Goal: Task Accomplishment & Management: Manage account settings

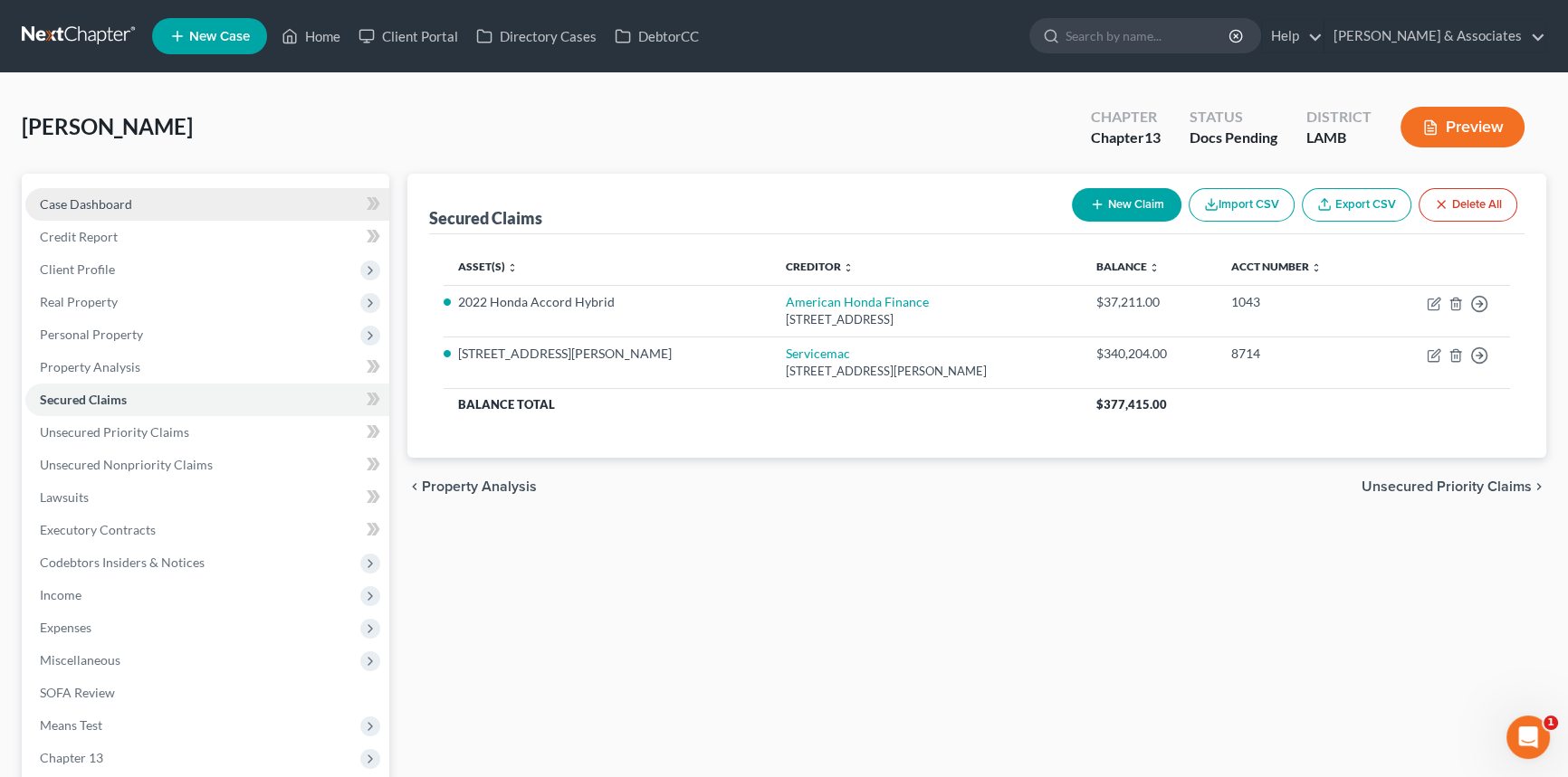
click at [88, 193] on link "Case Dashboard" at bounding box center [207, 204] width 364 height 33
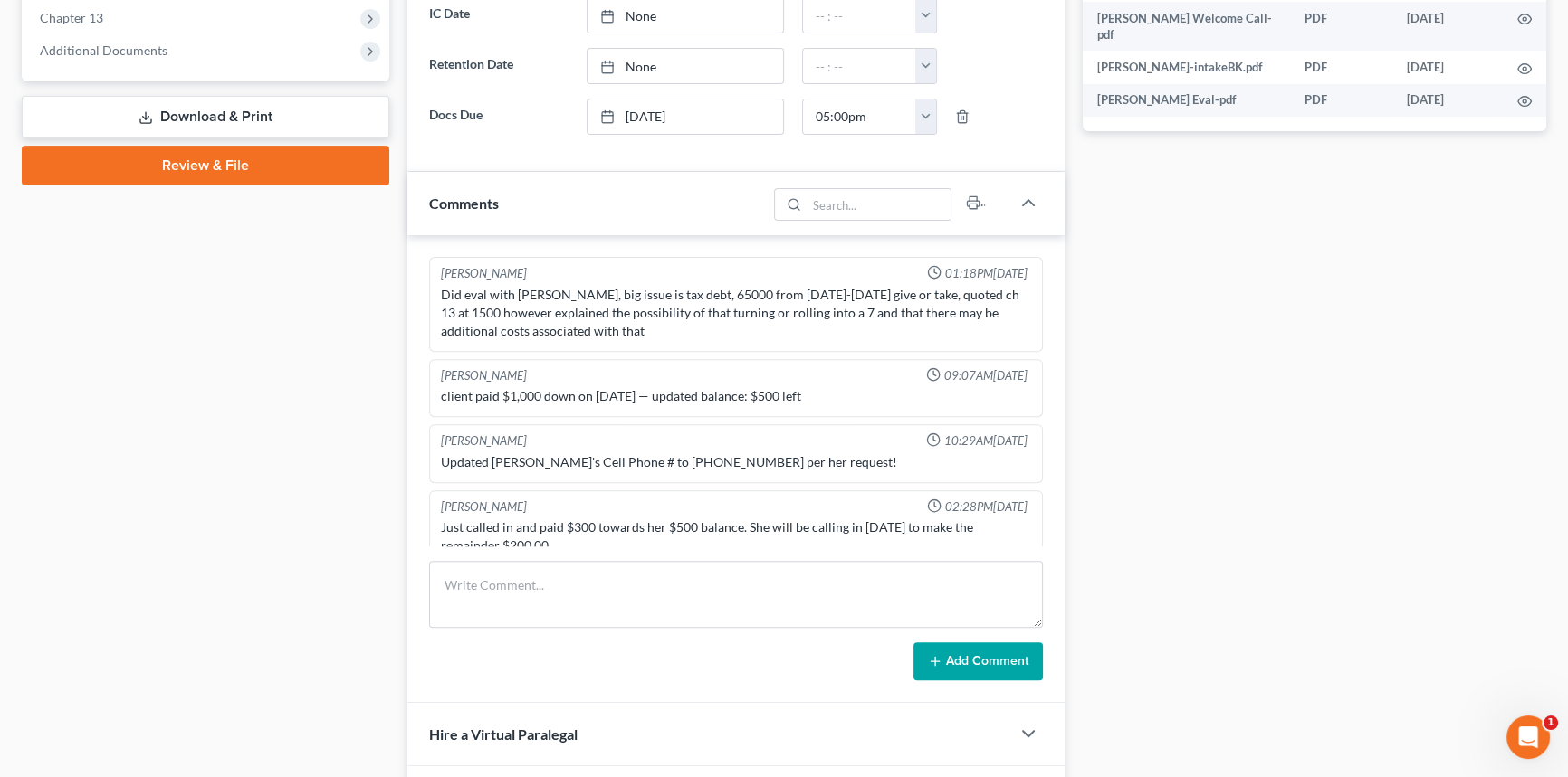
scroll to position [552, 0]
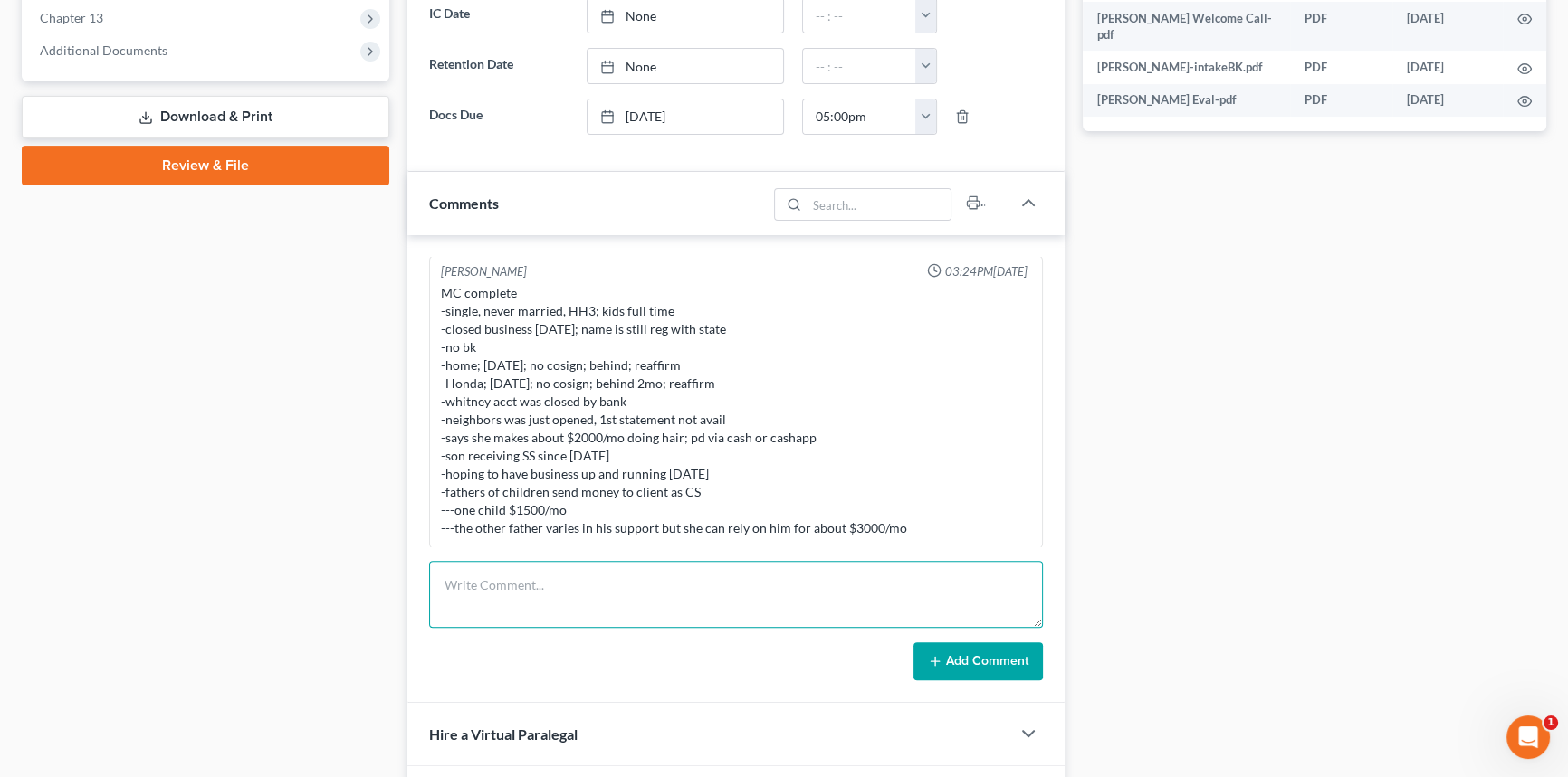
click at [585, 610] on textarea at bounding box center [736, 594] width 613 height 67
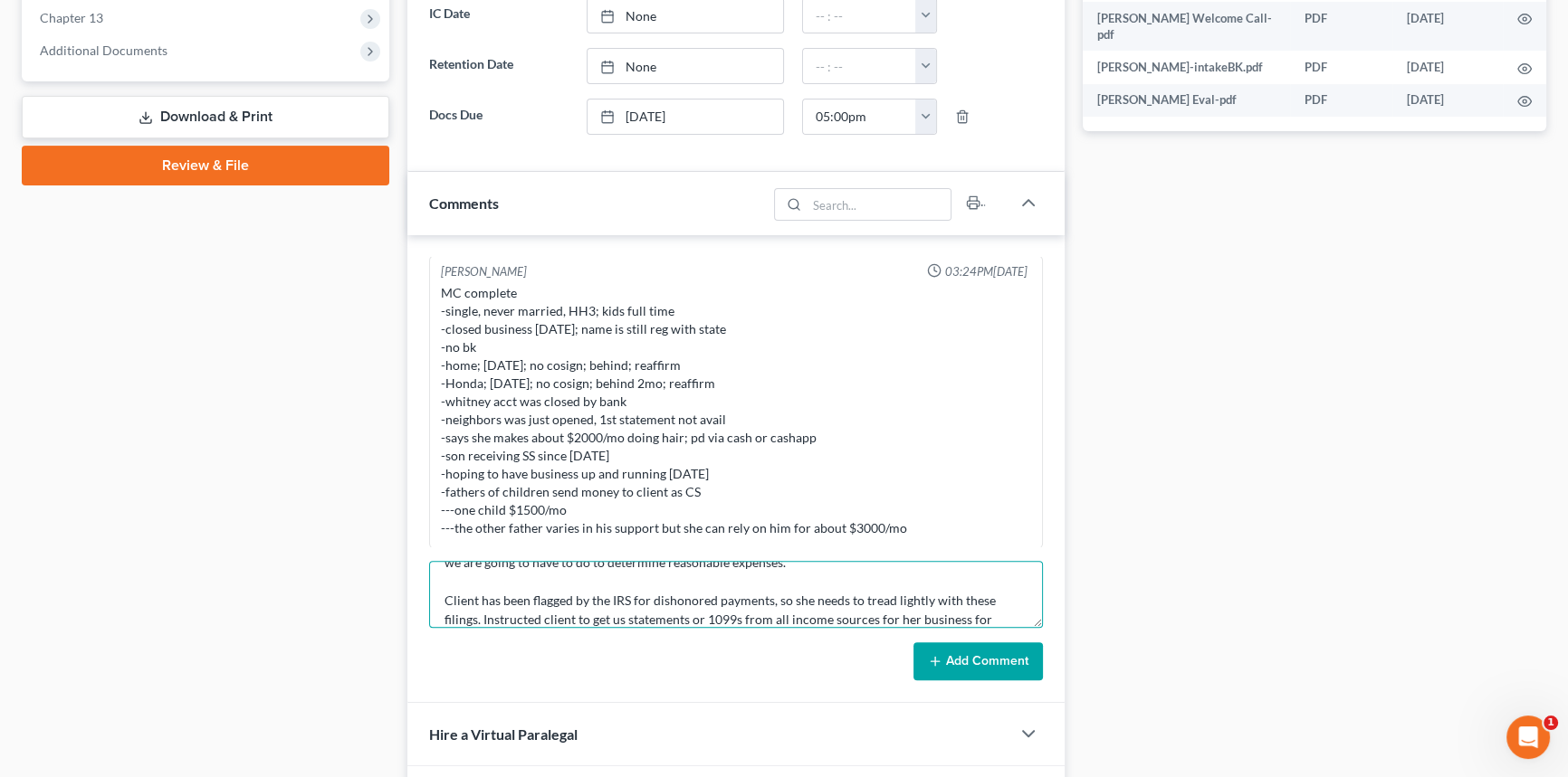
scroll to position [194, 0]
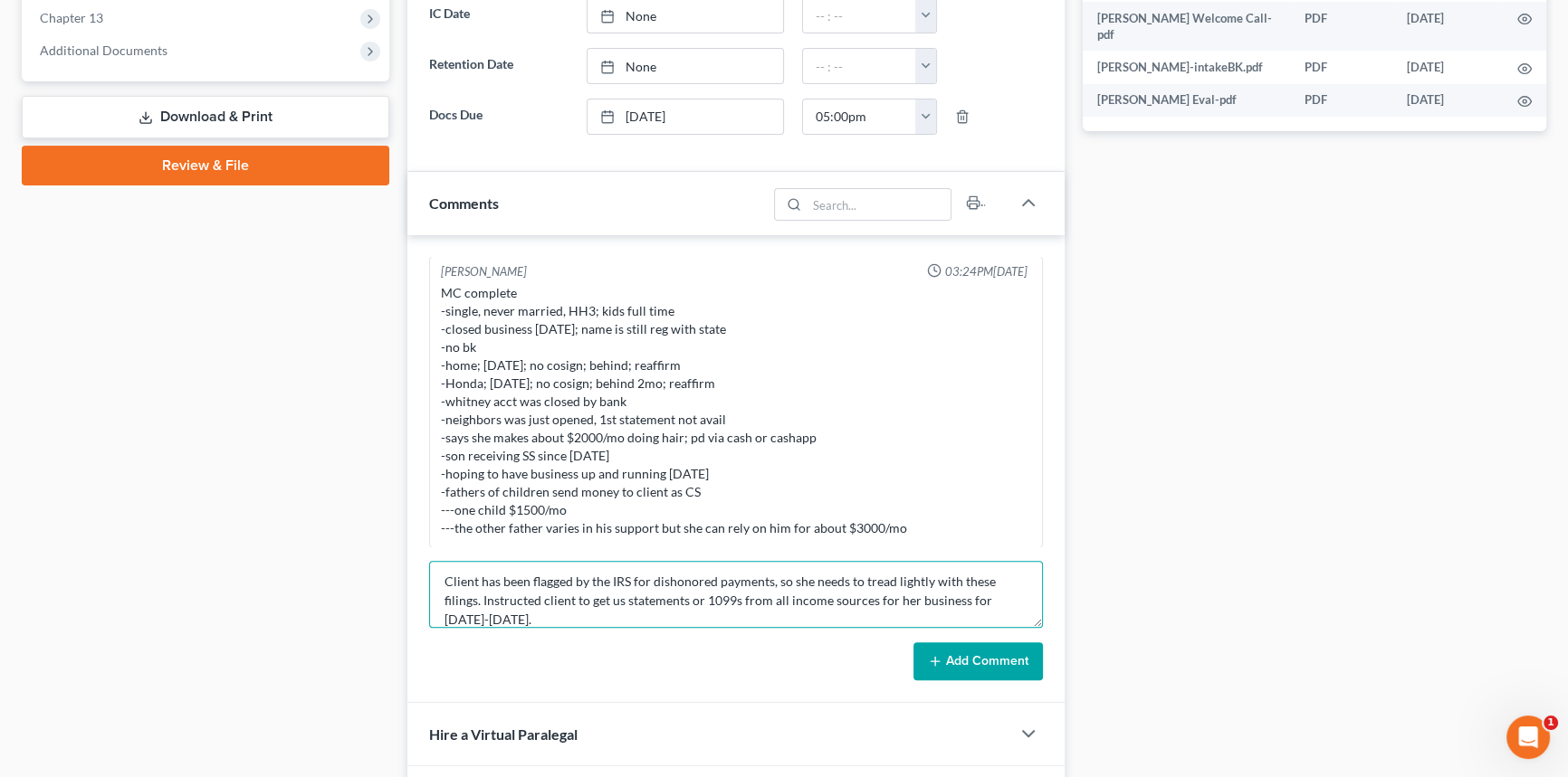
type textarea "Reviewed file with CCD for income. Needs real P&Ls. Noticed large tax liability…"
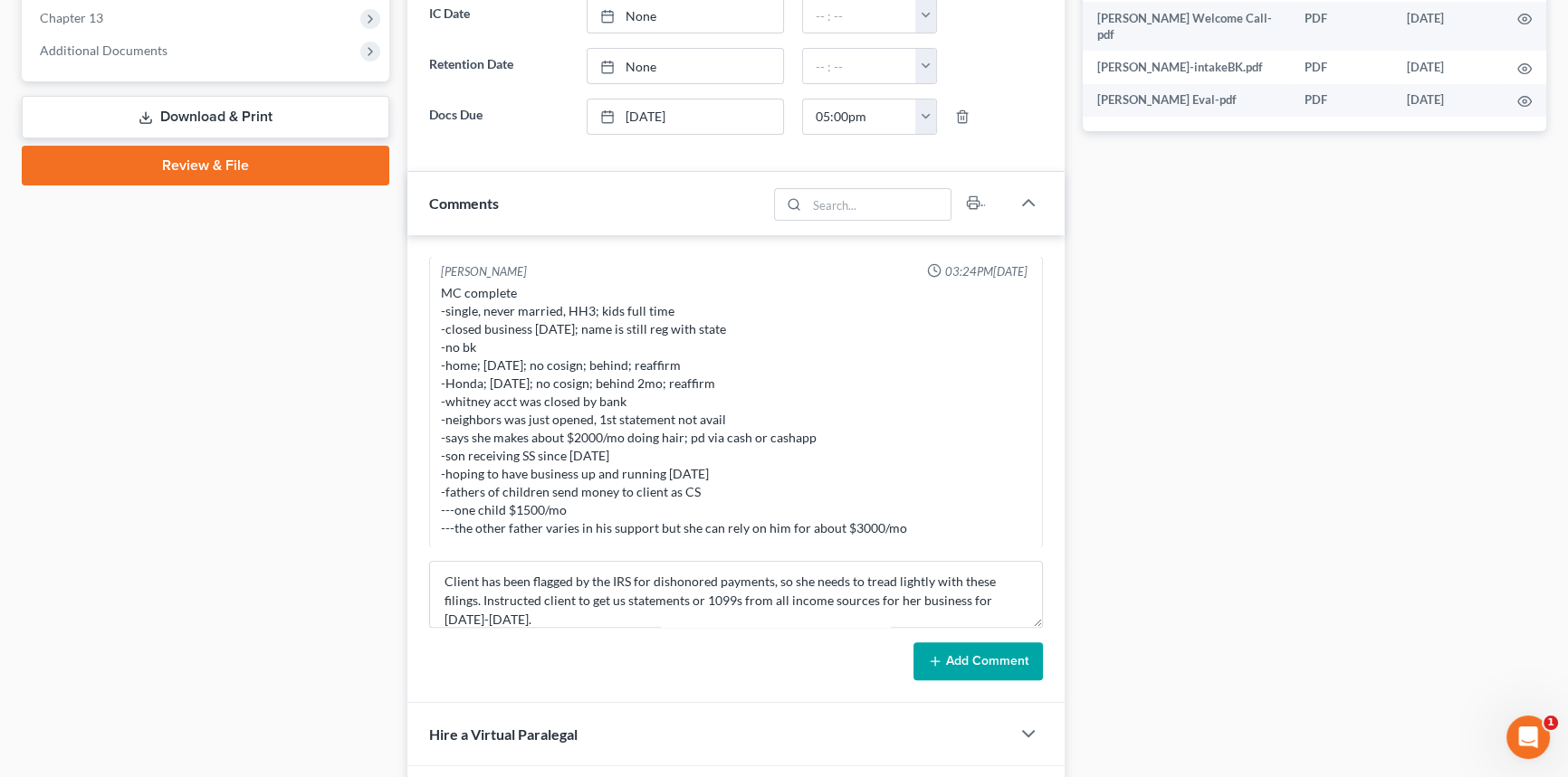
click at [985, 658] on button "Add Comment" at bounding box center [978, 661] width 130 height 38
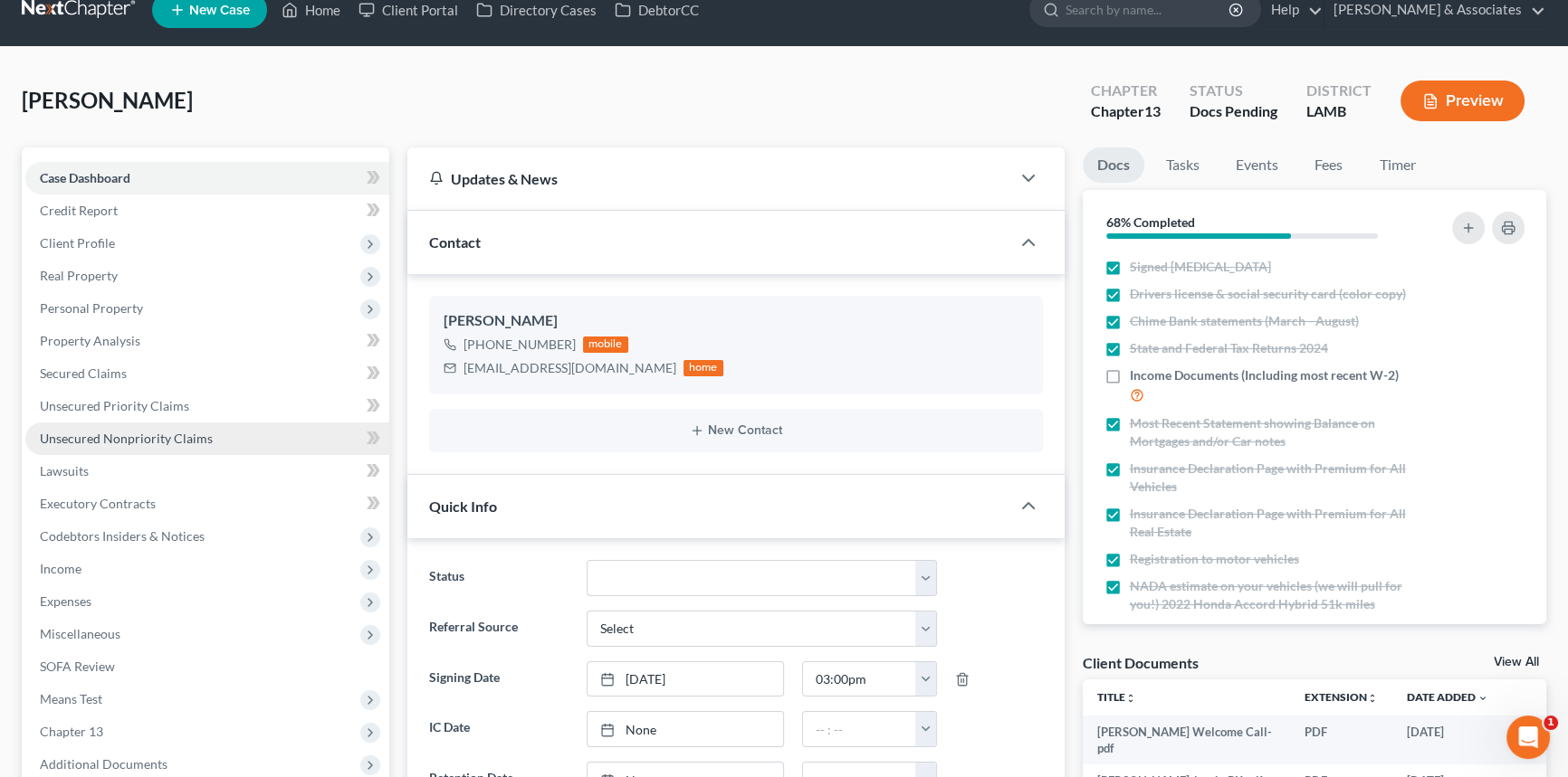
scroll to position [0, 0]
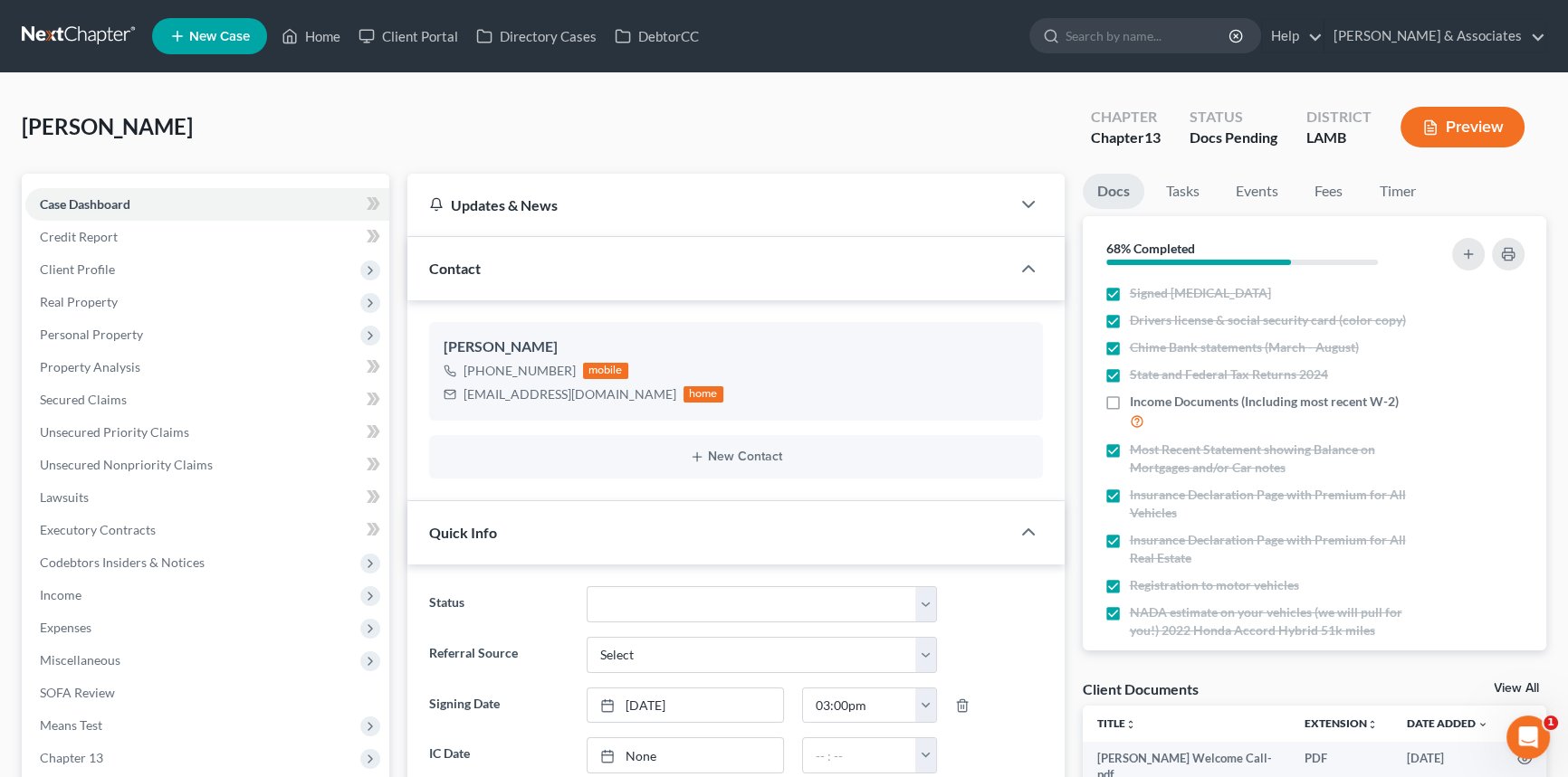
click at [88, 46] on link at bounding box center [79, 35] width 116 height 33
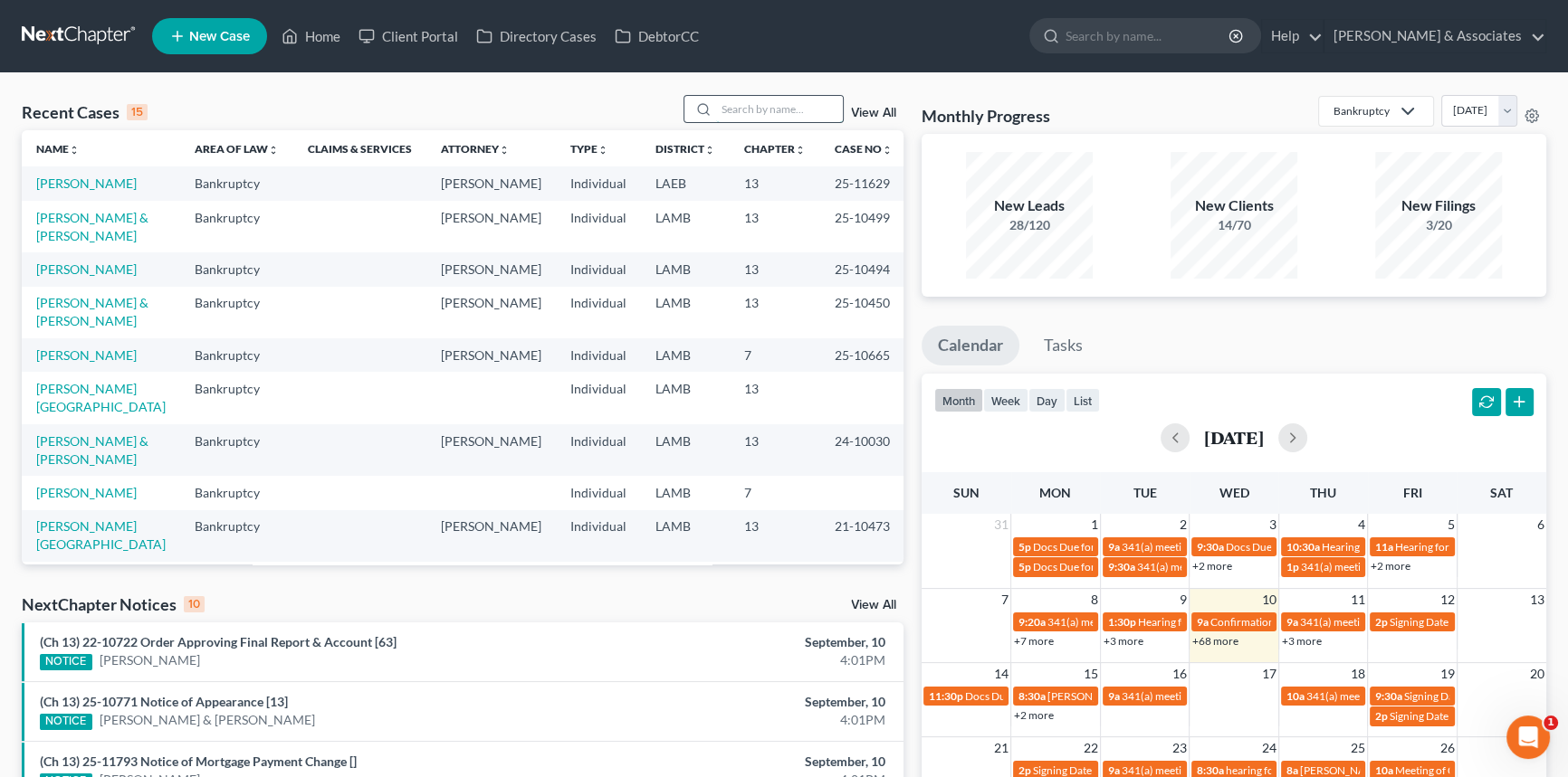
click at [786, 118] on input "search" at bounding box center [779, 109] width 127 height 26
type input "capitano"
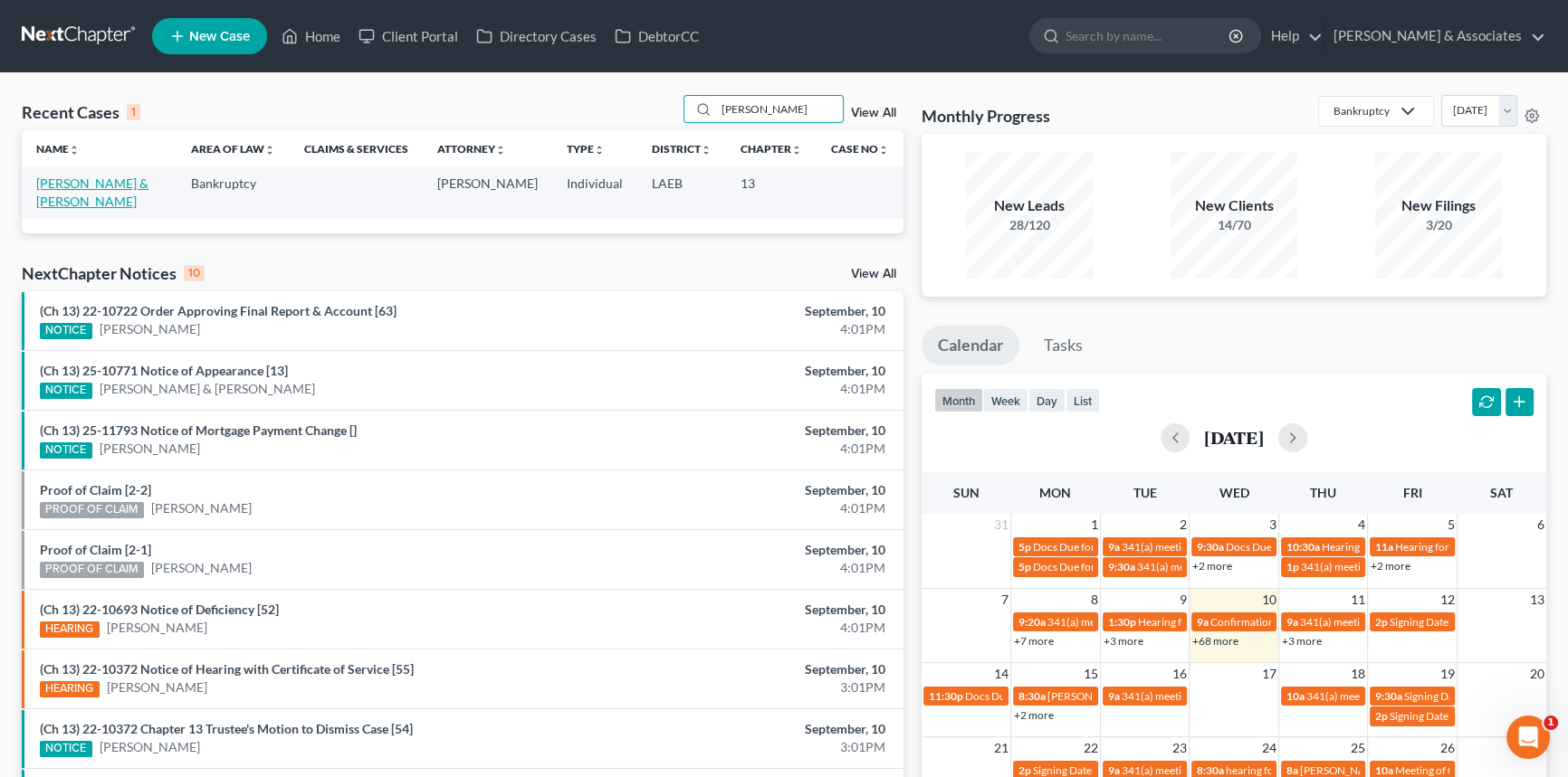
click at [86, 175] on link "Capitano, Jared & Kristen" at bounding box center [92, 192] width 112 height 34
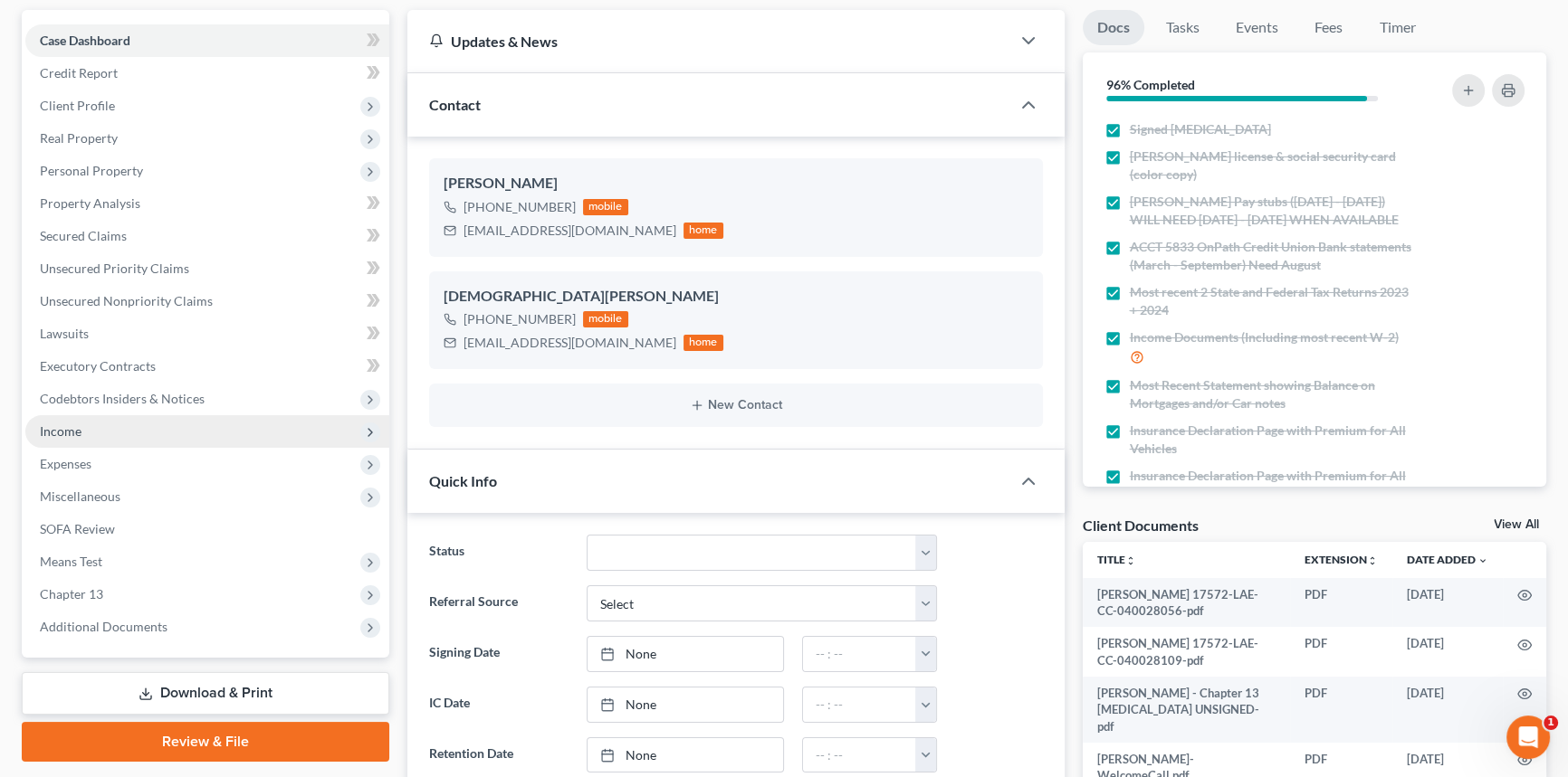
scroll to position [1192, 0]
click at [100, 461] on span "Expenses" at bounding box center [207, 464] width 364 height 33
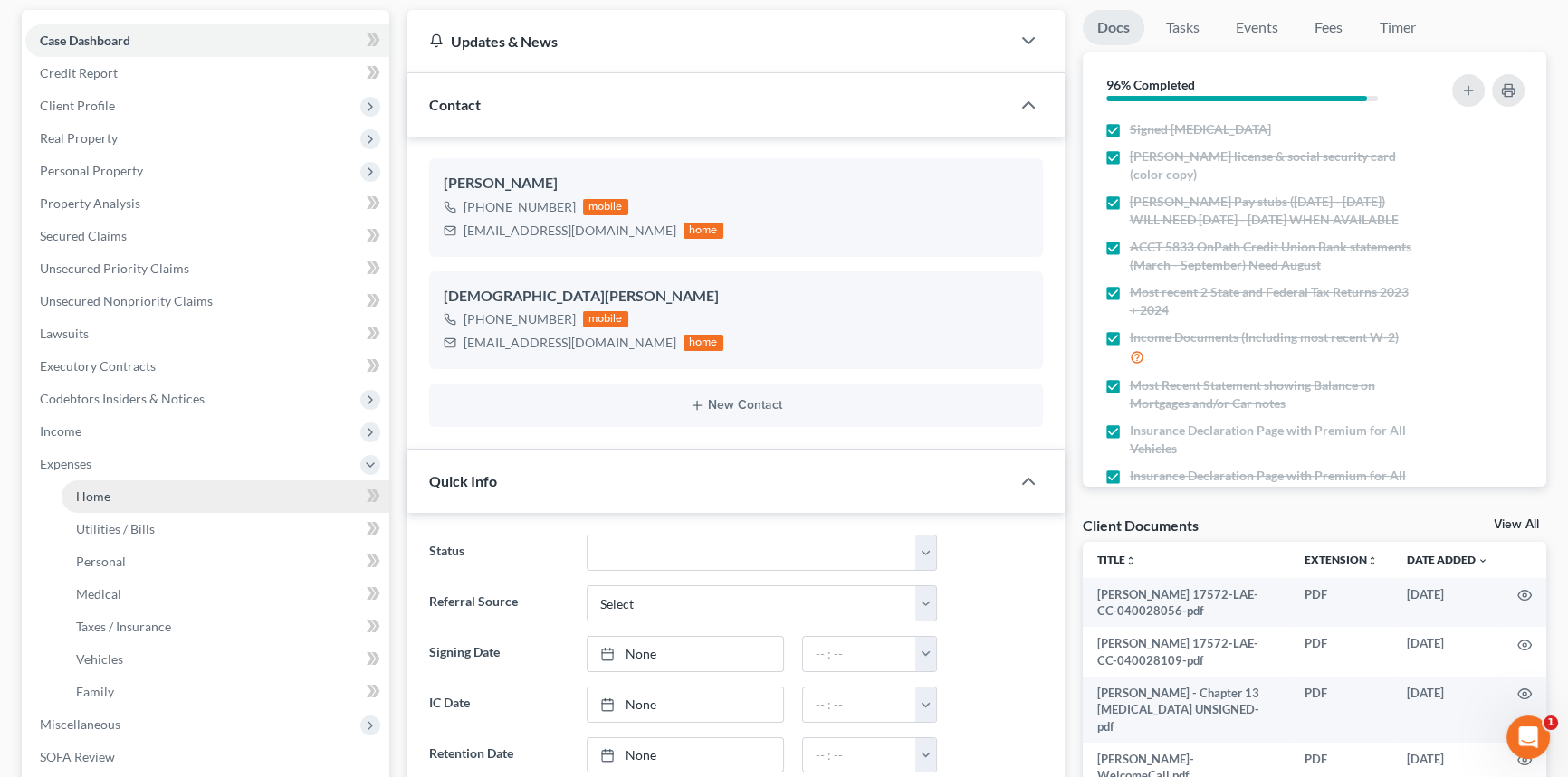
click at [96, 489] on span "Home" at bounding box center [93, 496] width 34 height 16
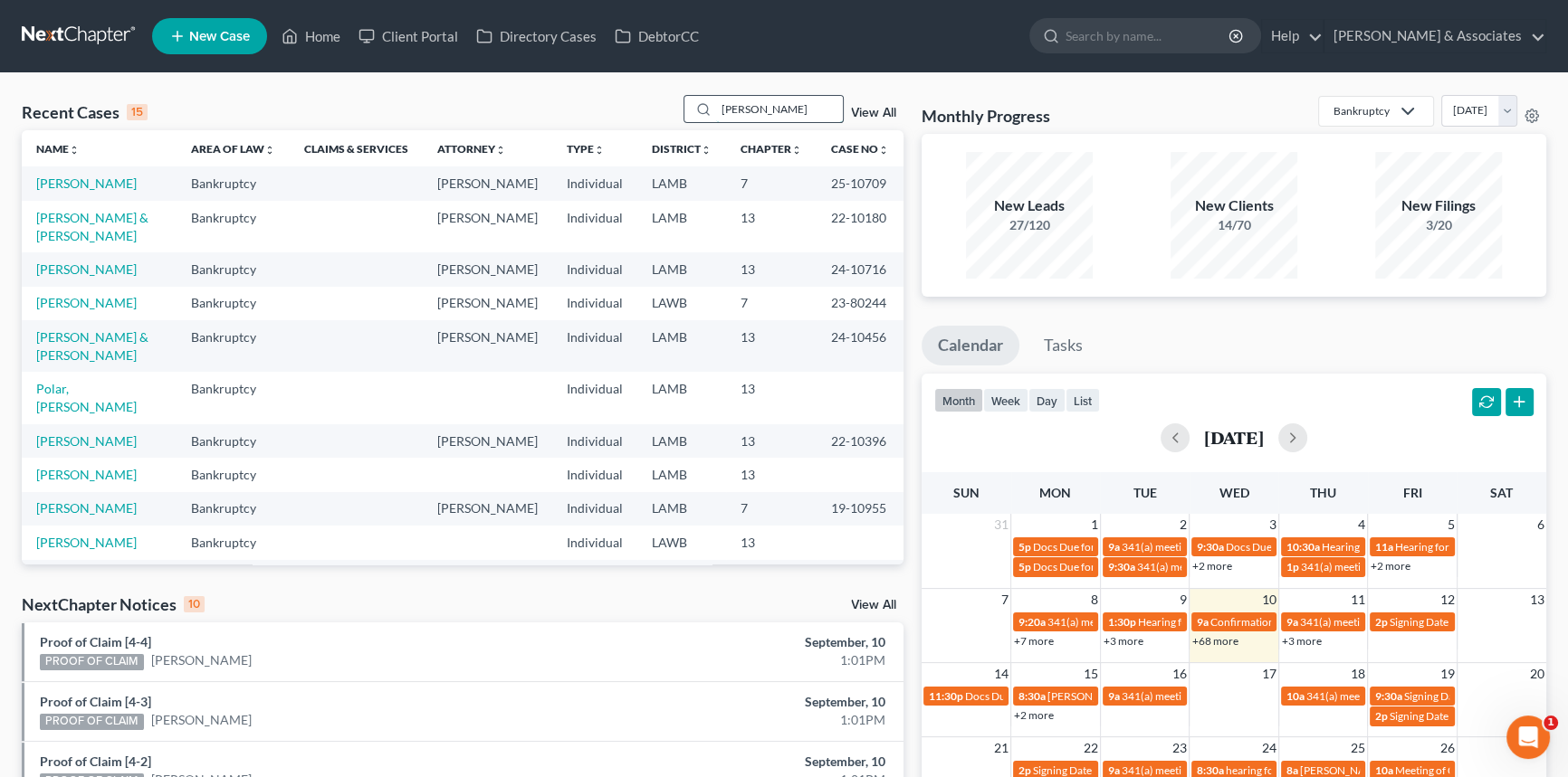
click at [778, 110] on input "russell" at bounding box center [779, 109] width 127 height 26
click at [89, 170] on td "[PERSON_NAME]" at bounding box center [99, 184] width 155 height 34
click at [88, 181] on link "[PERSON_NAME]" at bounding box center [87, 183] width 101 height 16
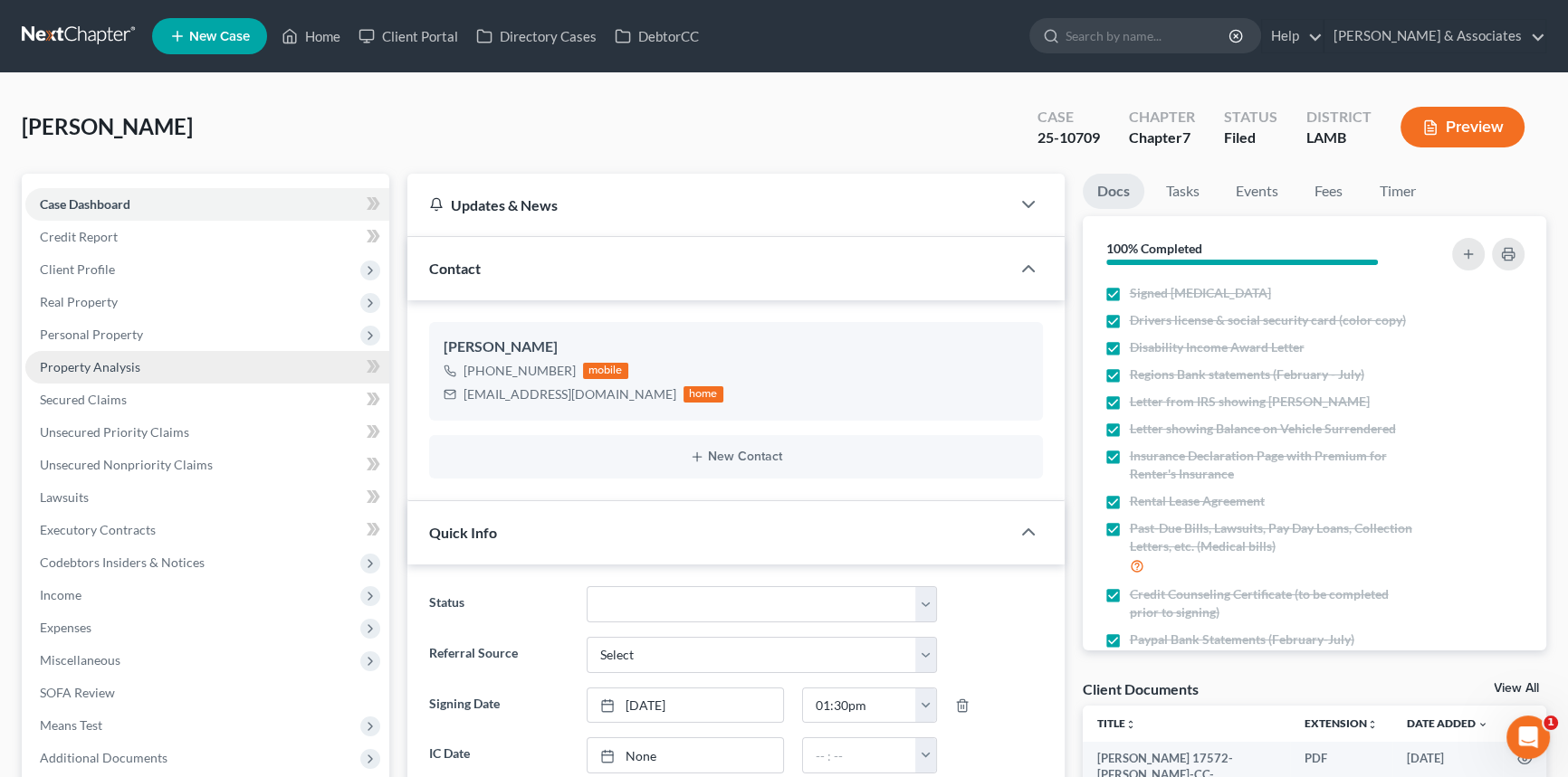
scroll to position [1361, 0]
click at [98, 361] on span "Property Analysis" at bounding box center [90, 367] width 101 height 16
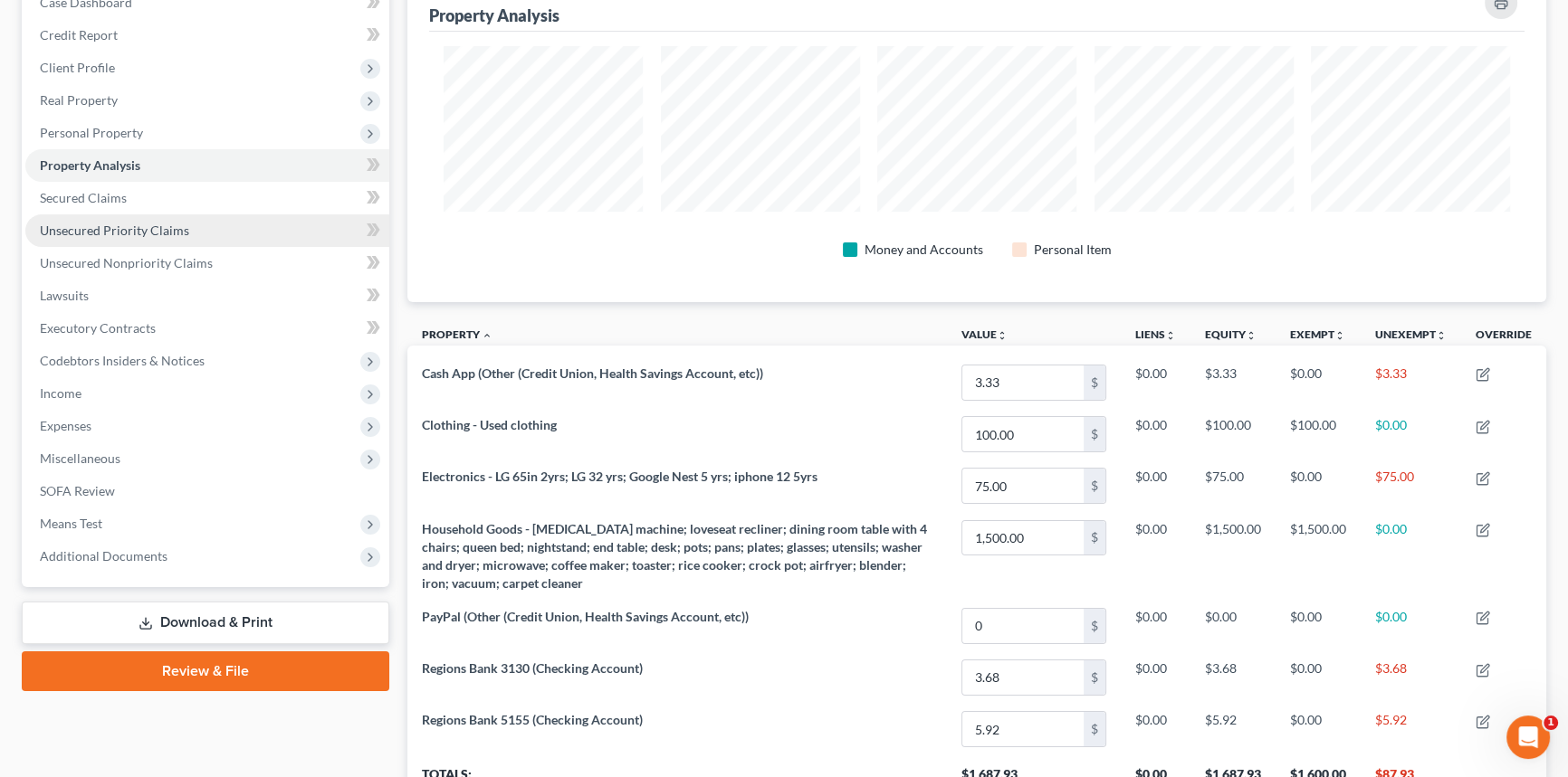
scroll to position [25, 0]
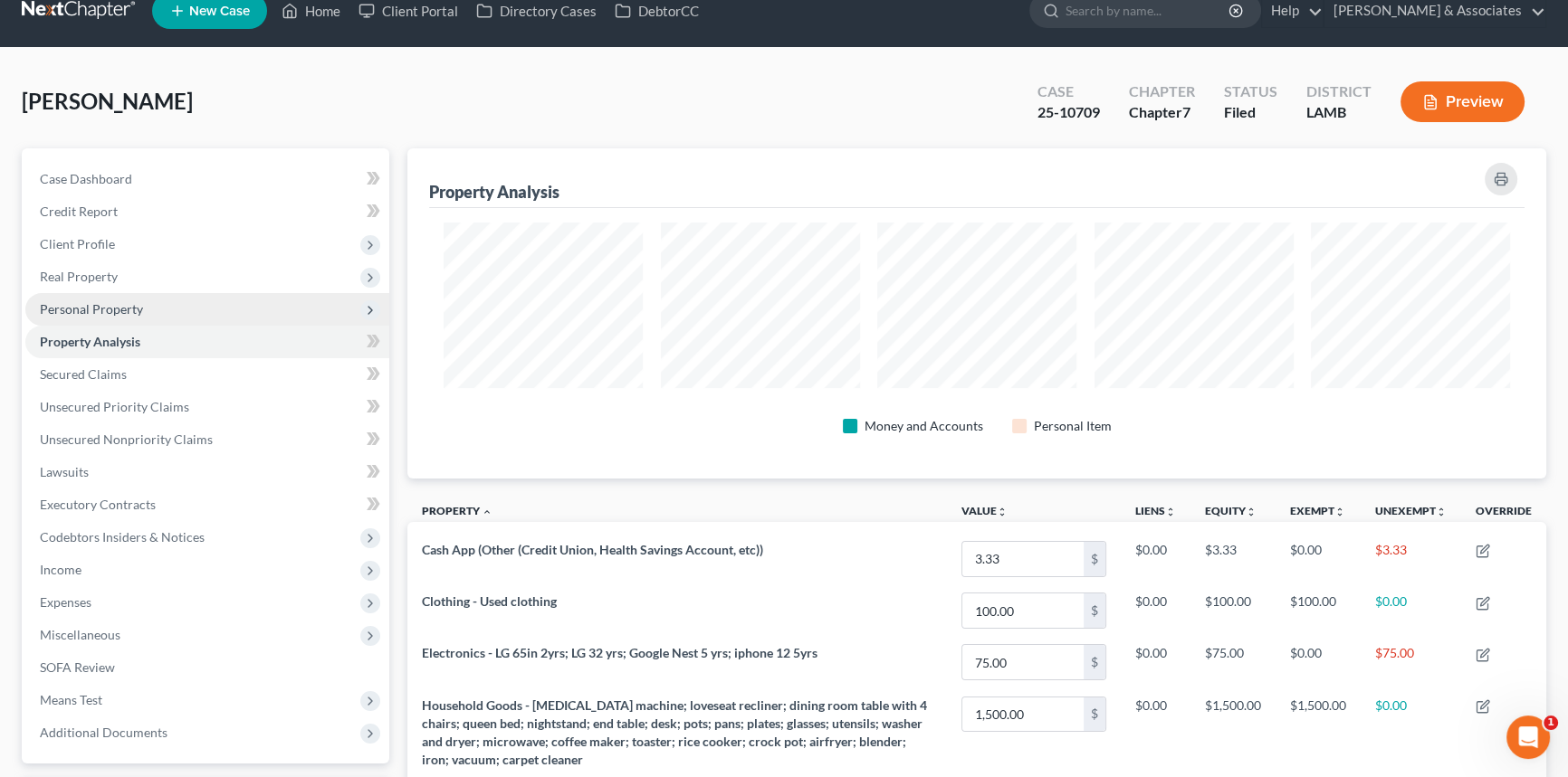
click at [133, 307] on span "Personal Property" at bounding box center [91, 308] width 103 height 16
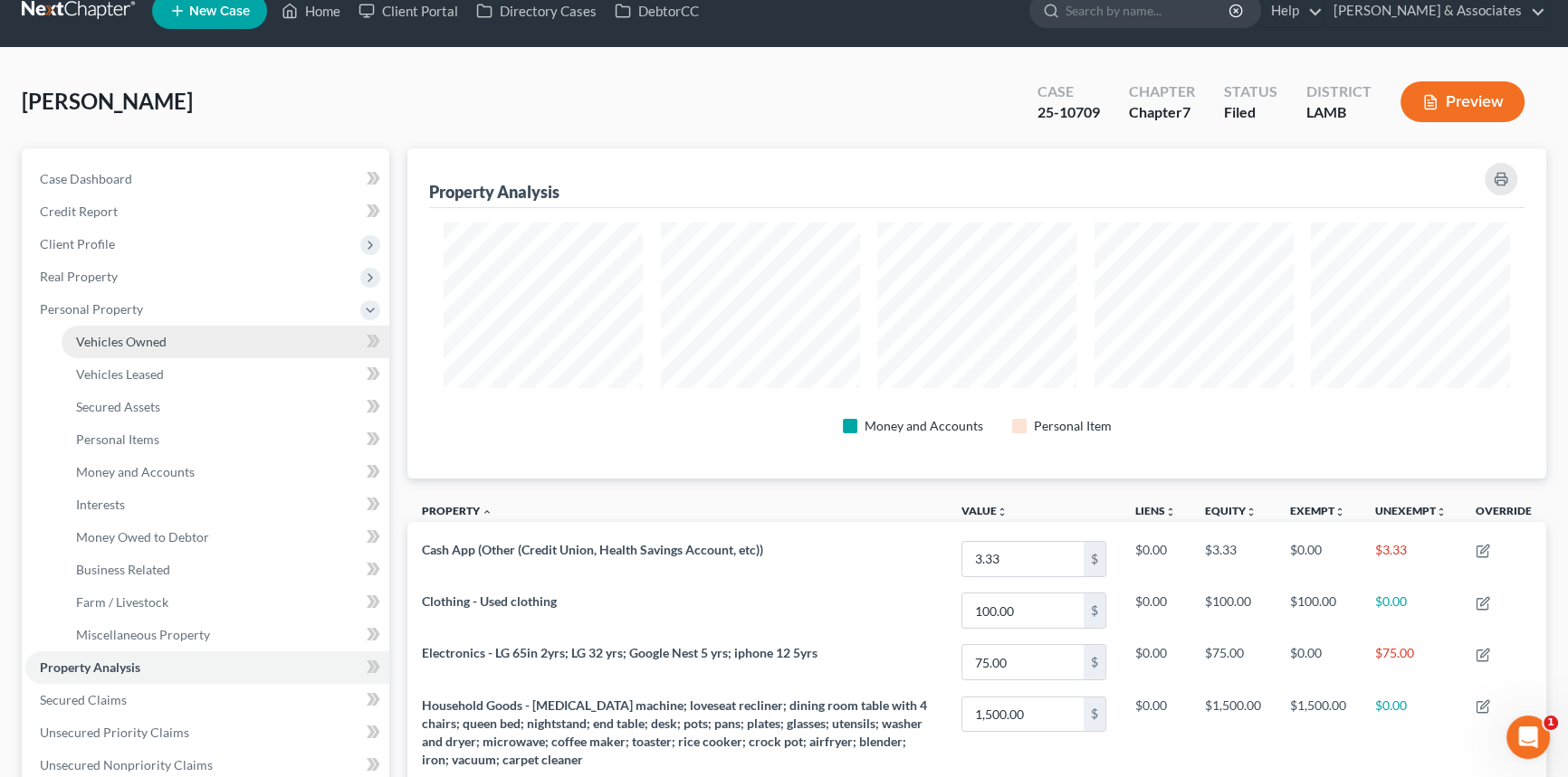
click at [127, 339] on span "Vehicles Owned" at bounding box center [121, 341] width 90 height 16
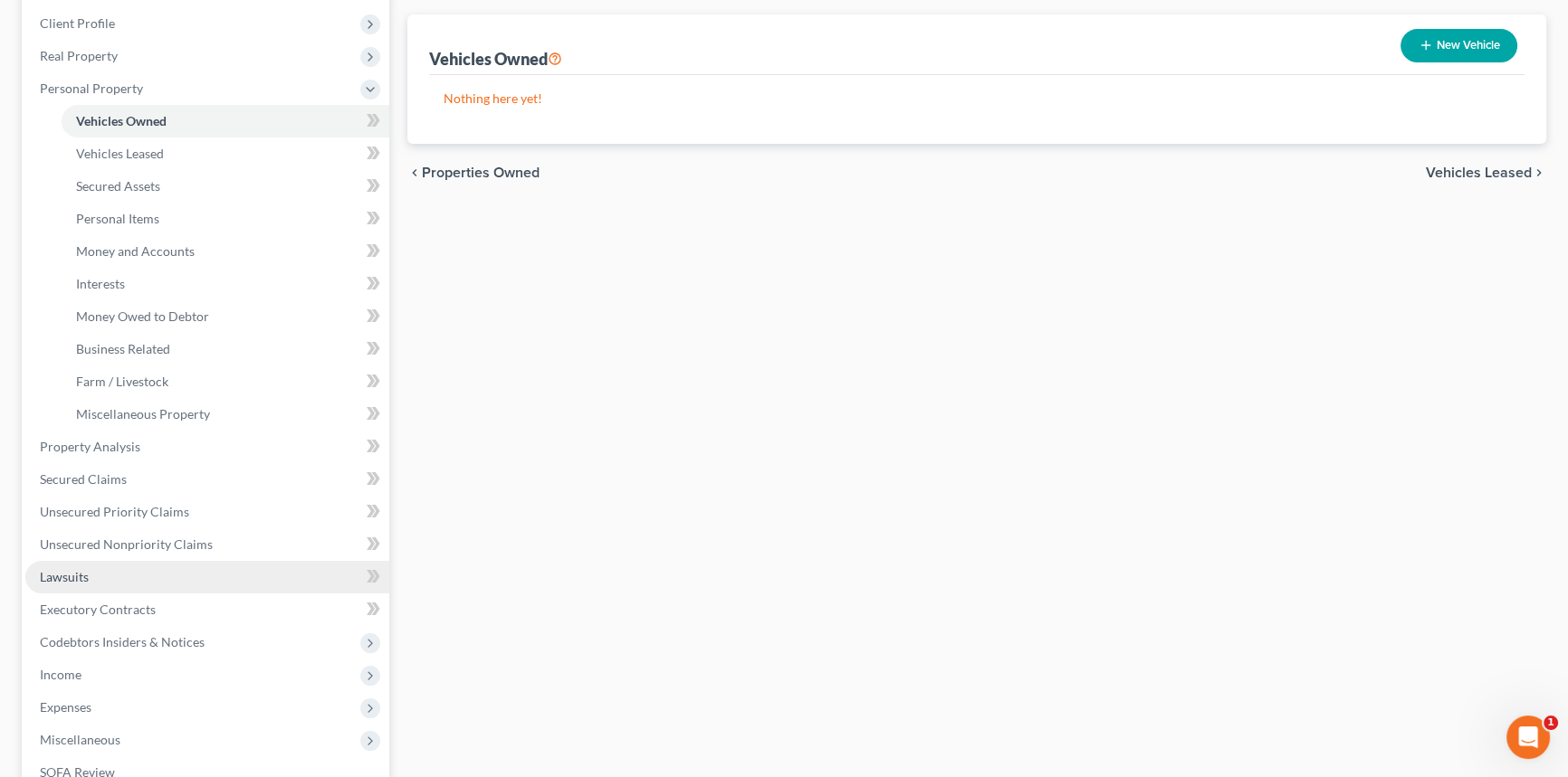
click at [132, 579] on link "Lawsuits" at bounding box center [207, 577] width 364 height 33
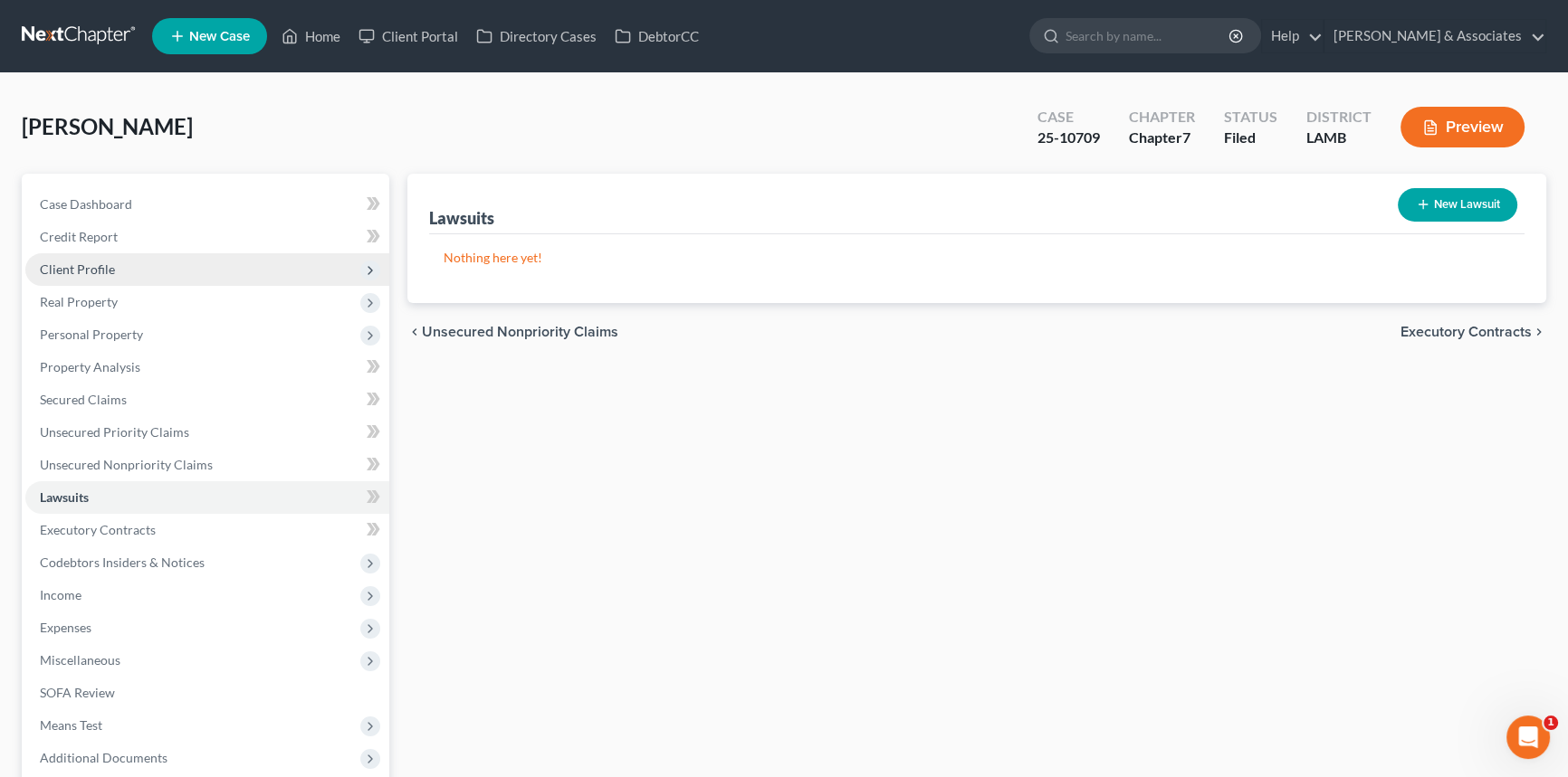
click at [131, 282] on span "Client Profile" at bounding box center [207, 269] width 364 height 33
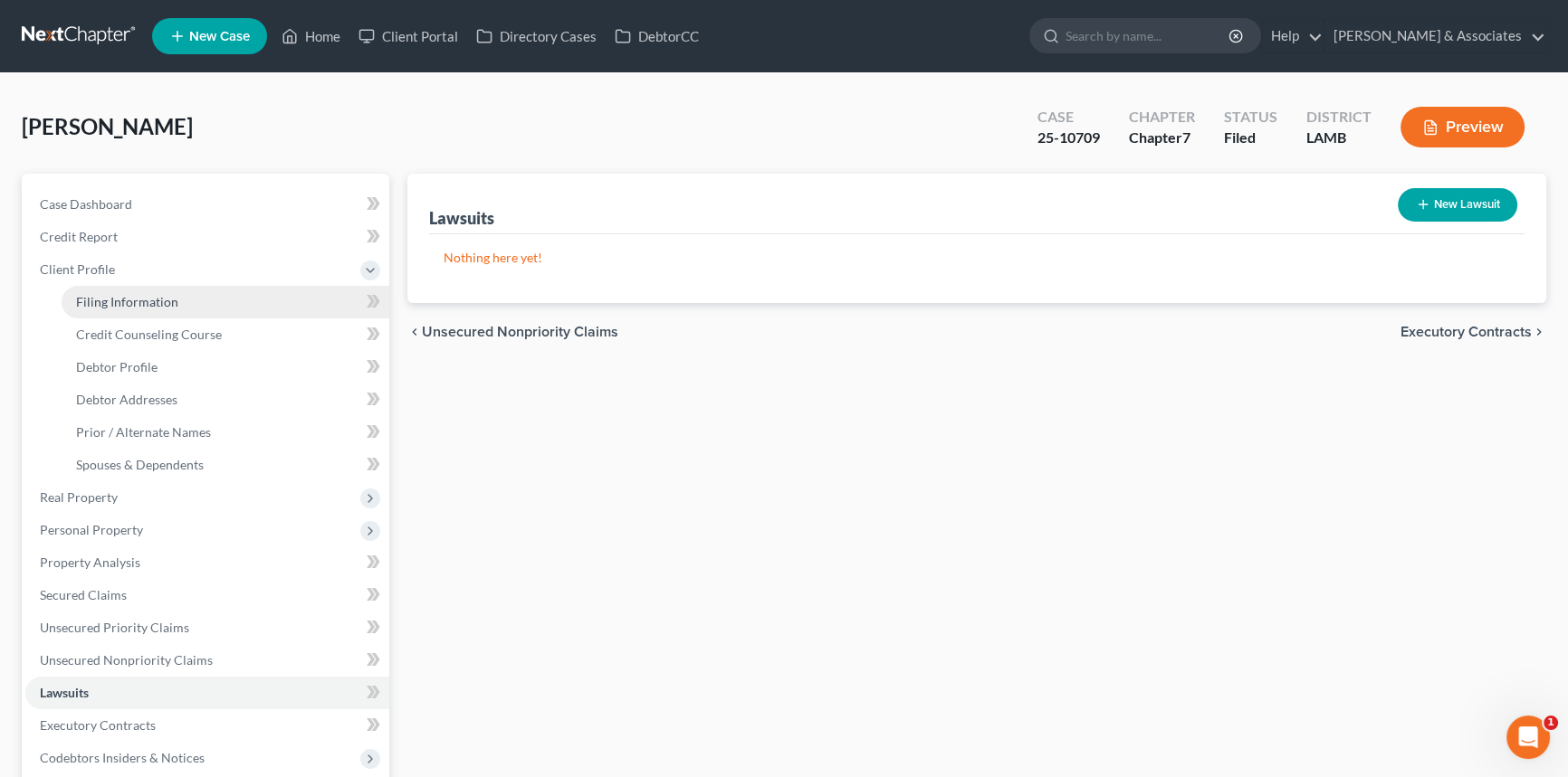
click at [127, 294] on span "Filing Information" at bounding box center [128, 302] width 103 height 16
select select "1"
select select "0"
select select "19"
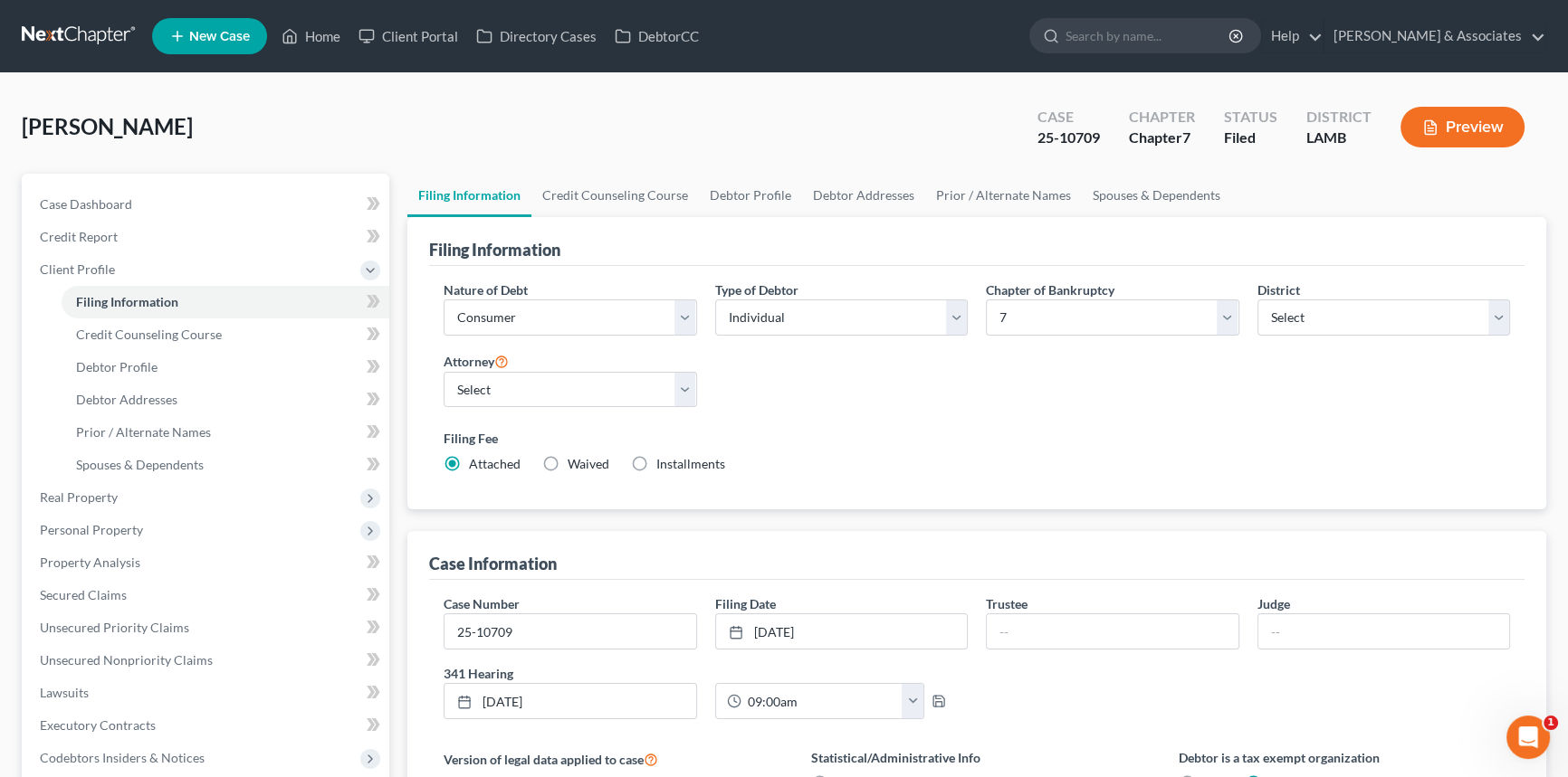
click at [182, 183] on div "Case Dashboard Payments Invoices Payments Payments Credit Report Client Profile…" at bounding box center [205, 579] width 367 height 811
click at [183, 189] on link "Case Dashboard" at bounding box center [207, 204] width 364 height 33
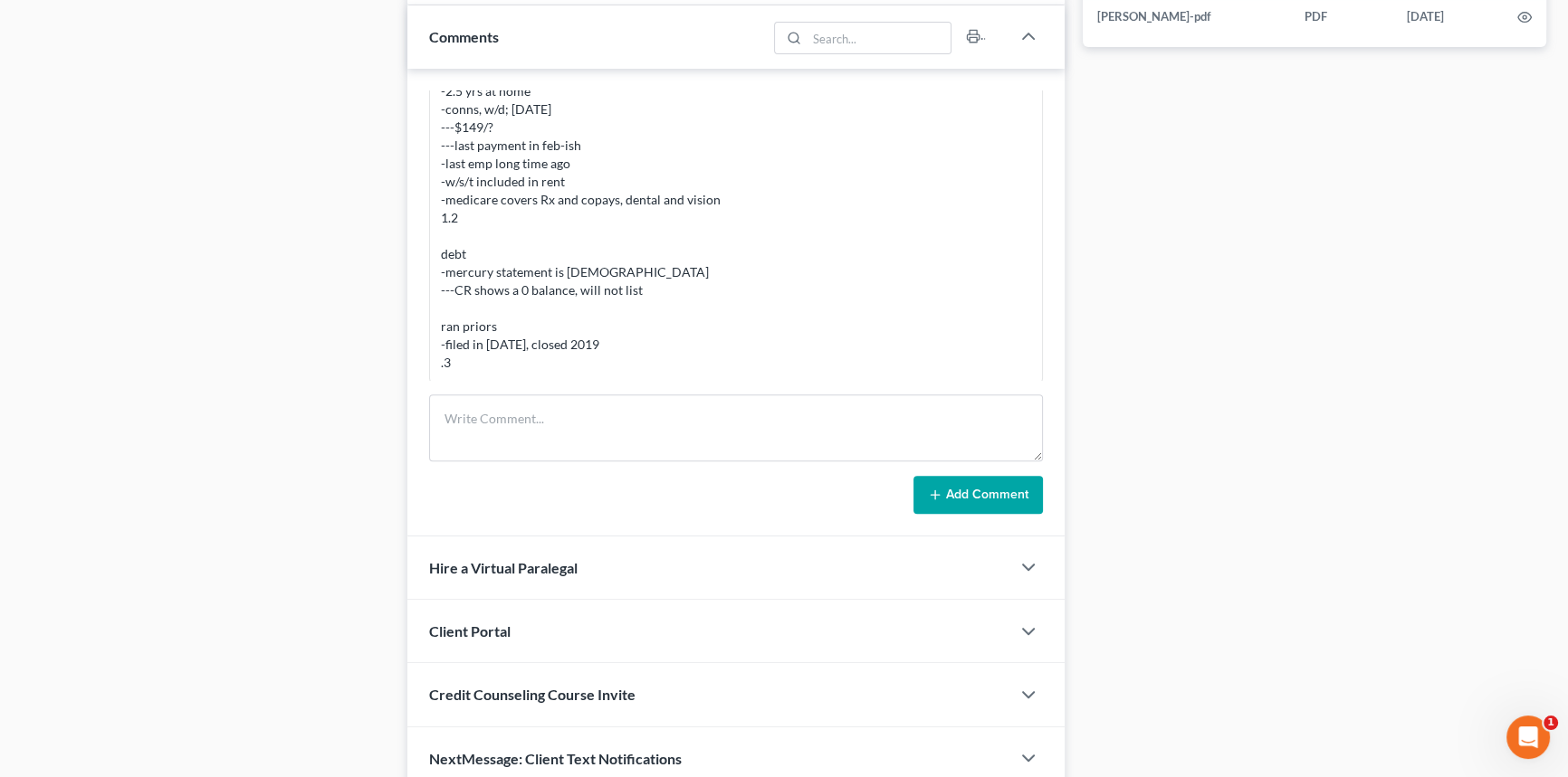
scroll to position [986, 0]
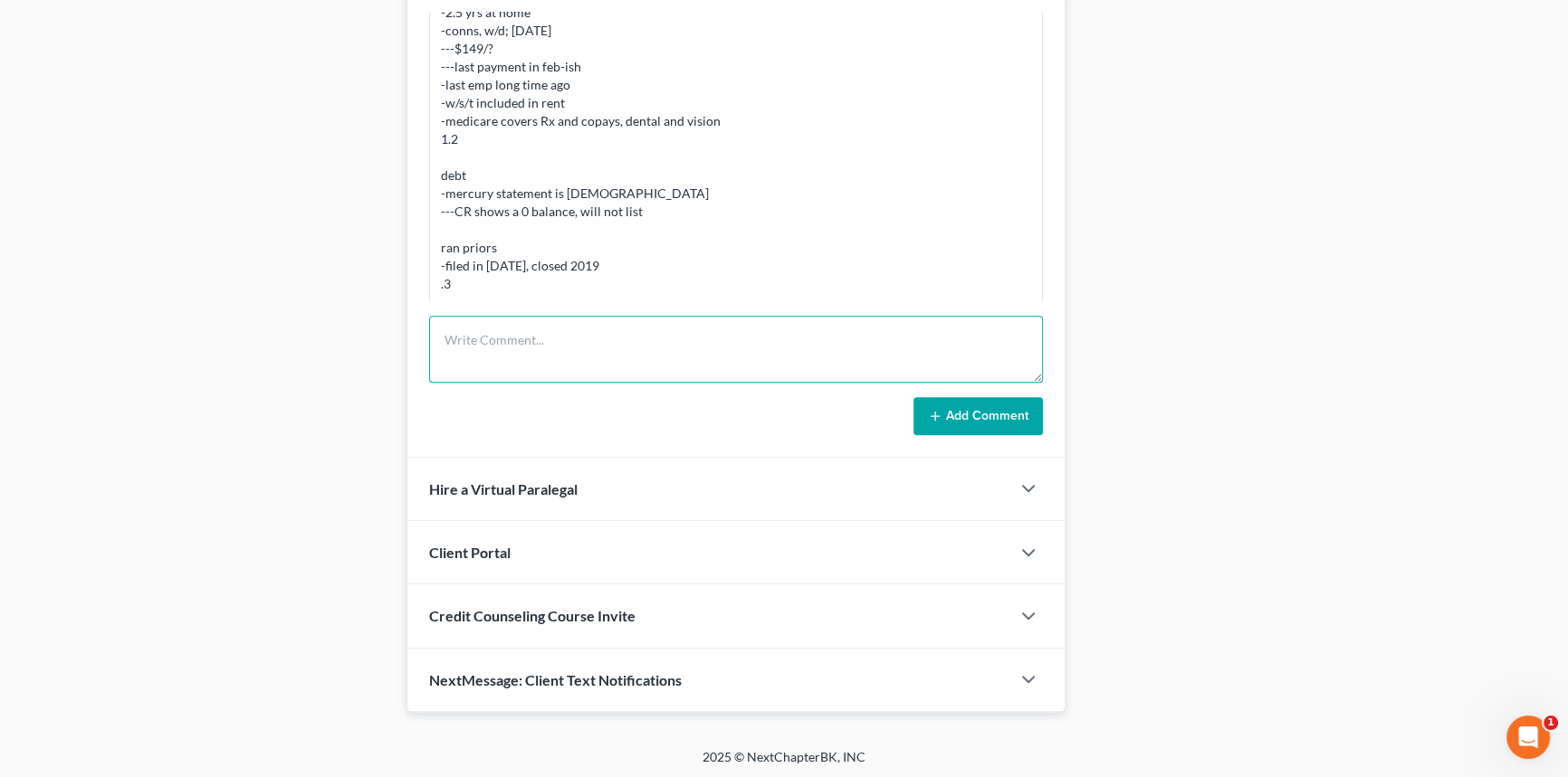
click at [585, 361] on textarea at bounding box center [736, 349] width 613 height 67
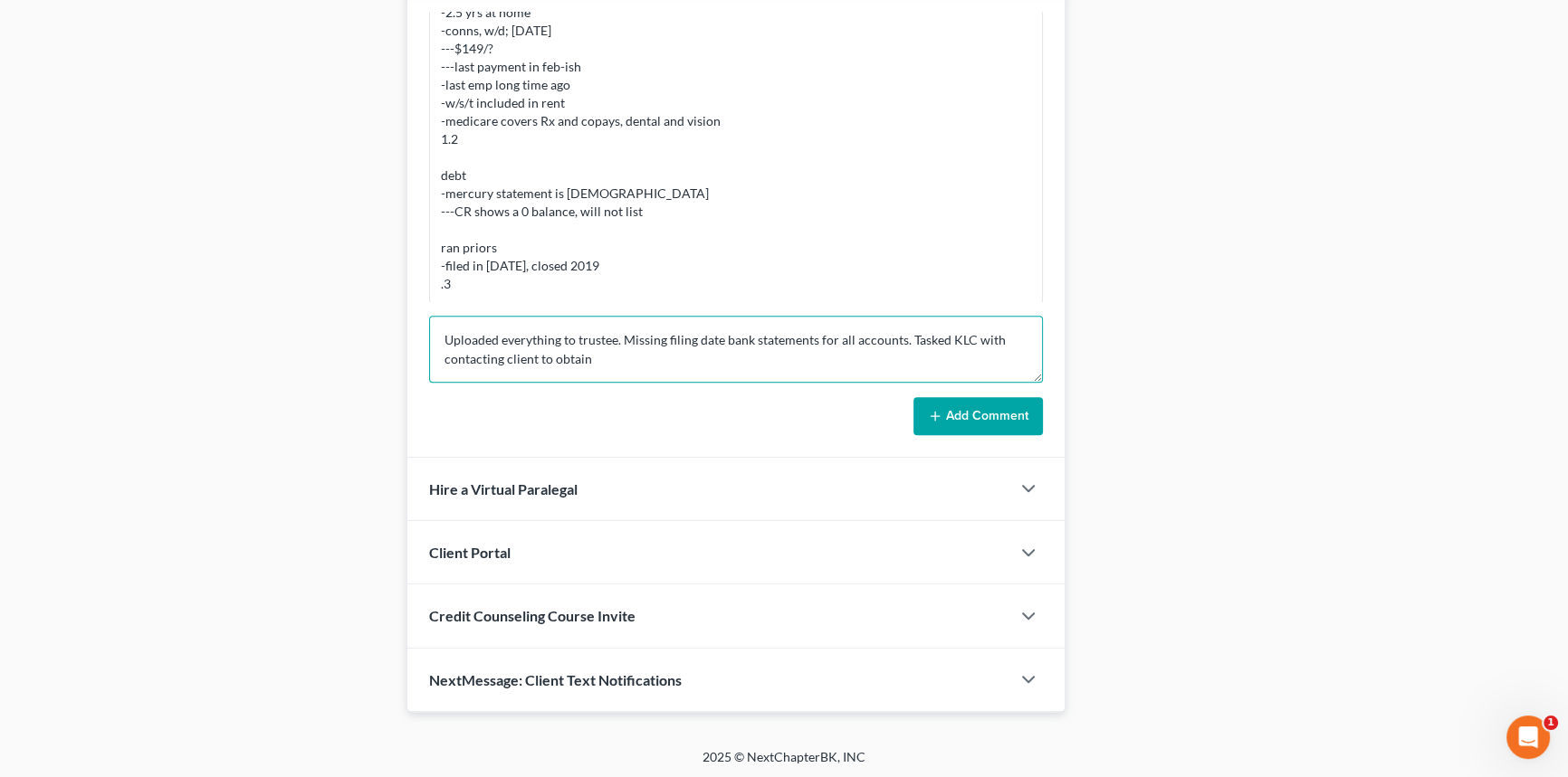
type textarea "Uploaded everything to trustee. Missing filing date bank statements for all acc…"
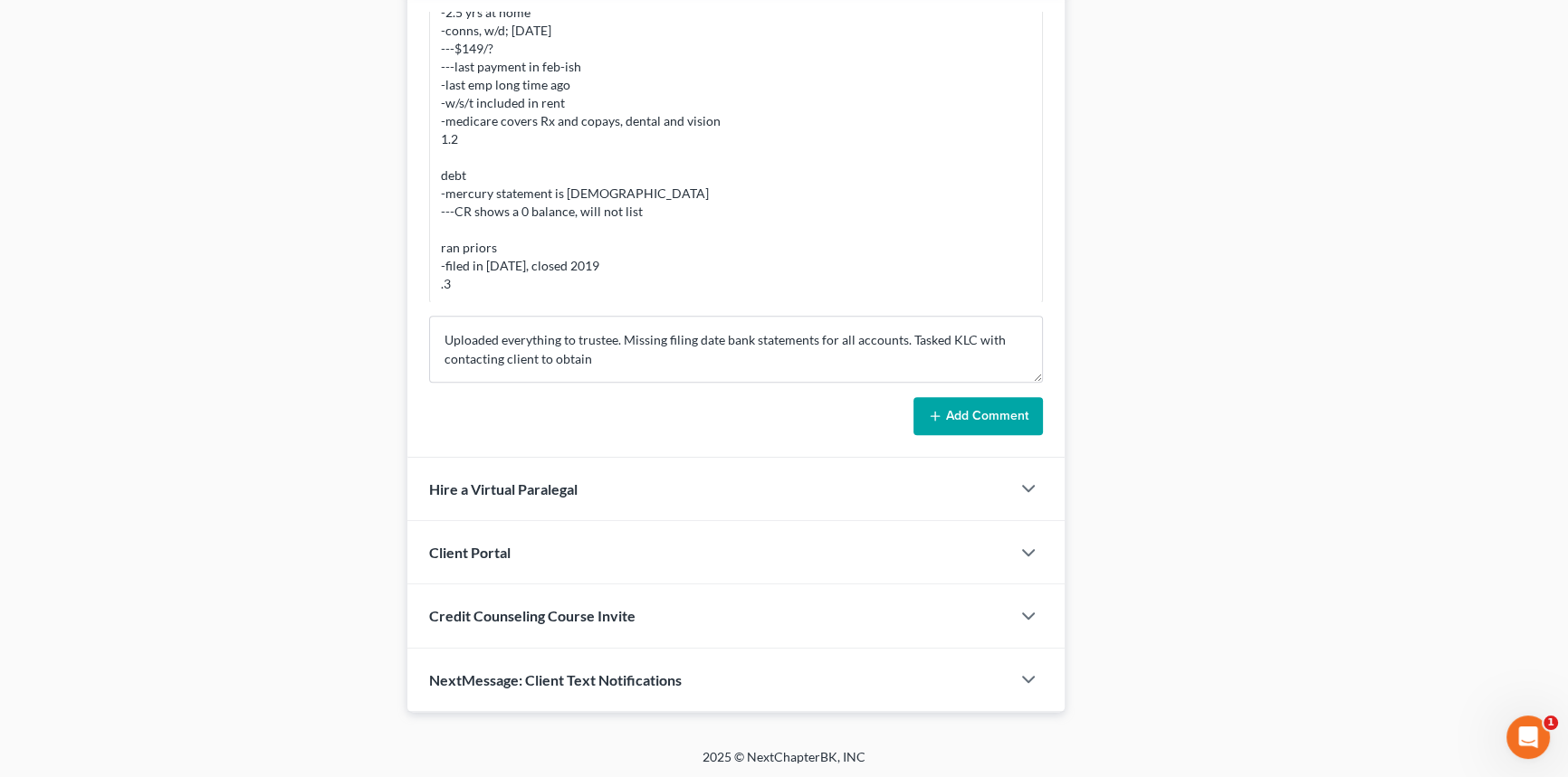
click at [955, 424] on button "Add Comment" at bounding box center [978, 416] width 130 height 38
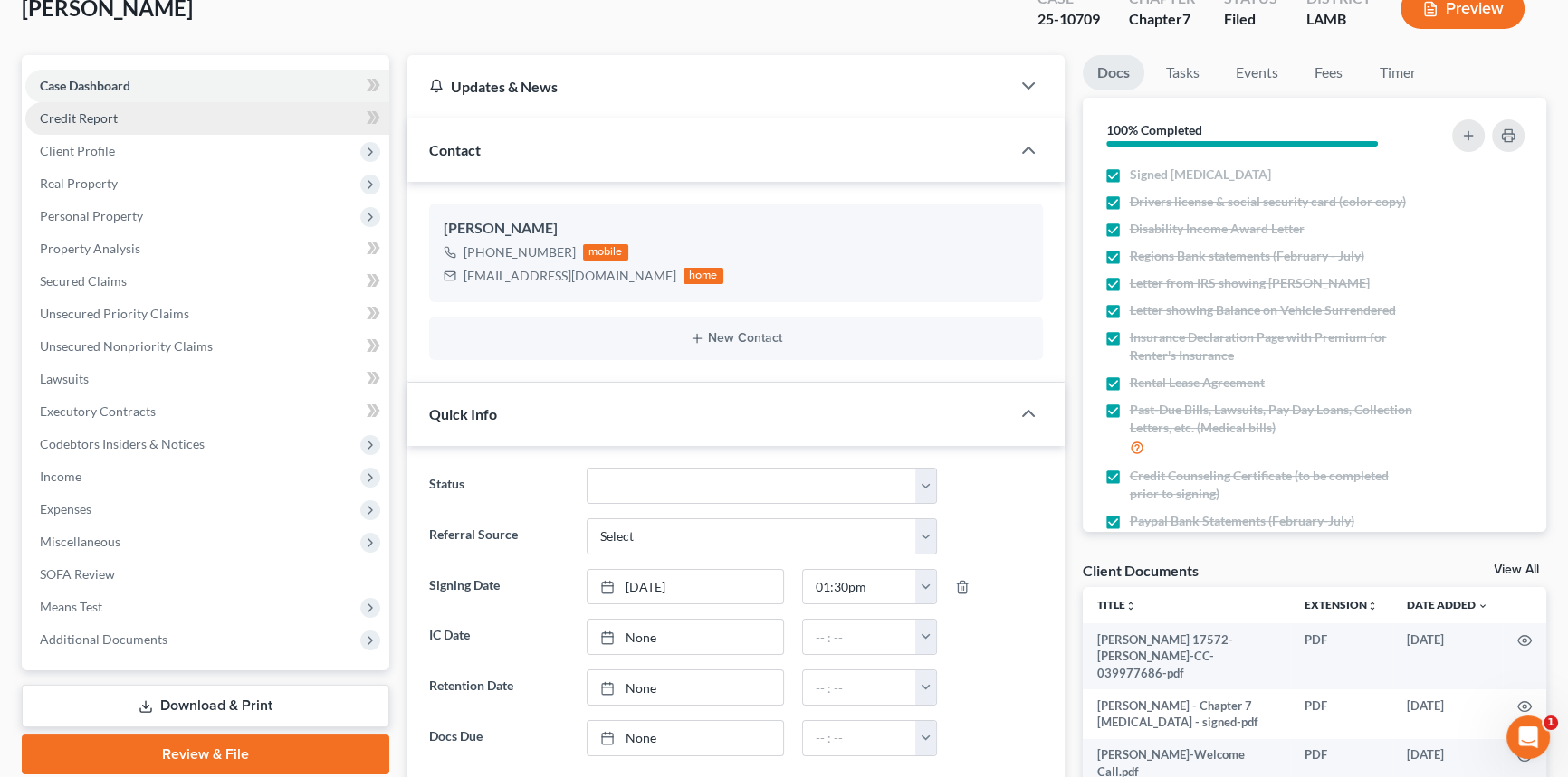
scroll to position [0, 0]
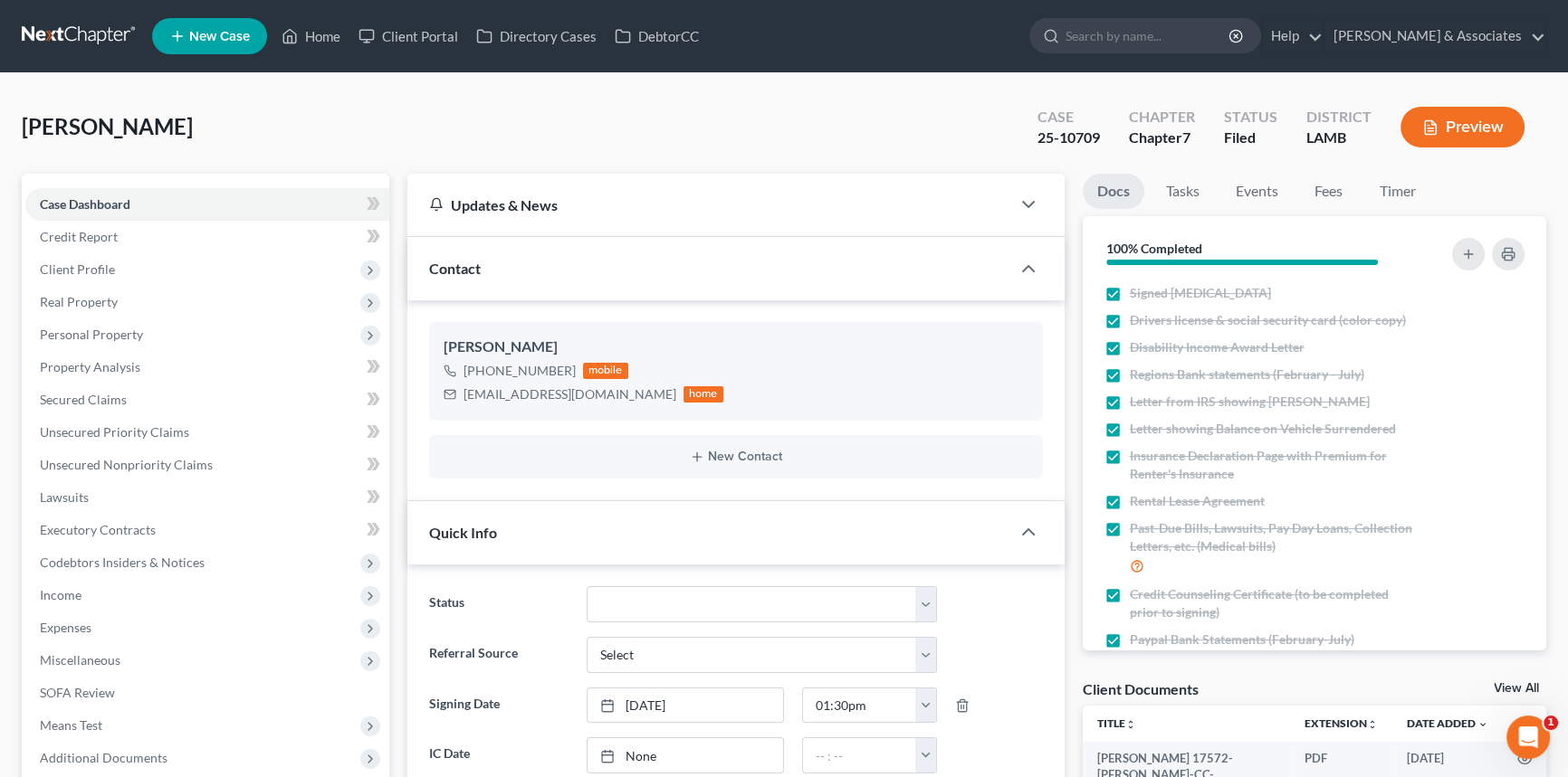
click at [61, 37] on link at bounding box center [79, 35] width 116 height 33
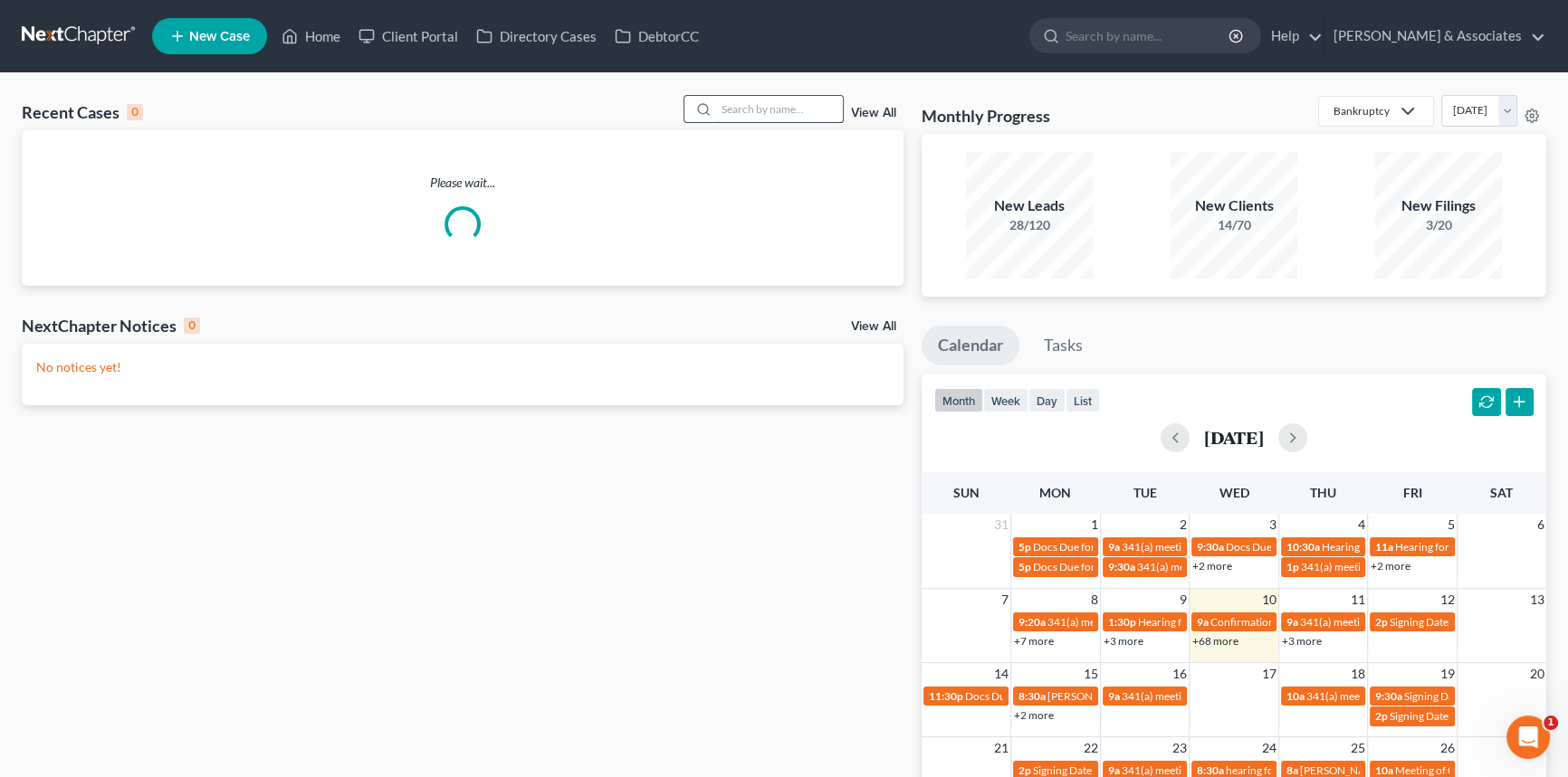
click at [753, 111] on input "search" at bounding box center [779, 109] width 127 height 26
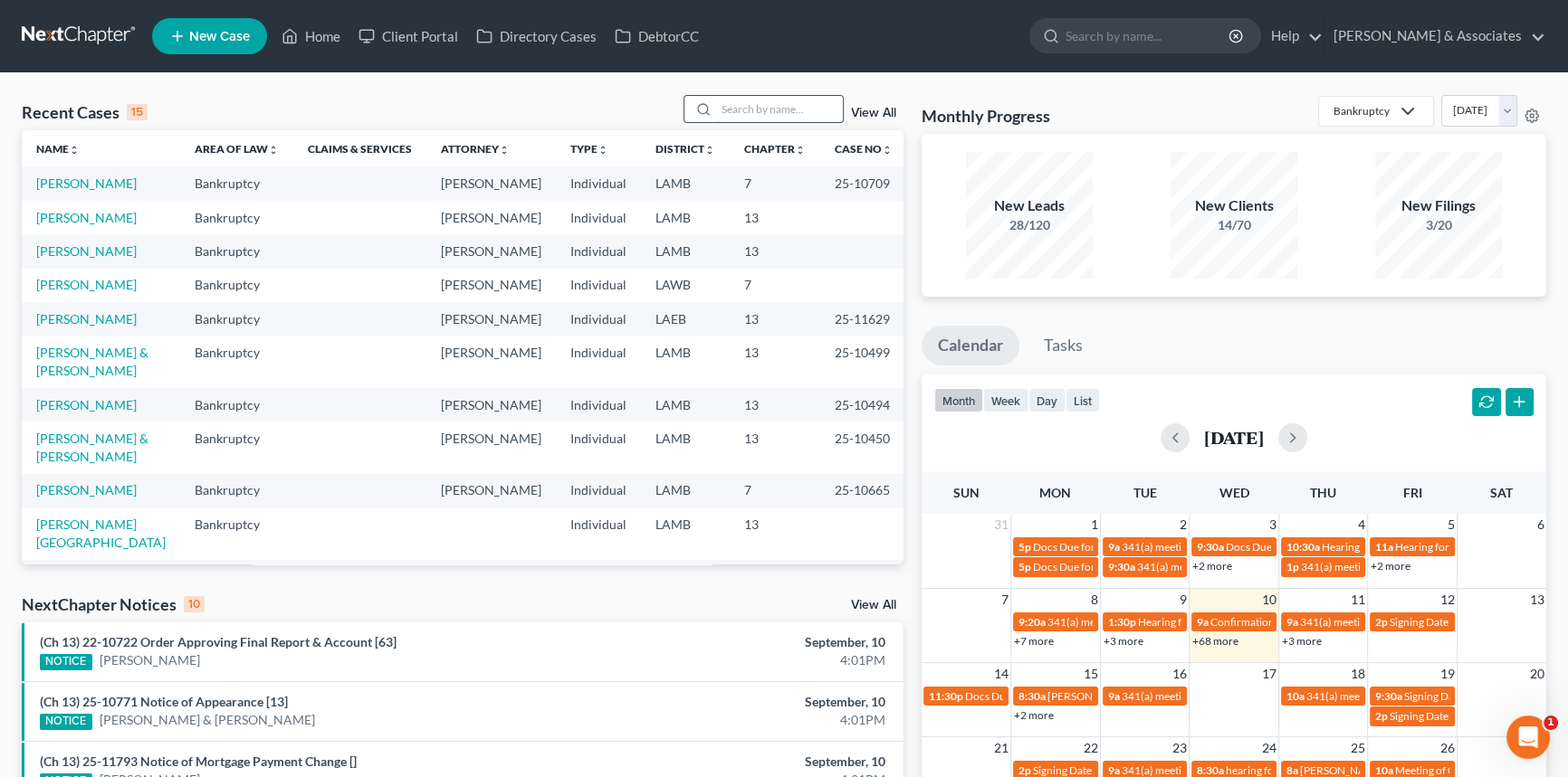
click at [785, 106] on input "search" at bounding box center [779, 109] width 127 height 26
click at [799, 106] on input "search" at bounding box center [779, 109] width 127 height 26
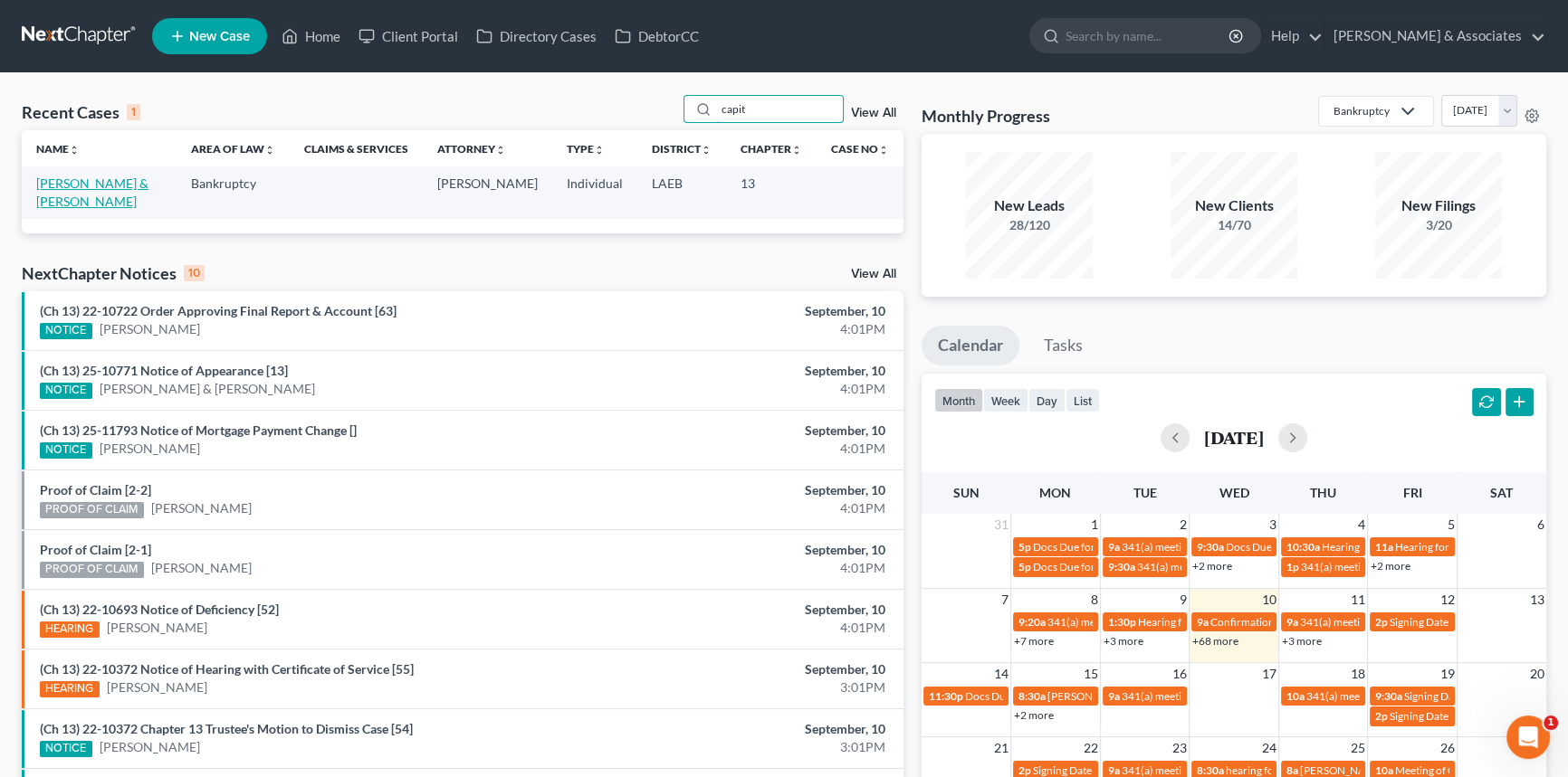
type input "capit"
click at [107, 185] on link "[PERSON_NAME] & [PERSON_NAME]" at bounding box center [92, 192] width 112 height 34
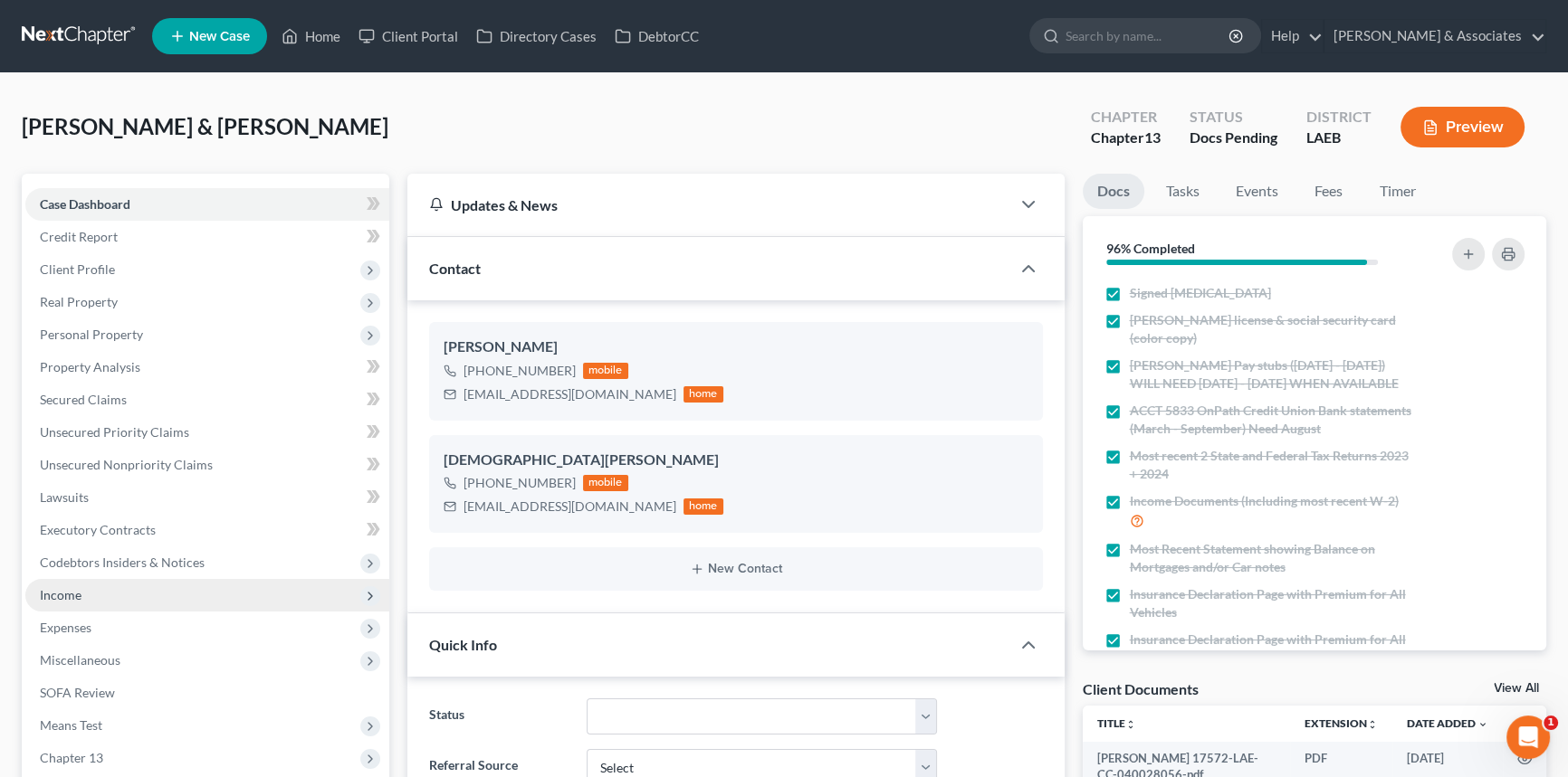
click at [141, 588] on span "Income" at bounding box center [207, 594] width 364 height 33
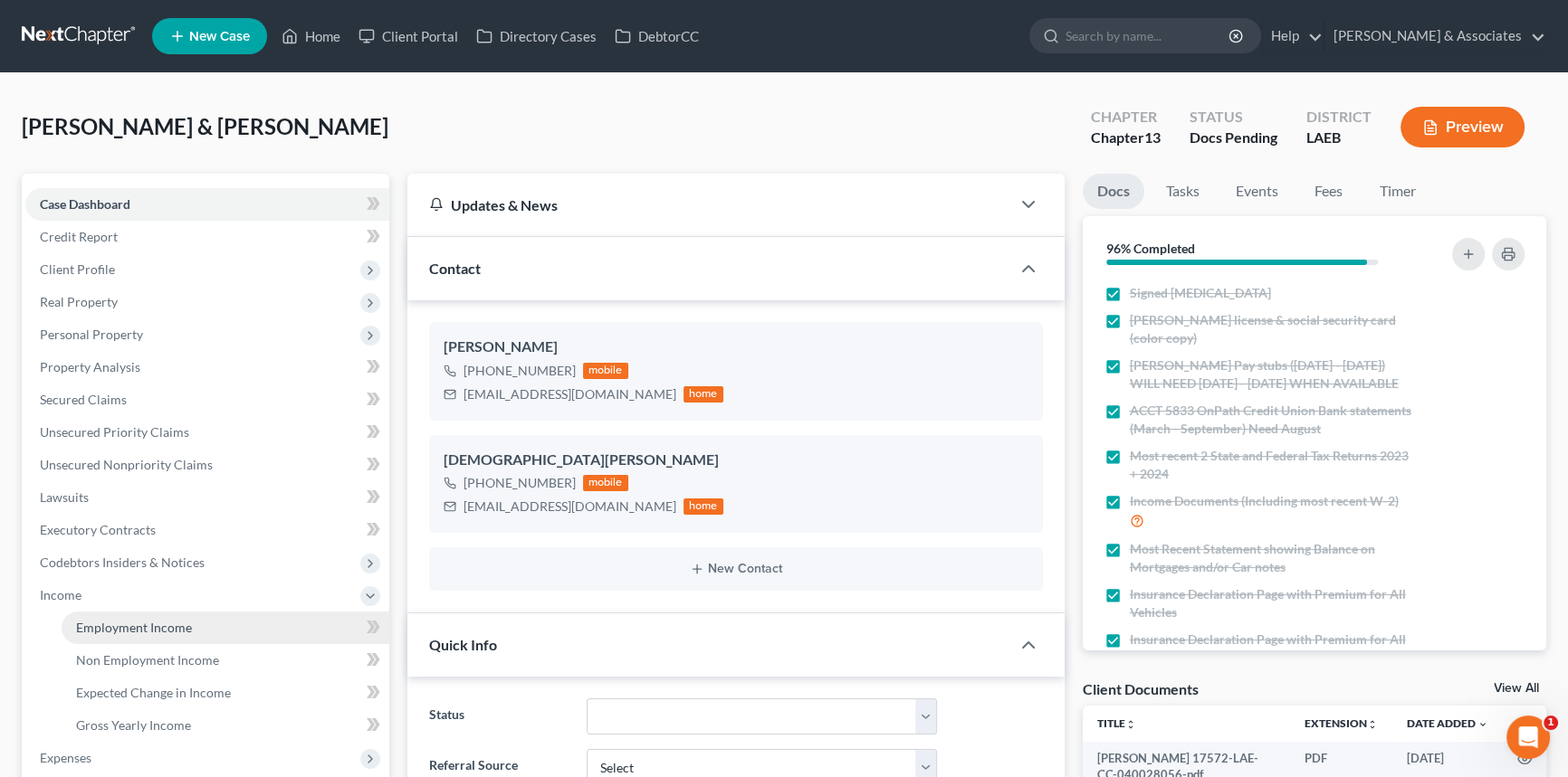
scroll to position [1192, 0]
click at [154, 626] on span "Employment Income" at bounding box center [134, 627] width 116 height 16
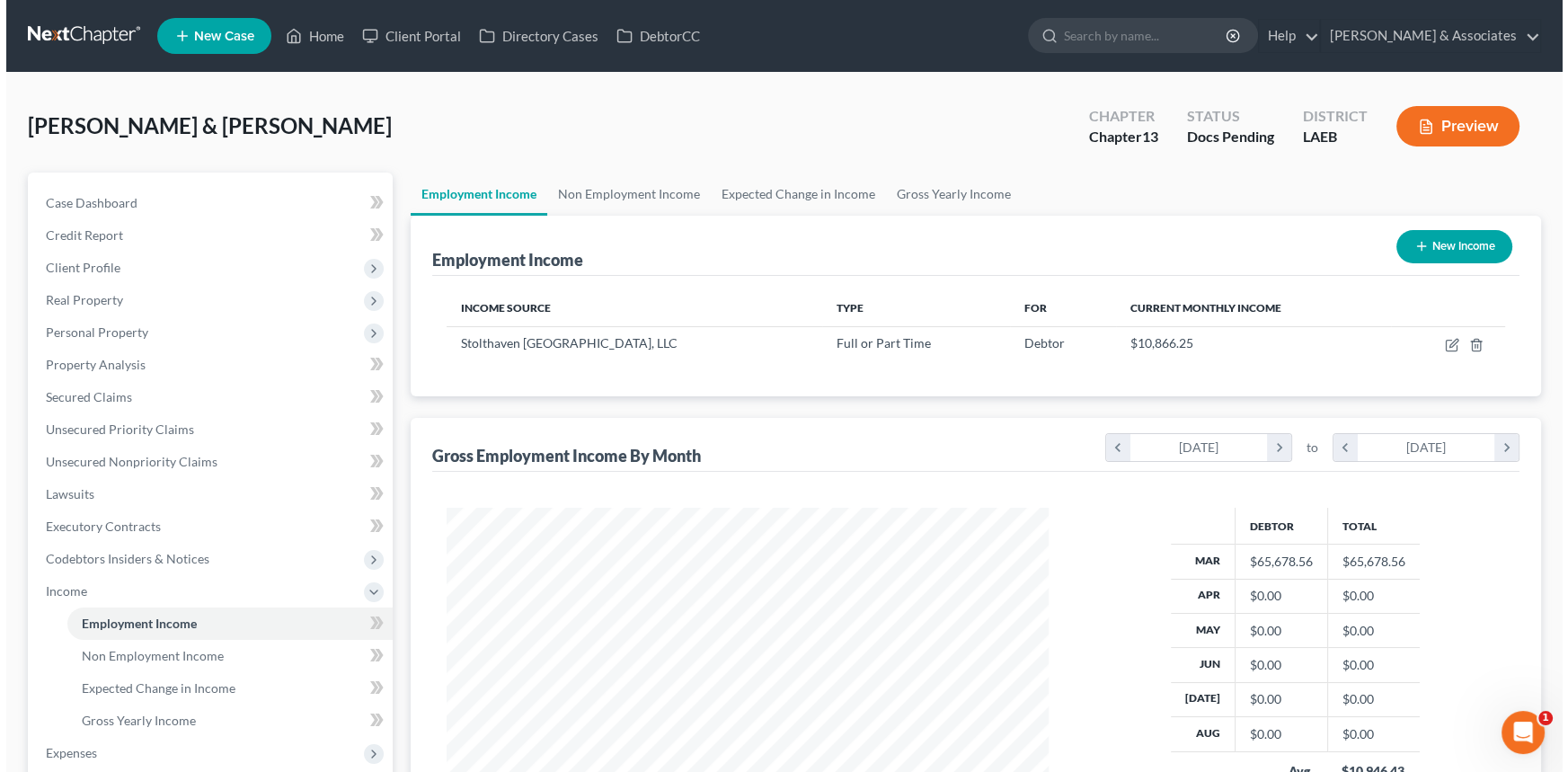
scroll to position [322, 637]
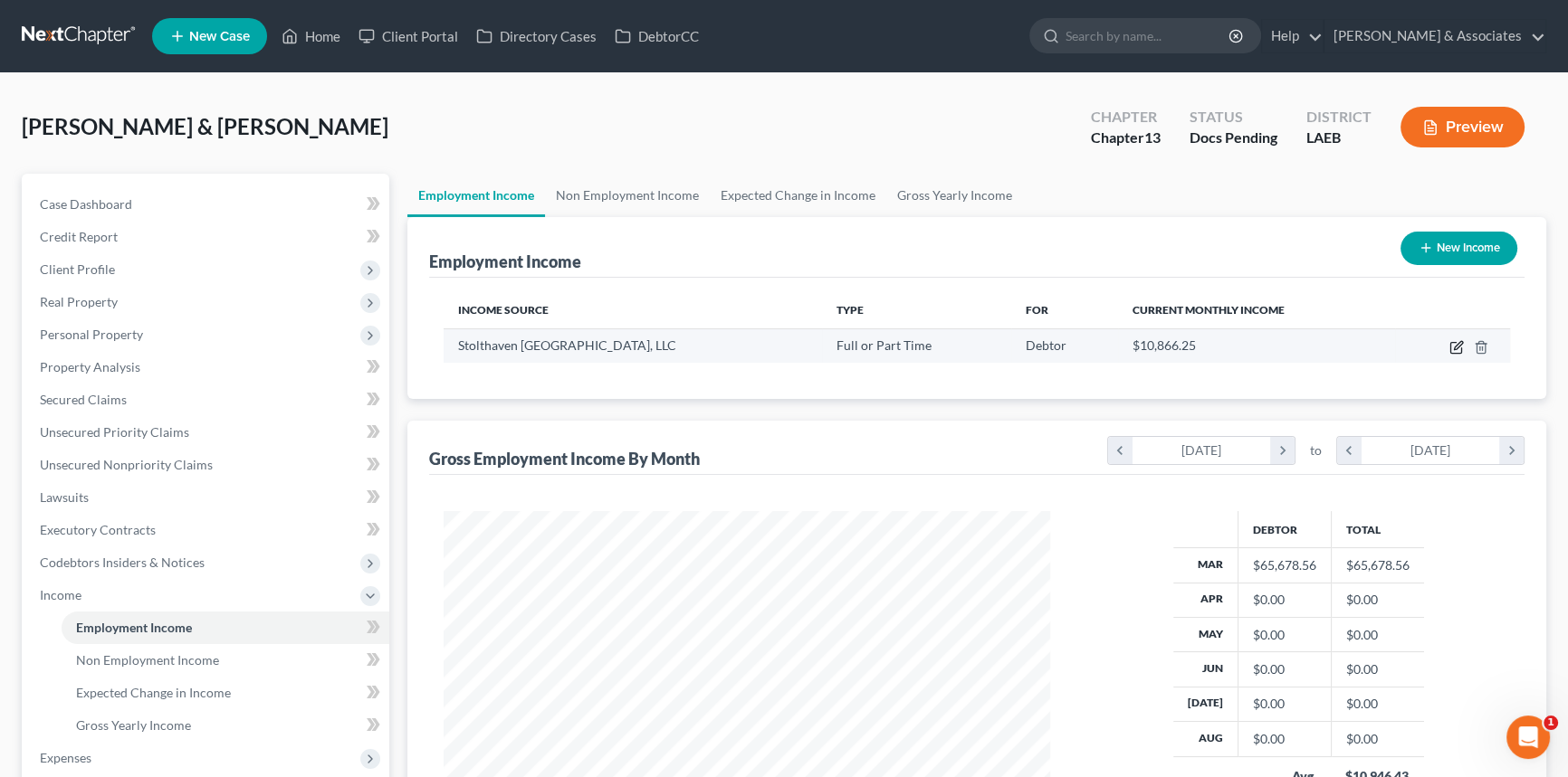
click at [1454, 342] on icon "button" at bounding box center [1457, 348] width 15 height 15
select select "0"
select select "19"
select select "2"
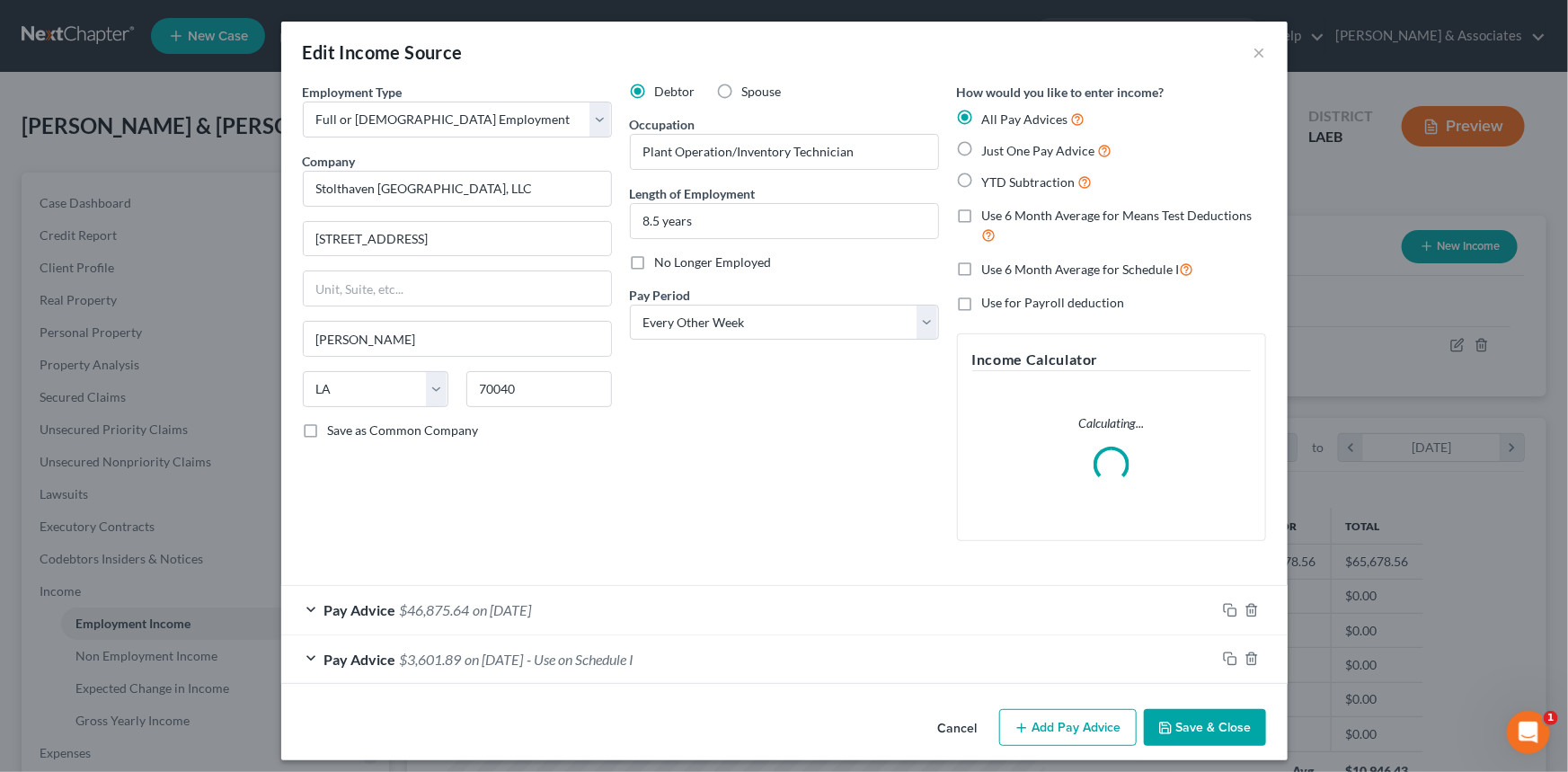
scroll to position [322, 643]
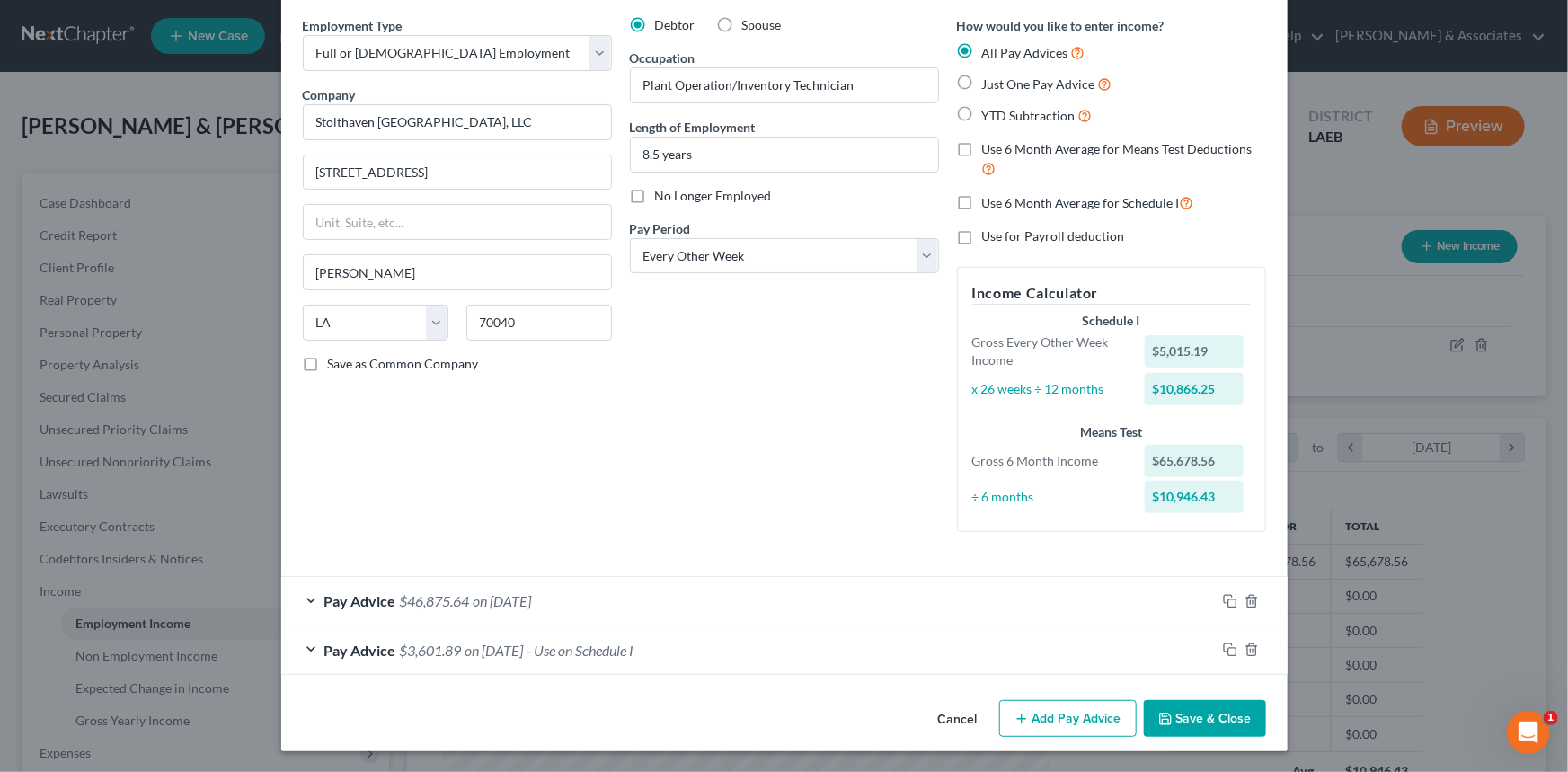
drag, startPoint x: 593, startPoint y: 644, endPoint x: 604, endPoint y: 630, distance: 17.8
click at [591, 644] on span "- Use on Schedule I" at bounding box center [581, 650] width 107 height 17
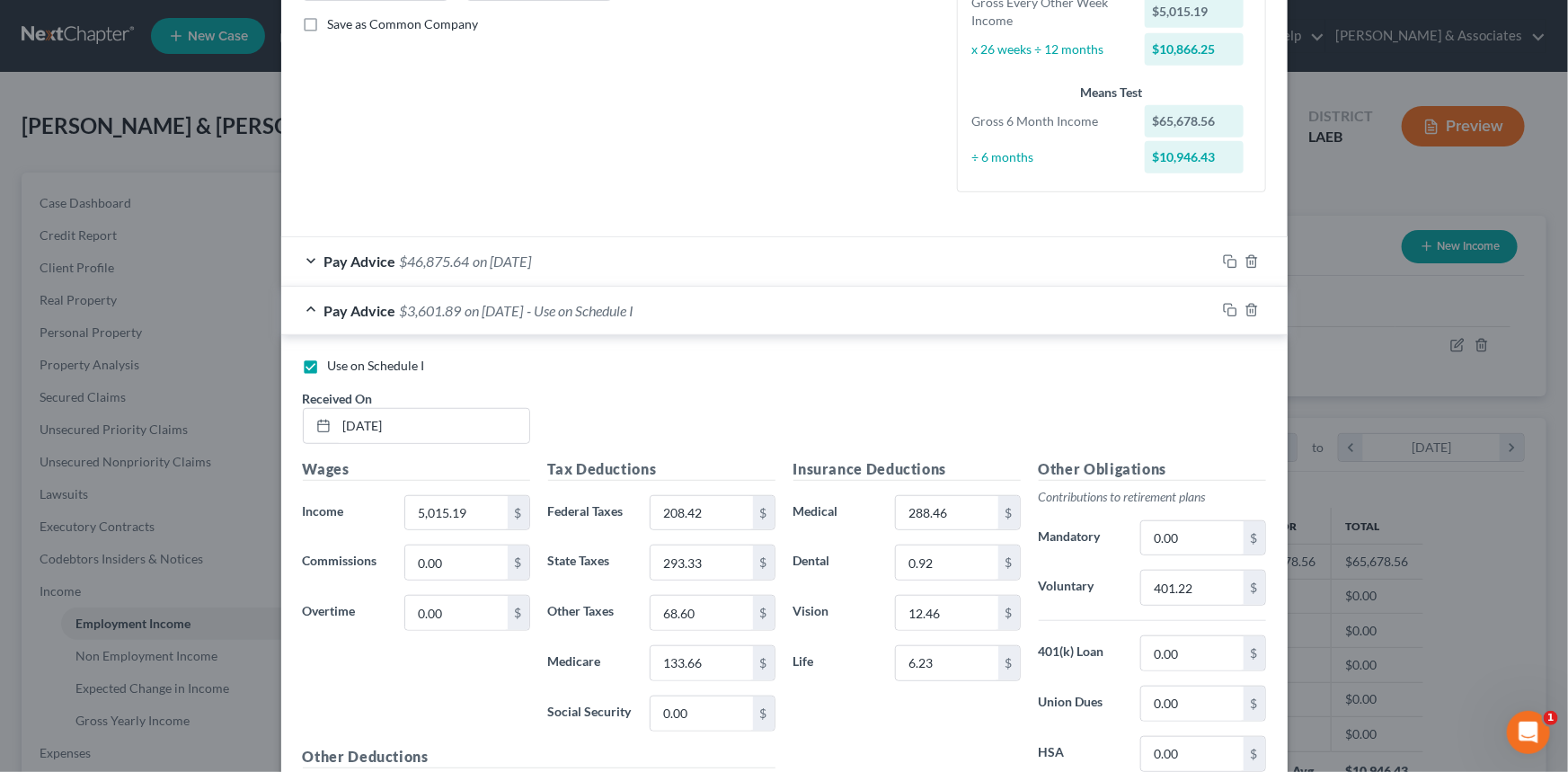
scroll to position [148, 0]
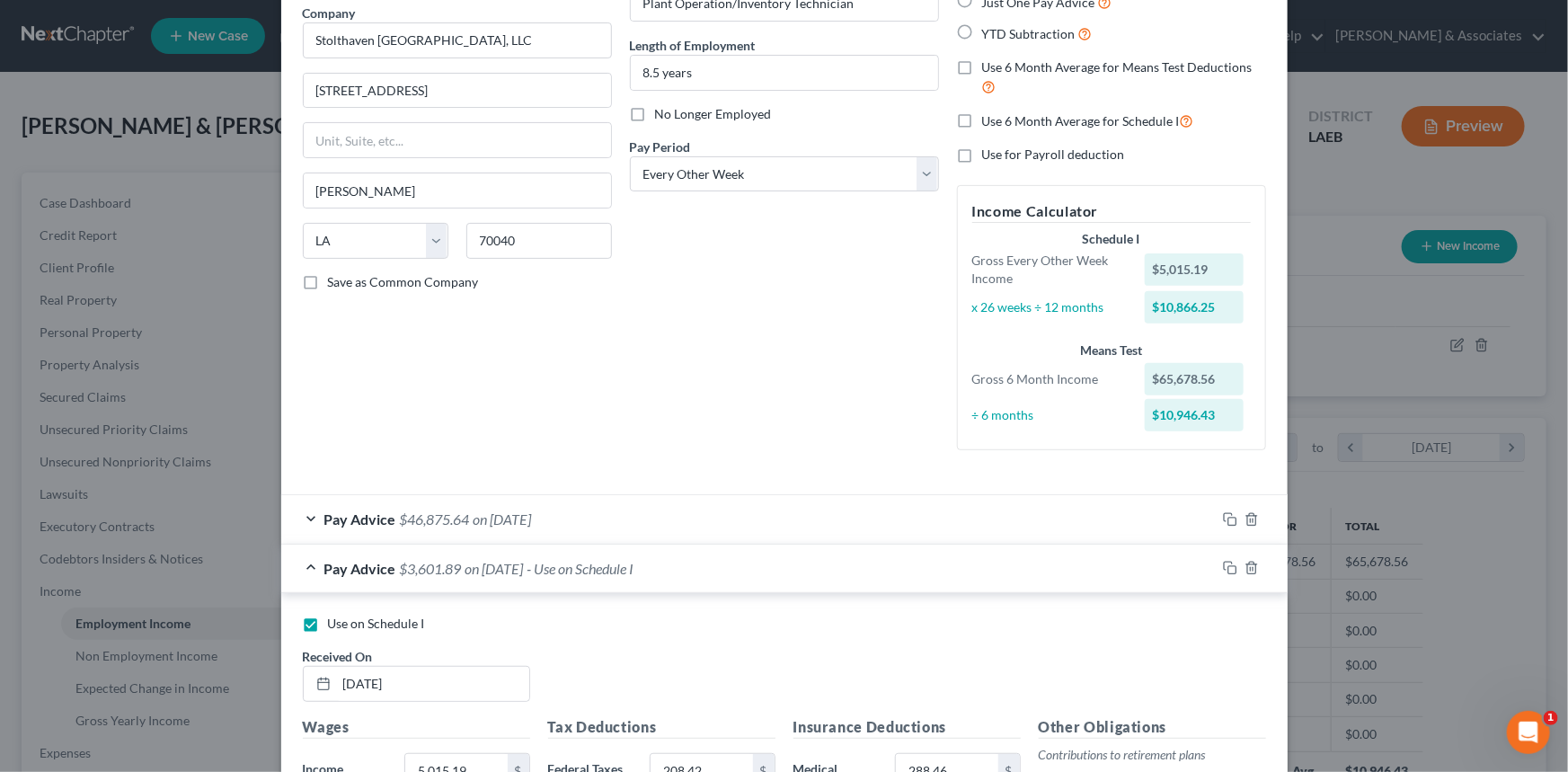
click at [667, 535] on div "Pay Advice $46,875.64 on 03/01/2025" at bounding box center [748, 518] width 934 height 47
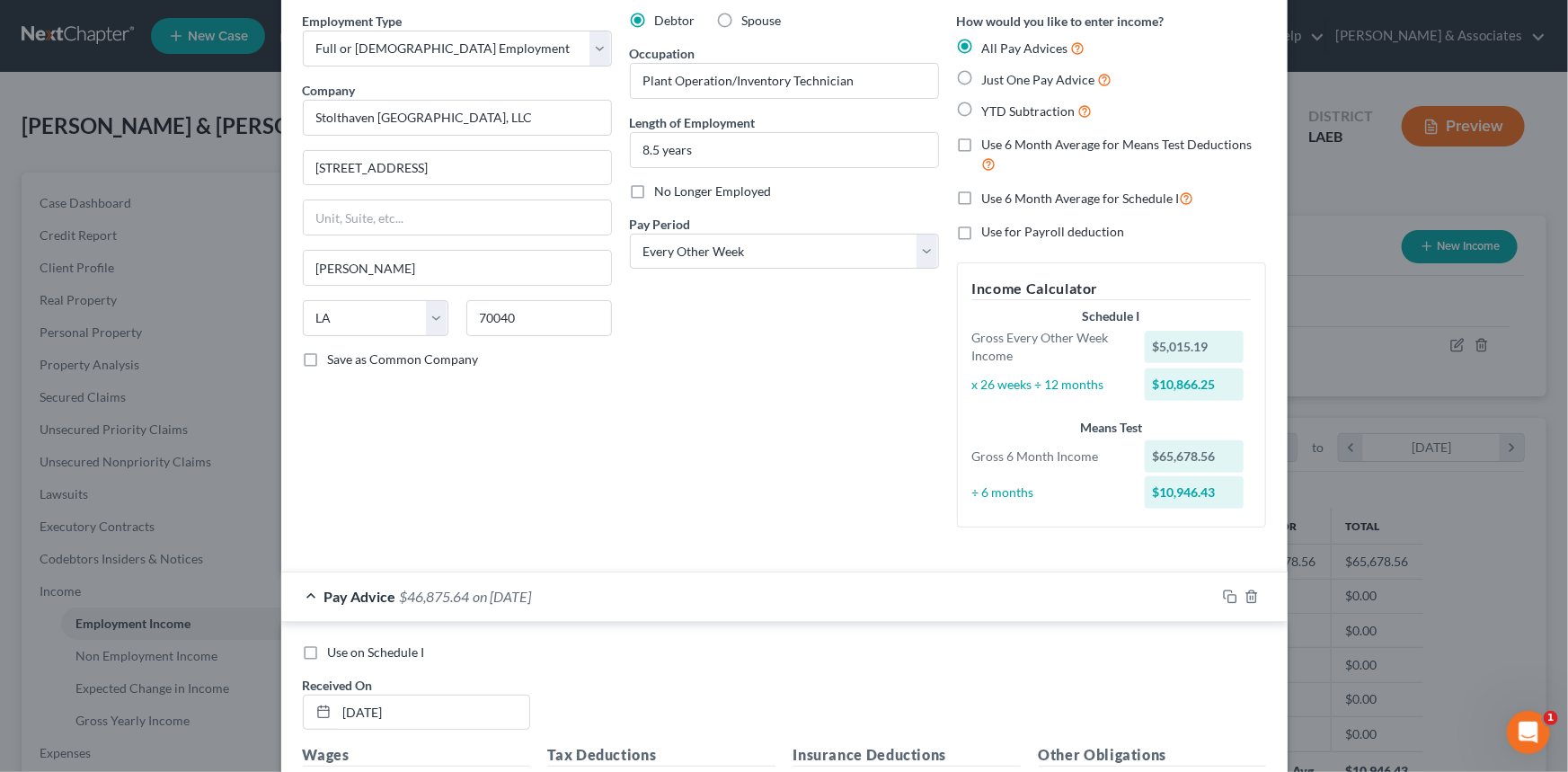
scroll to position [0, 0]
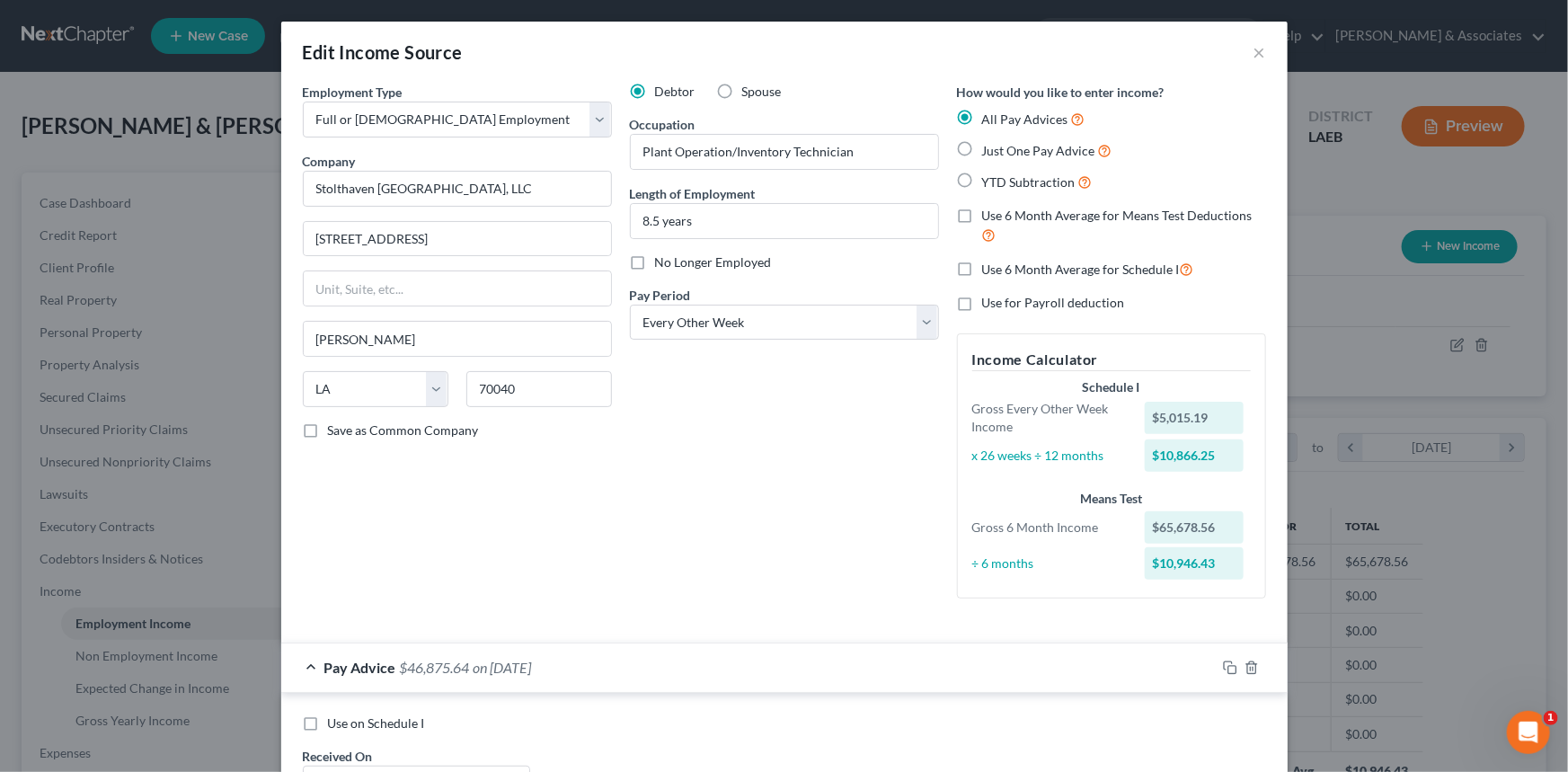
click at [1050, 270] on span "Use 6 Month Average for Schedule I" at bounding box center [1080, 269] width 198 height 16
click at [1001, 270] on input "Use 6 Month Average for Schedule I" at bounding box center [994, 265] width 12 height 12
checkbox input "true"
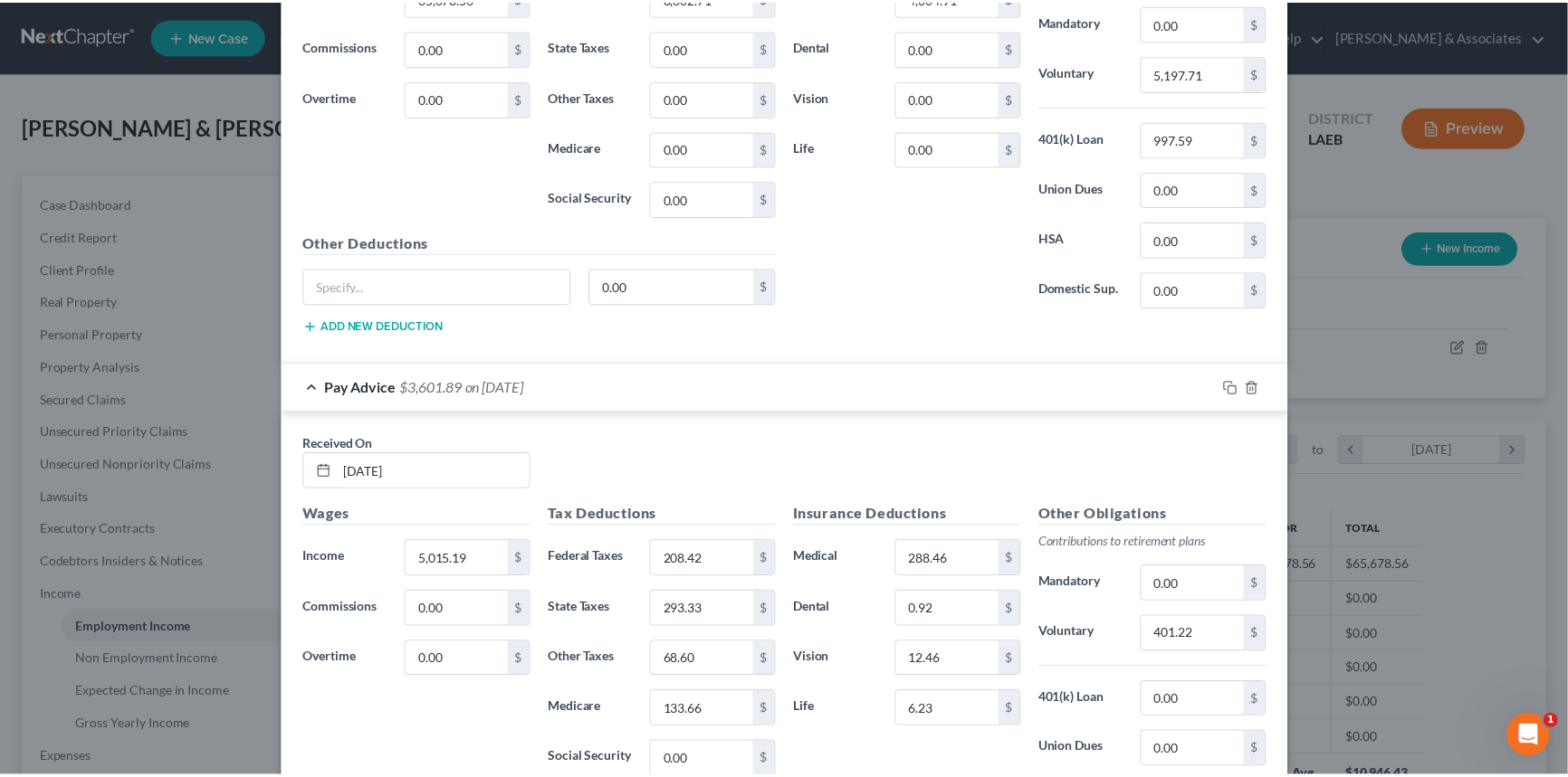
scroll to position [1069, 0]
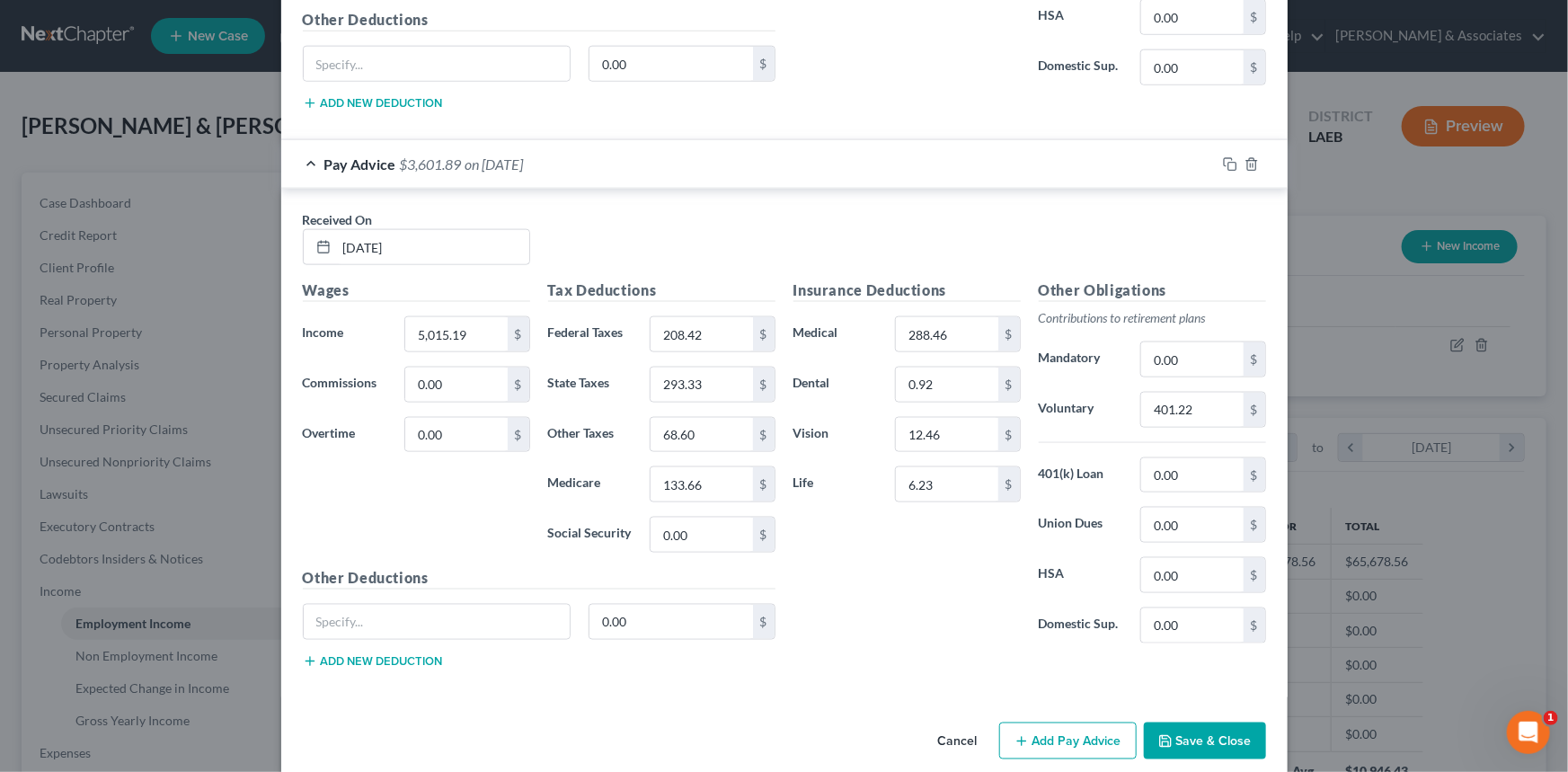
click at [1203, 735] on button "Save & Close" at bounding box center [1204, 741] width 122 height 38
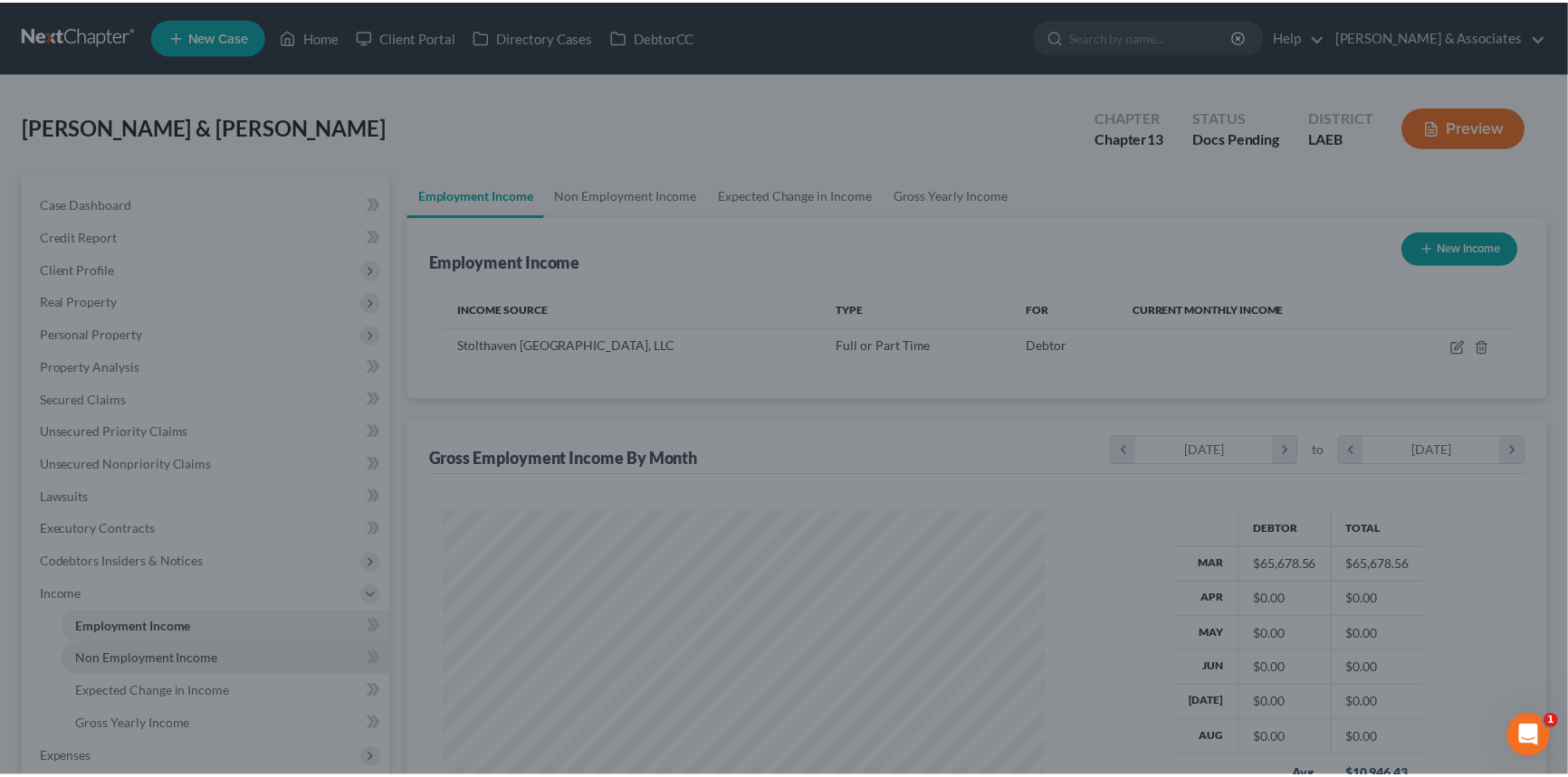
scroll to position [904394, 904629]
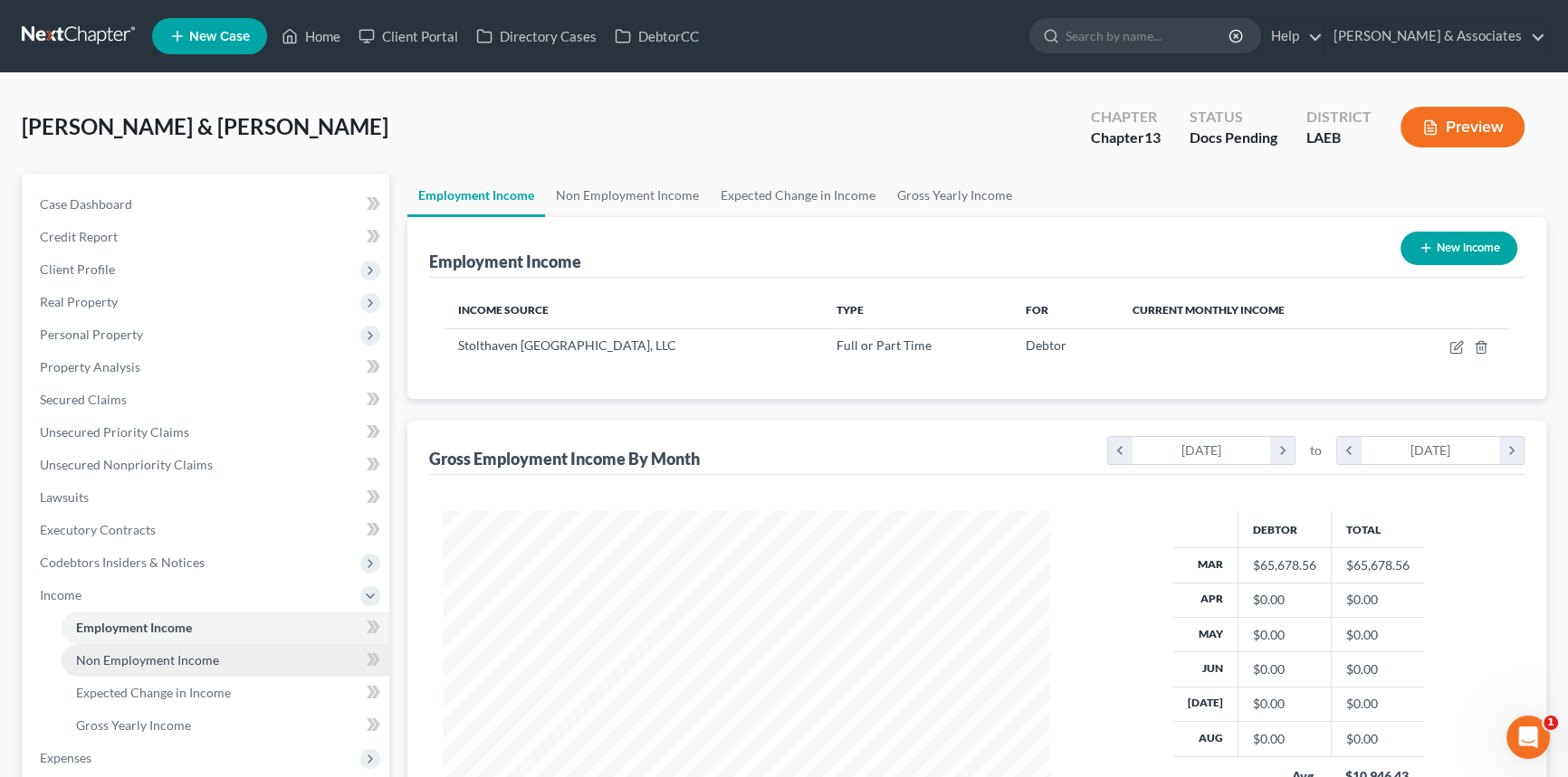
click at [119, 657] on span "Non Employment Income" at bounding box center [147, 660] width 143 height 16
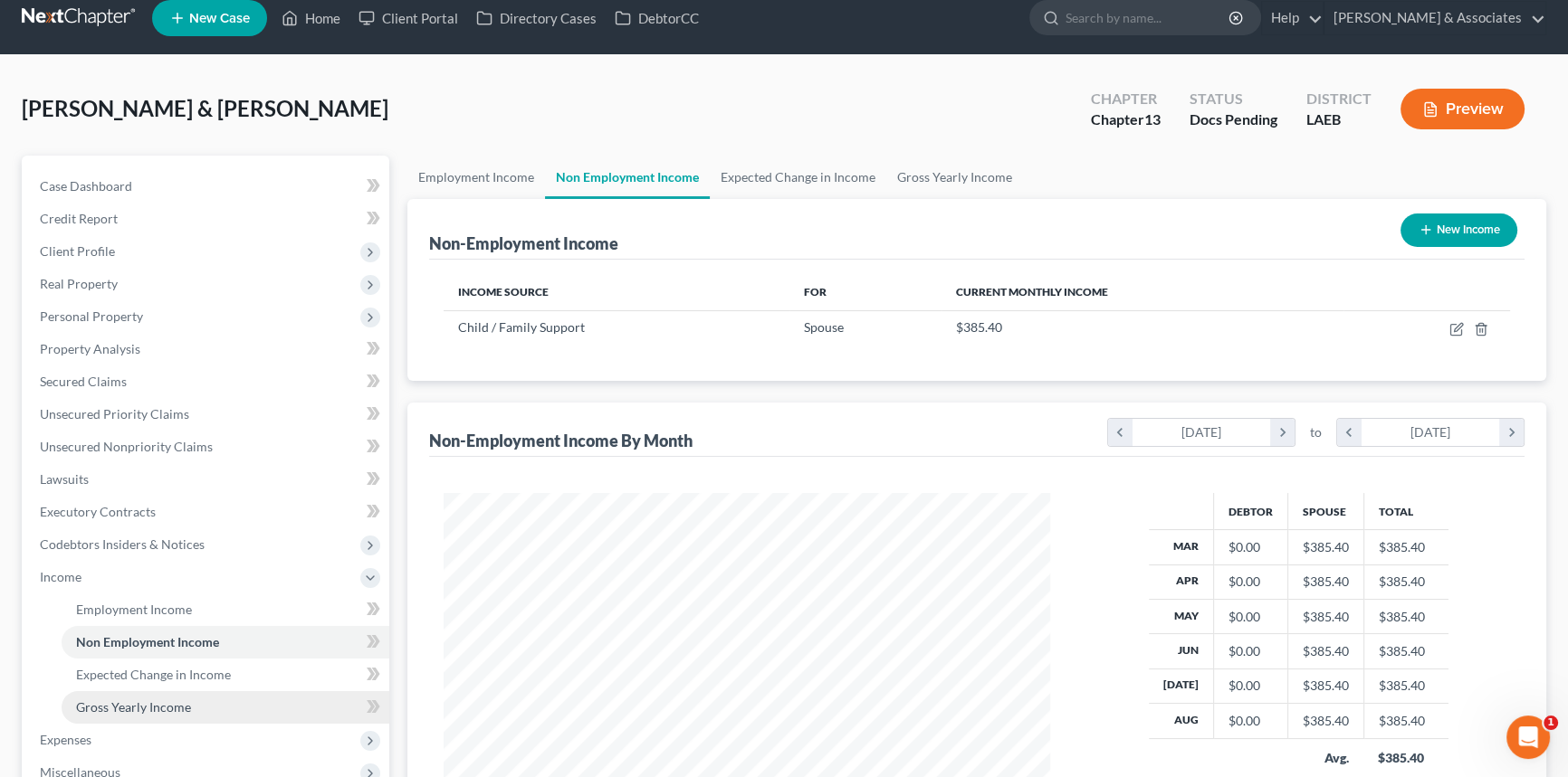
scroll to position [81, 0]
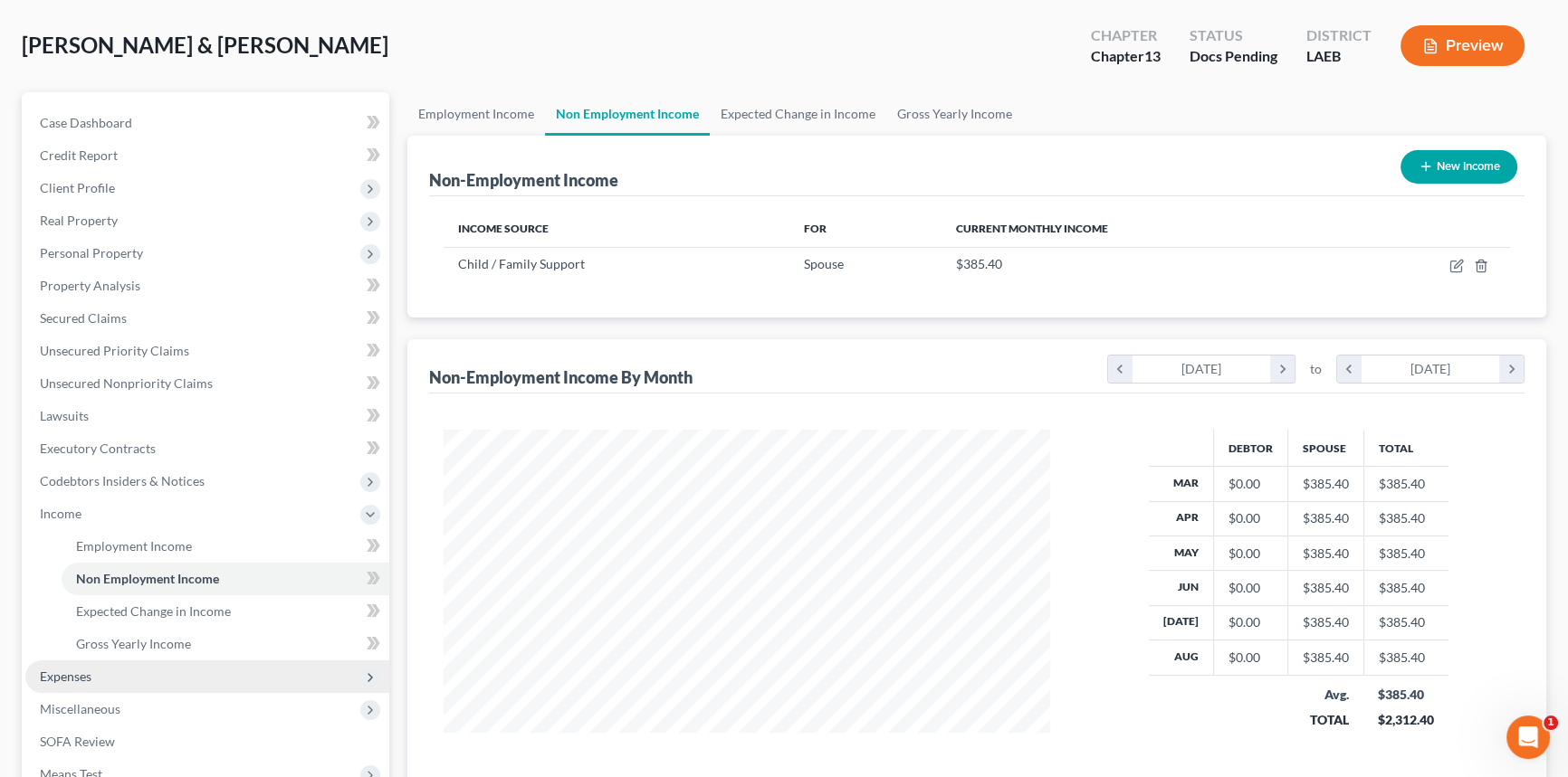
click at [110, 664] on span "Expenses" at bounding box center [207, 676] width 364 height 33
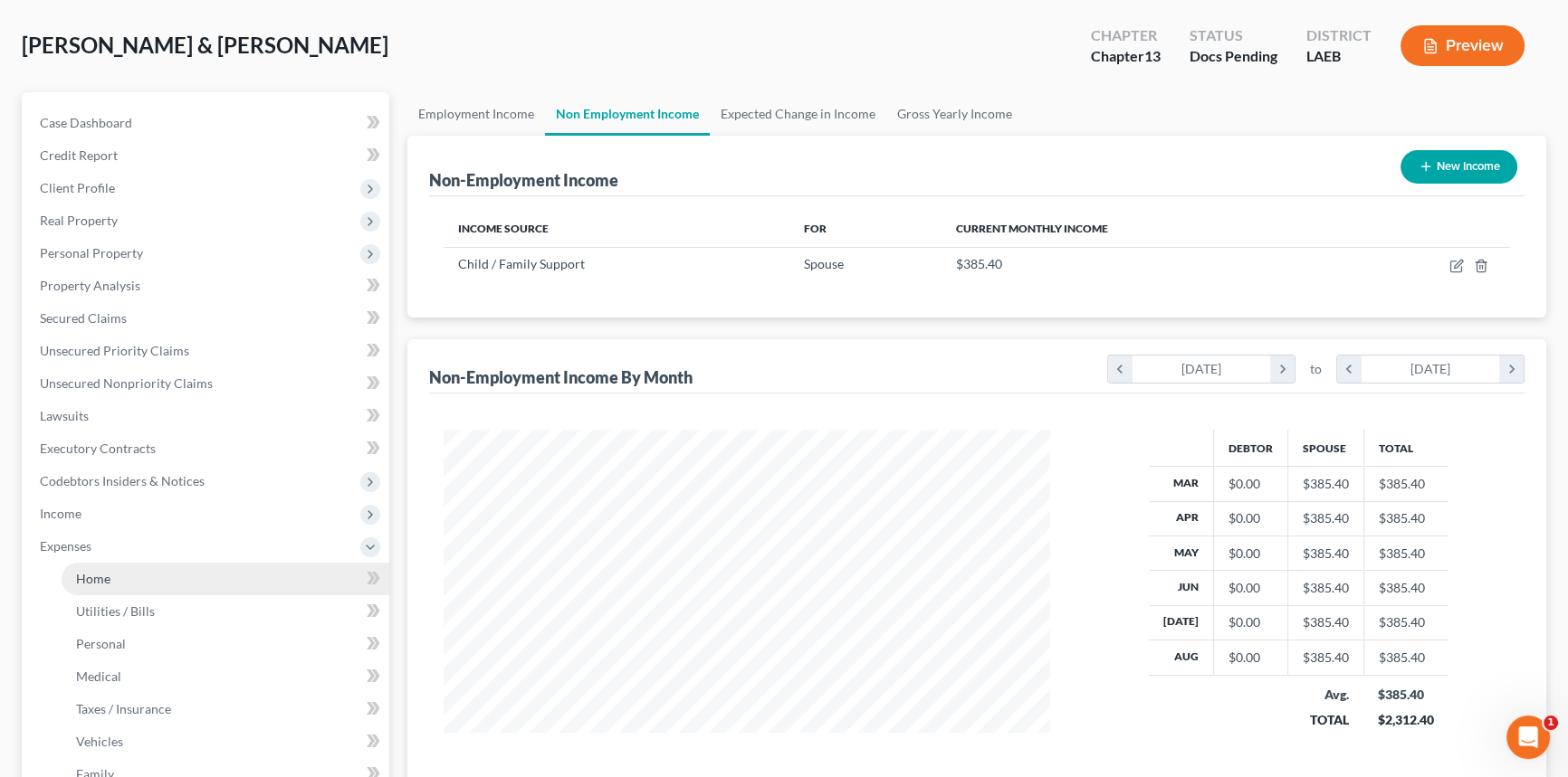
click at [151, 579] on link "Home" at bounding box center [226, 579] width 328 height 33
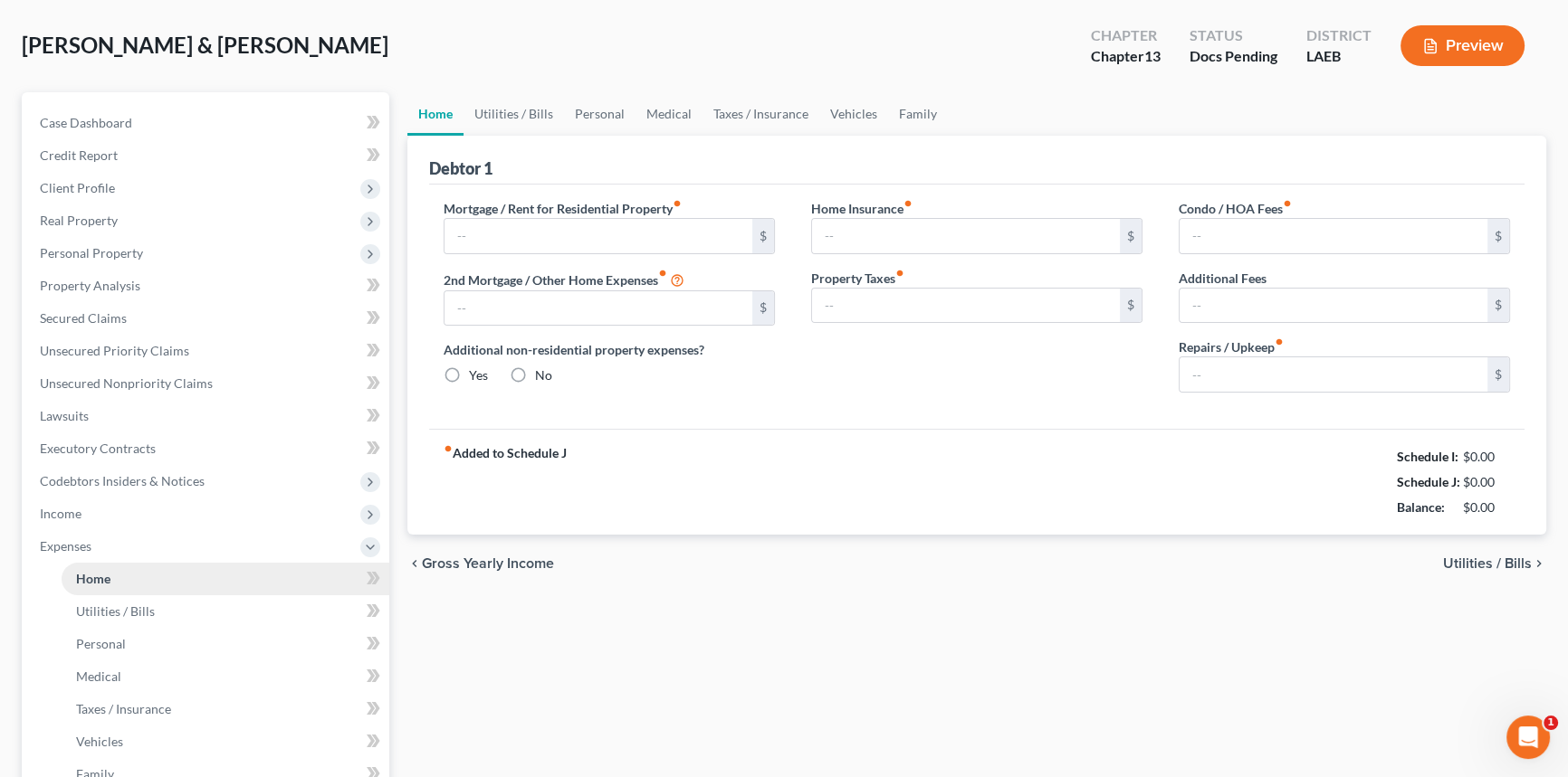
scroll to position [3, 0]
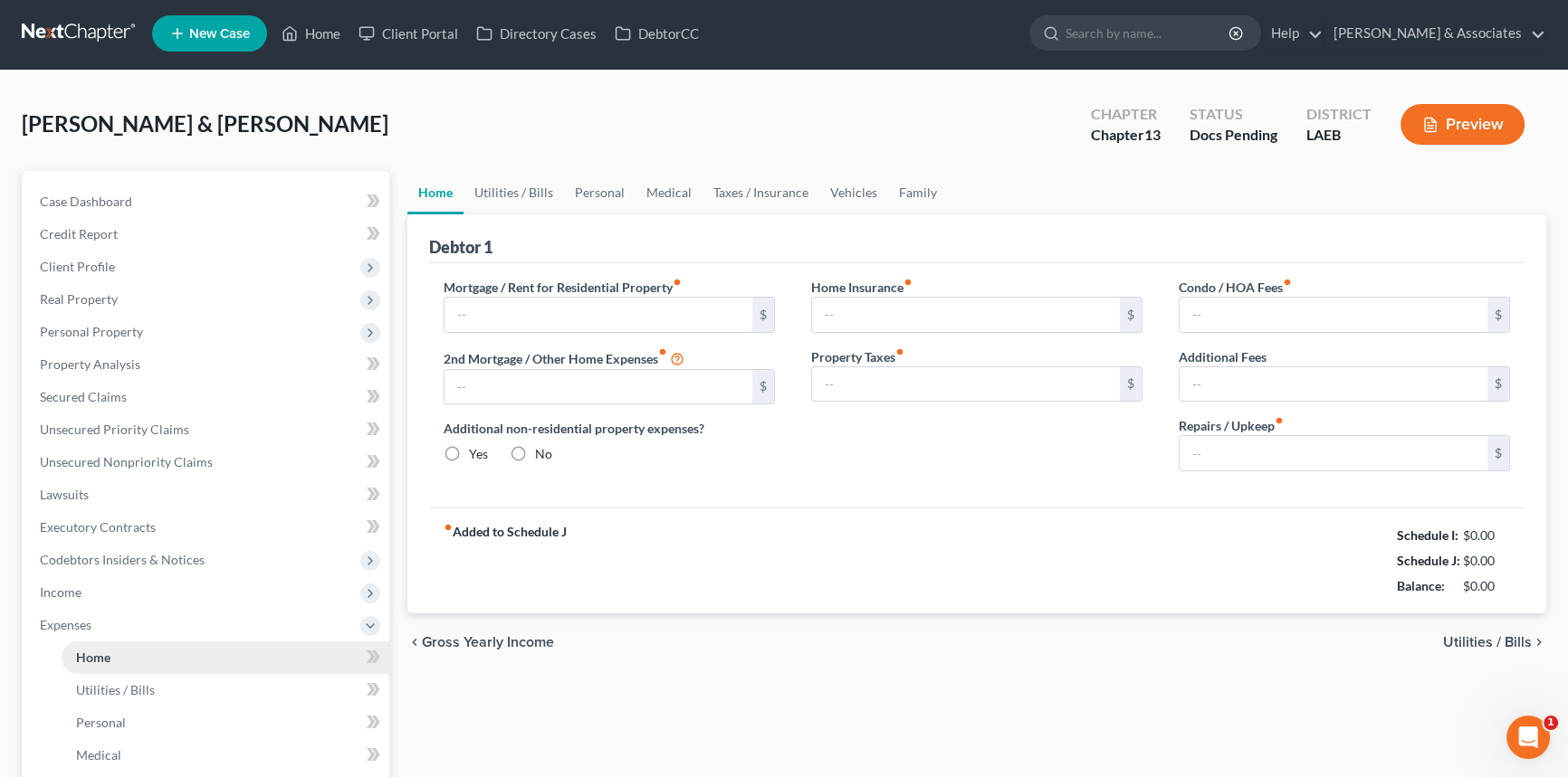
type input "1,600.49"
type input "0.00"
radio input "true"
type input "100.00"
type input "0.00"
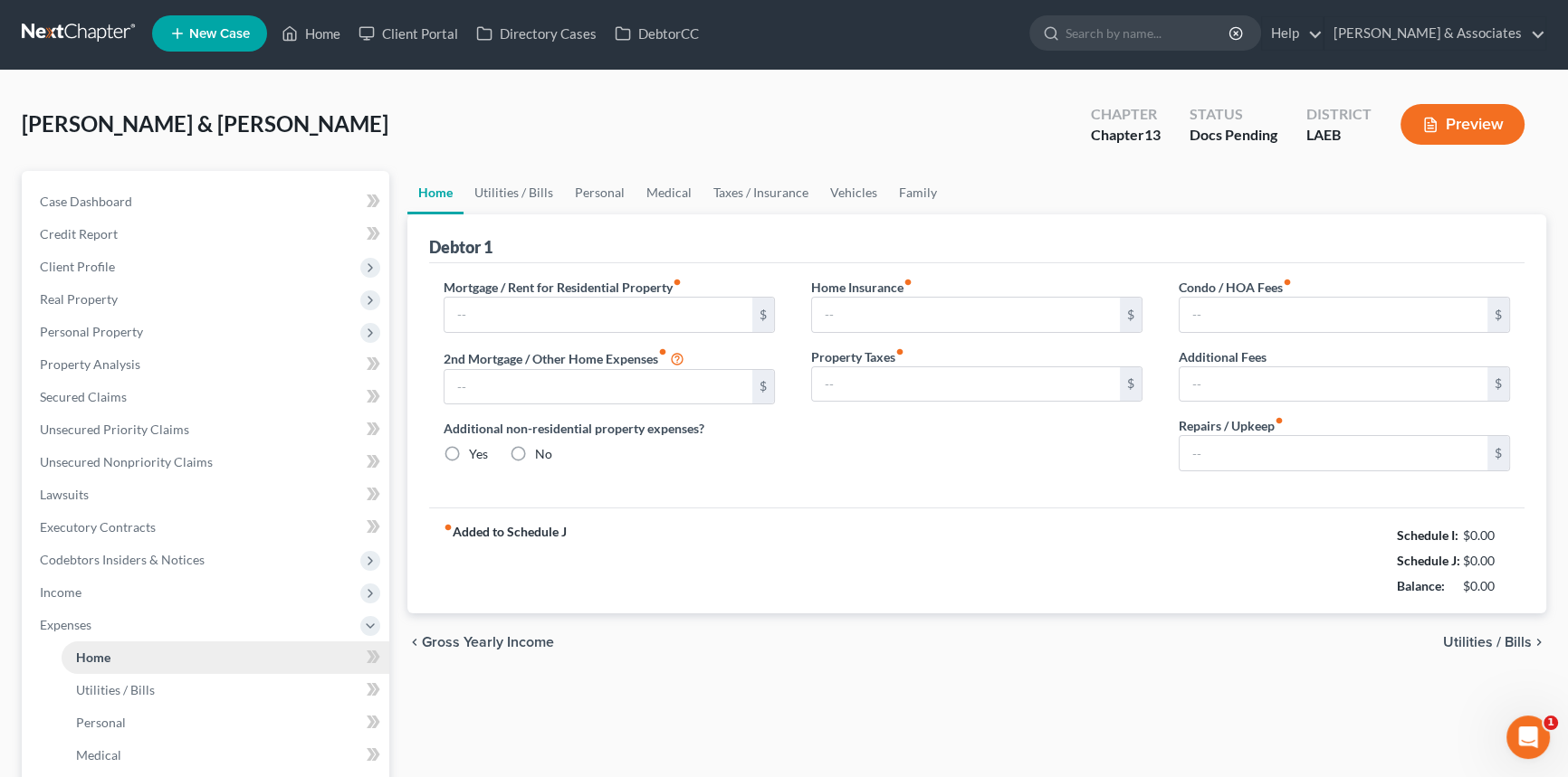
type input "22.65"
type input "0.00"
type input "100.00"
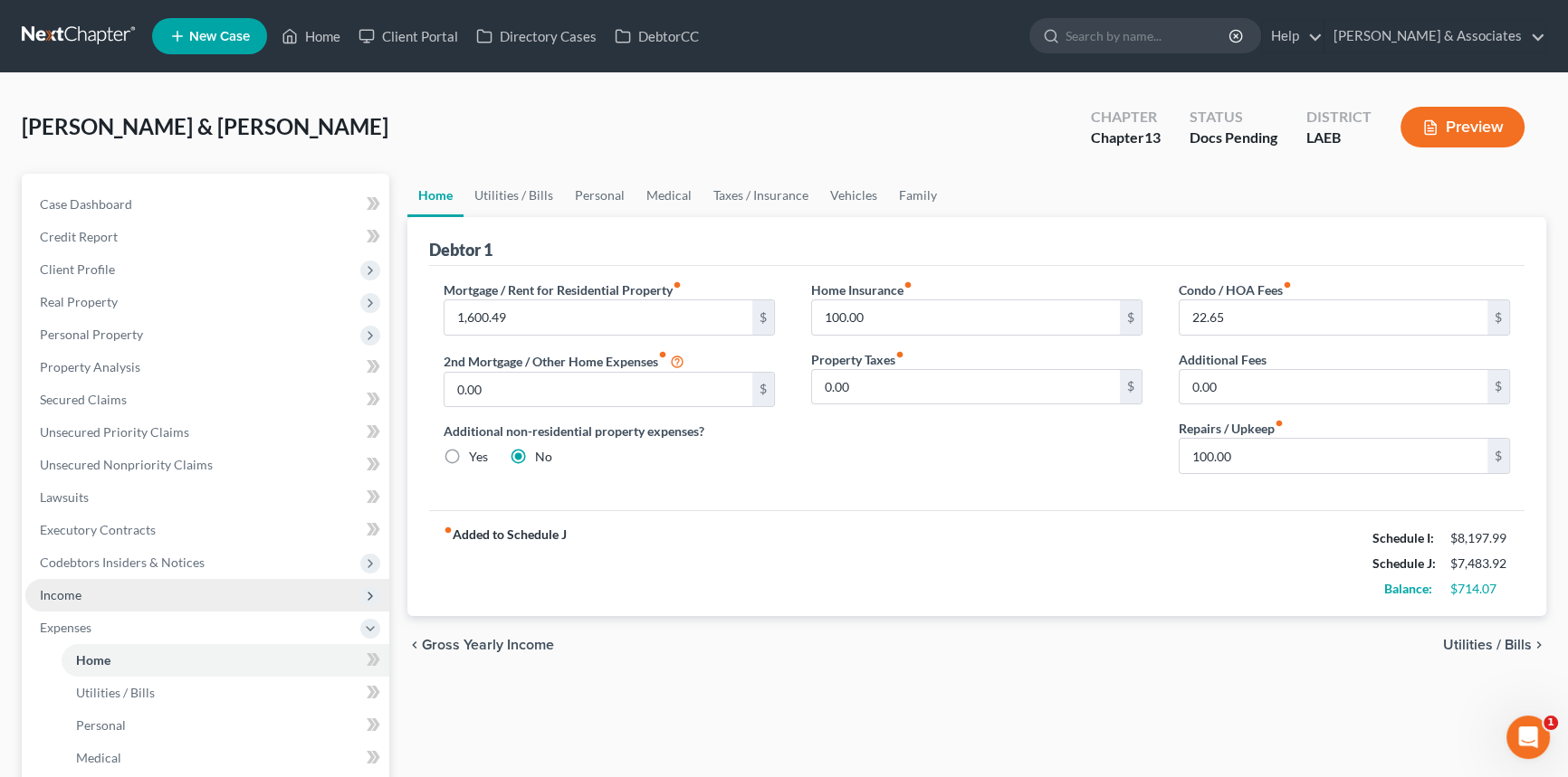
click at [155, 597] on span "Income" at bounding box center [207, 594] width 364 height 33
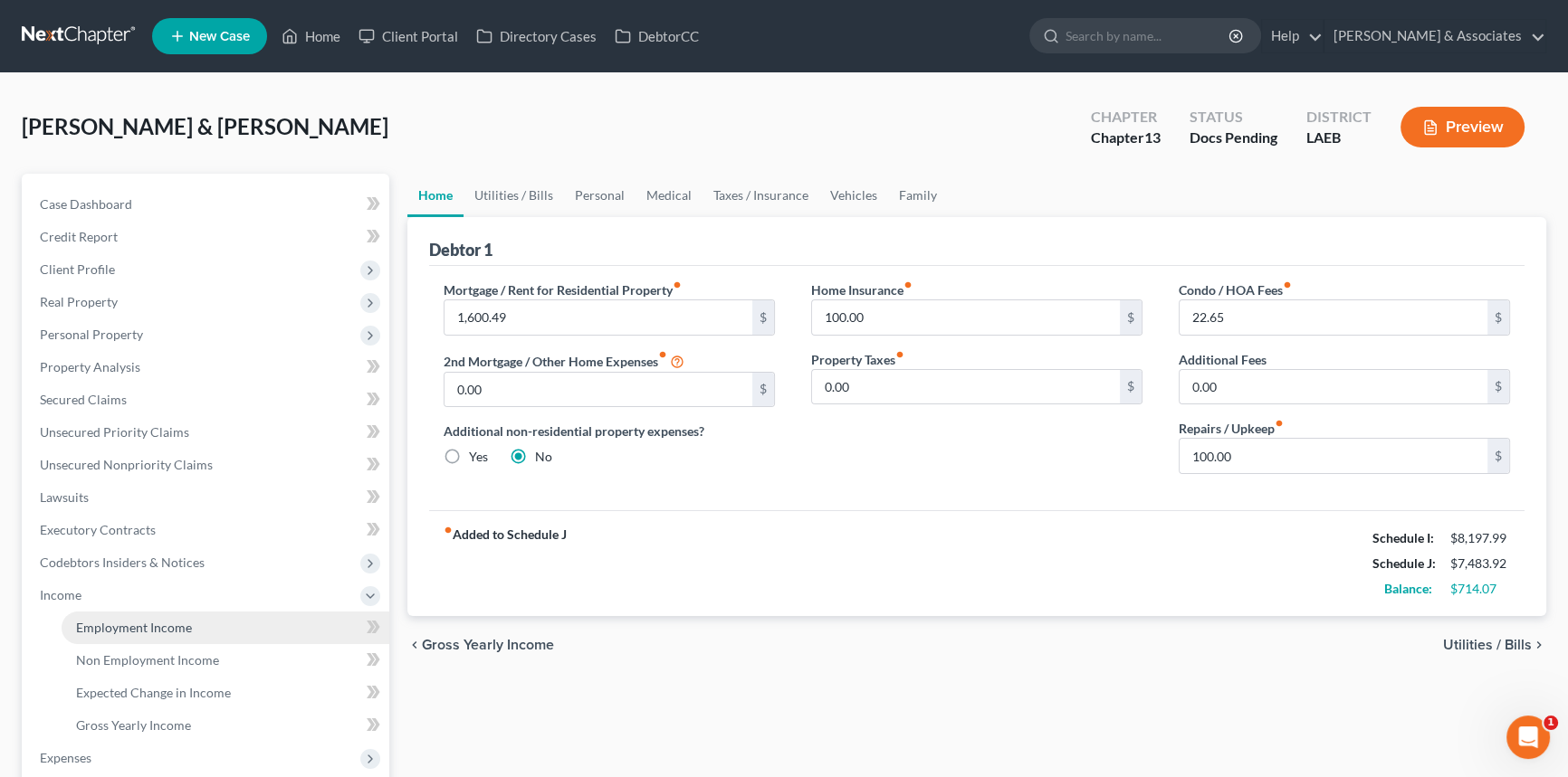
click at [136, 626] on span "Employment Income" at bounding box center [134, 627] width 116 height 16
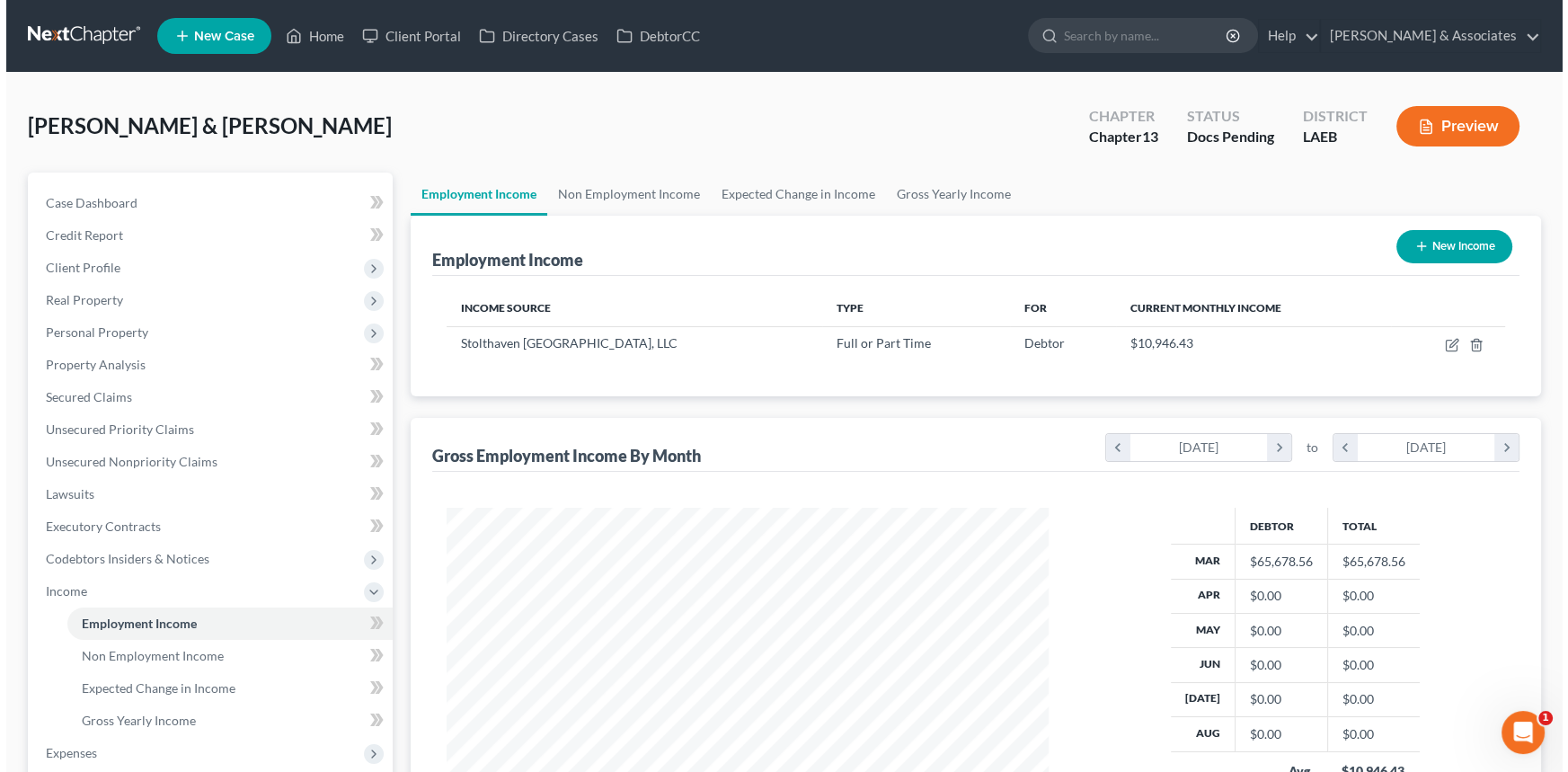
scroll to position [322, 637]
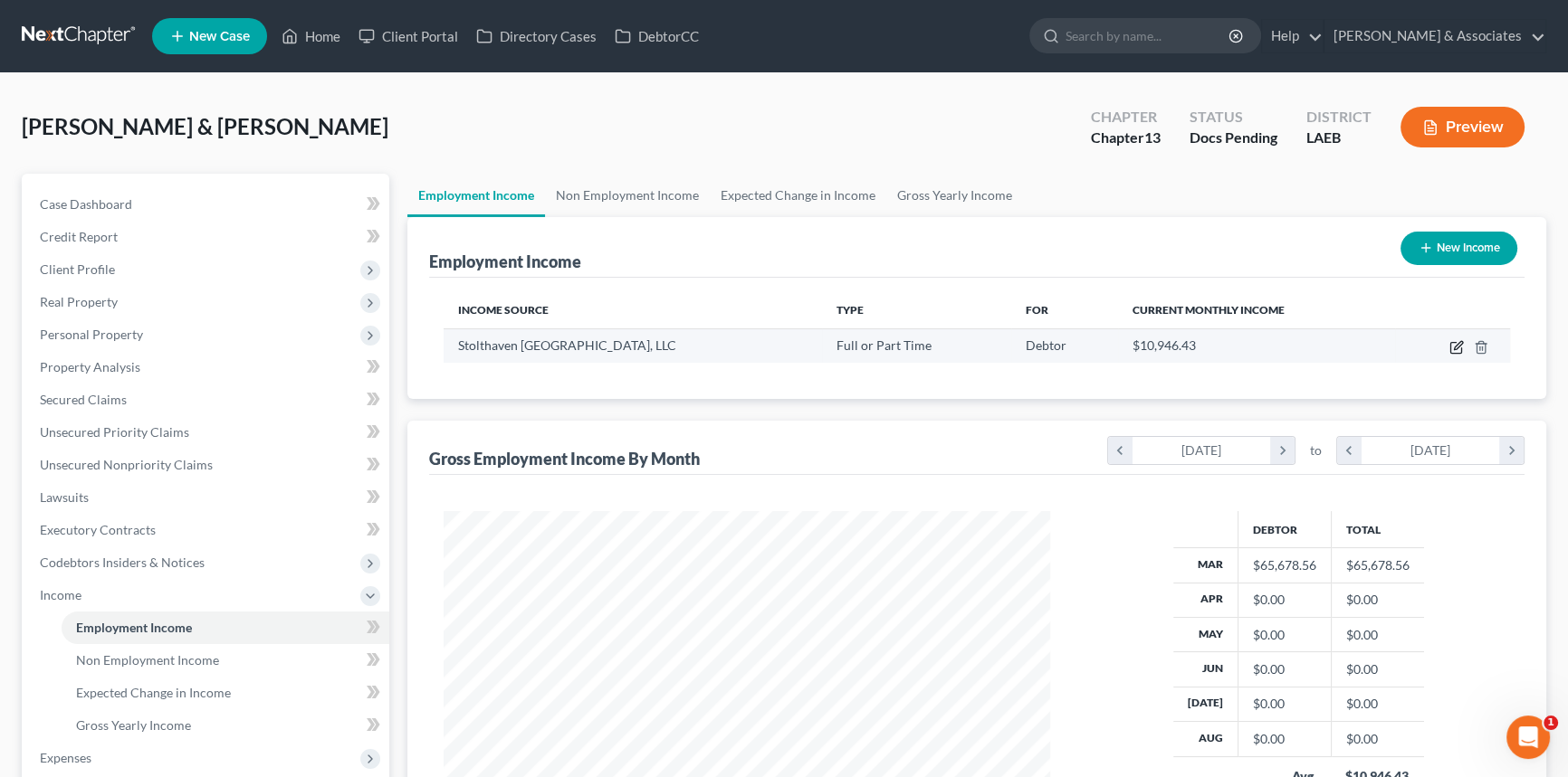
click at [1457, 349] on icon "button" at bounding box center [1457, 348] width 15 height 15
select select "0"
select select "19"
select select "2"
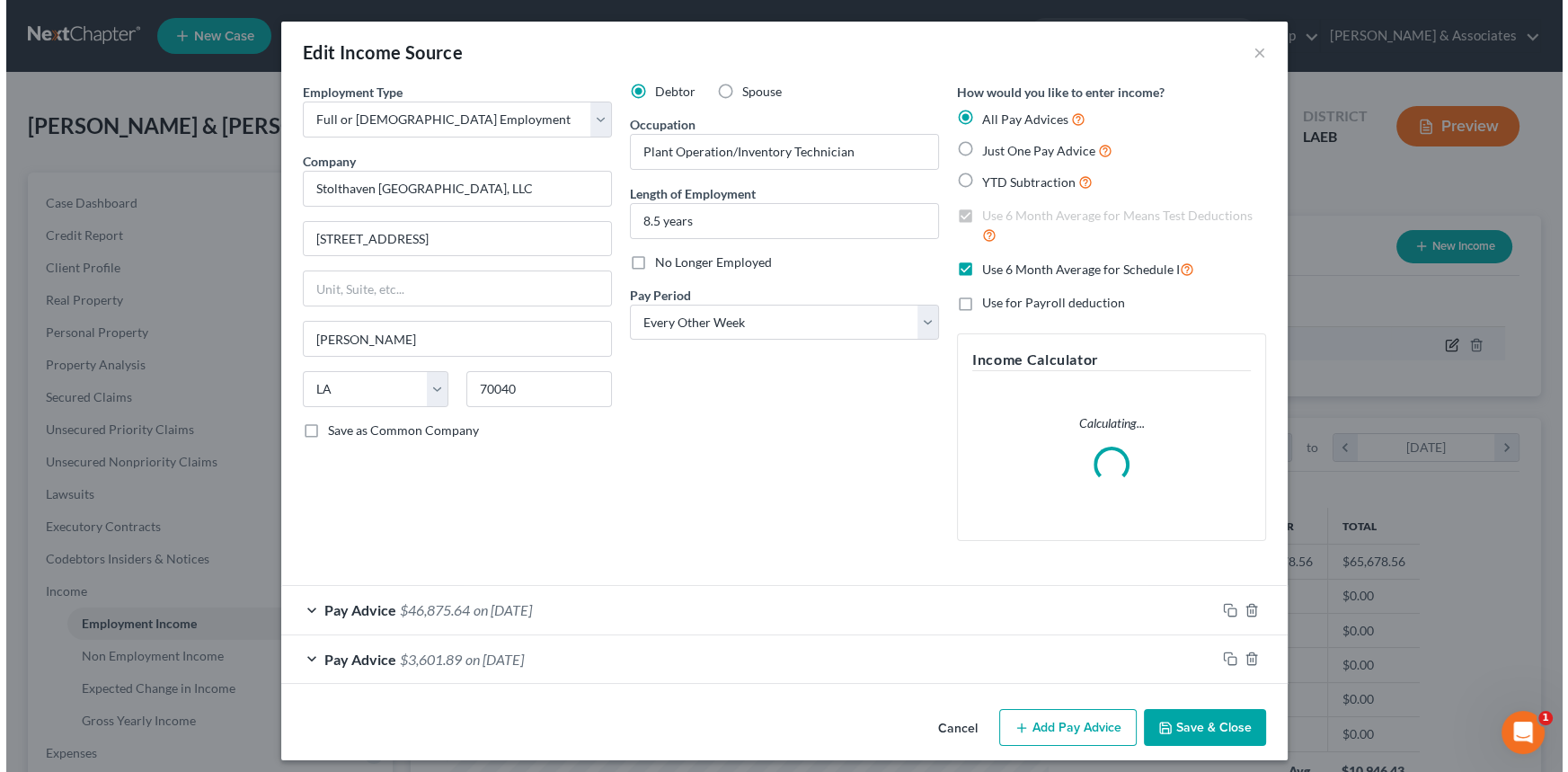
scroll to position [322, 643]
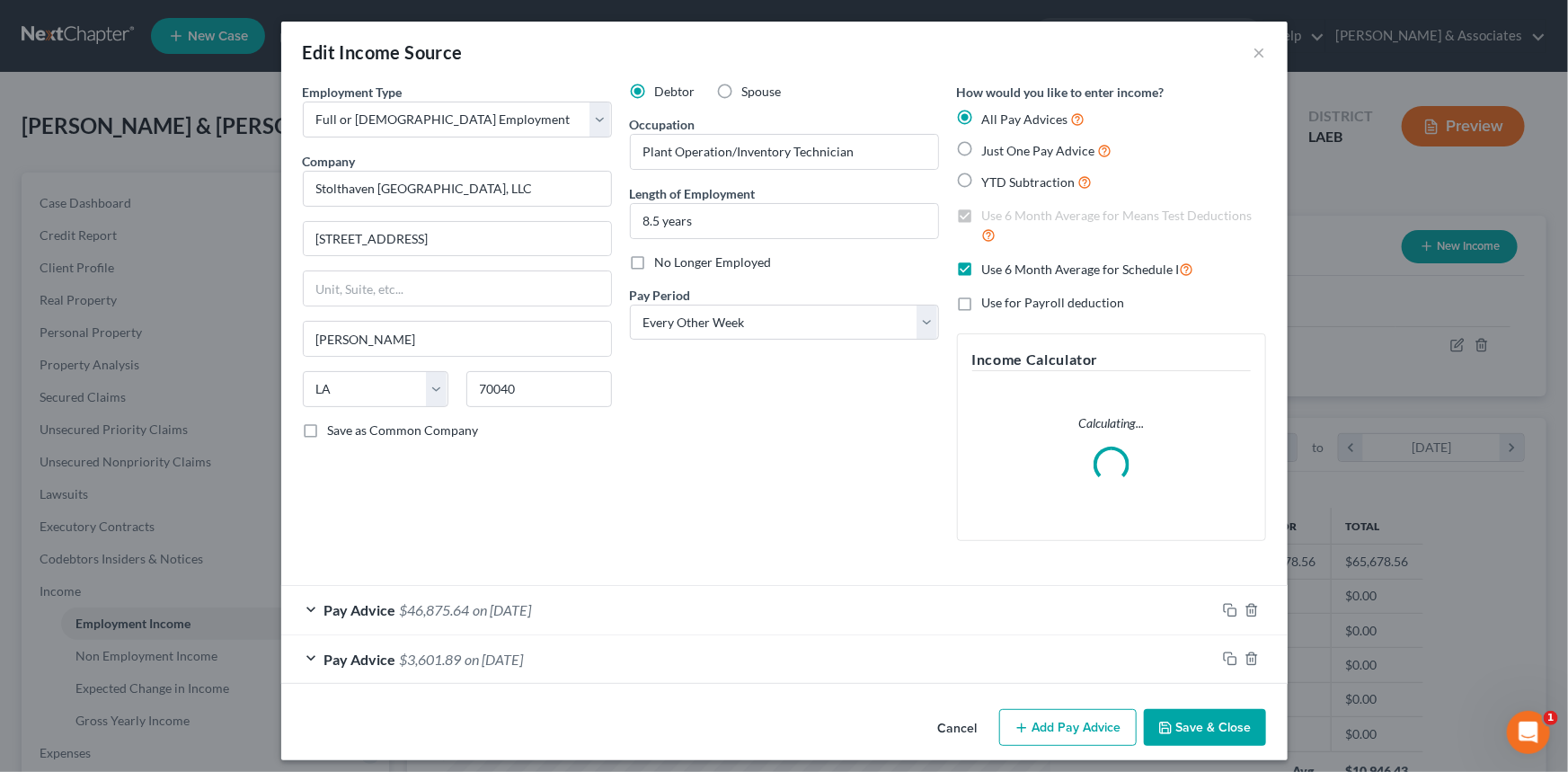
click at [1157, 651] on div "Pay Advice $3,601.89 on 09/09/2021" at bounding box center [748, 659] width 934 height 47
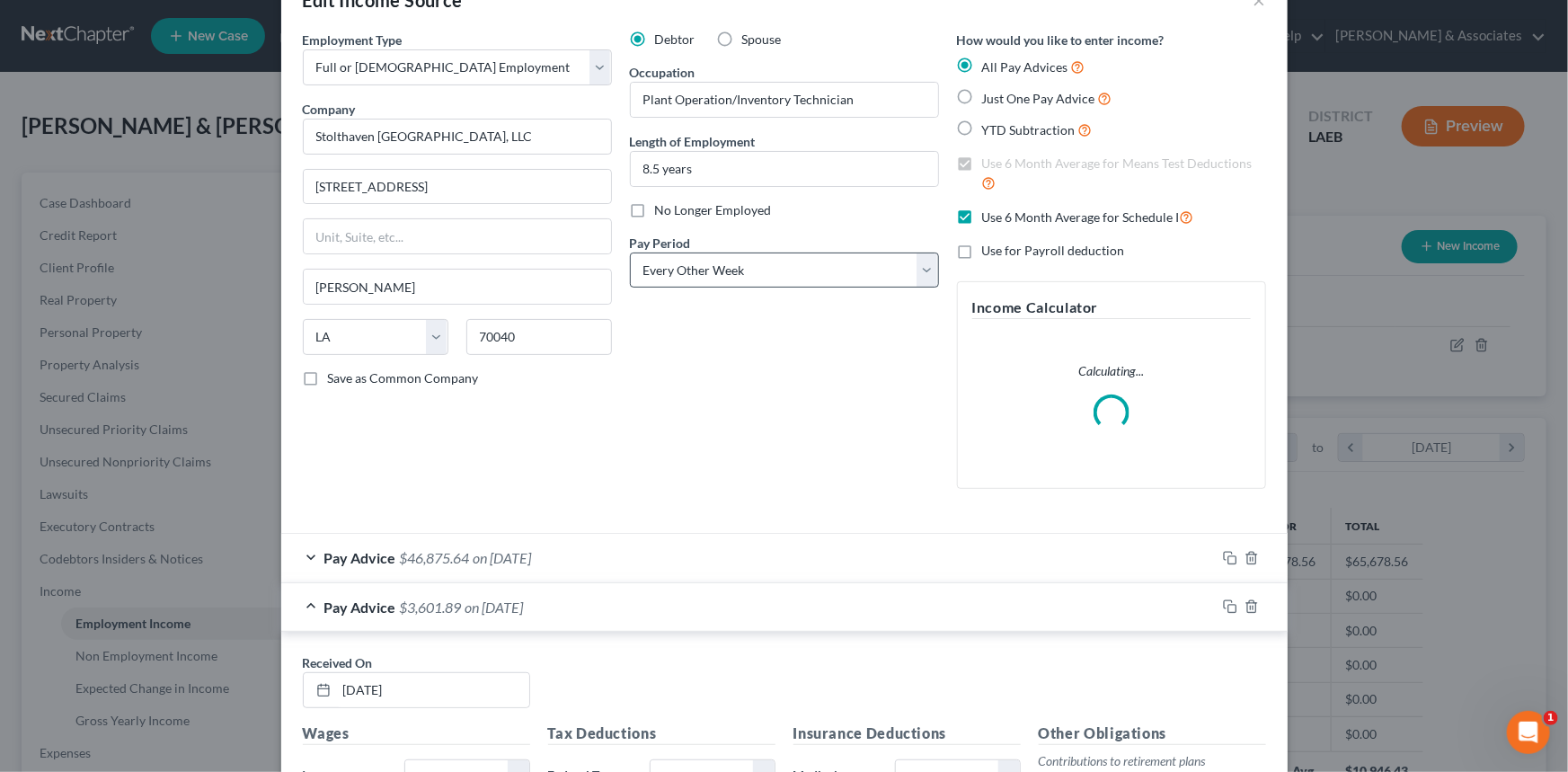
scroll to position [81, 0]
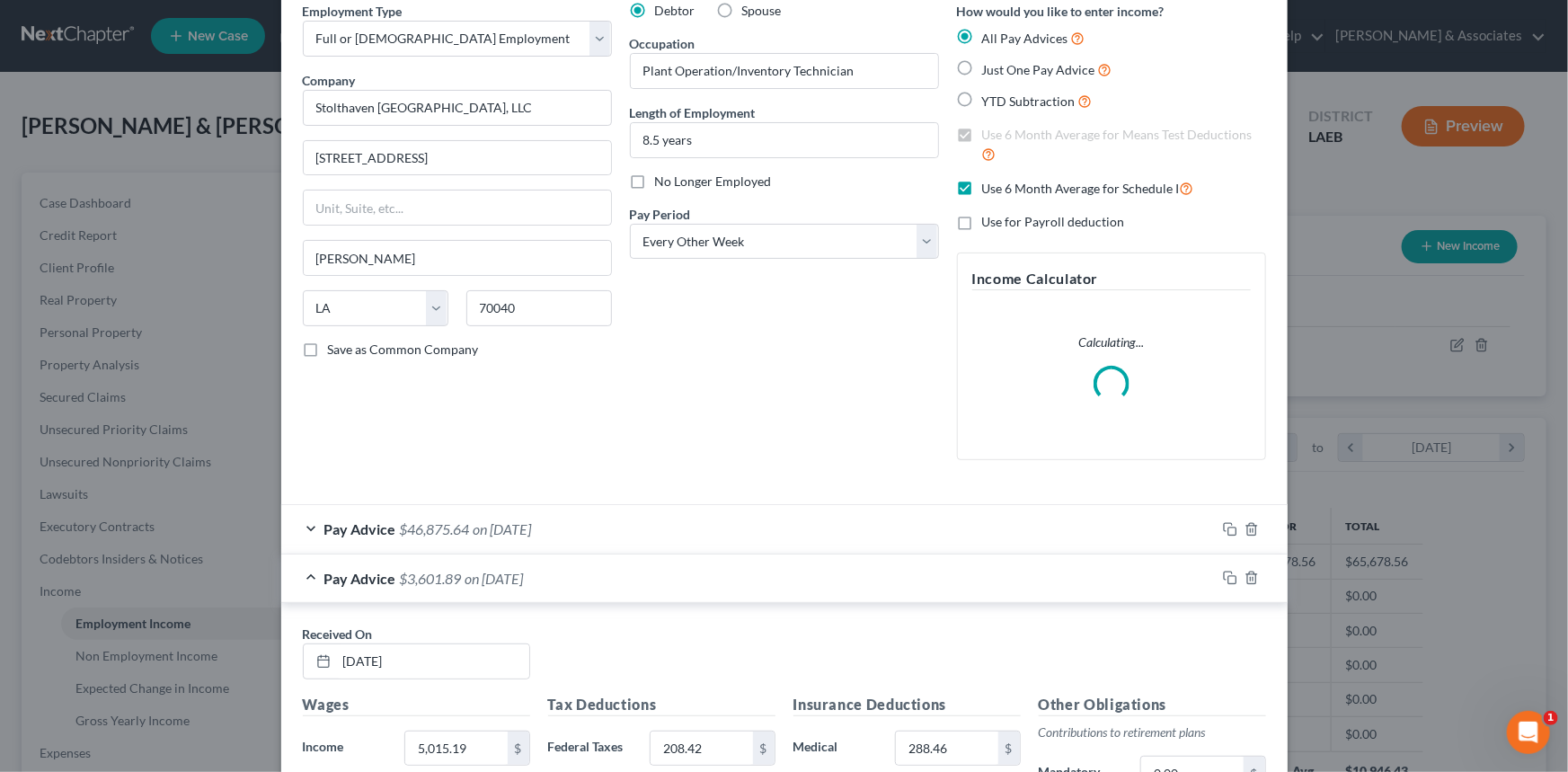
click at [1050, 193] on span "Use 6 Month Average for Schedule I" at bounding box center [1080, 188] width 198 height 16
click at [1001, 190] on input "Use 6 Month Average for Schedule I" at bounding box center [994, 183] width 12 height 12
checkbox input "false"
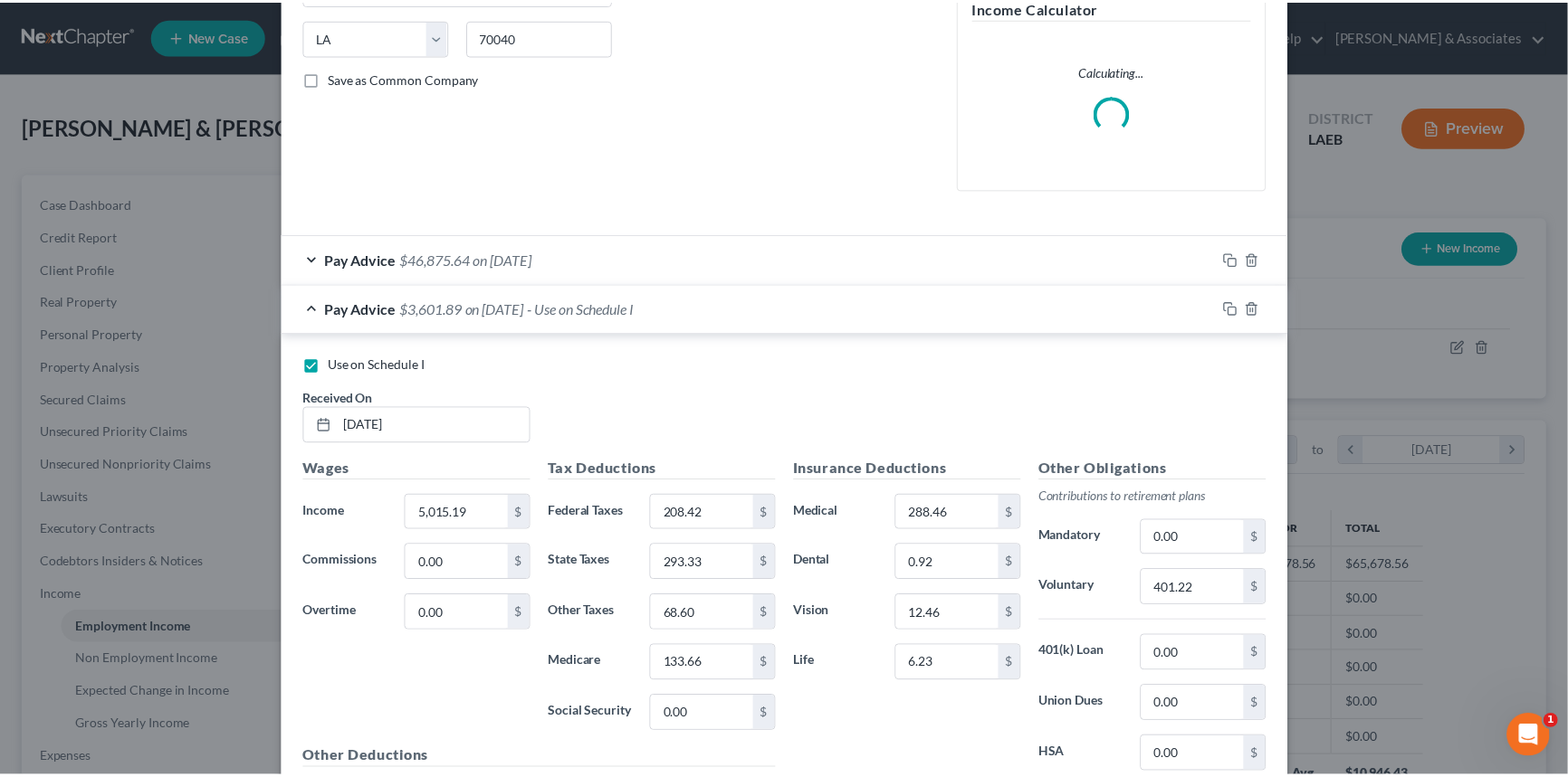
scroll to position [552, 0]
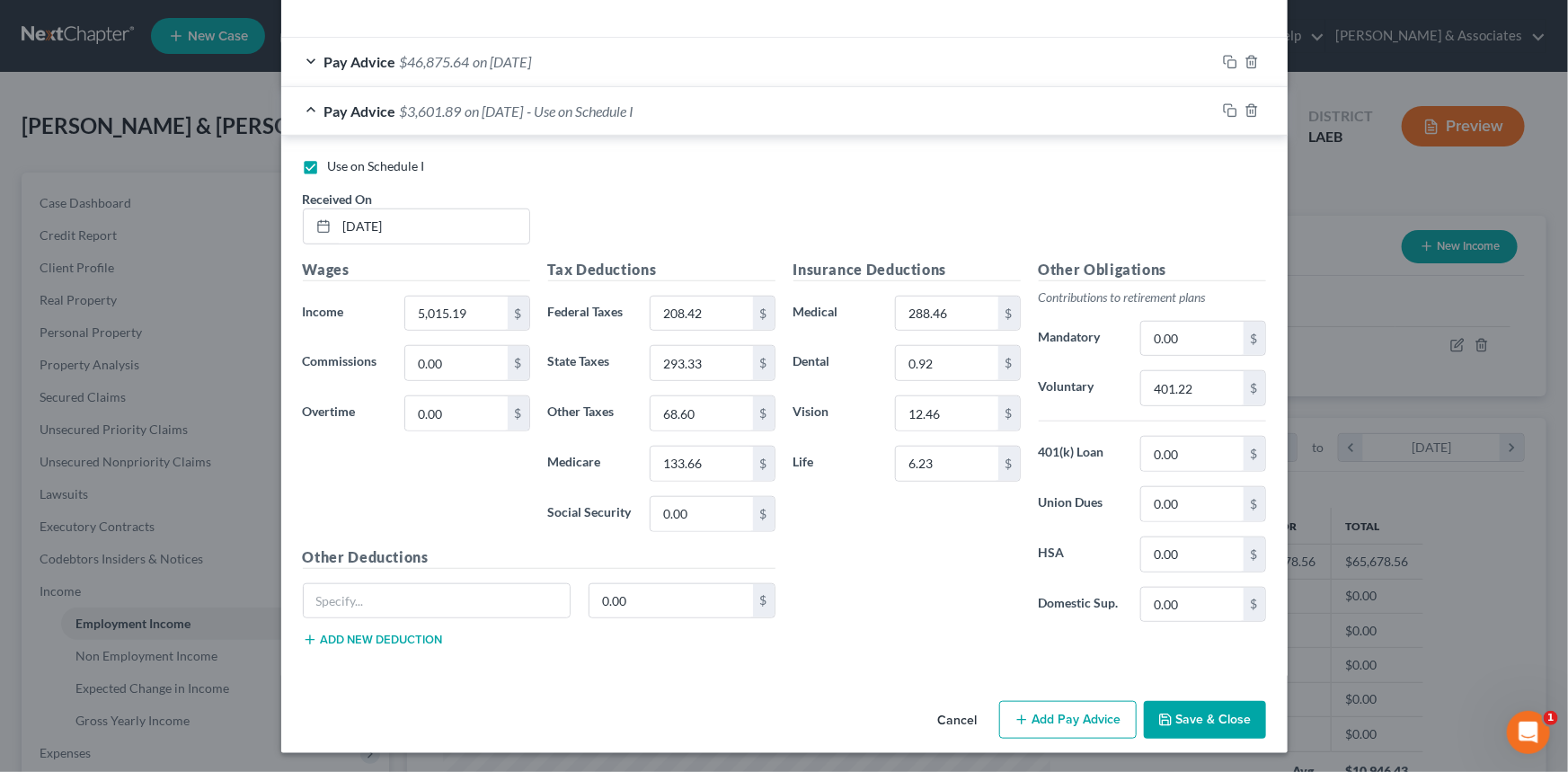
click at [1160, 713] on icon "button" at bounding box center [1166, 720] width 15 height 15
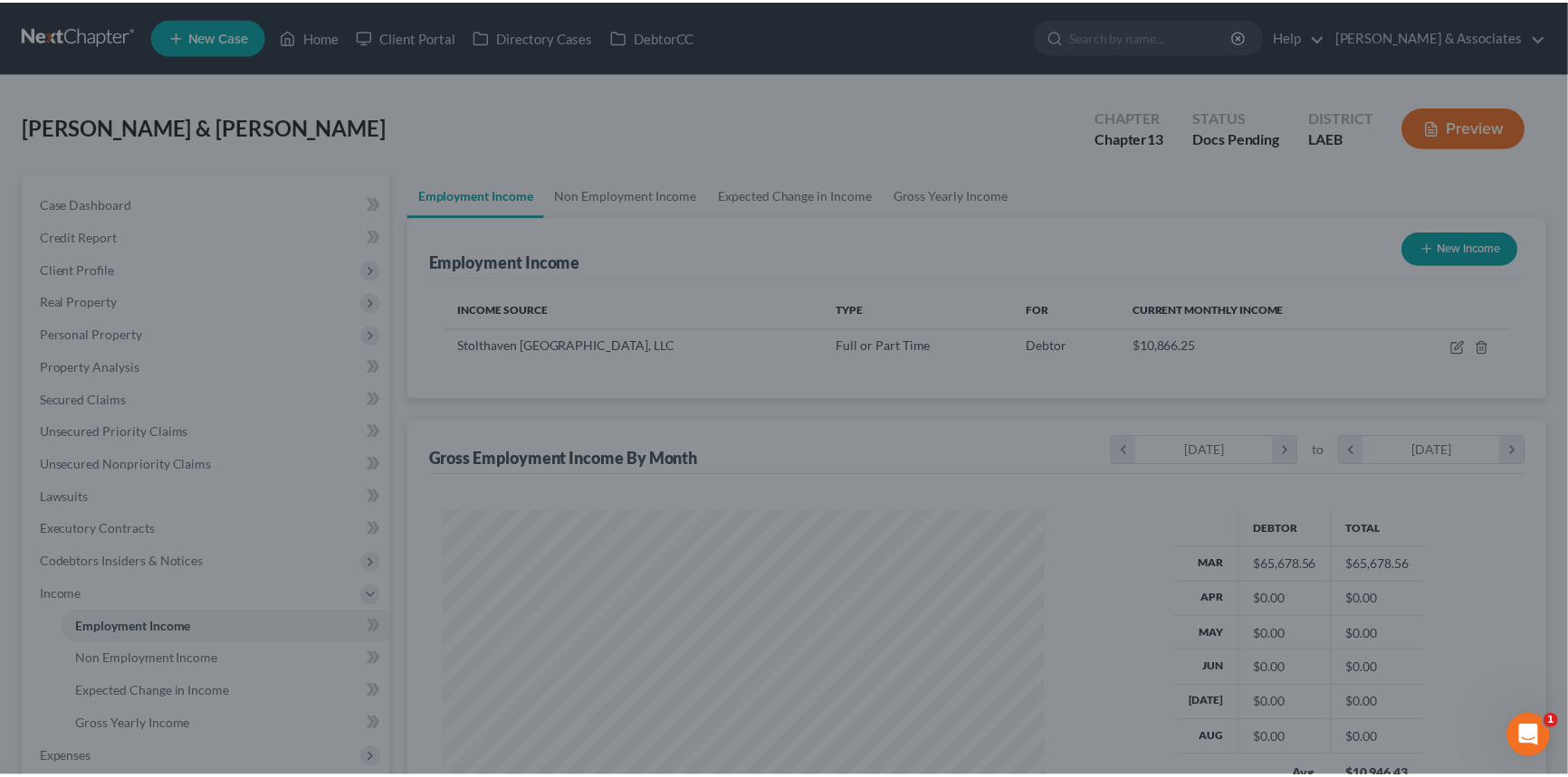
scroll to position [904394, 904629]
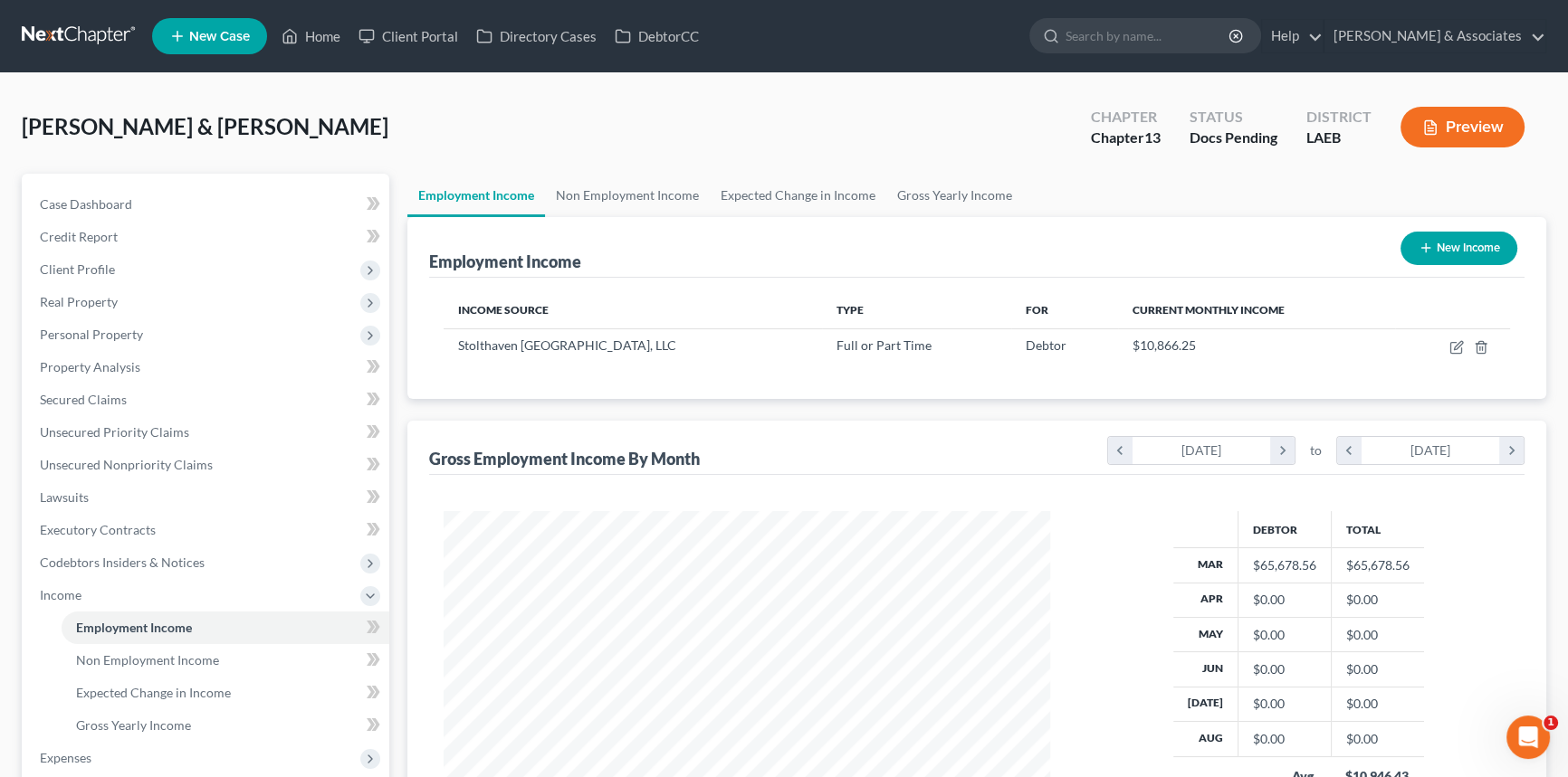
click at [79, 46] on link at bounding box center [79, 35] width 116 height 33
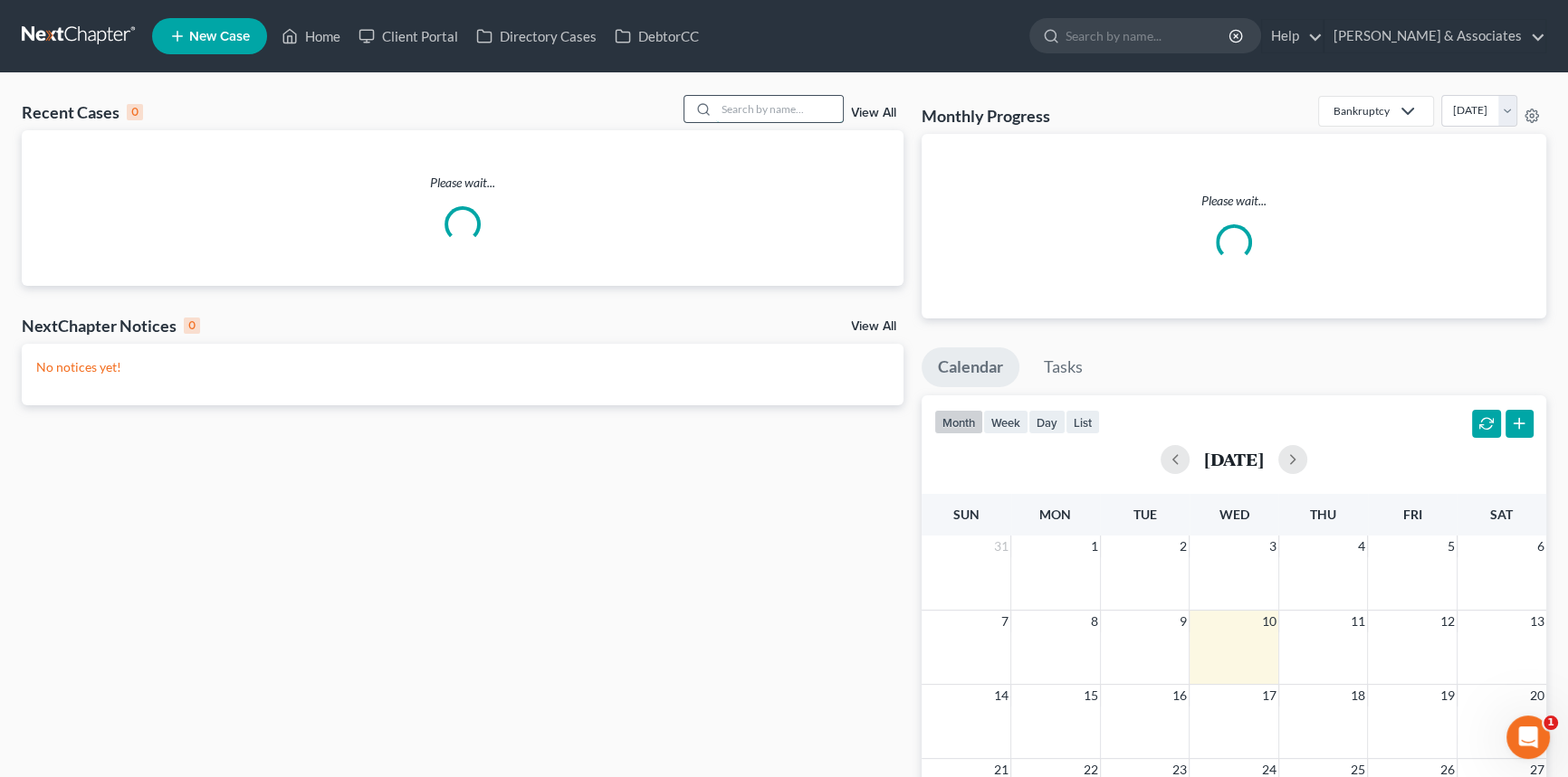
click at [804, 116] on input "search" at bounding box center [779, 109] width 127 height 26
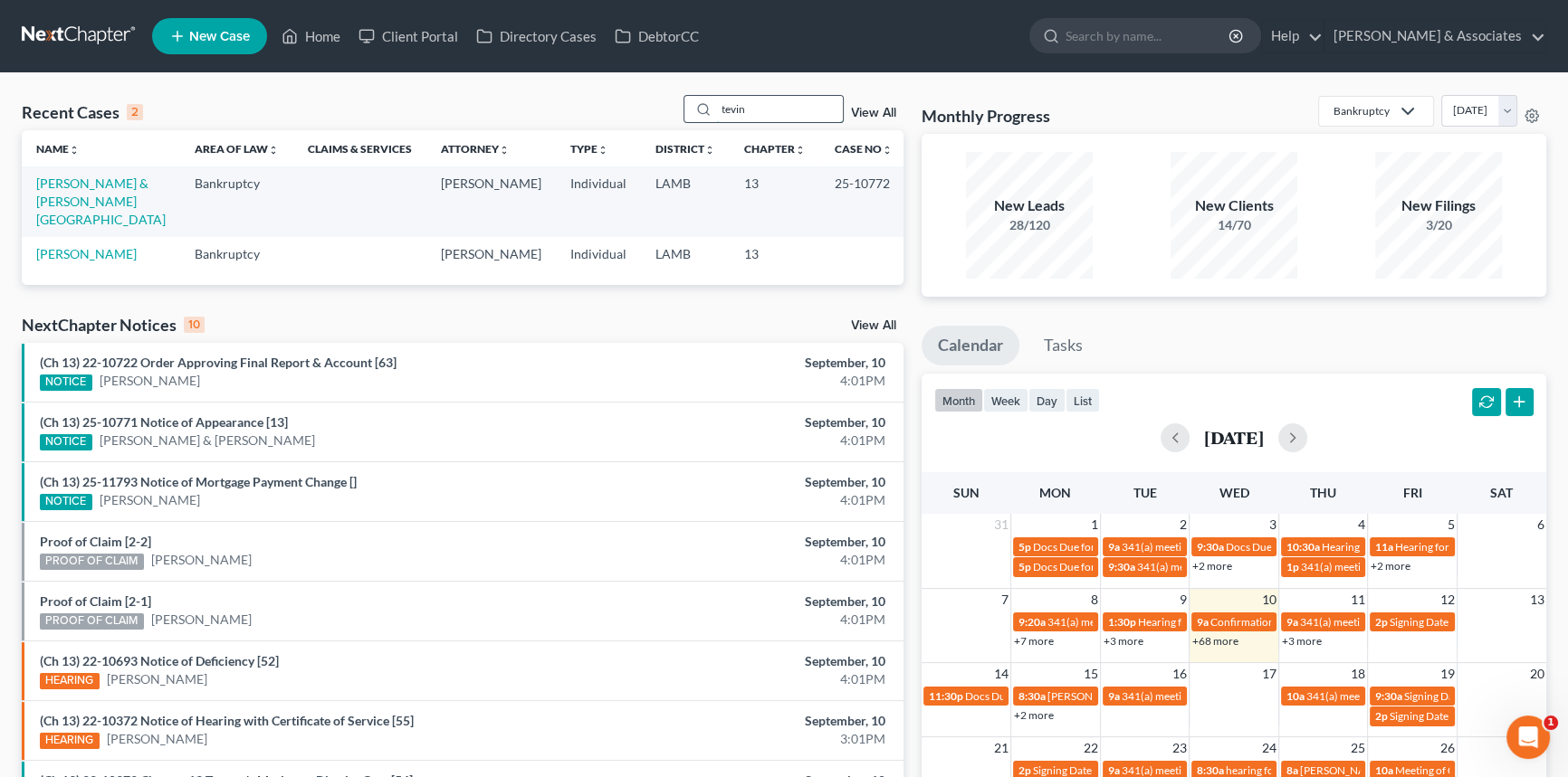
click at [778, 110] on input "tevin" at bounding box center [779, 109] width 127 height 26
type input "braxter"
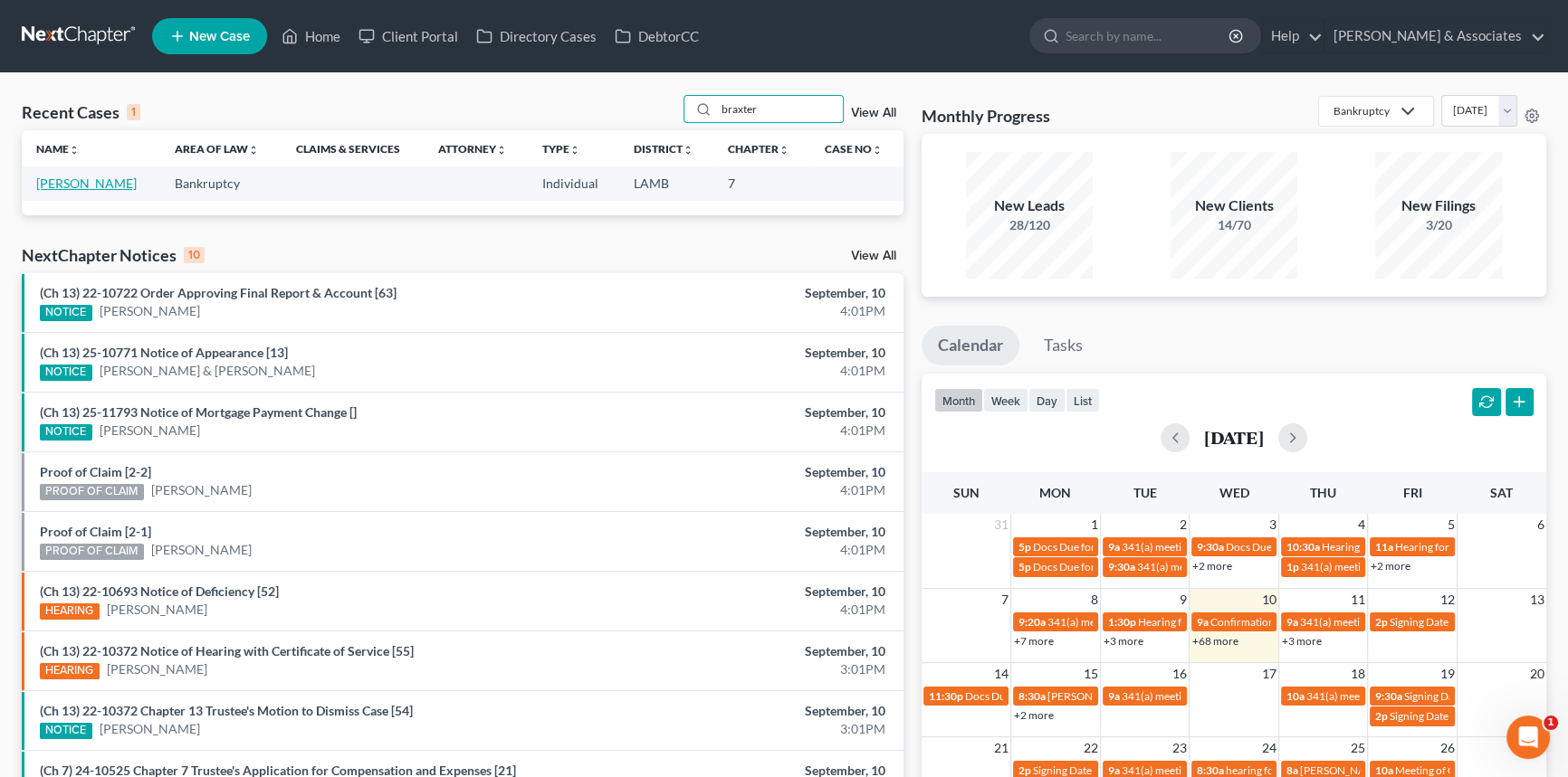
click at [47, 185] on link "Braxter, Whitney" at bounding box center [87, 183] width 101 height 16
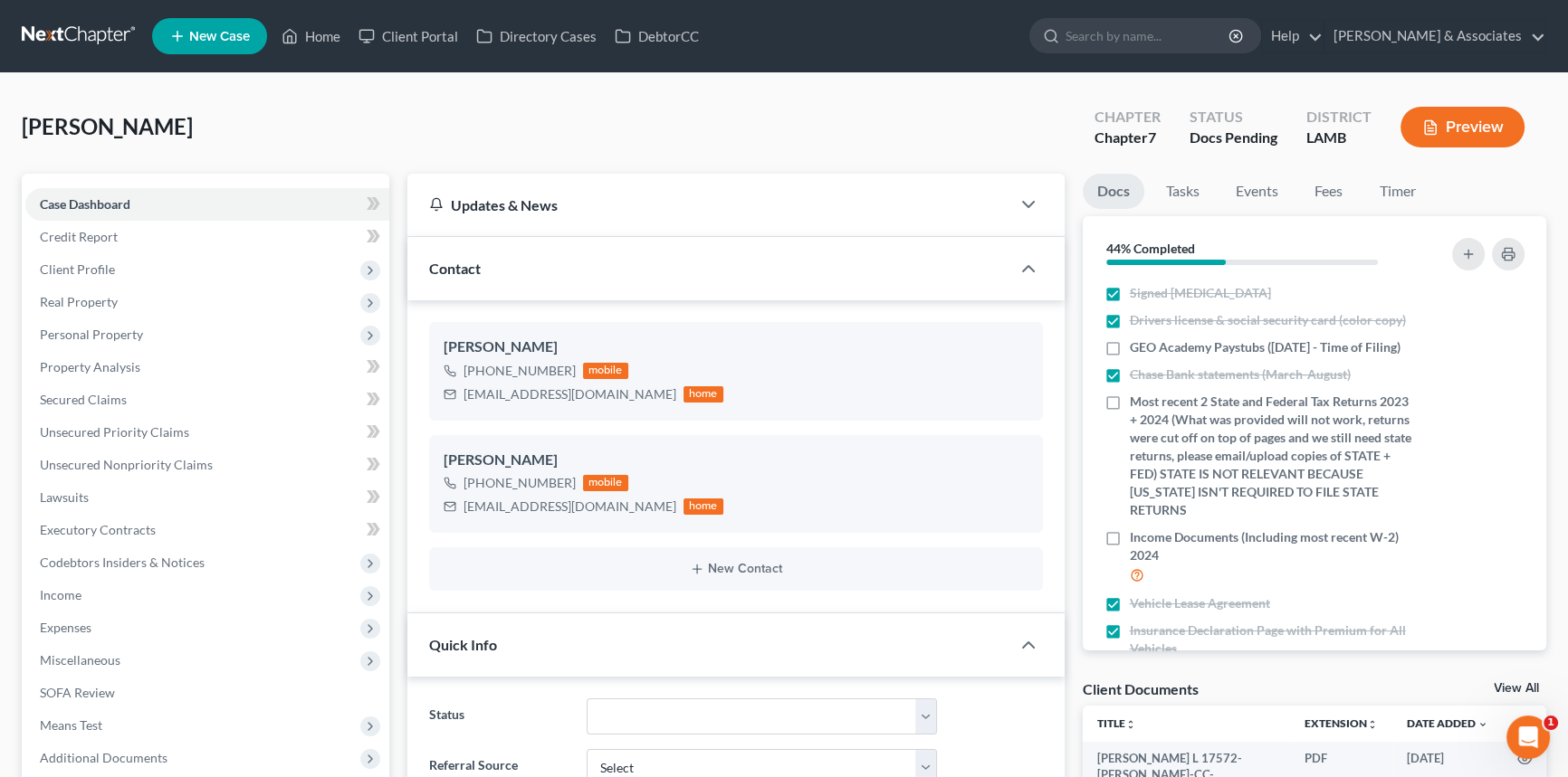
scroll to position [1485, 0]
click at [72, 594] on span "Income" at bounding box center [61, 594] width 42 height 16
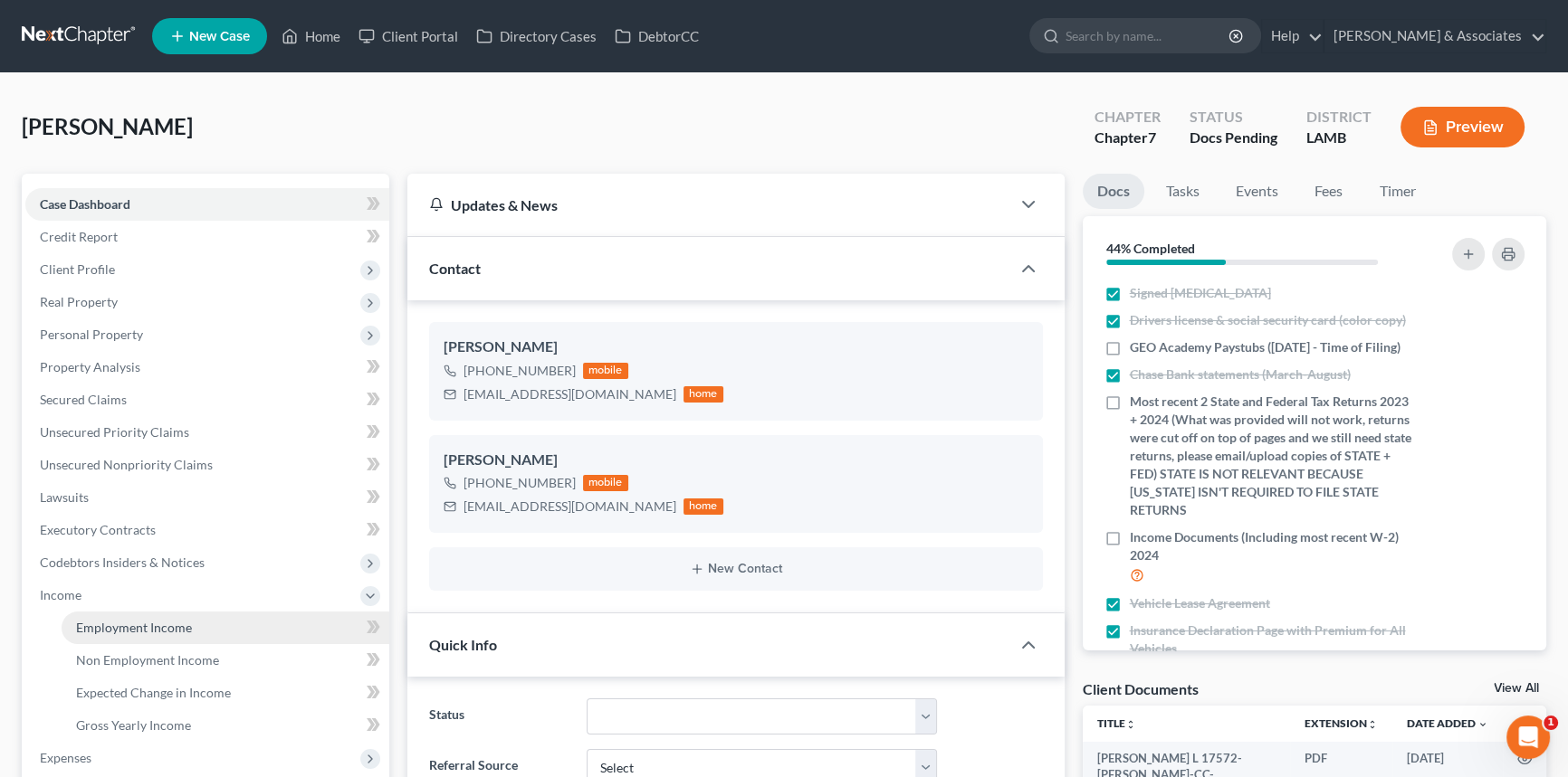
click at [94, 620] on span "Employment Income" at bounding box center [134, 627] width 116 height 16
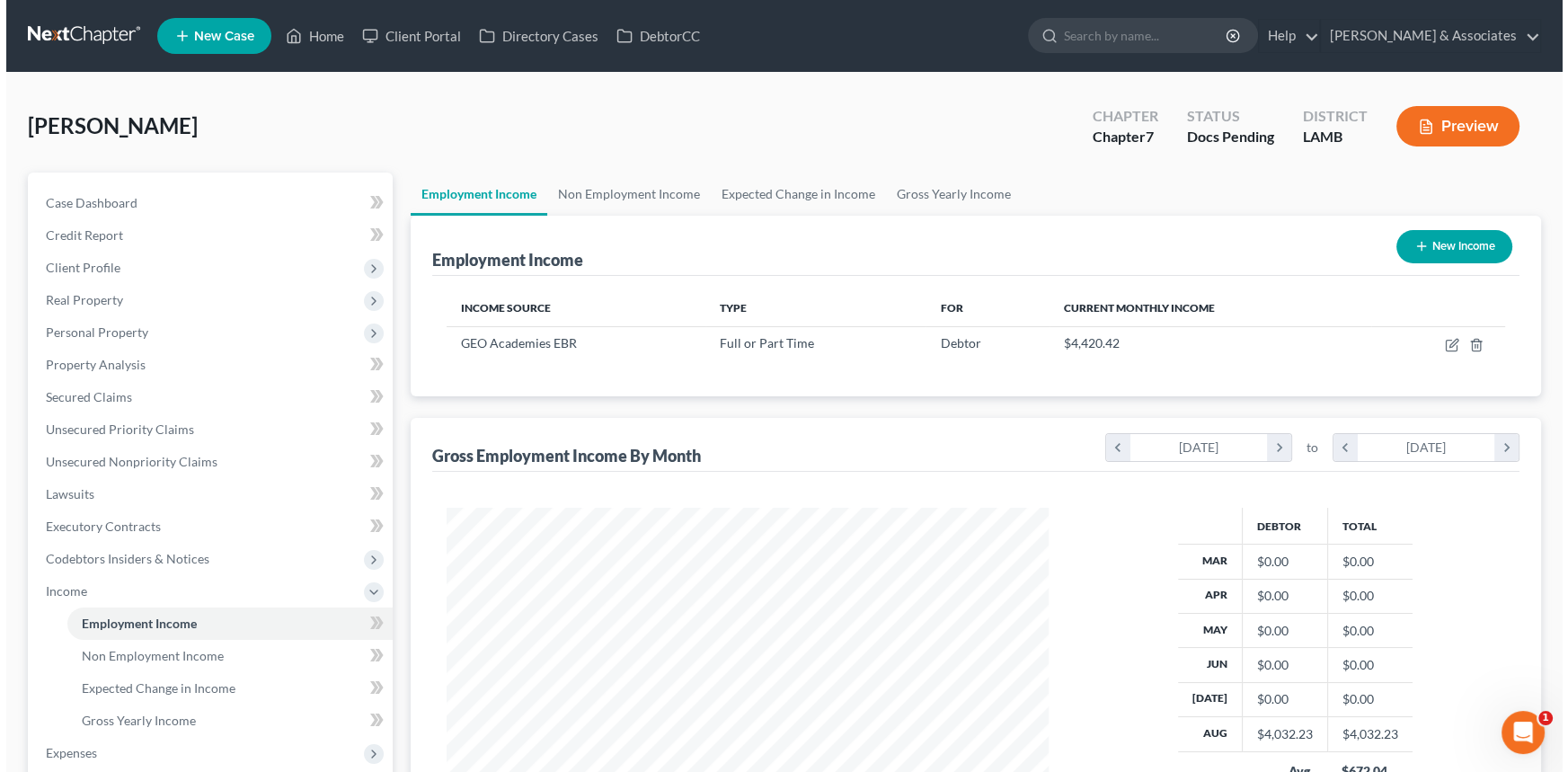
scroll to position [322, 637]
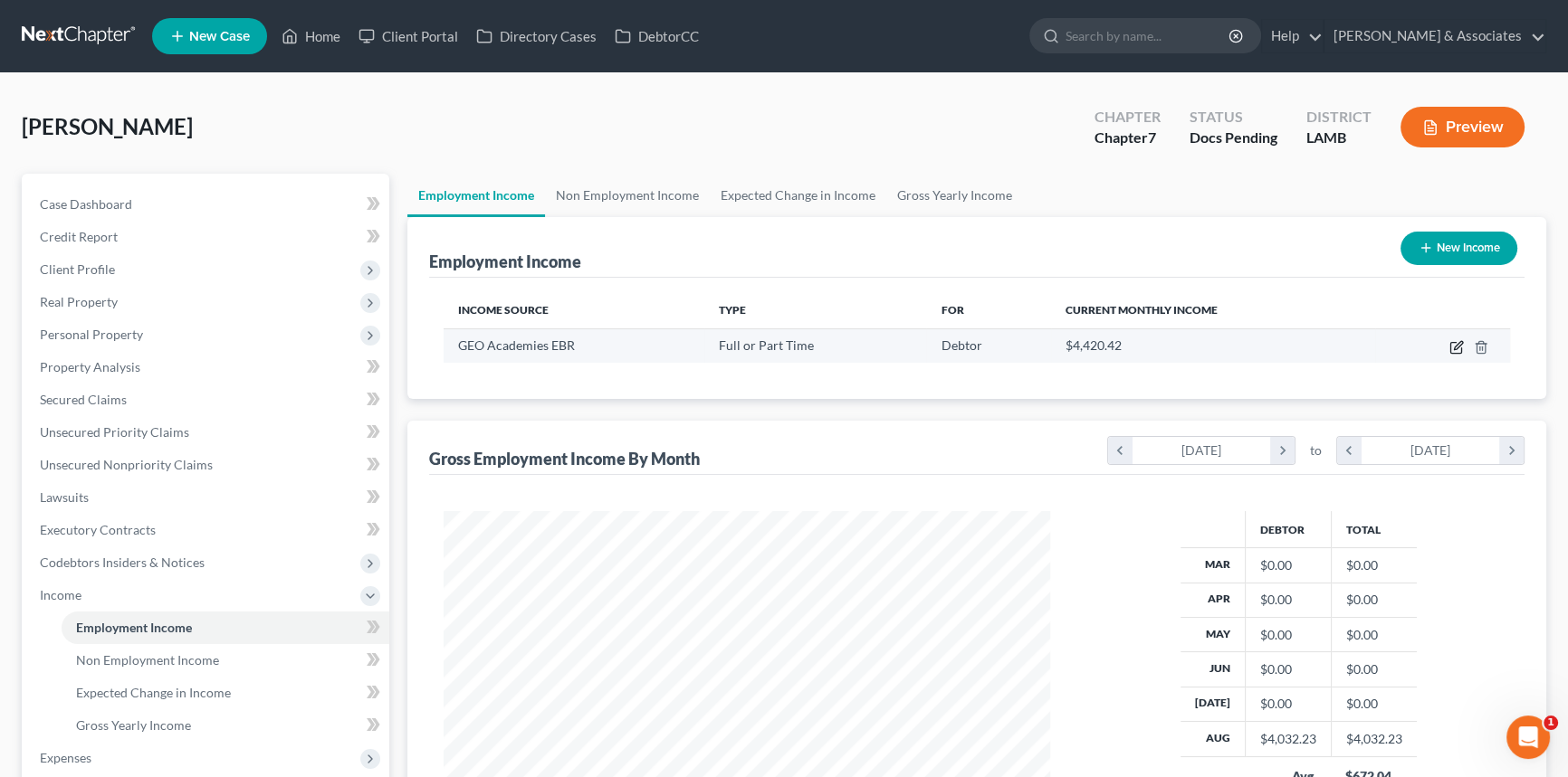
click at [1454, 344] on icon "button" at bounding box center [1457, 348] width 15 height 15
select select "0"
select select "15"
select select "1"
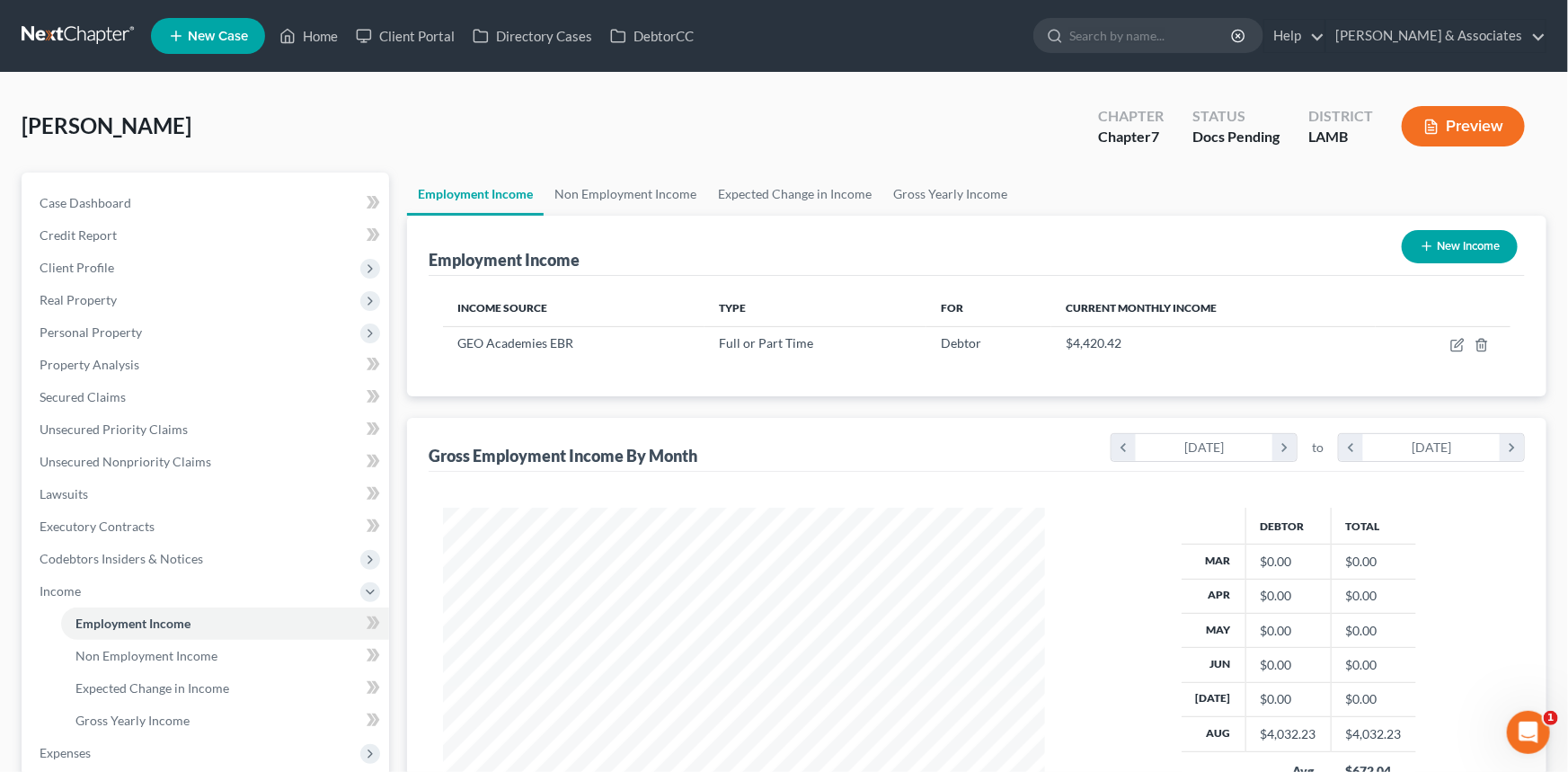
scroll to position [322, 643]
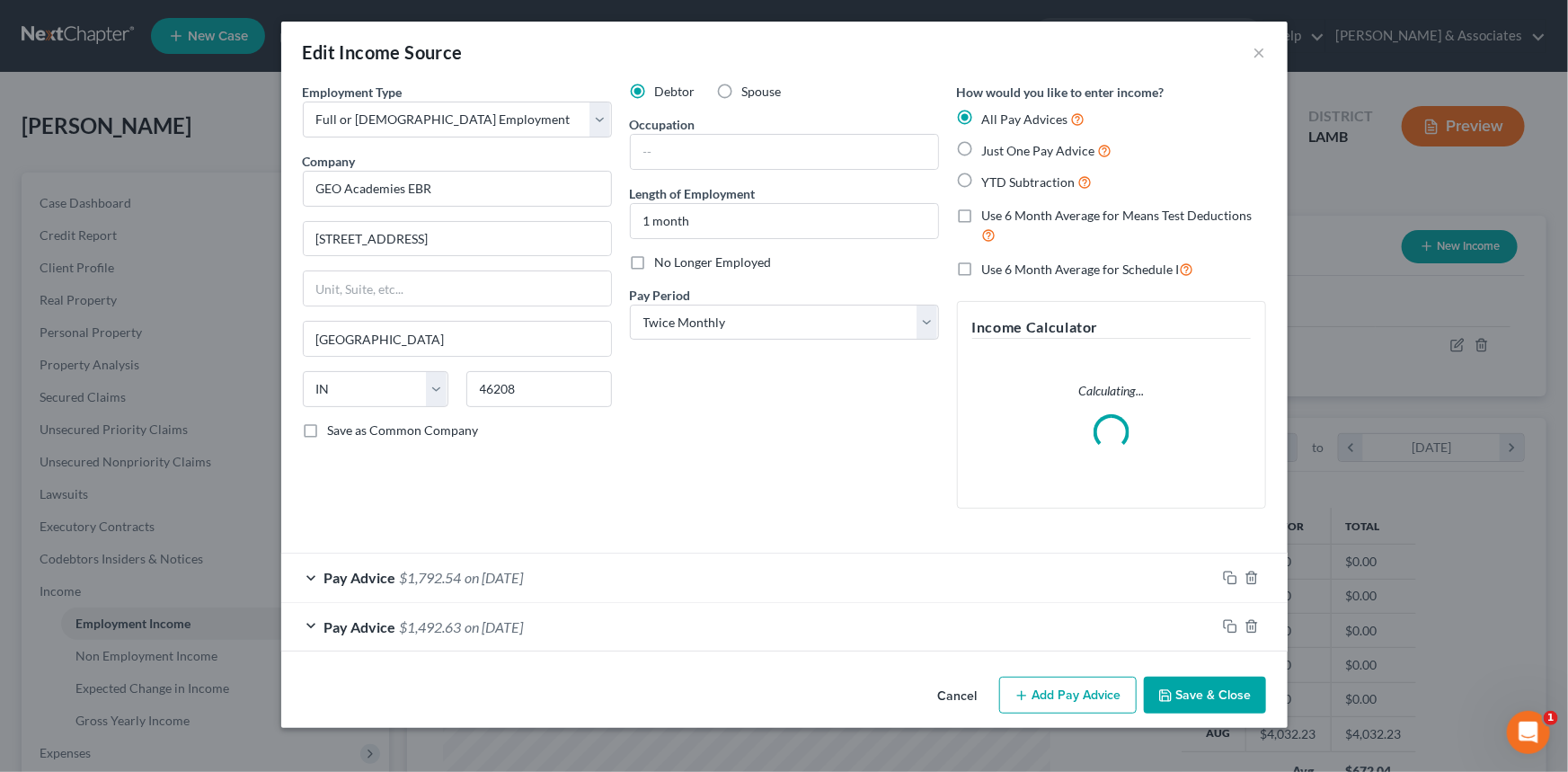
click at [681, 413] on div "Debtor Spouse Occupation Length of Employment 1 month No Longer Employed Pay Pe…" at bounding box center [784, 303] width 327 height 441
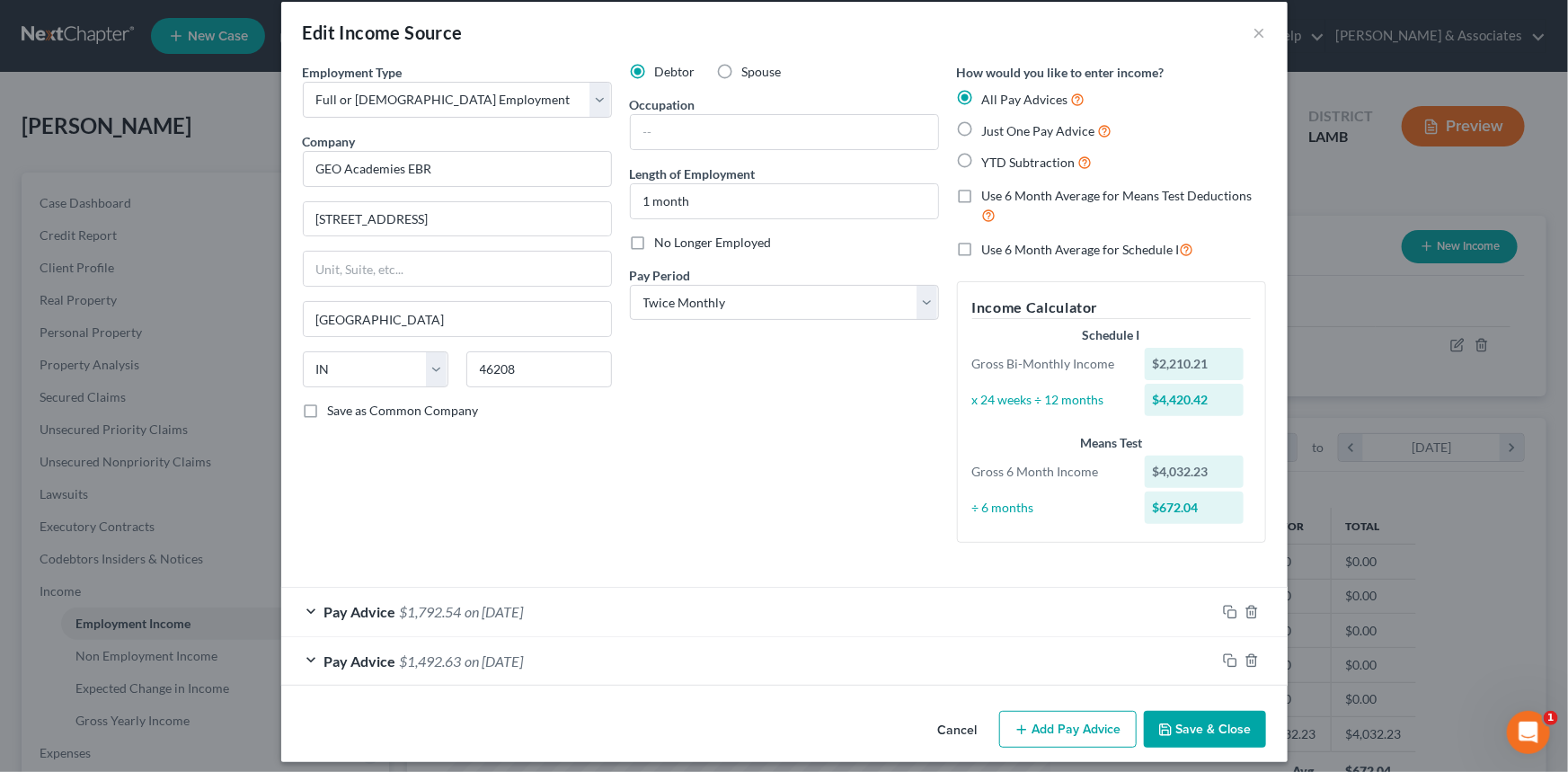
scroll to position [31, 0]
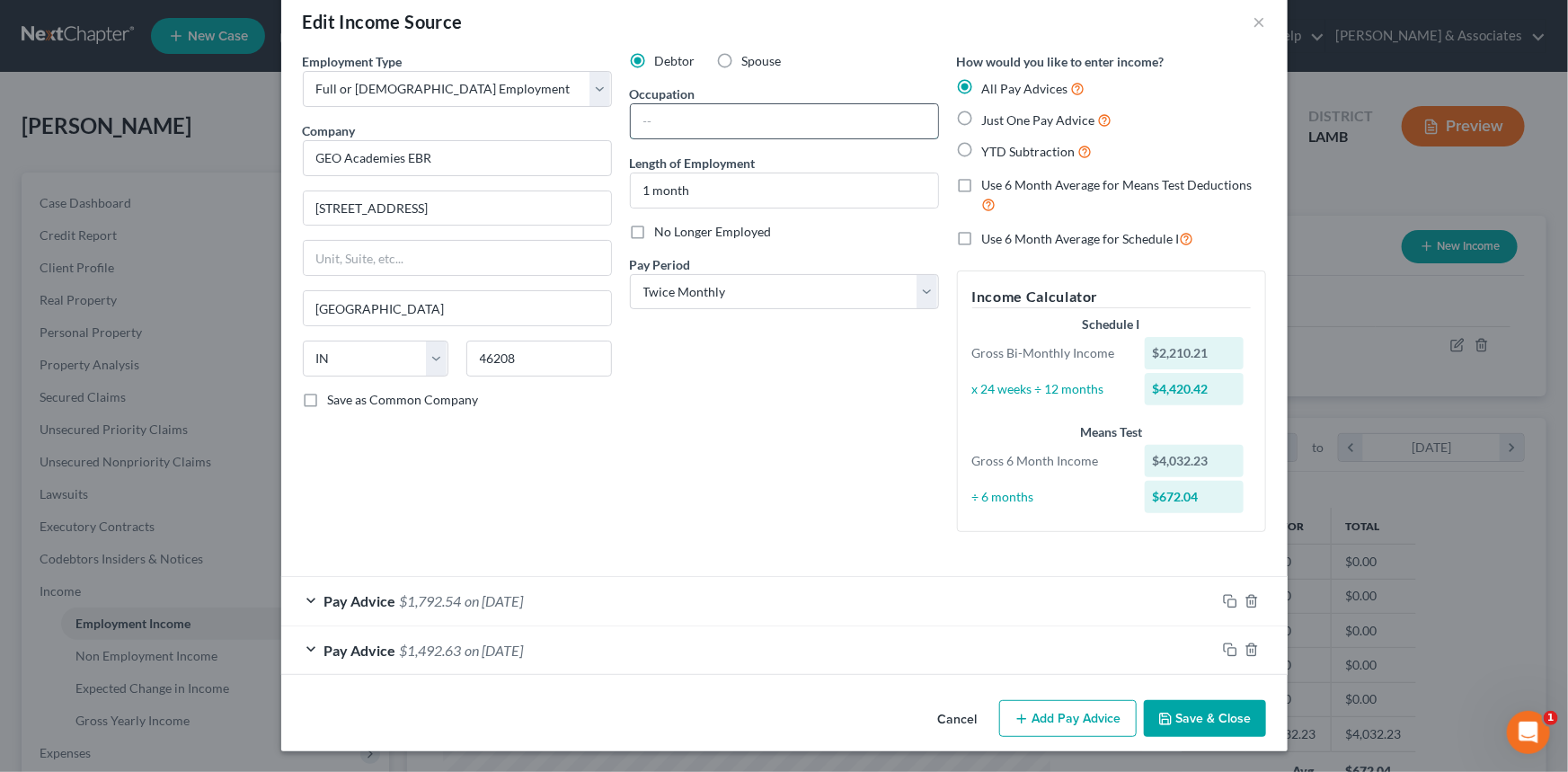
click at [712, 123] on input "text" at bounding box center [784, 121] width 307 height 34
type input "Teacher"
click at [808, 433] on div "Debtor Spouse Occupation Teacher Length of Employment 1 month No Longer Employe…" at bounding box center [784, 299] width 327 height 494
click at [661, 574] on form "Employment Type * Select Full or Part Time Employment Self Employment Company *…" at bounding box center [784, 363] width 963 height 623
click at [653, 600] on div "Pay Advice $1,792.54 on 08/29/2025" at bounding box center [748, 600] width 934 height 47
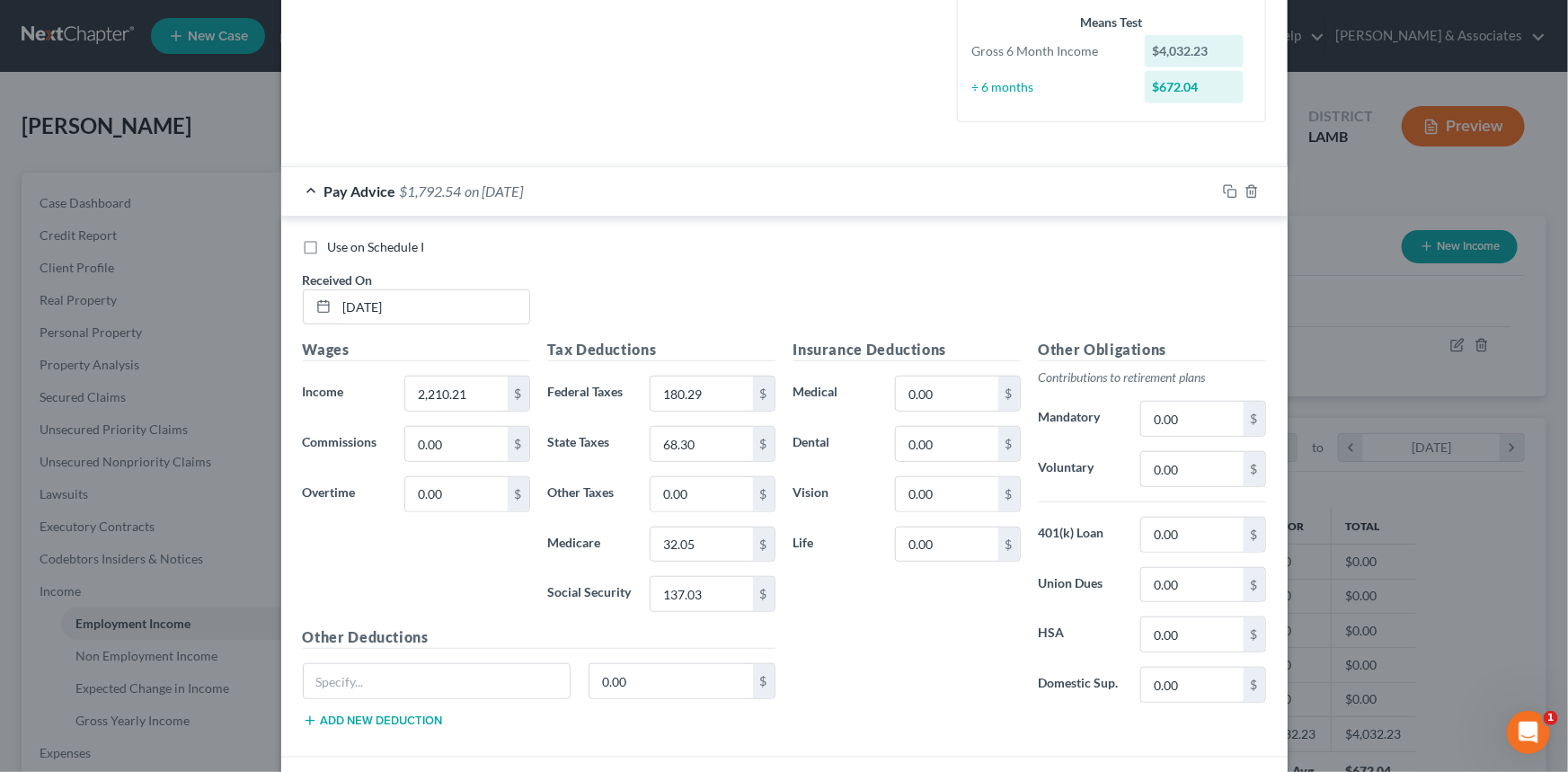
scroll to position [521, 0]
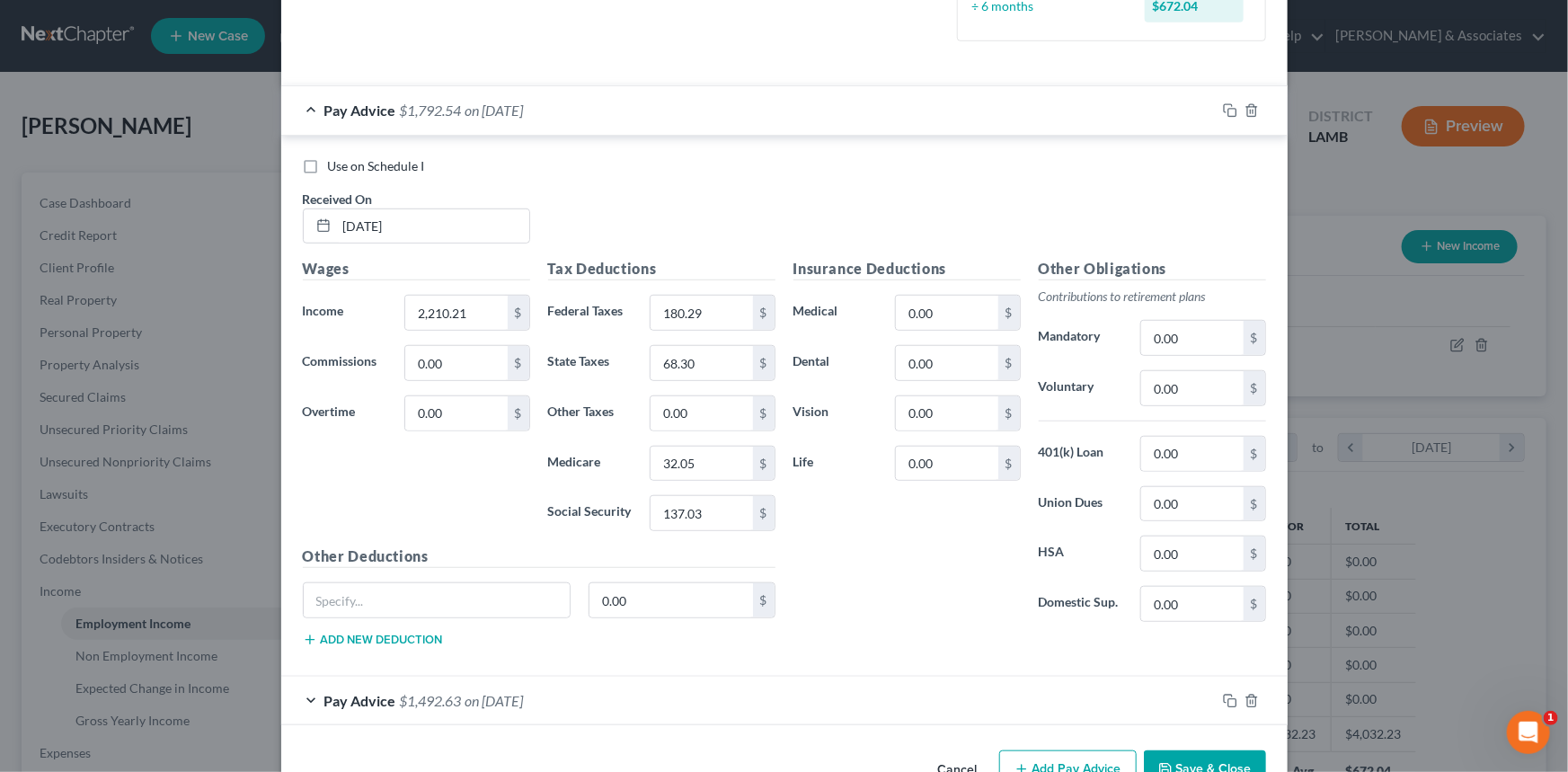
click at [327, 170] on span "Use on Schedule I" at bounding box center [376, 166] width 97 height 16
click at [335, 169] on input "Use on Schedule I" at bounding box center [340, 163] width 12 height 12
checkbox input "true"
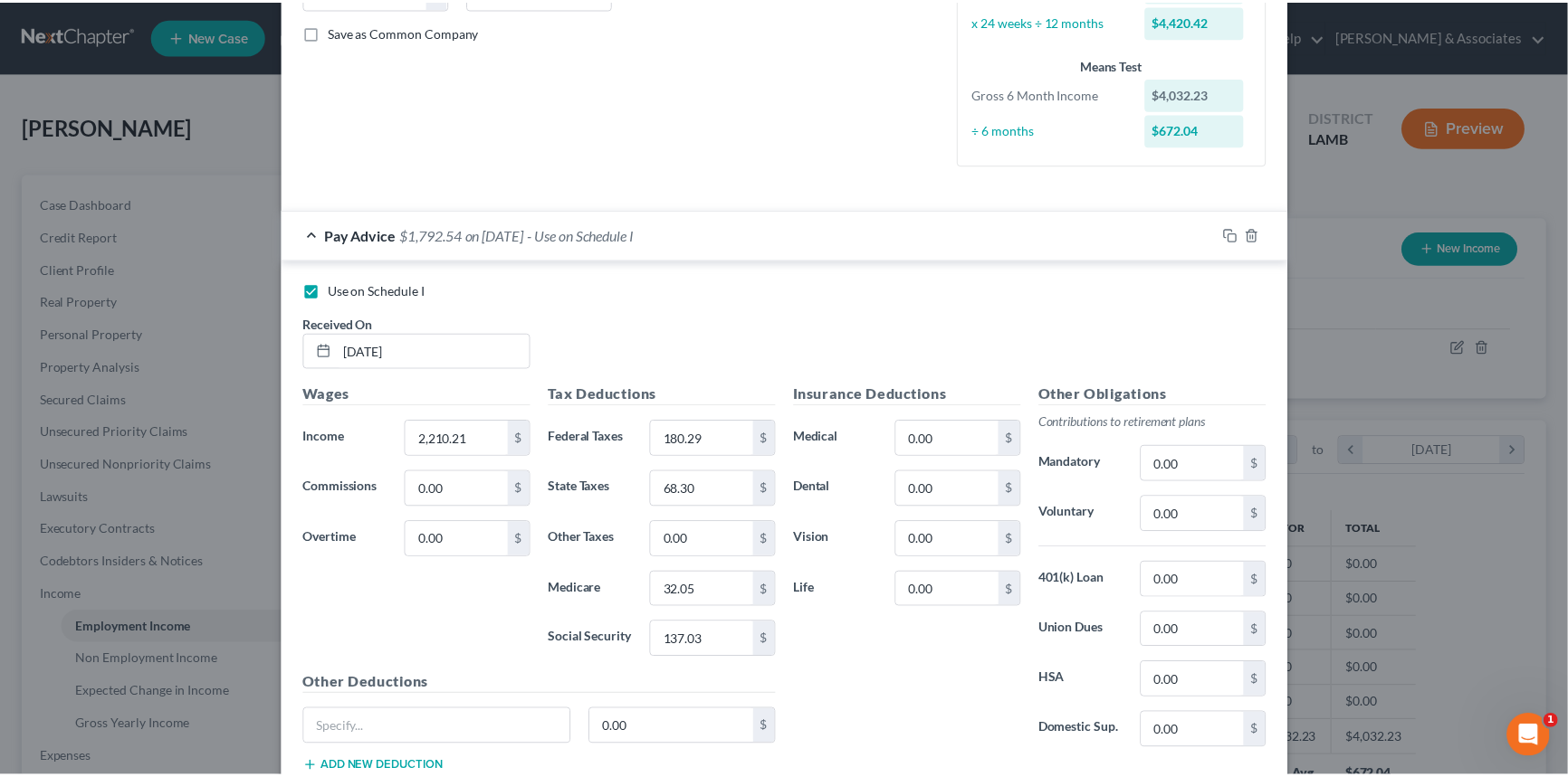
scroll to position [575, 0]
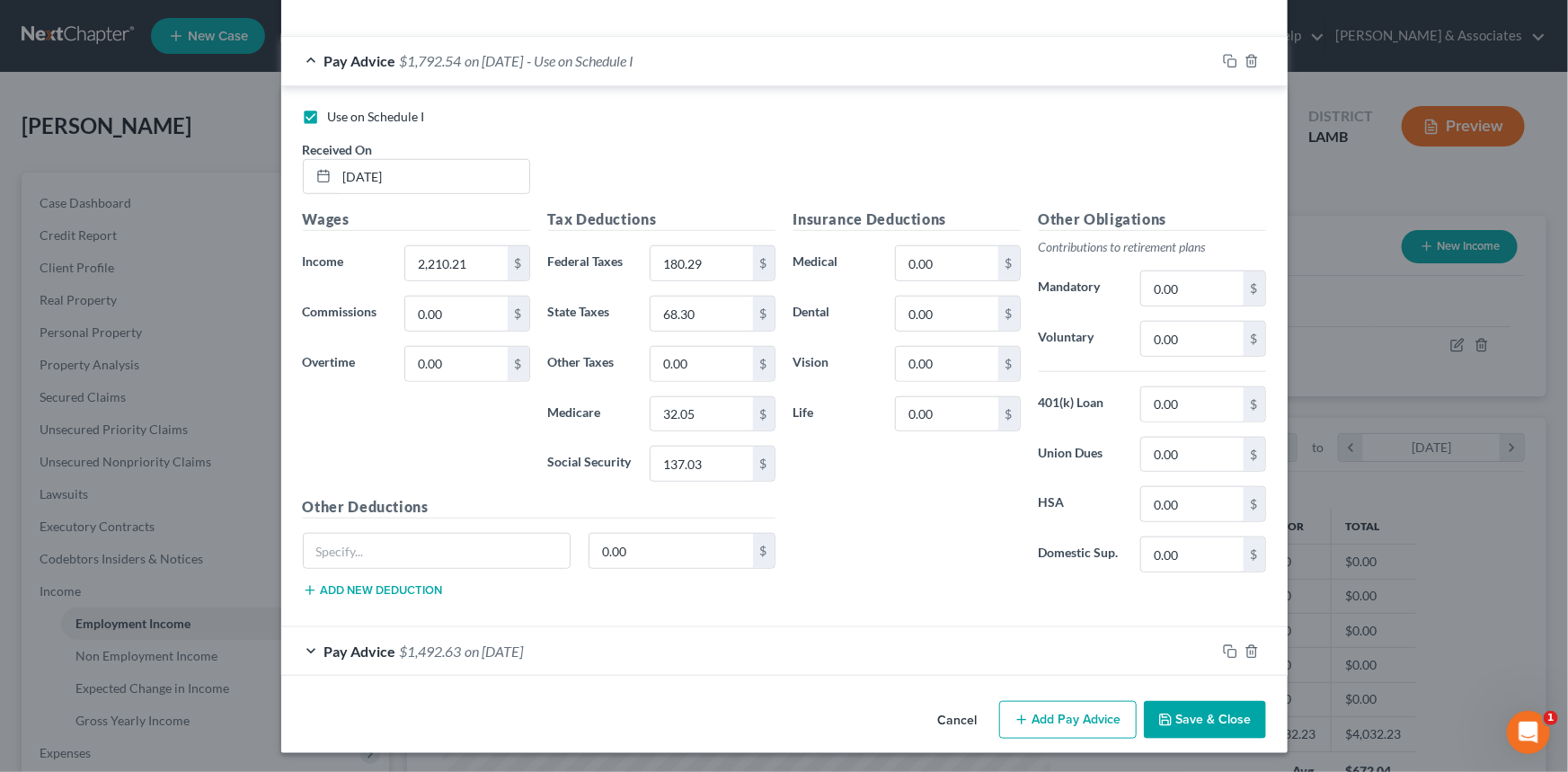
click at [1195, 701] on button "Save & Close" at bounding box center [1204, 719] width 122 height 38
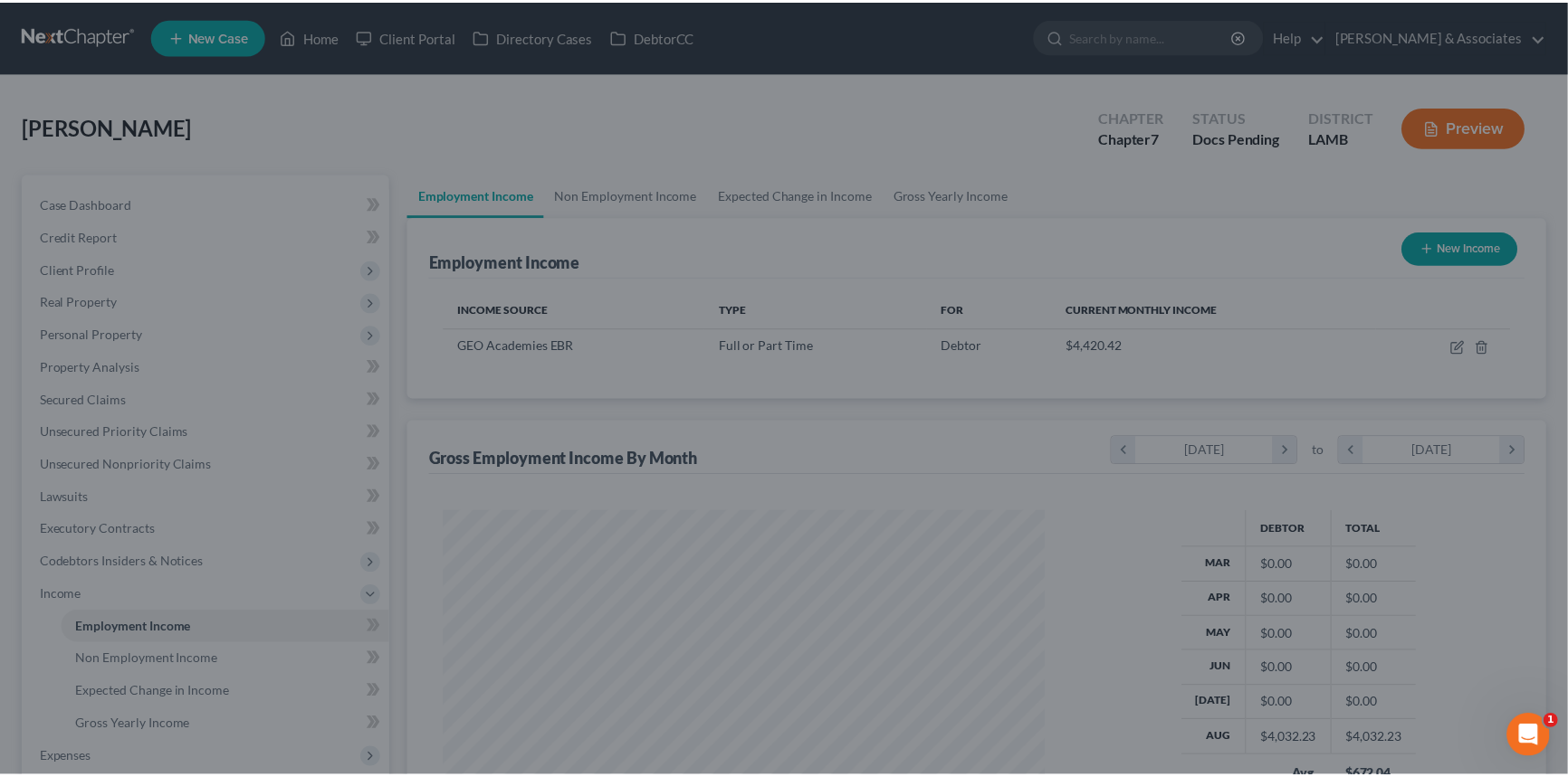
scroll to position [904394, 904629]
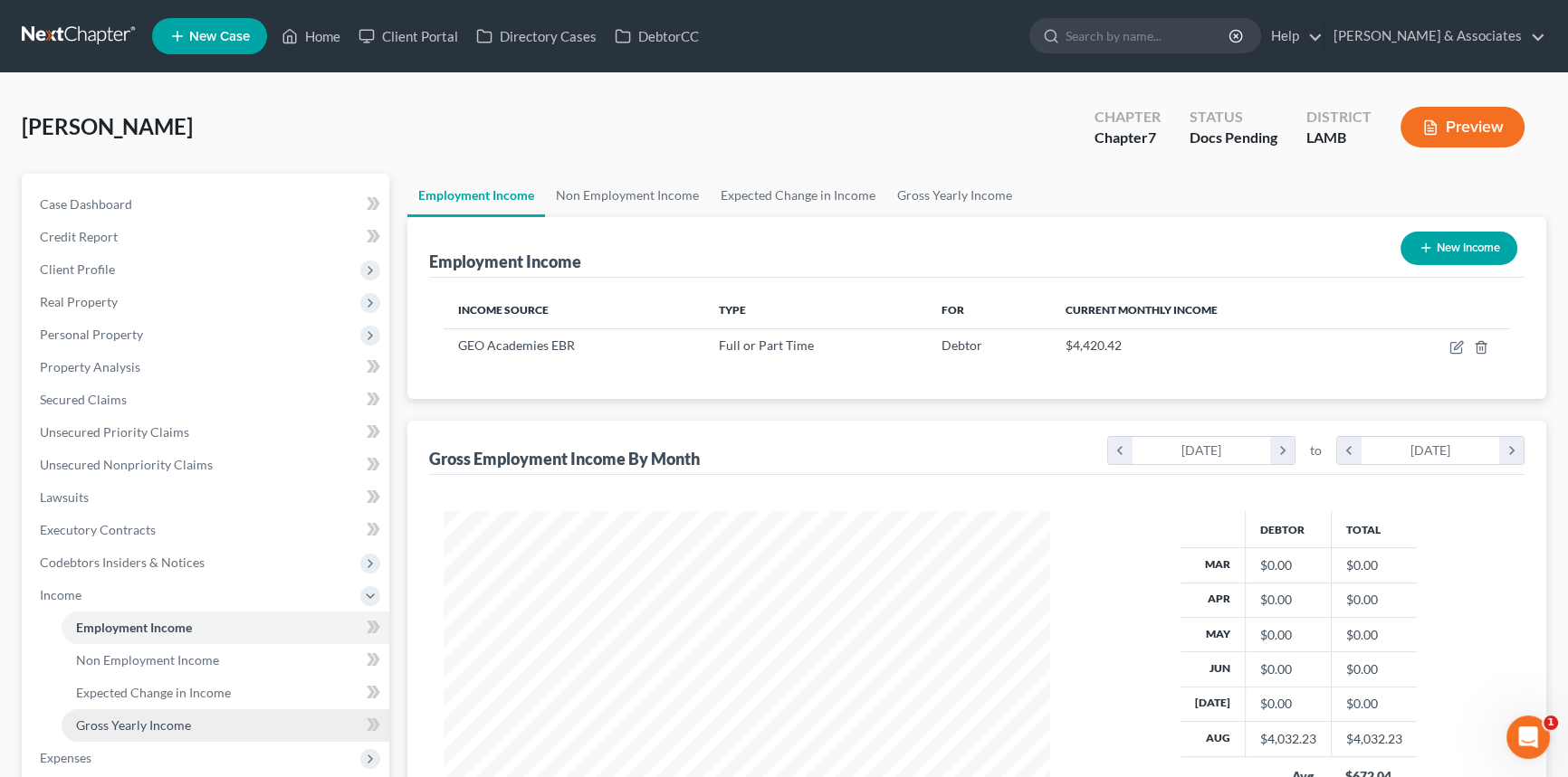
drag, startPoint x: 113, startPoint y: 750, endPoint x: 127, endPoint y: 729, distance: 25.2
click at [113, 750] on span "Expenses" at bounding box center [207, 757] width 364 height 33
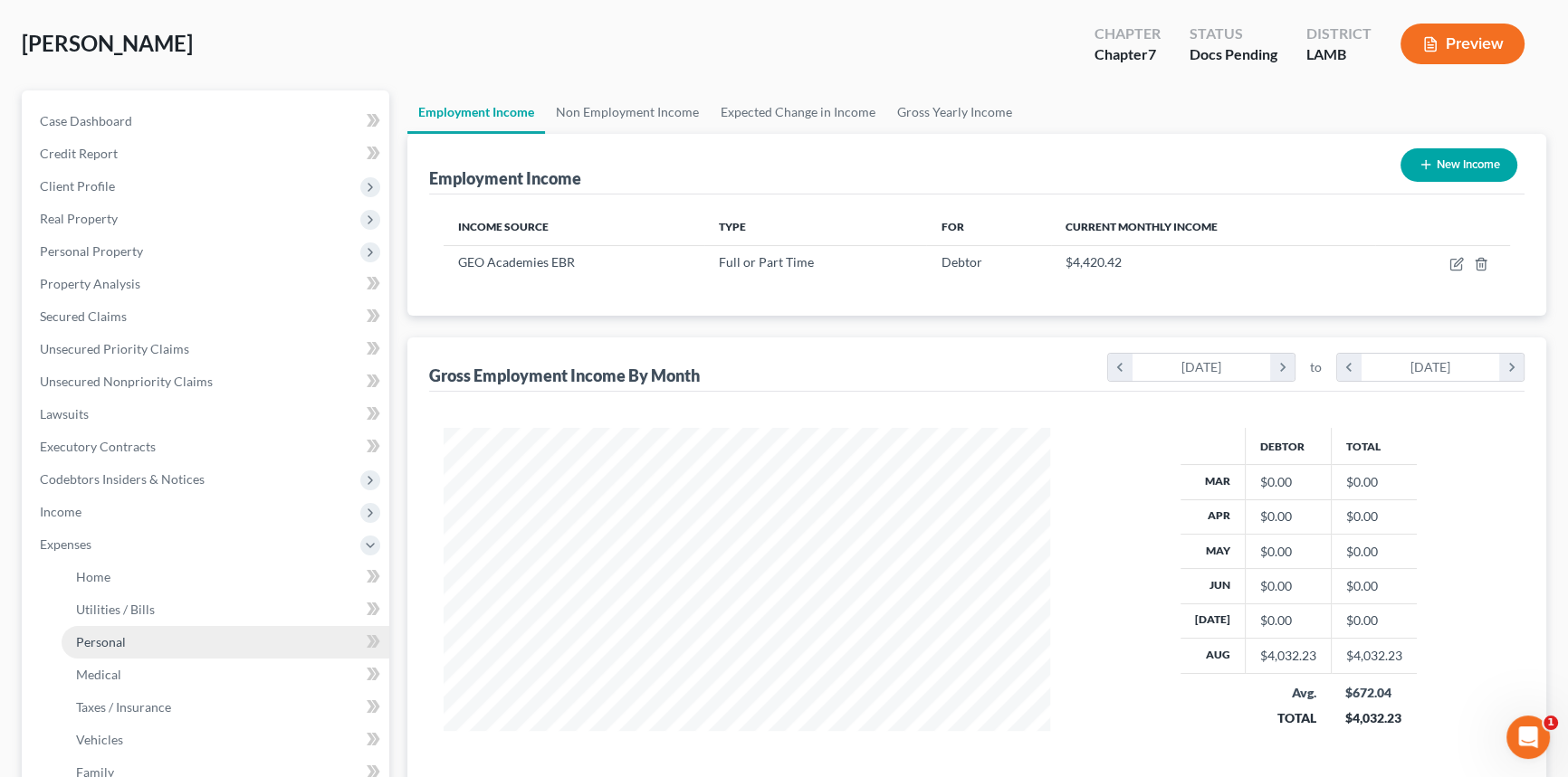
scroll to position [164, 0]
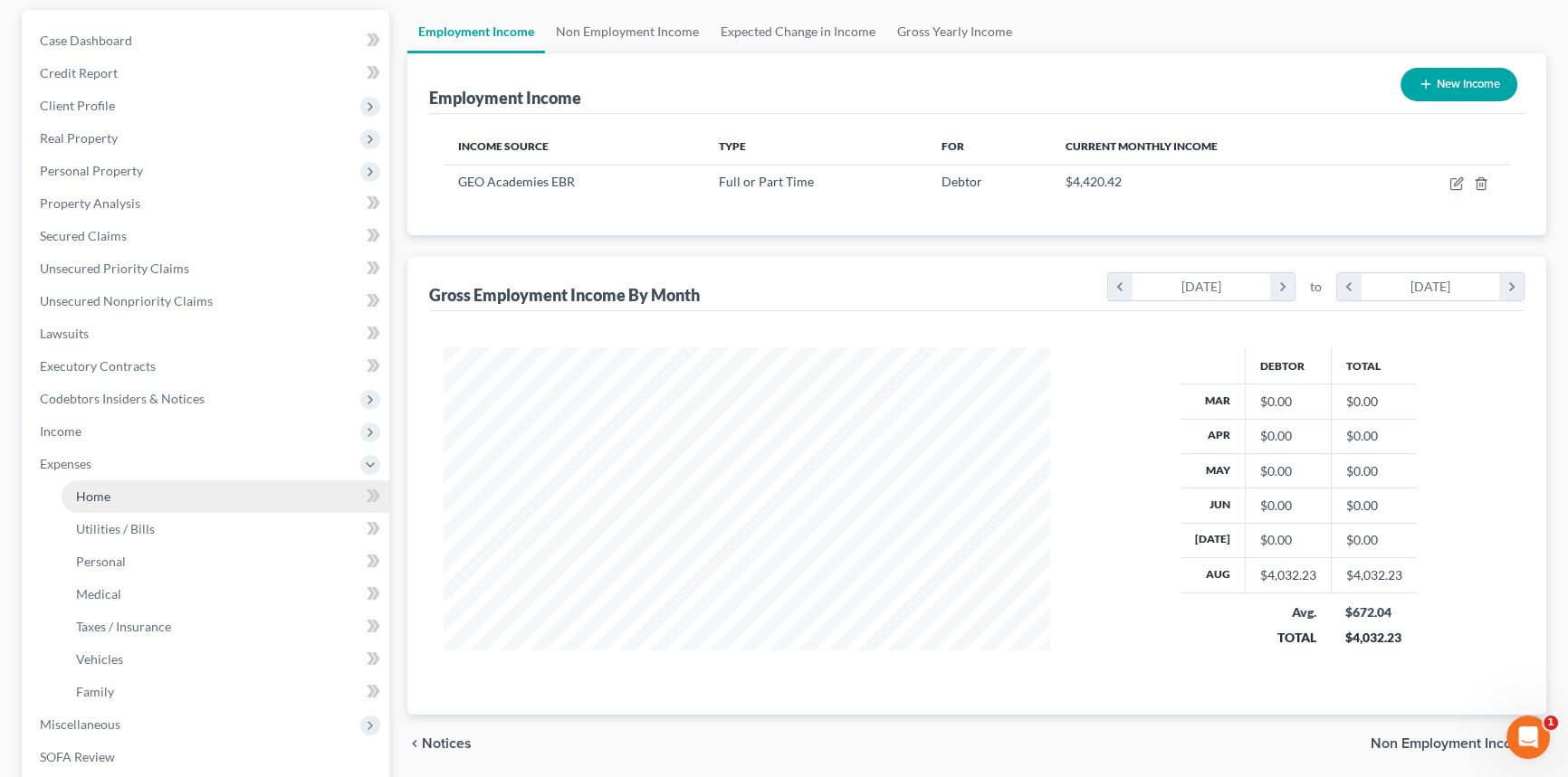
click at [147, 488] on link "Home" at bounding box center [226, 497] width 328 height 33
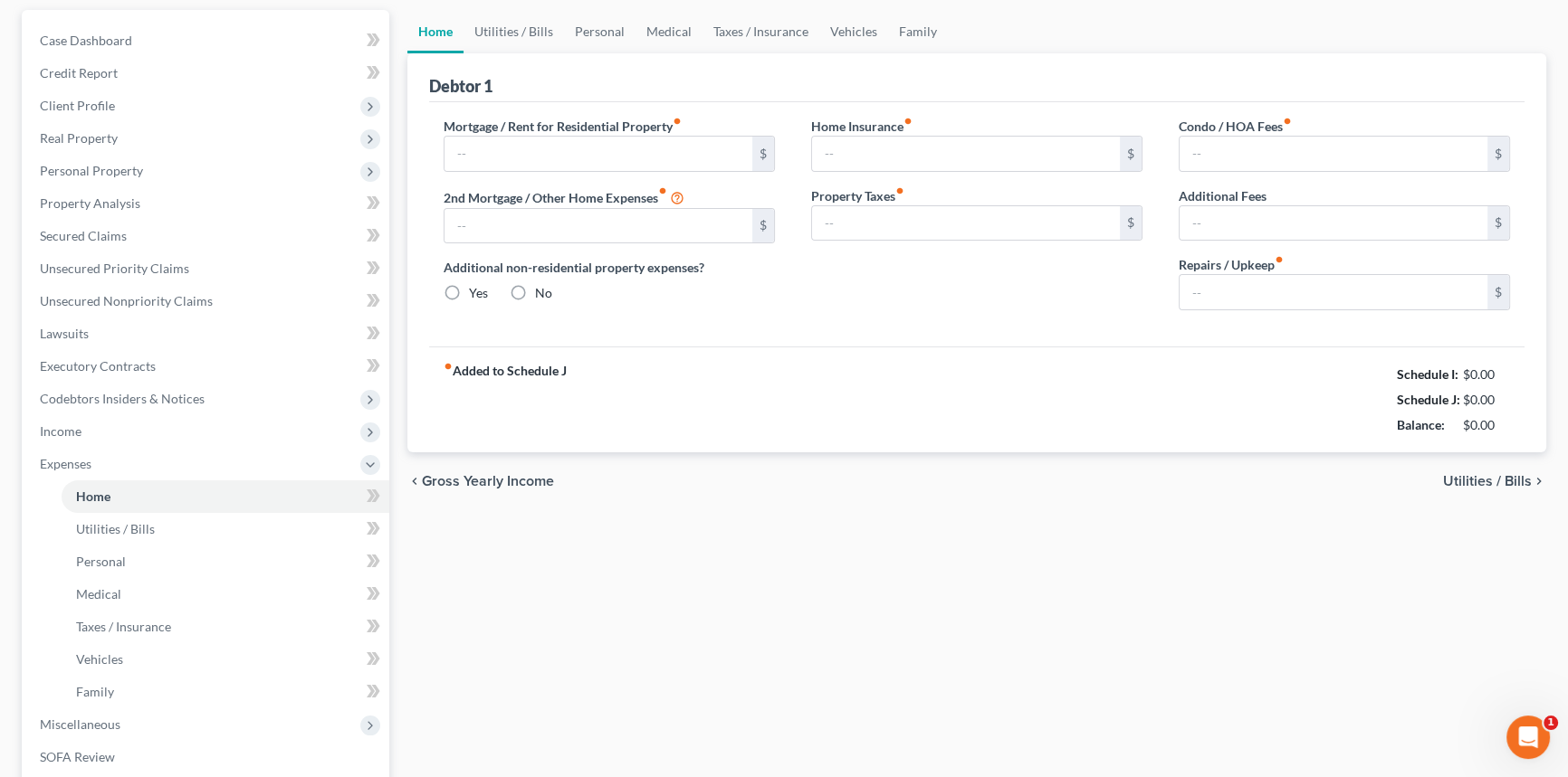
scroll to position [50, 0]
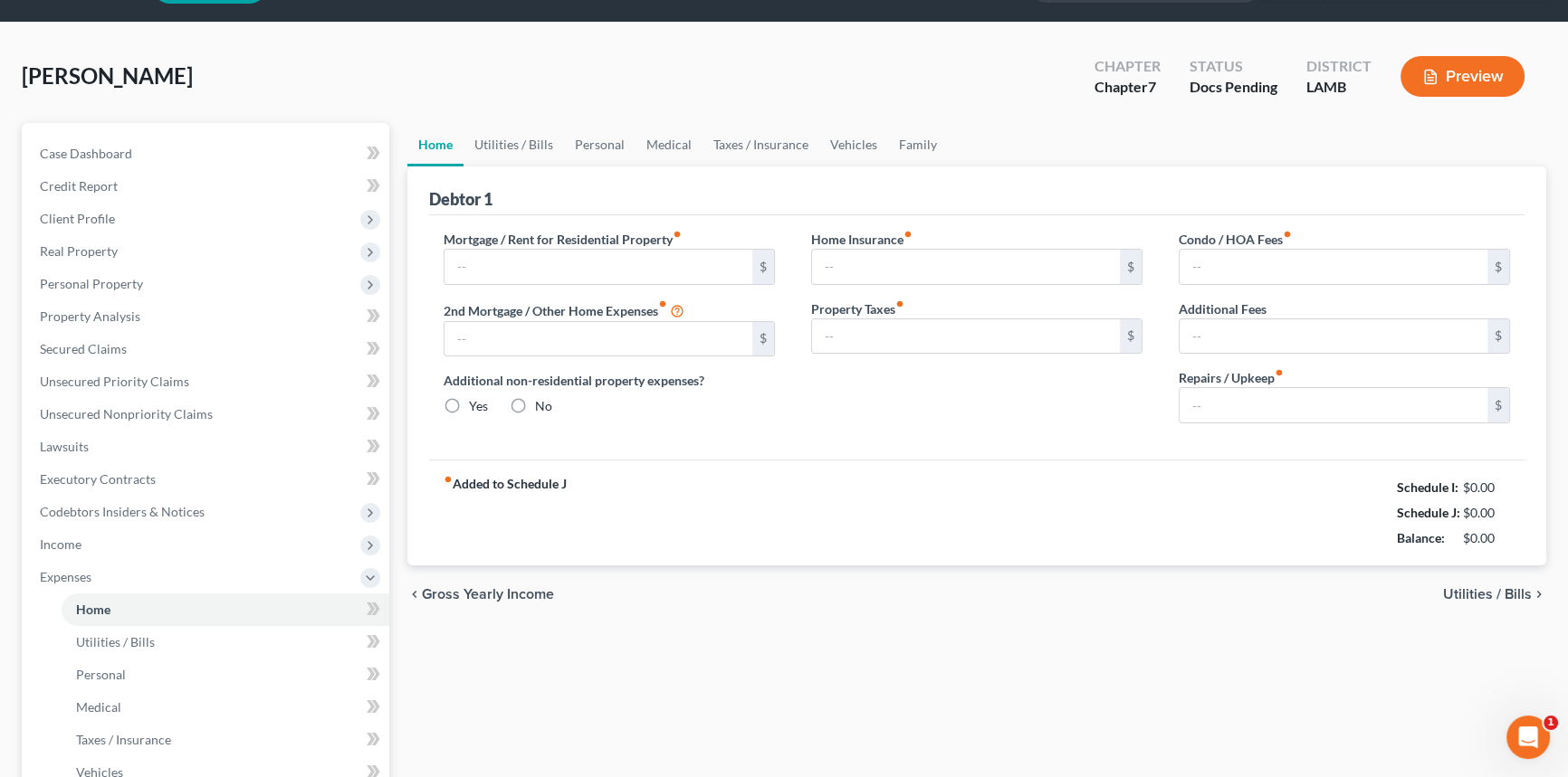
type input "0.00"
radio input "true"
type input "0.00"
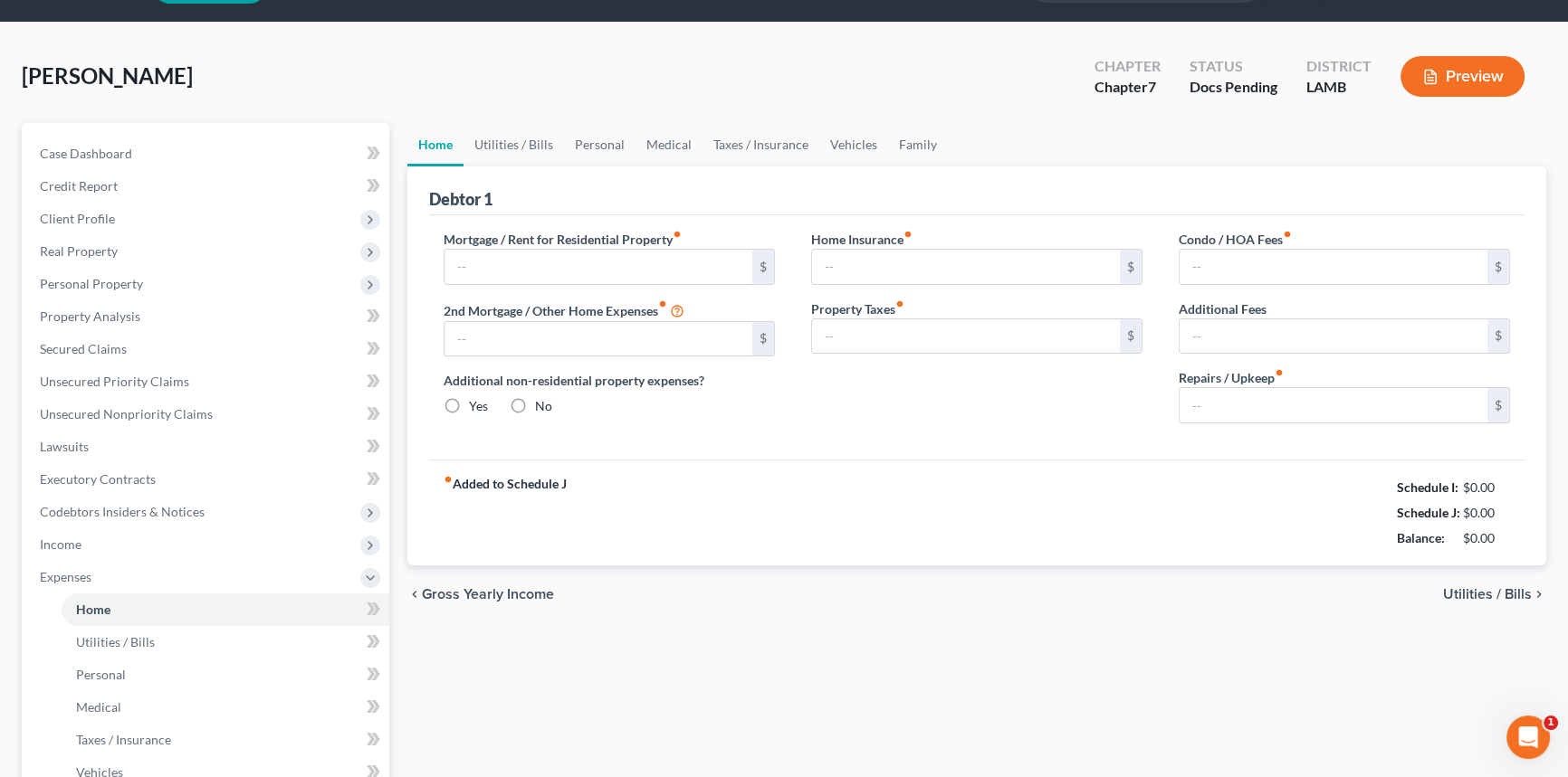
type input "0.00"
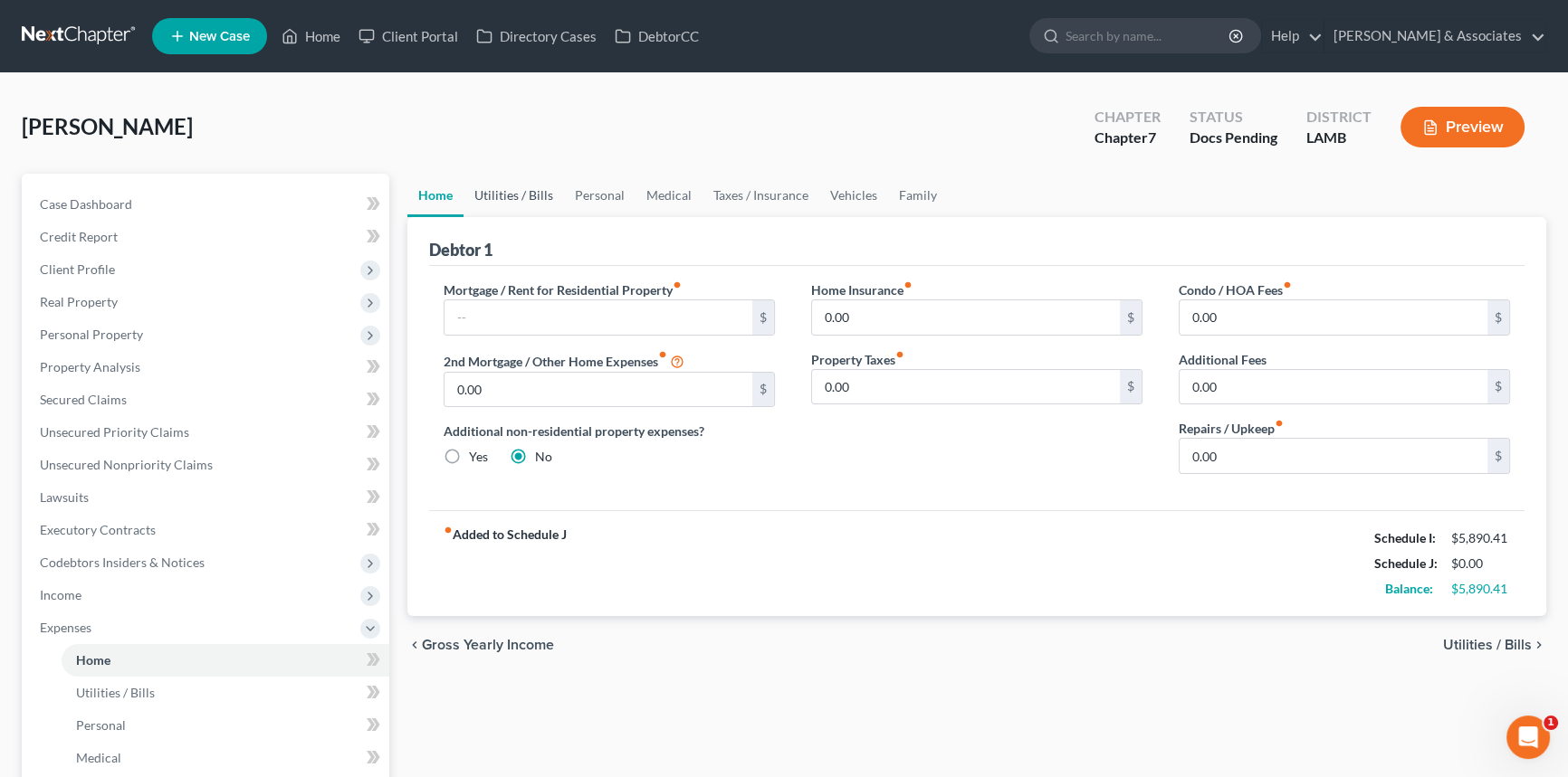
click at [512, 188] on link "Utilities / Bills" at bounding box center [514, 195] width 101 height 44
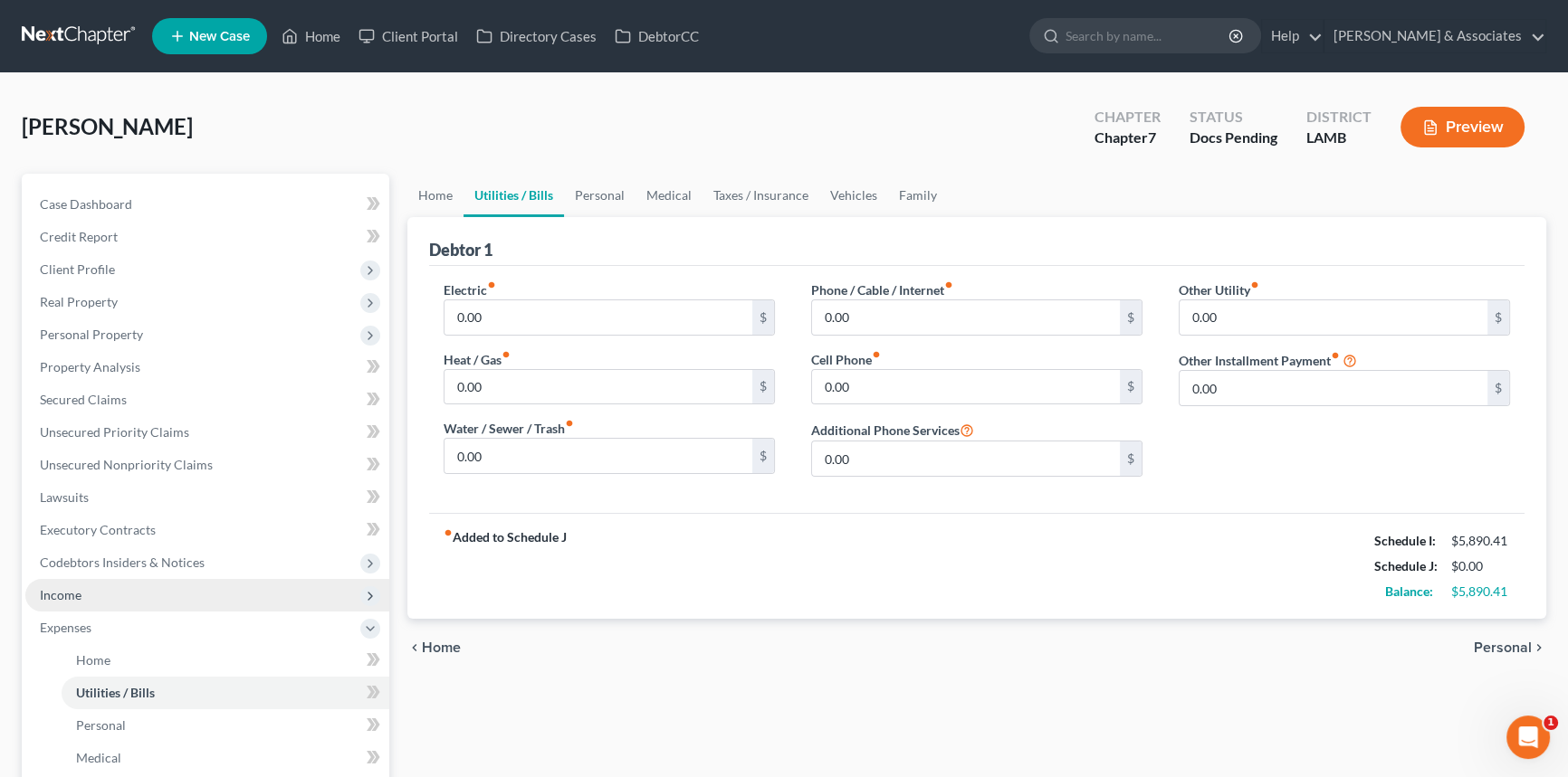
click at [70, 592] on span "Income" at bounding box center [61, 594] width 42 height 16
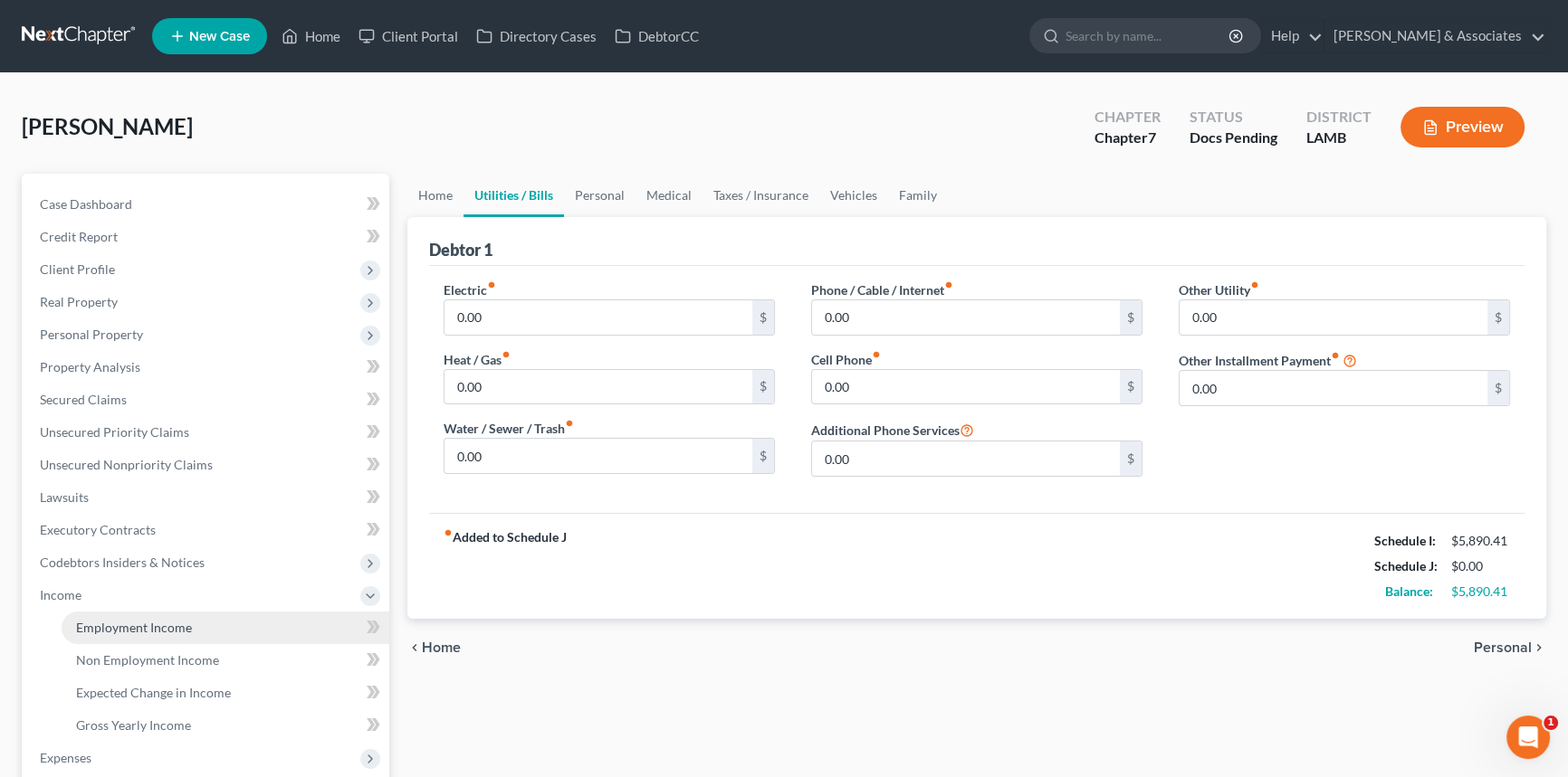
click at [121, 624] on span "Employment Income" at bounding box center [134, 627] width 116 height 16
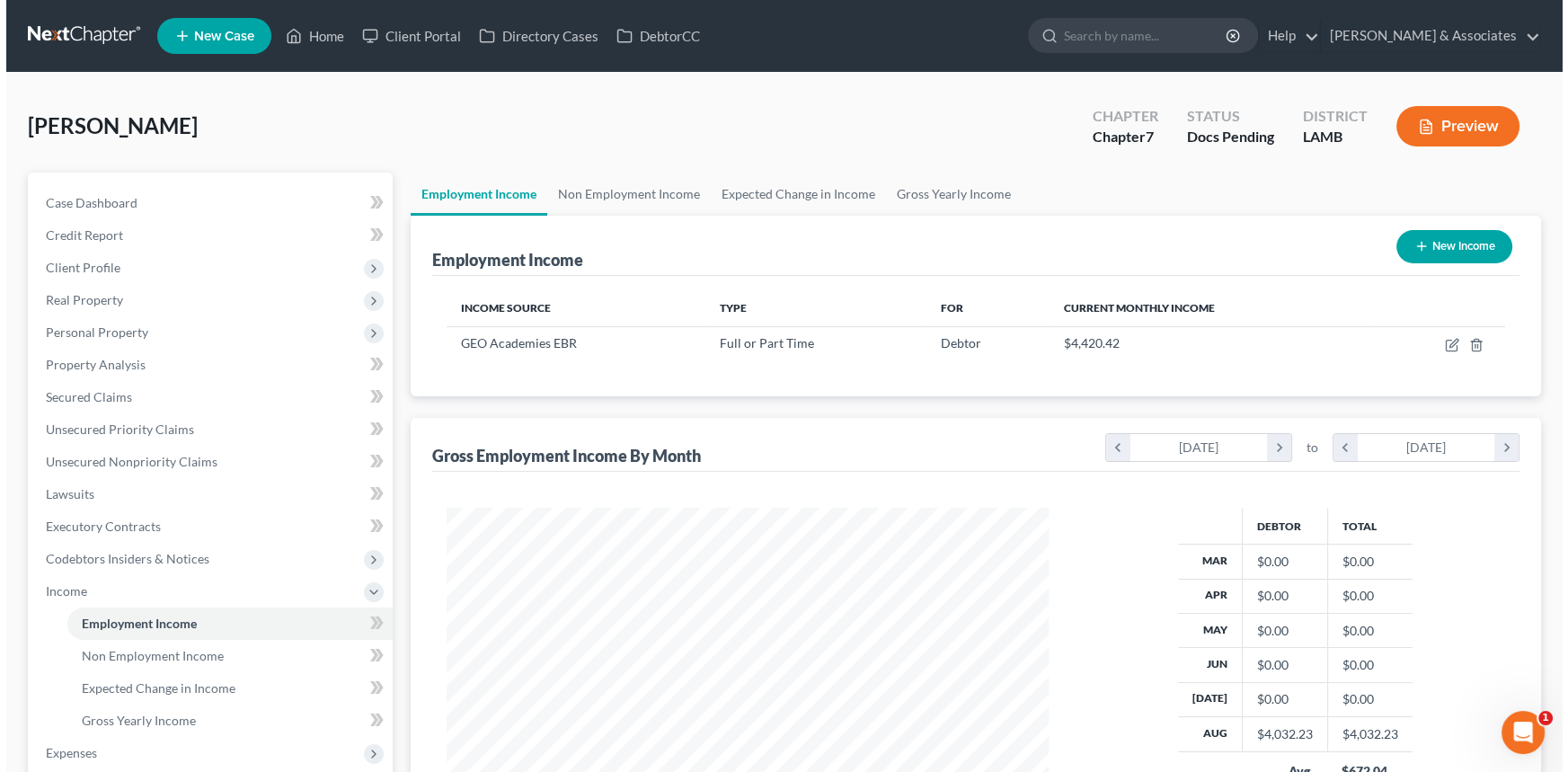
scroll to position [322, 637]
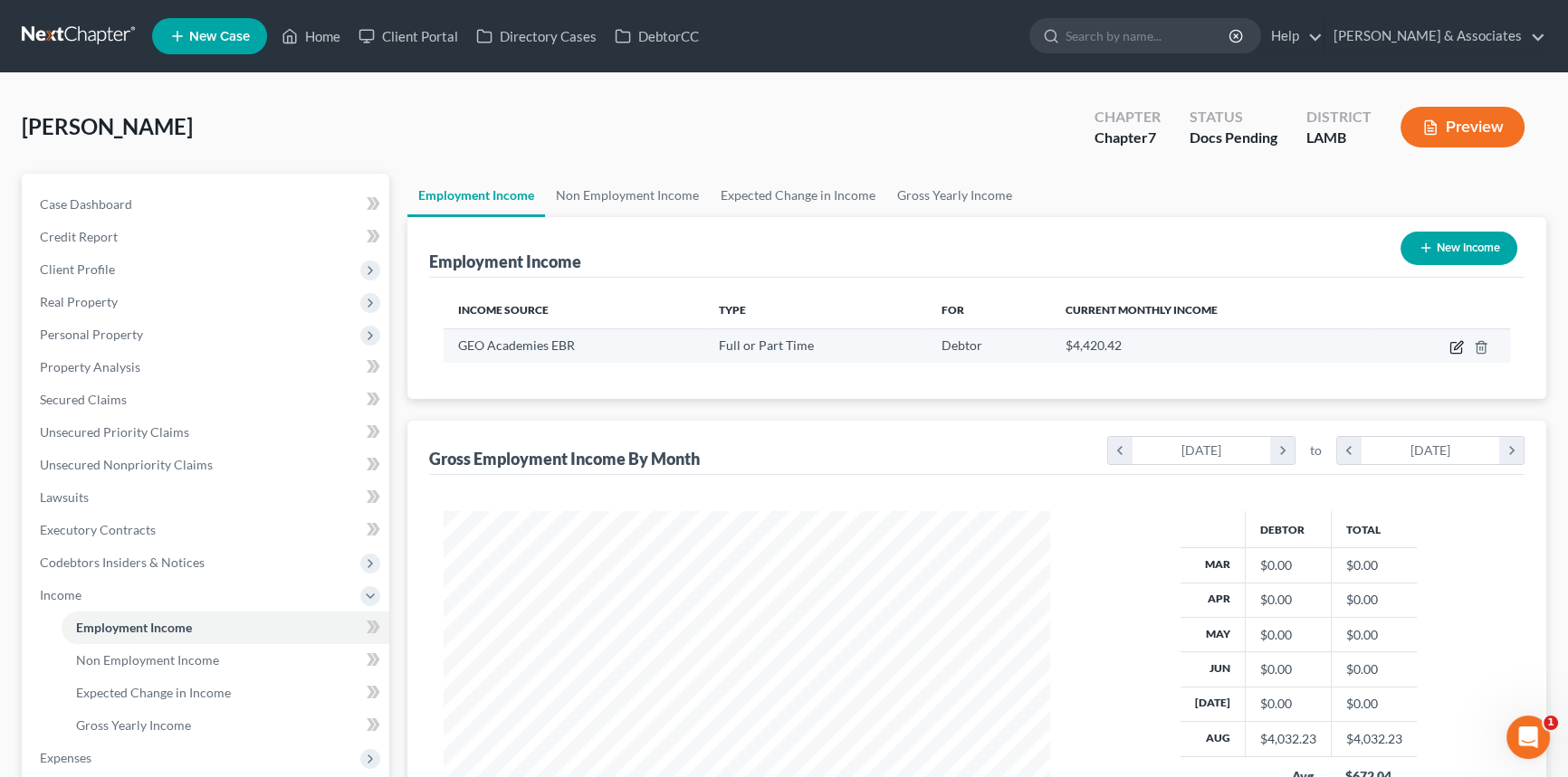
click at [1453, 348] on icon "button" at bounding box center [1457, 348] width 15 height 15
select select "0"
select select "15"
select select "1"
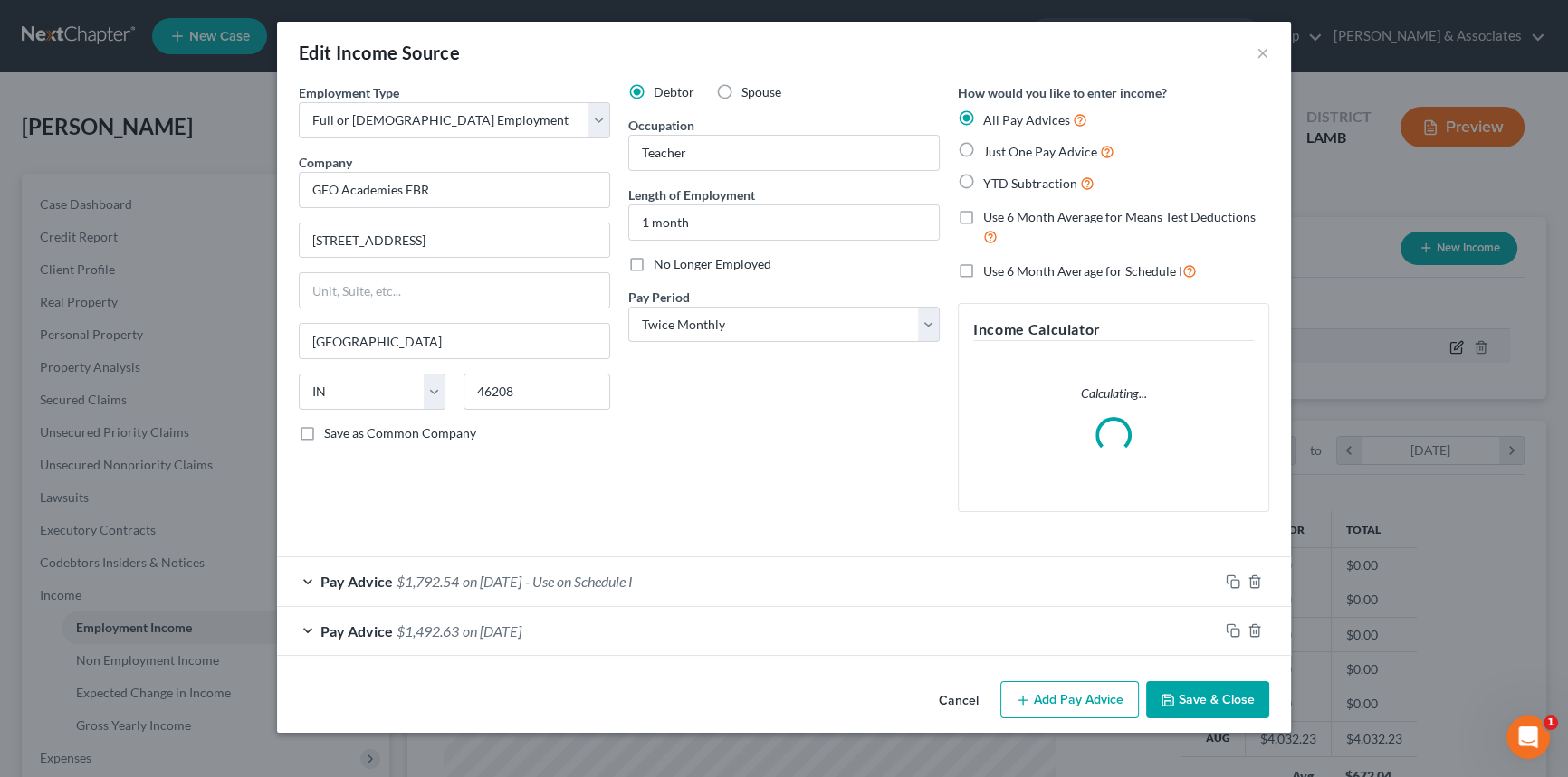
scroll to position [324, 648]
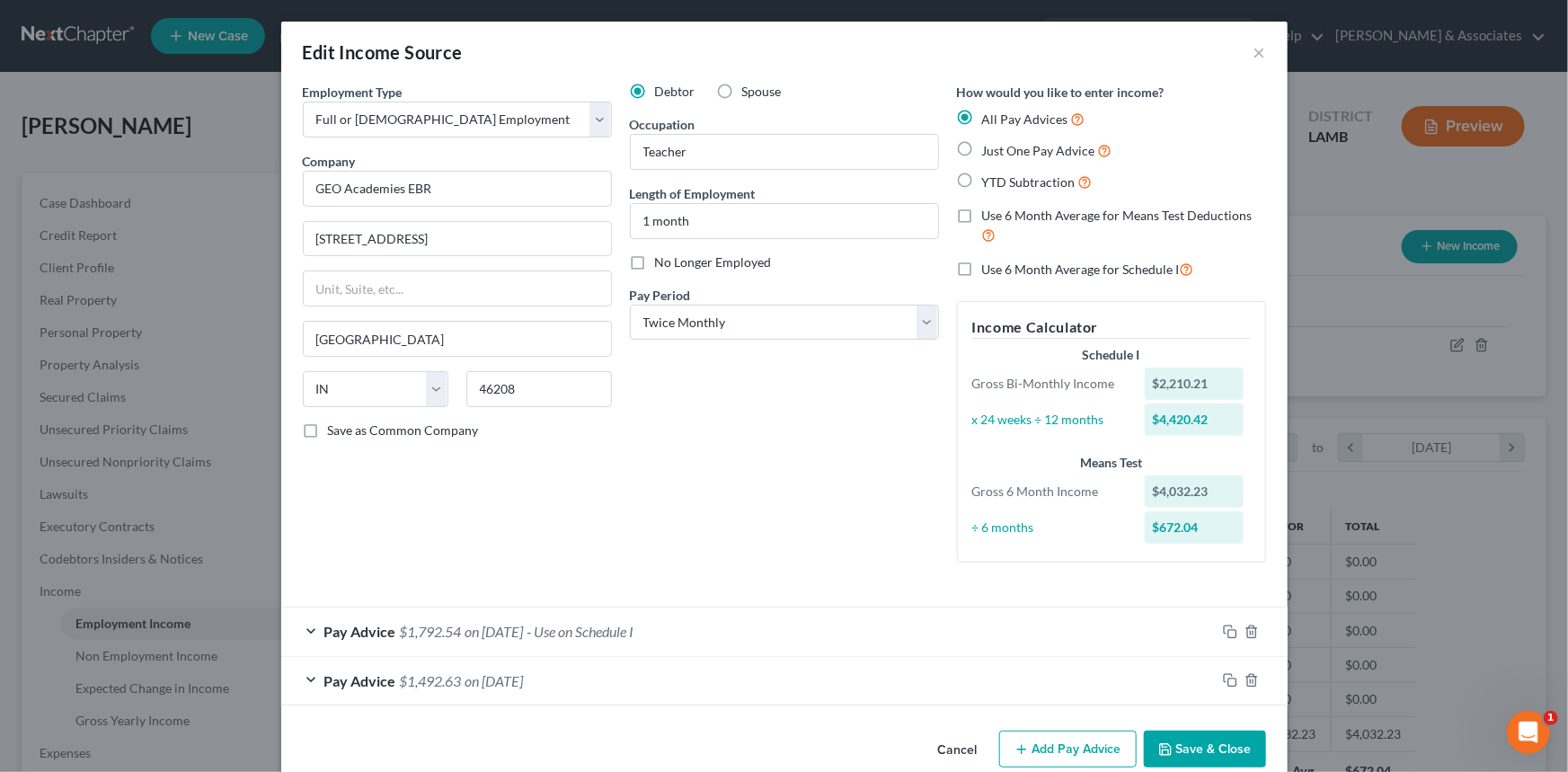
click at [1265, 44] on div "Edit Income Source ×" at bounding box center [784, 52] width 1006 height 61
click at [1253, 53] on button "×" at bounding box center [1260, 52] width 13 height 21
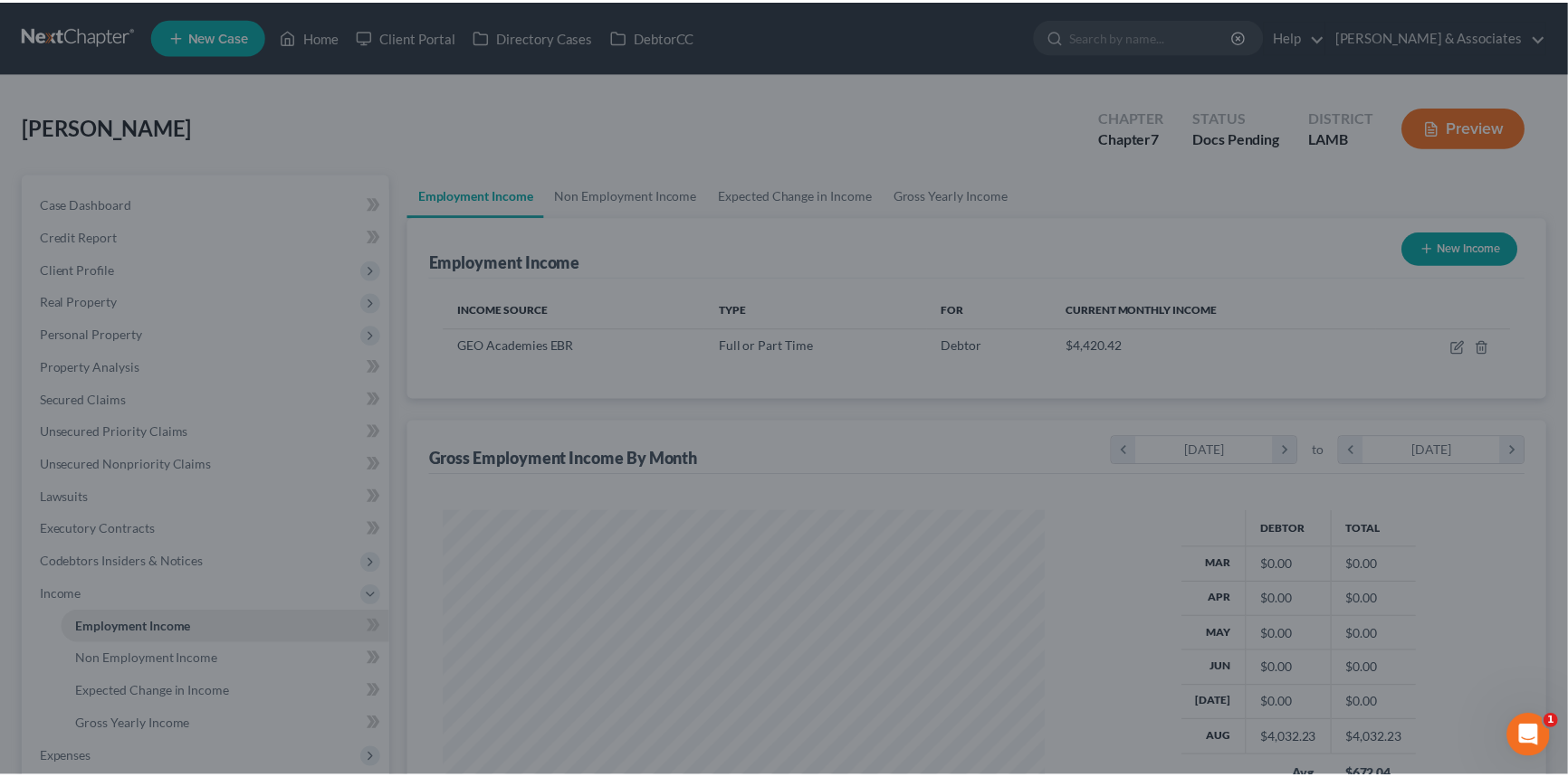
scroll to position [904394, 904629]
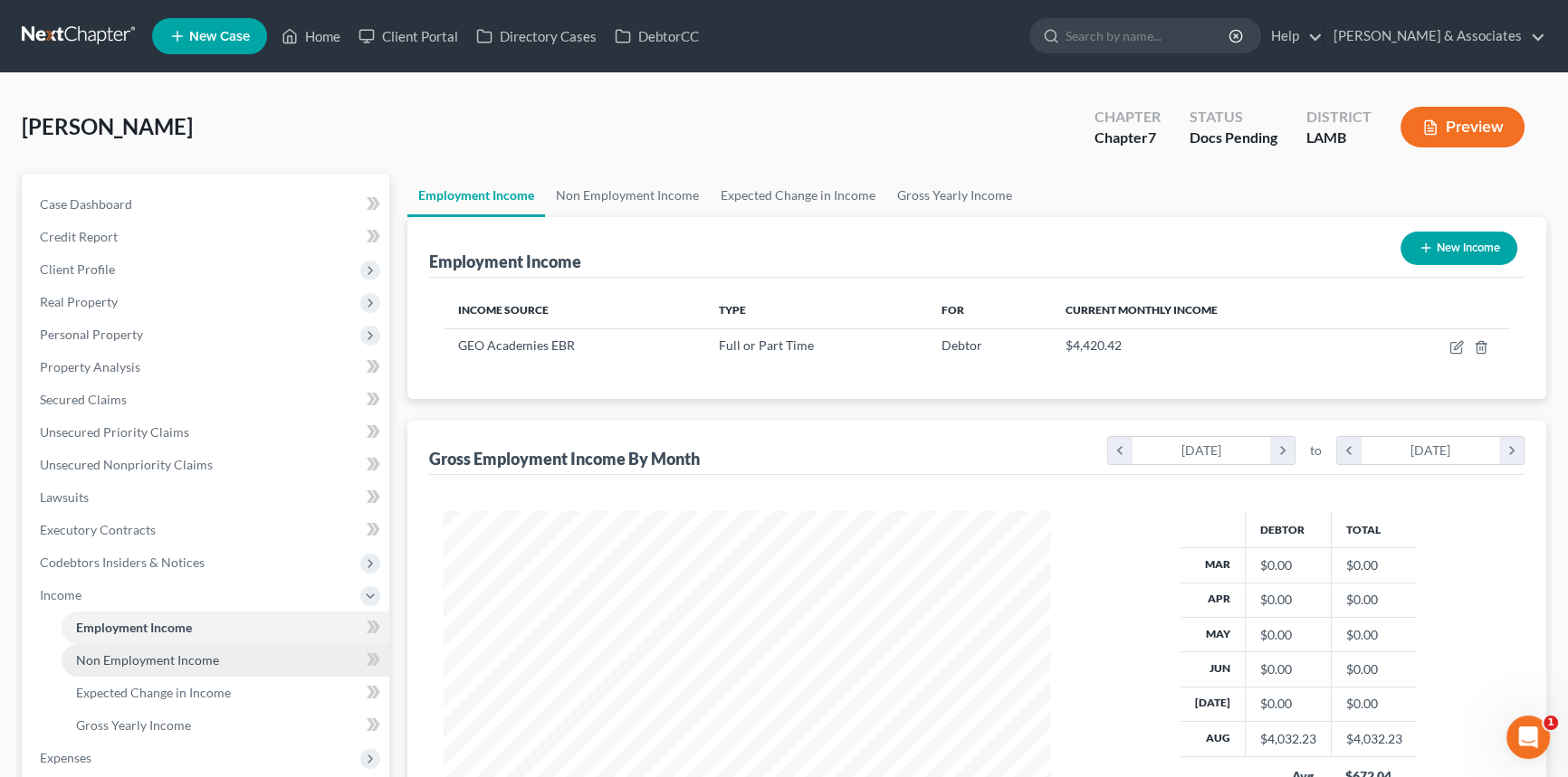
click at [218, 661] on link "Non Employment Income" at bounding box center [226, 660] width 328 height 33
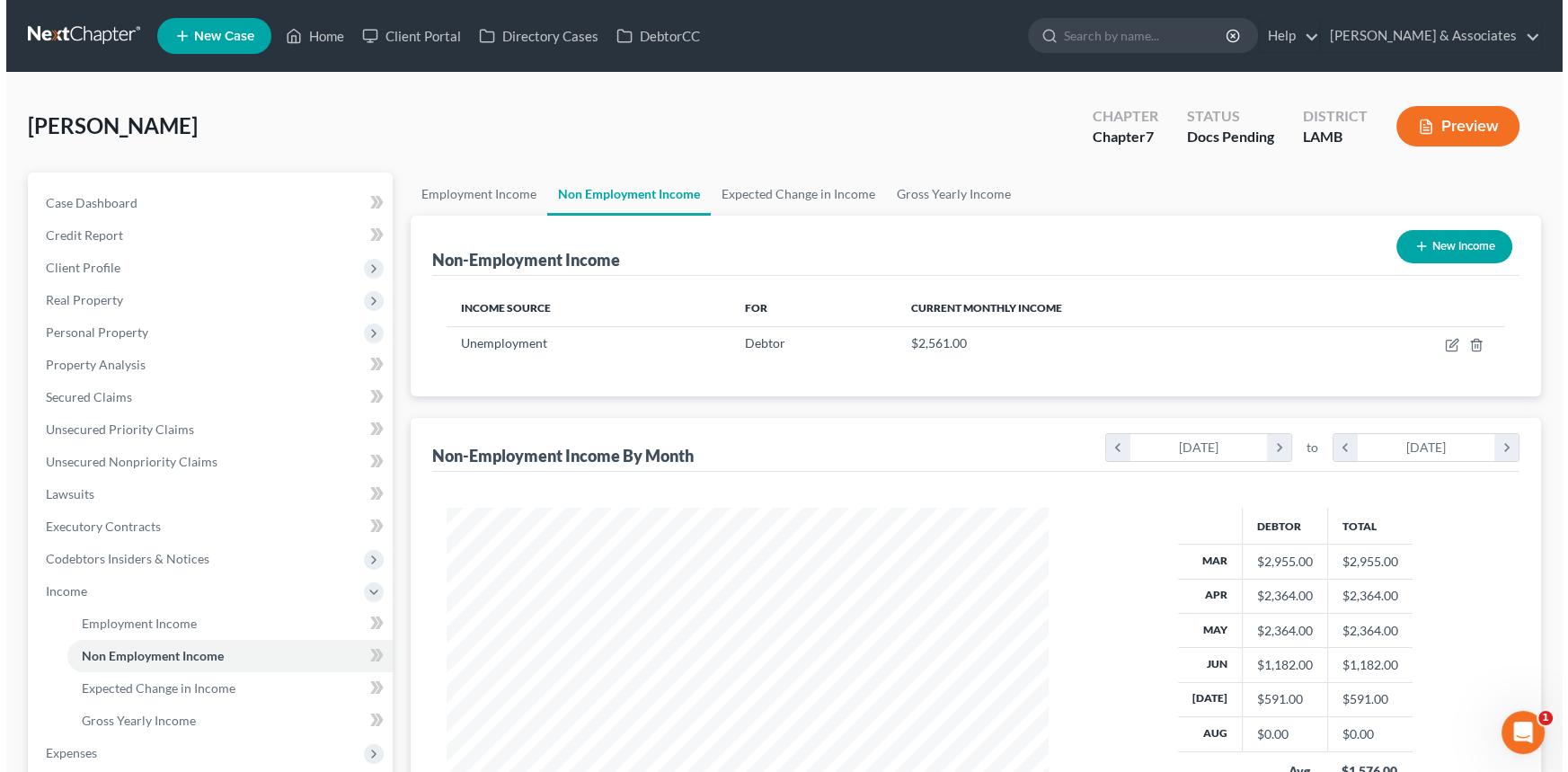
scroll to position [322, 637]
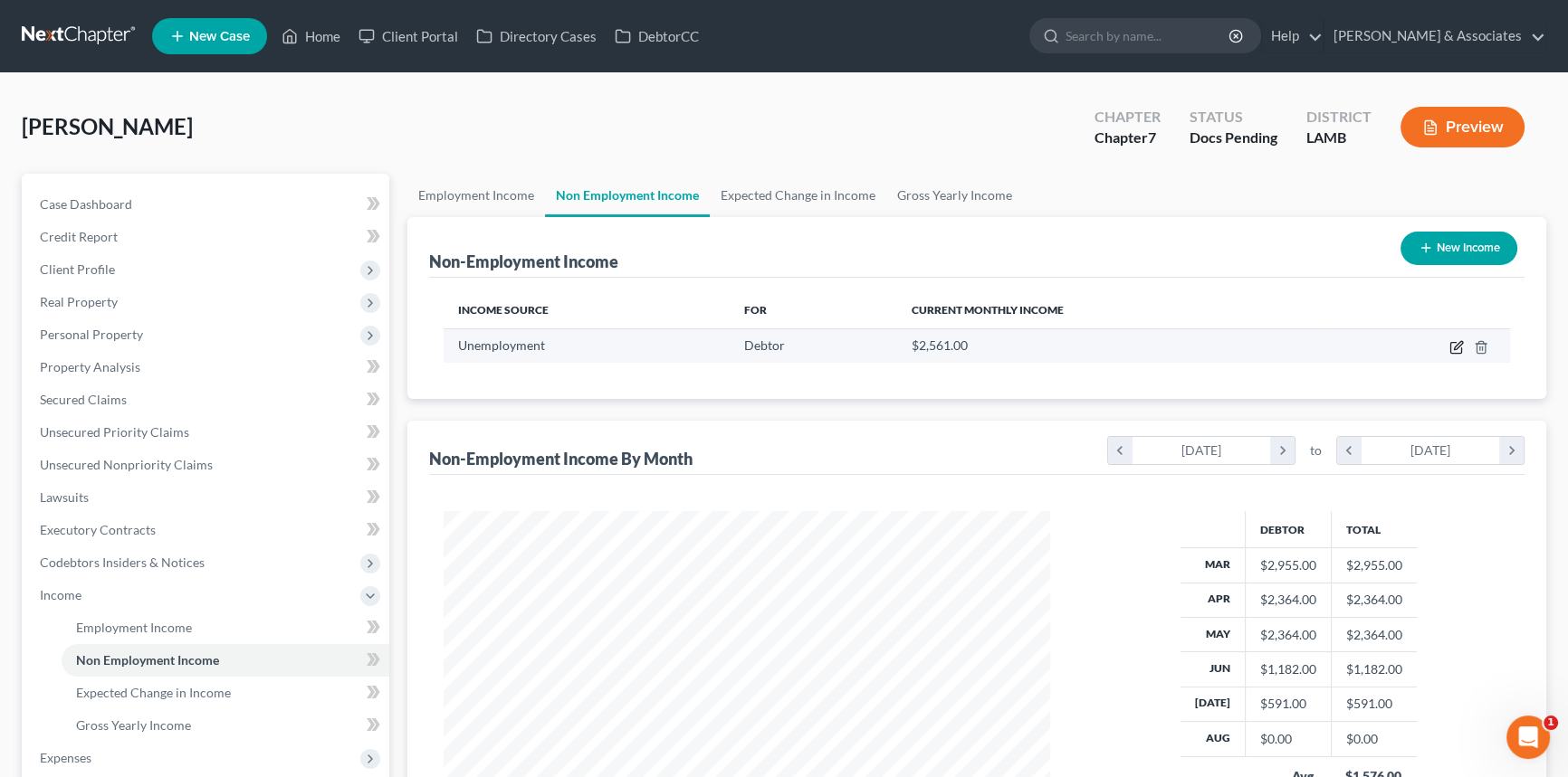
click at [1458, 341] on icon "button" at bounding box center [1458, 345] width 8 height 8
select select "0"
select select "3"
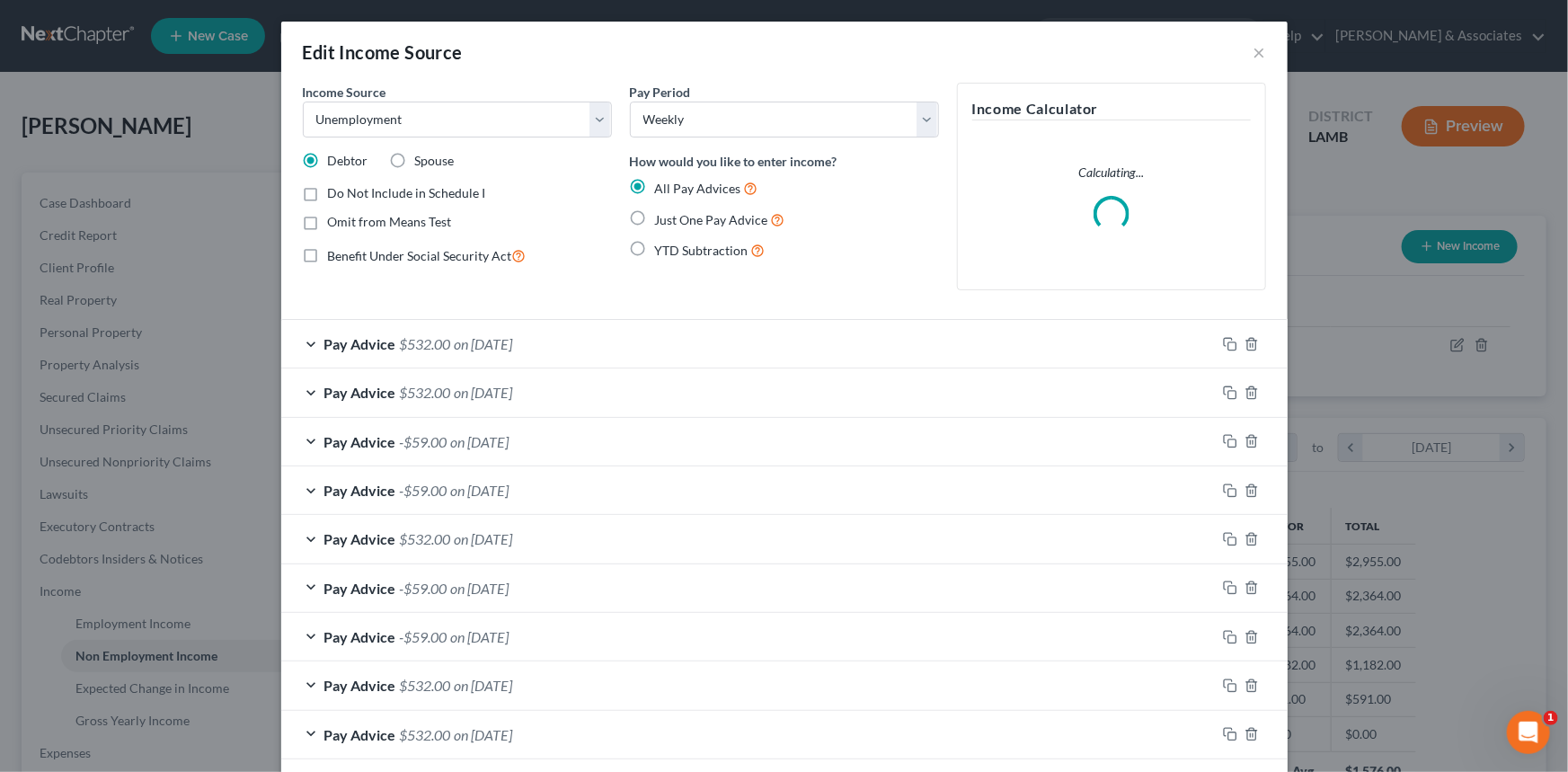
scroll to position [322, 643]
click at [419, 191] on span "Do Not Include in Schedule I" at bounding box center [406, 193] width 158 height 16
click at [347, 191] on input "Do Not Include in Schedule I" at bounding box center [340, 190] width 12 height 12
checkbox input "true"
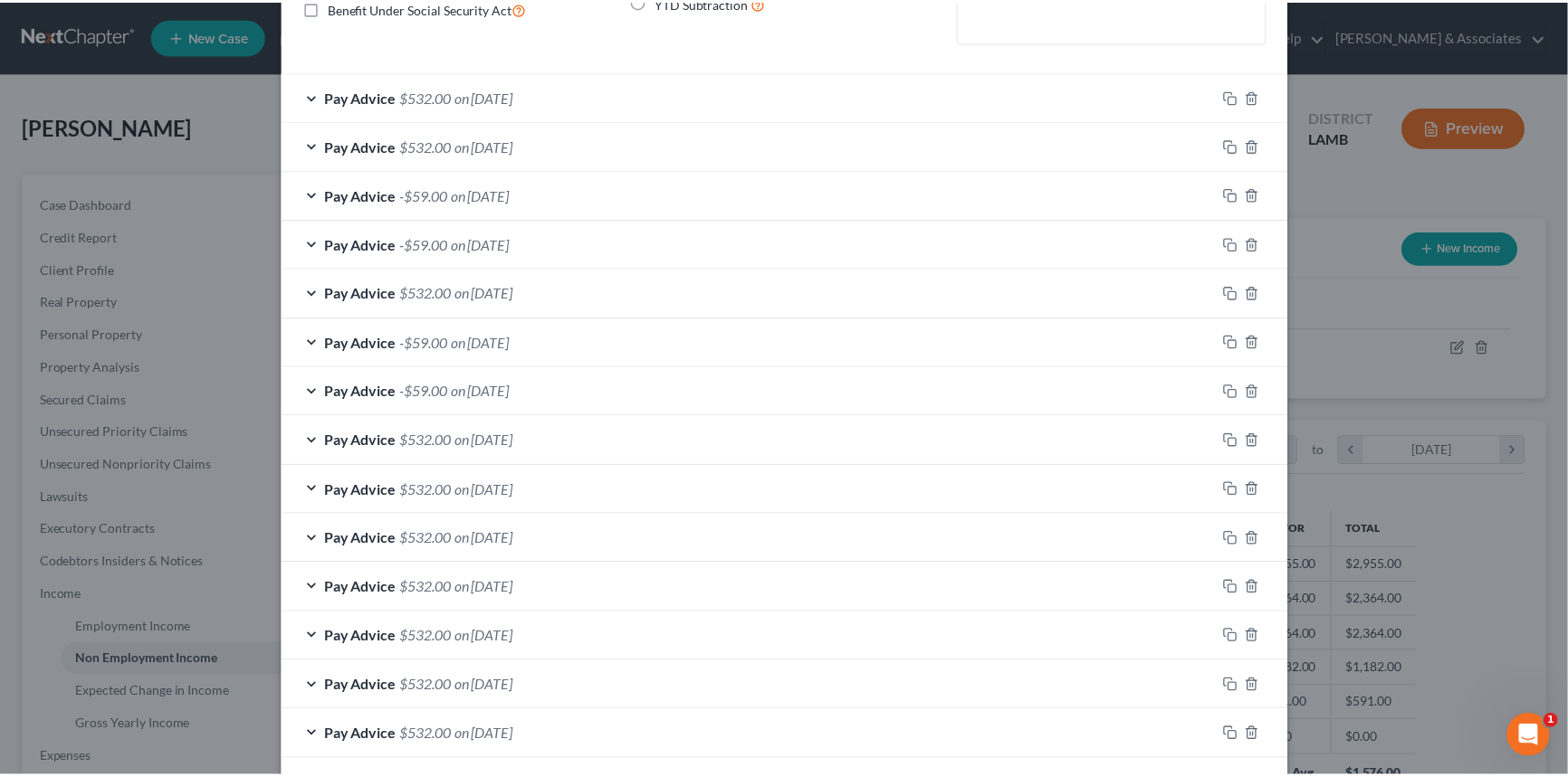
scroll to position [624, 0]
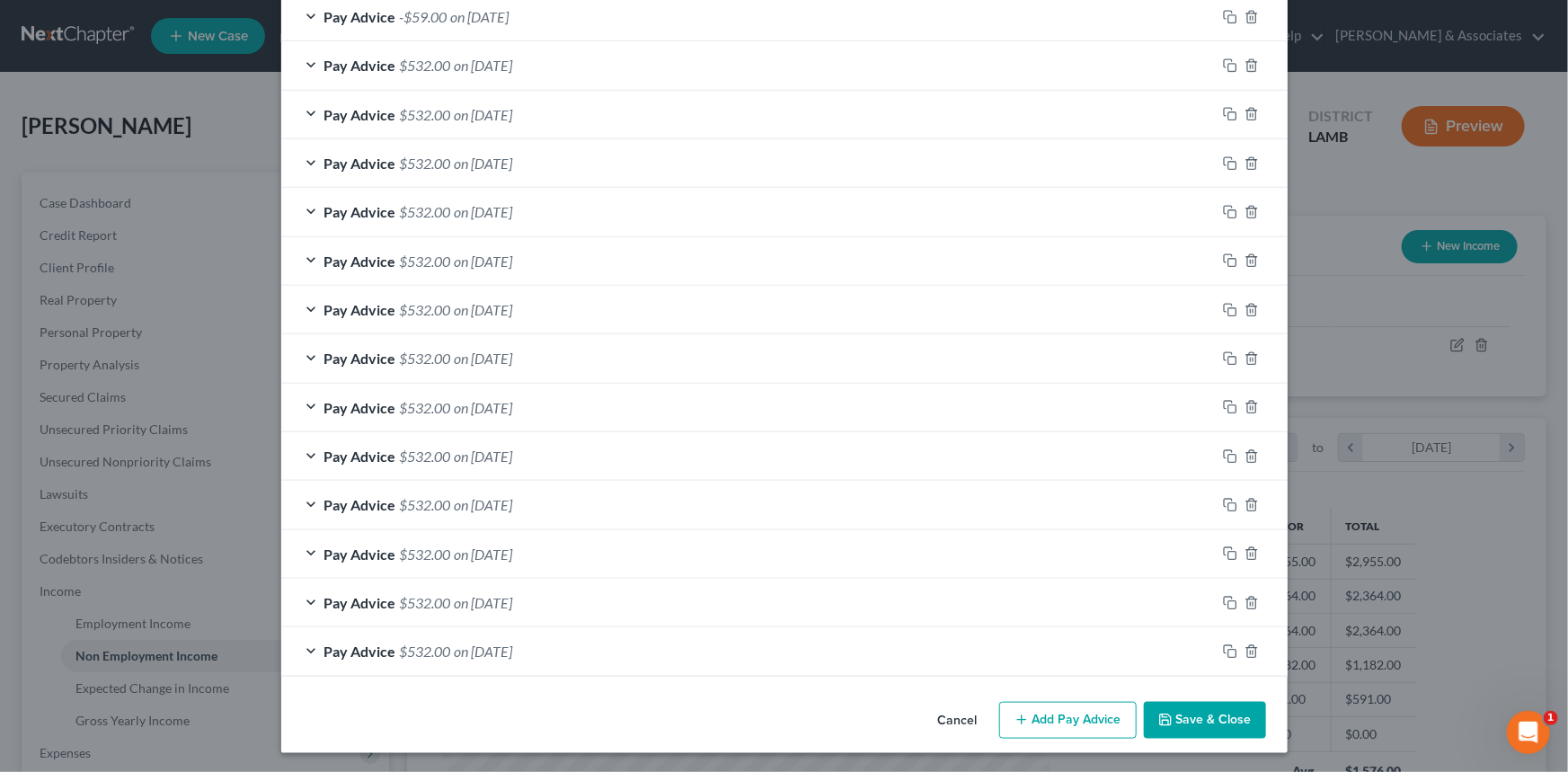
click at [1220, 724] on button "Save & Close" at bounding box center [1204, 720] width 122 height 38
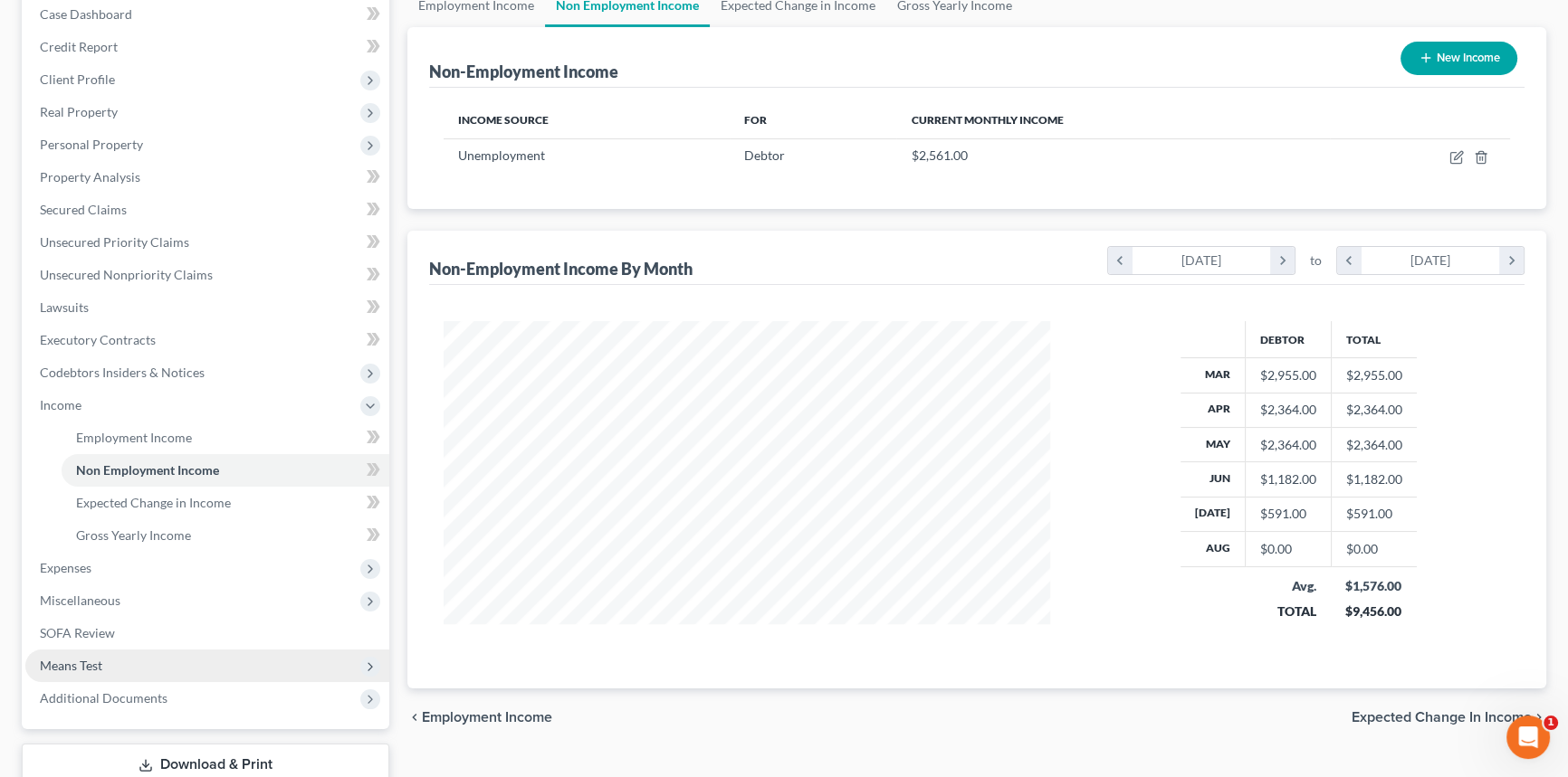
scroll to position [312, 0]
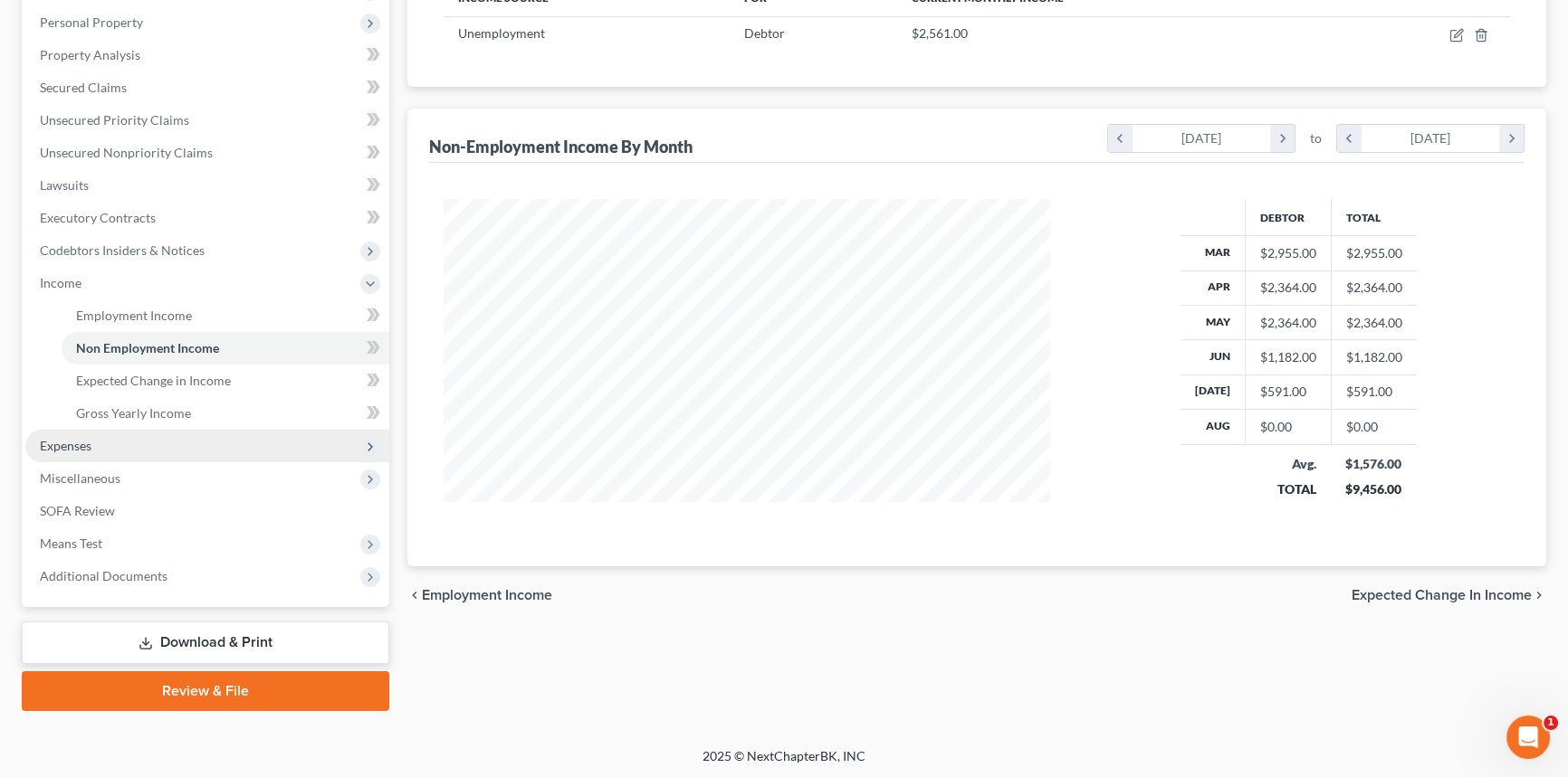
click at [115, 447] on span "Expenses" at bounding box center [207, 445] width 364 height 33
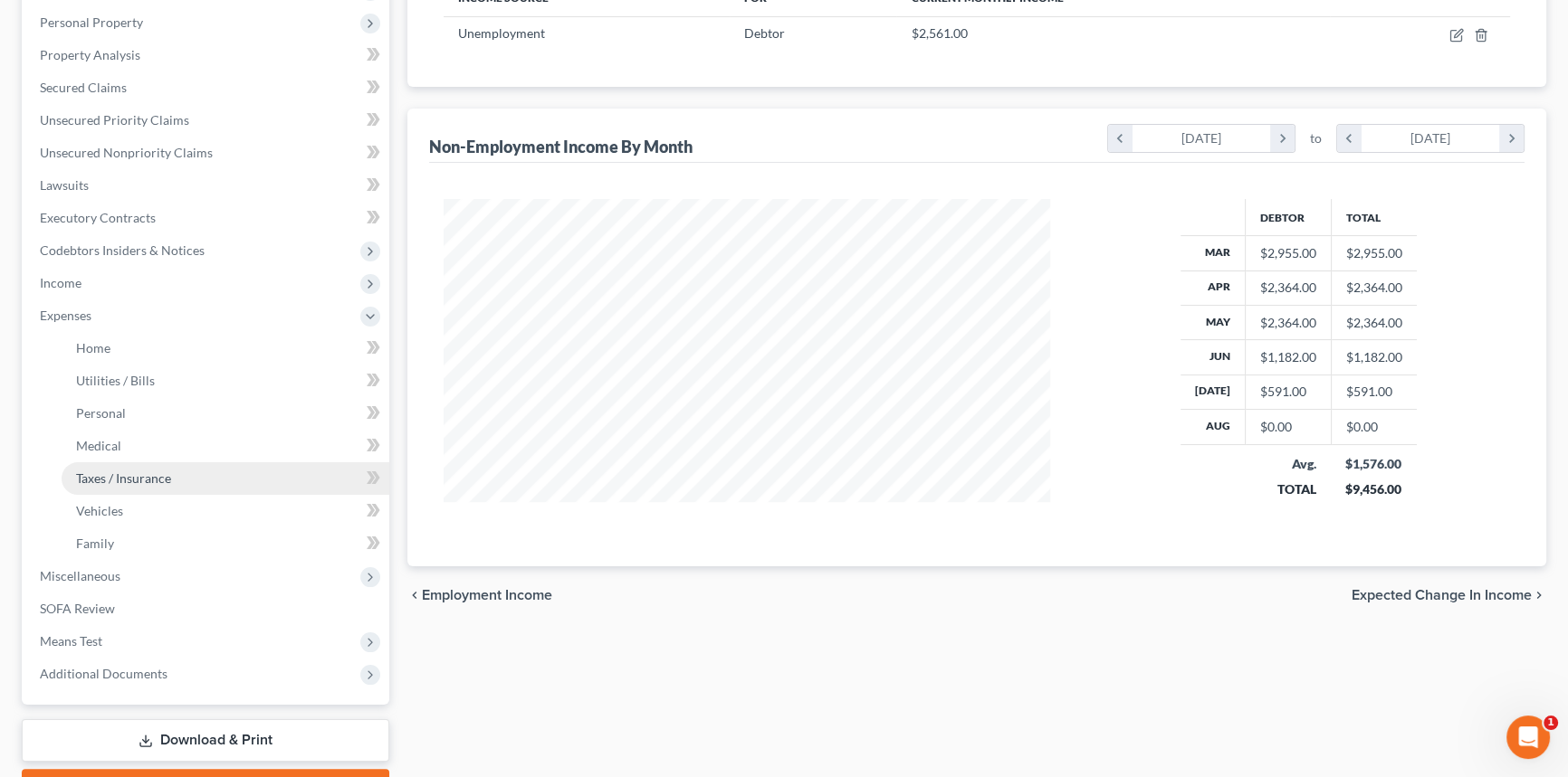
click at [127, 477] on link "Taxes / Insurance" at bounding box center [226, 478] width 328 height 33
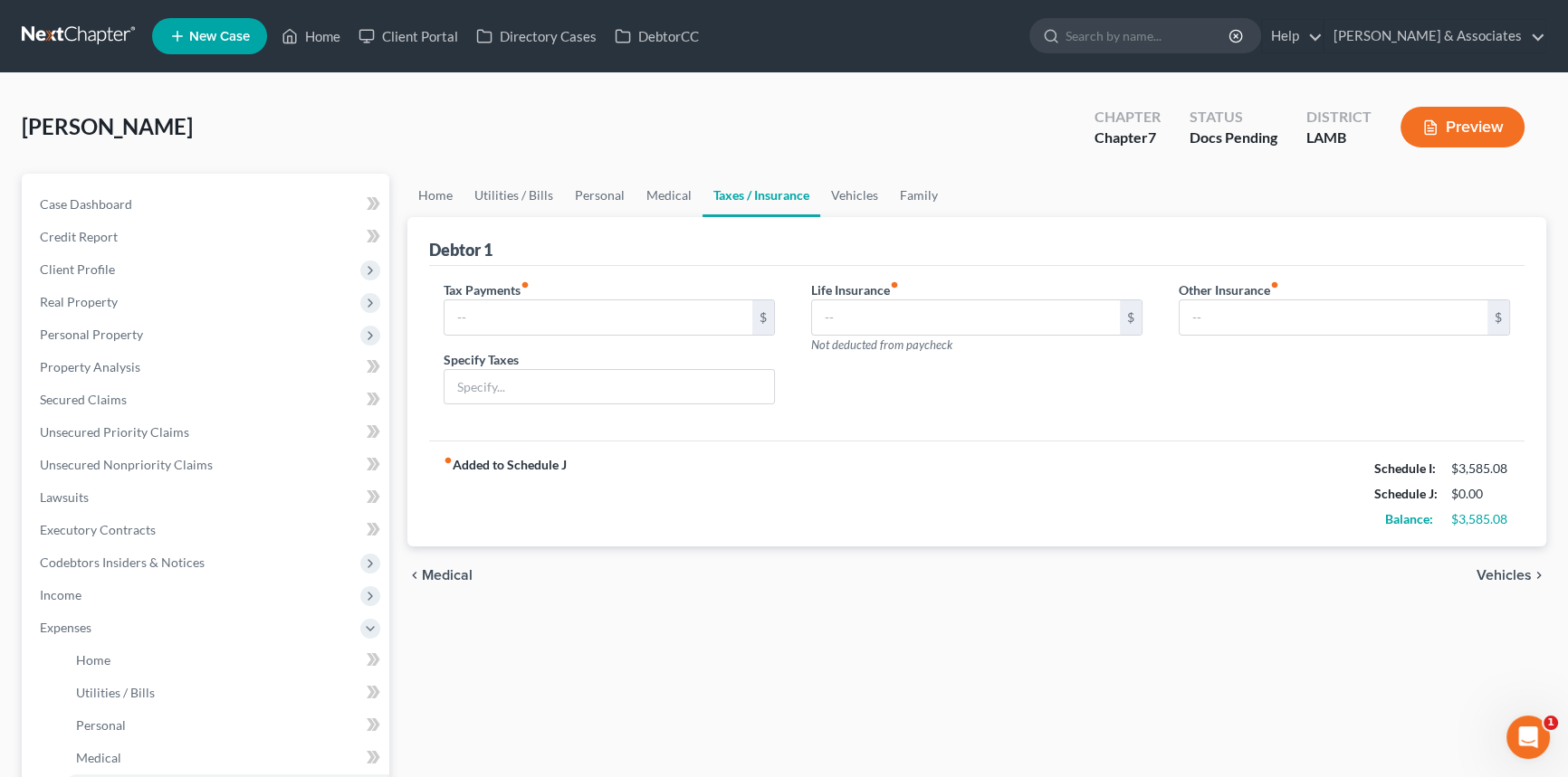
type input "0.00"
click at [443, 193] on link "Home" at bounding box center [435, 195] width 56 height 44
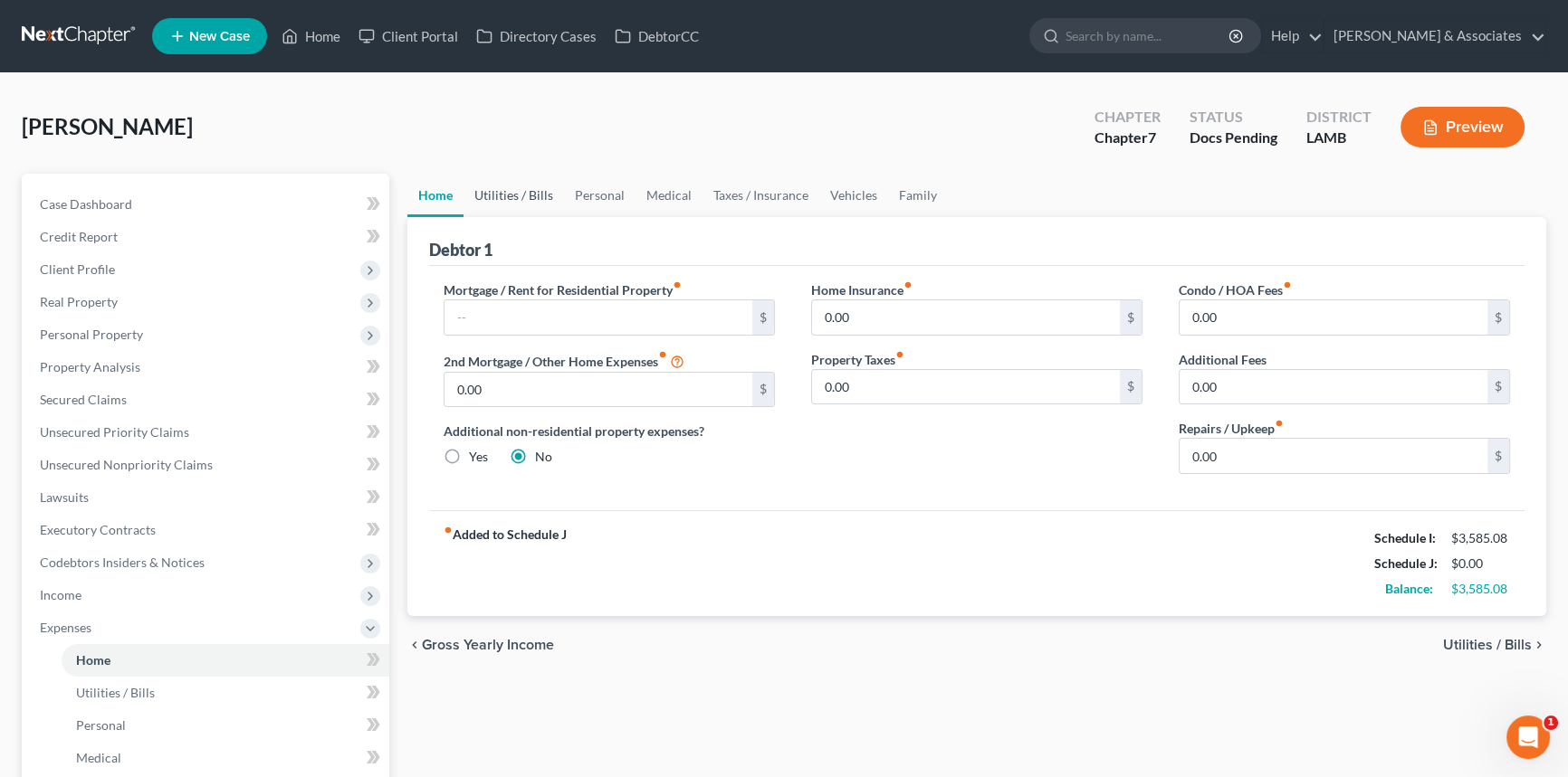
click at [514, 193] on link "Utilities / Bills" at bounding box center [514, 195] width 101 height 44
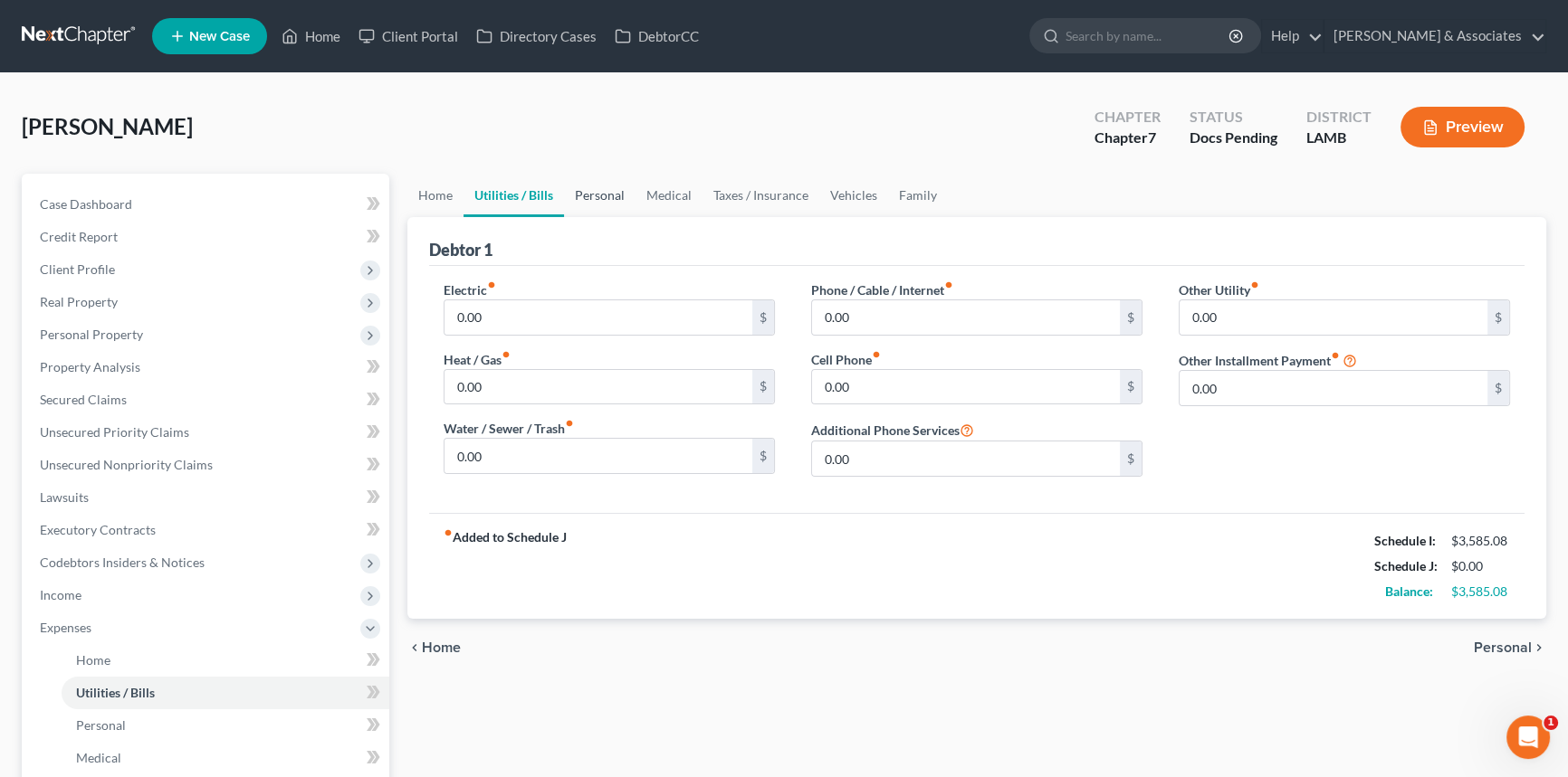
click at [603, 195] on link "Personal" at bounding box center [599, 195] width 72 height 44
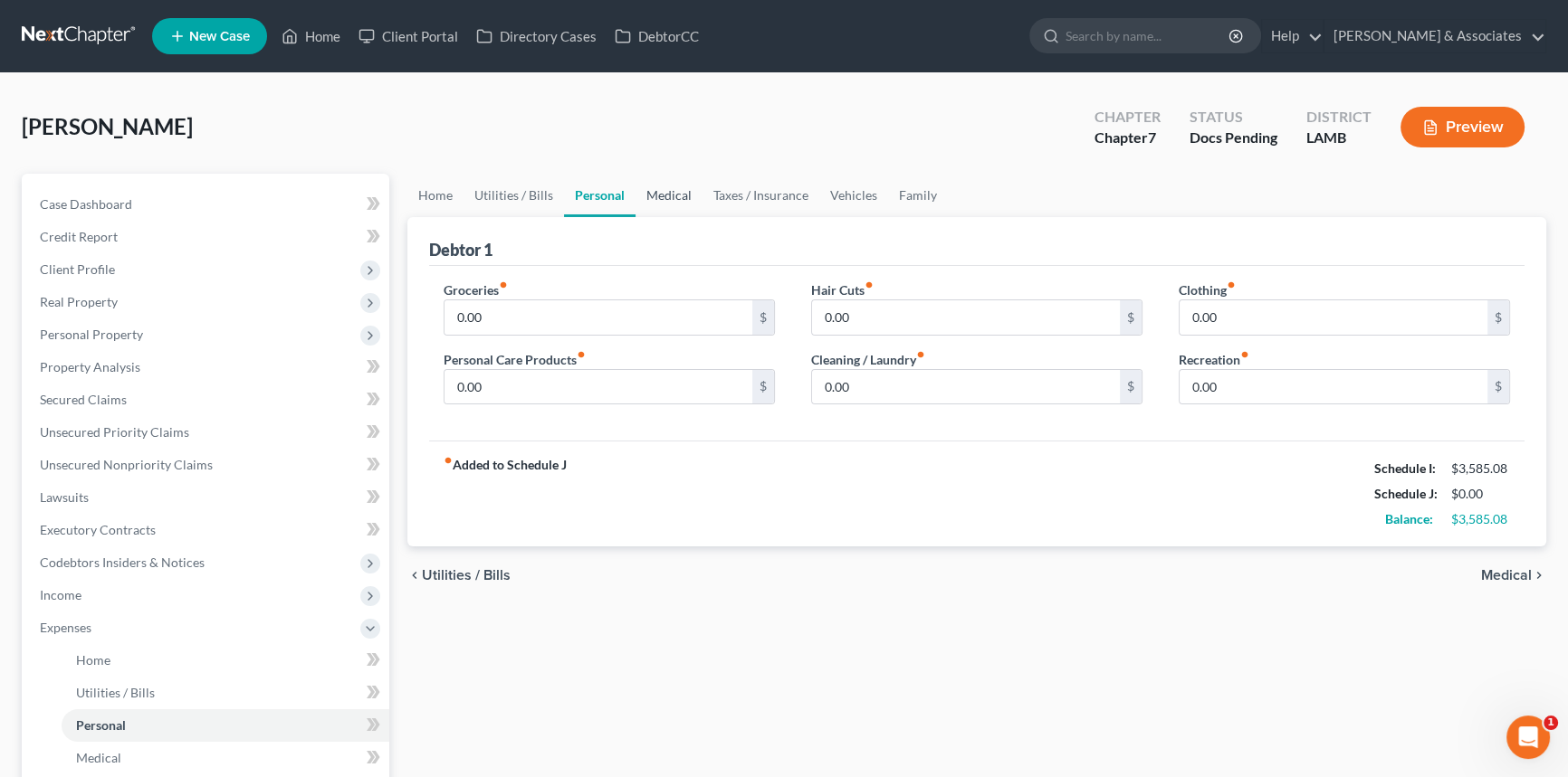
click at [680, 189] on link "Medical" at bounding box center [669, 195] width 67 height 44
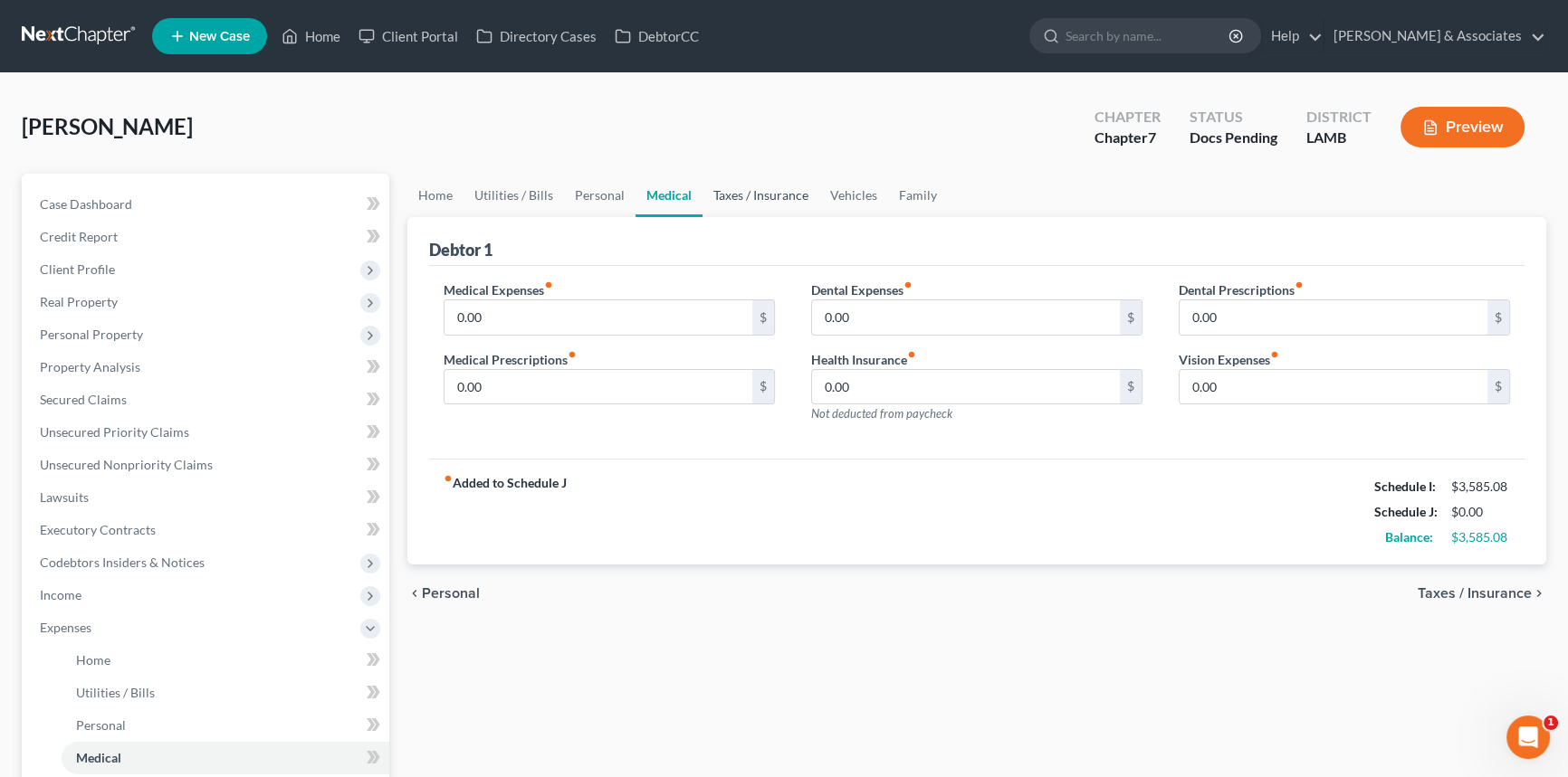
click at [767, 195] on link "Taxes / Insurance" at bounding box center [761, 195] width 117 height 44
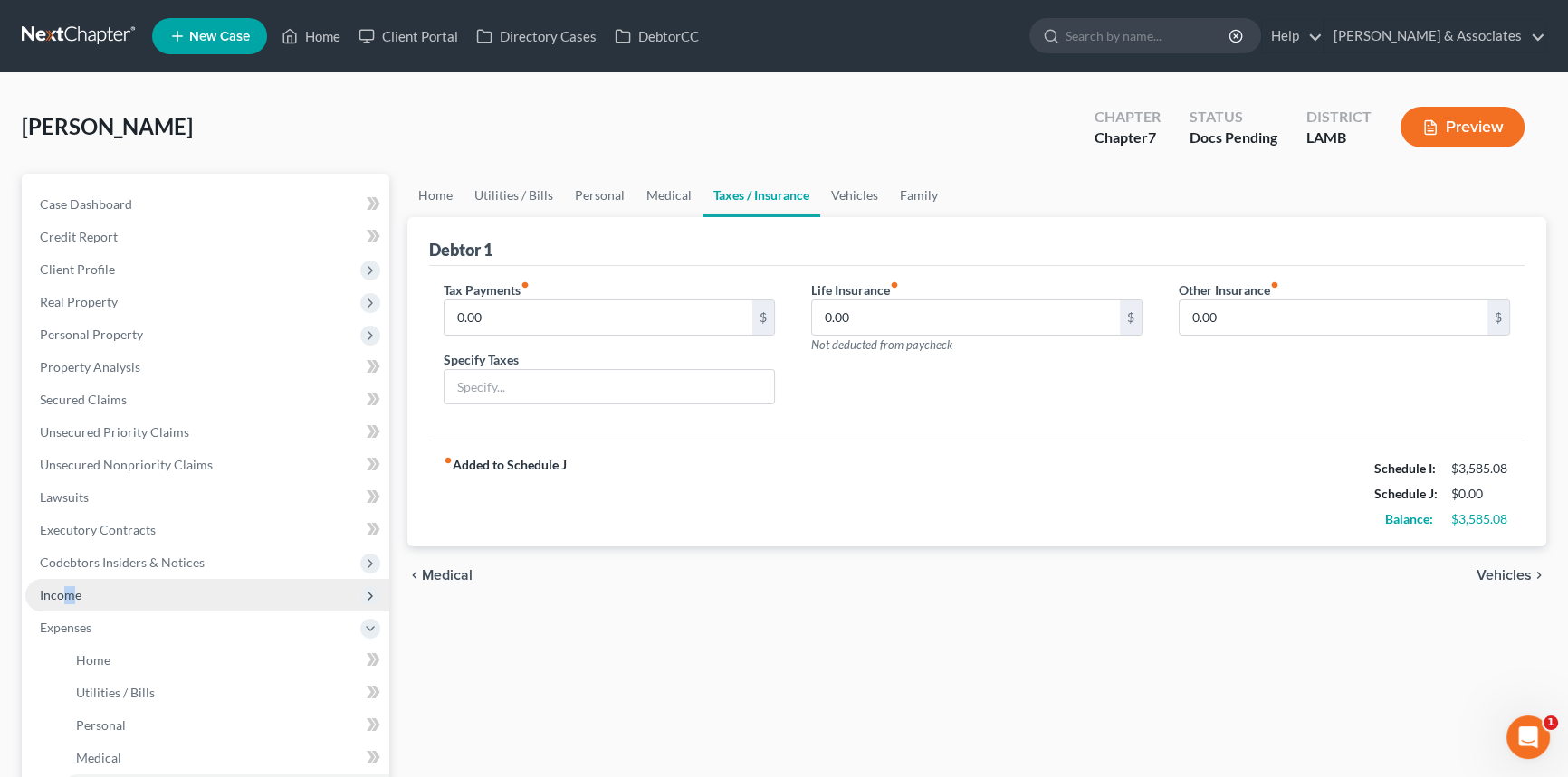
click at [69, 593] on span "Income" at bounding box center [61, 594] width 42 height 16
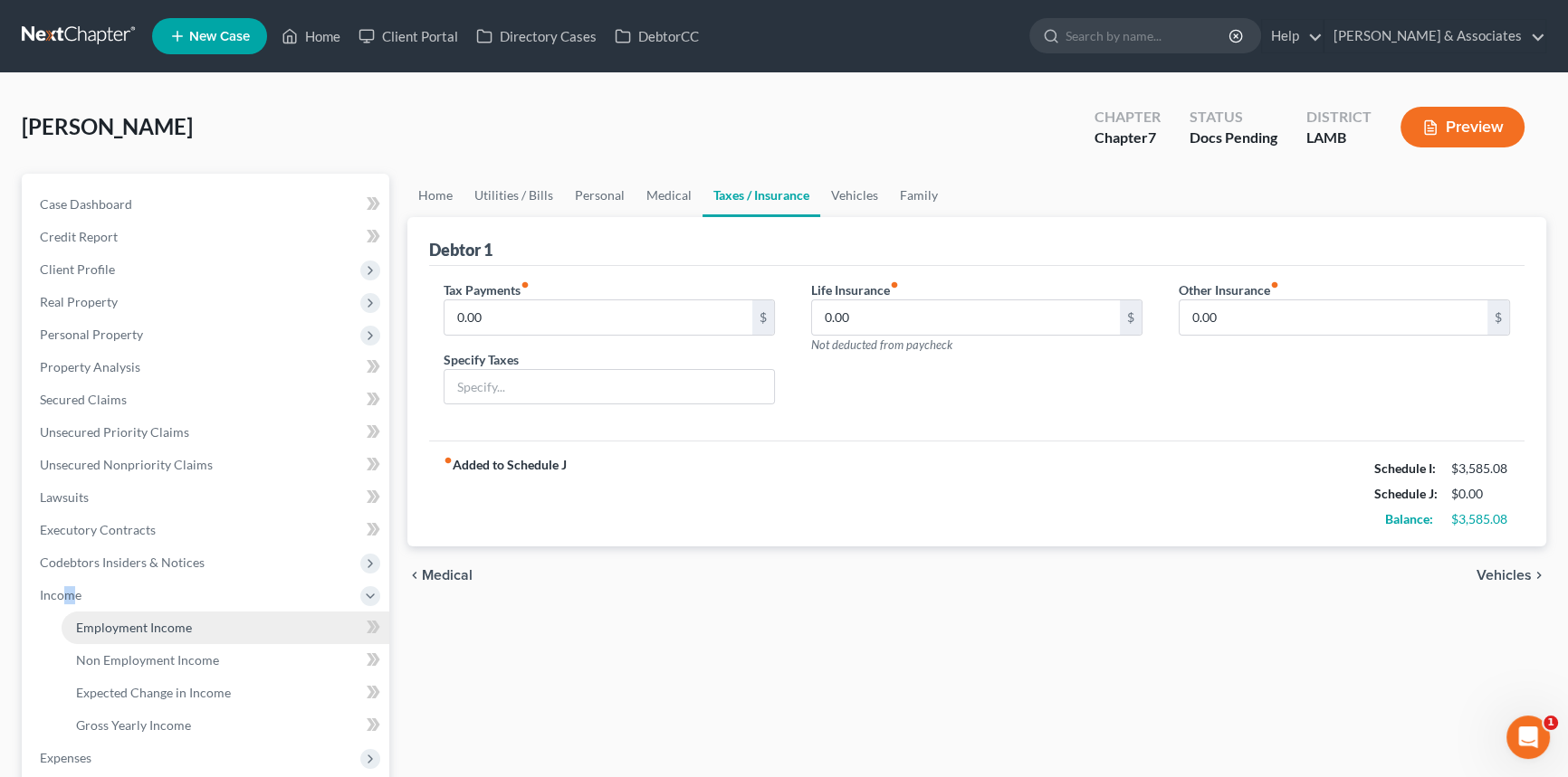
click at [76, 621] on span "Employment Income" at bounding box center [134, 627] width 116 height 16
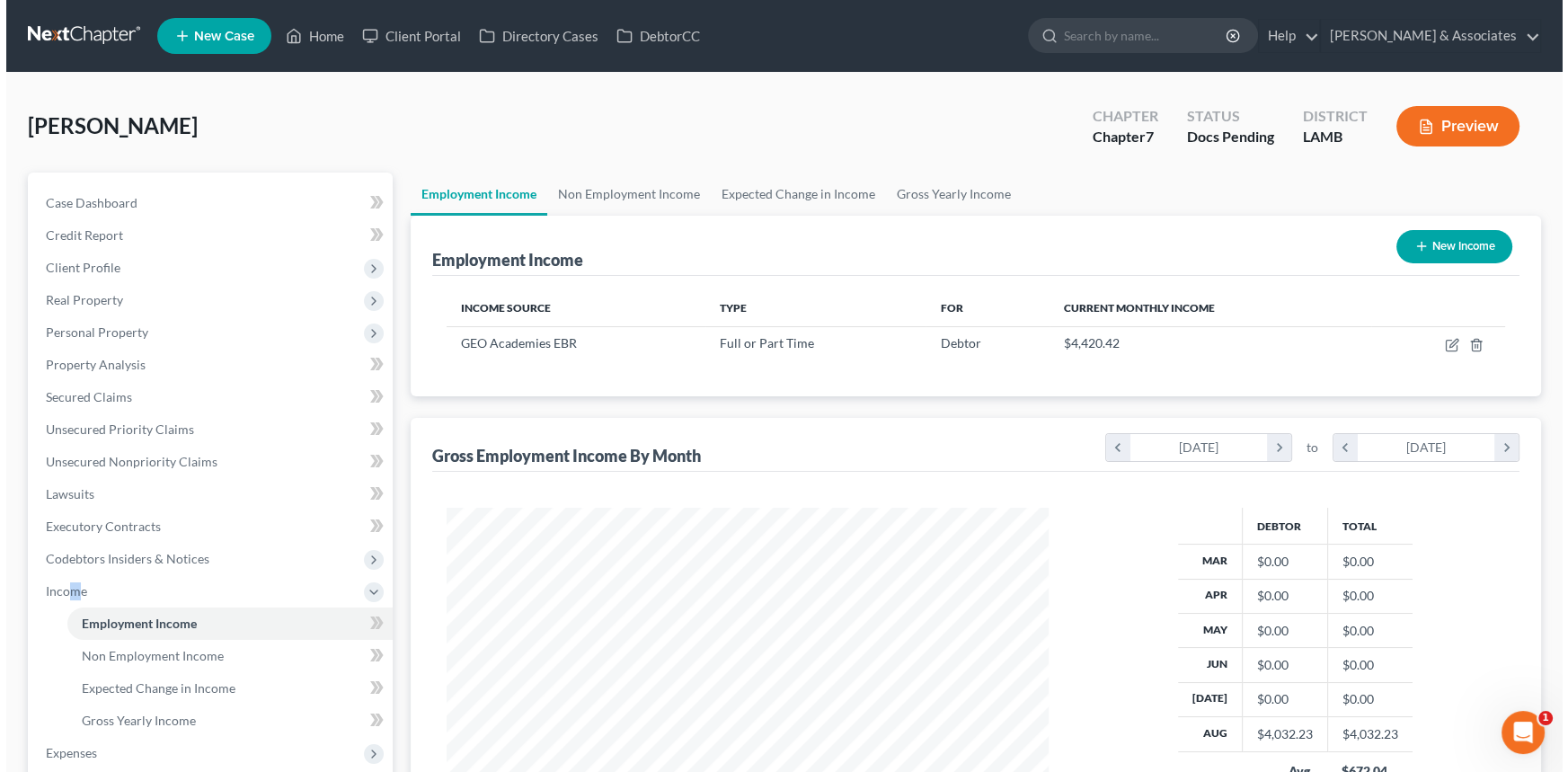
scroll to position [322, 637]
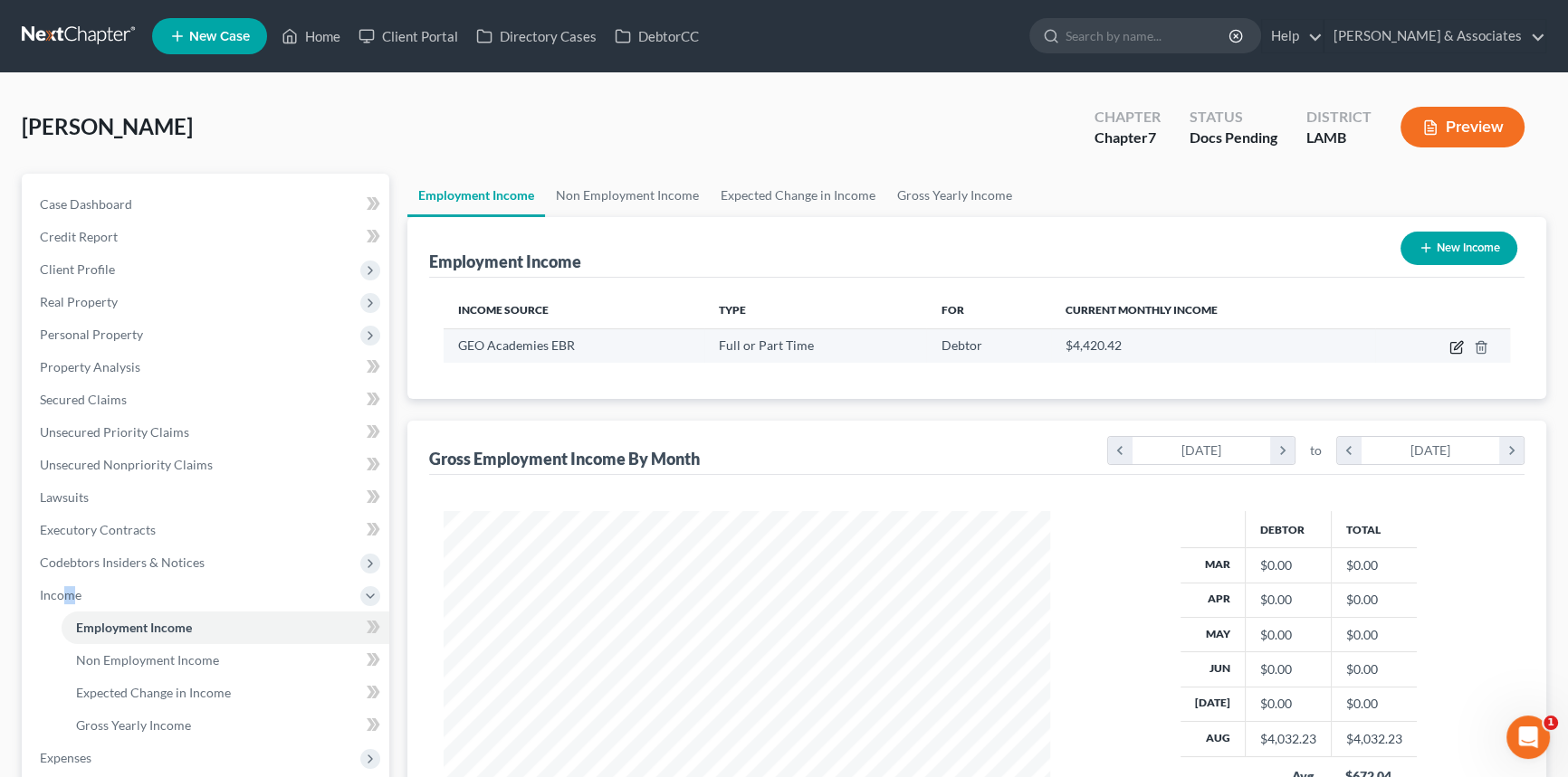
click at [1456, 340] on icon "button" at bounding box center [1457, 348] width 15 height 15
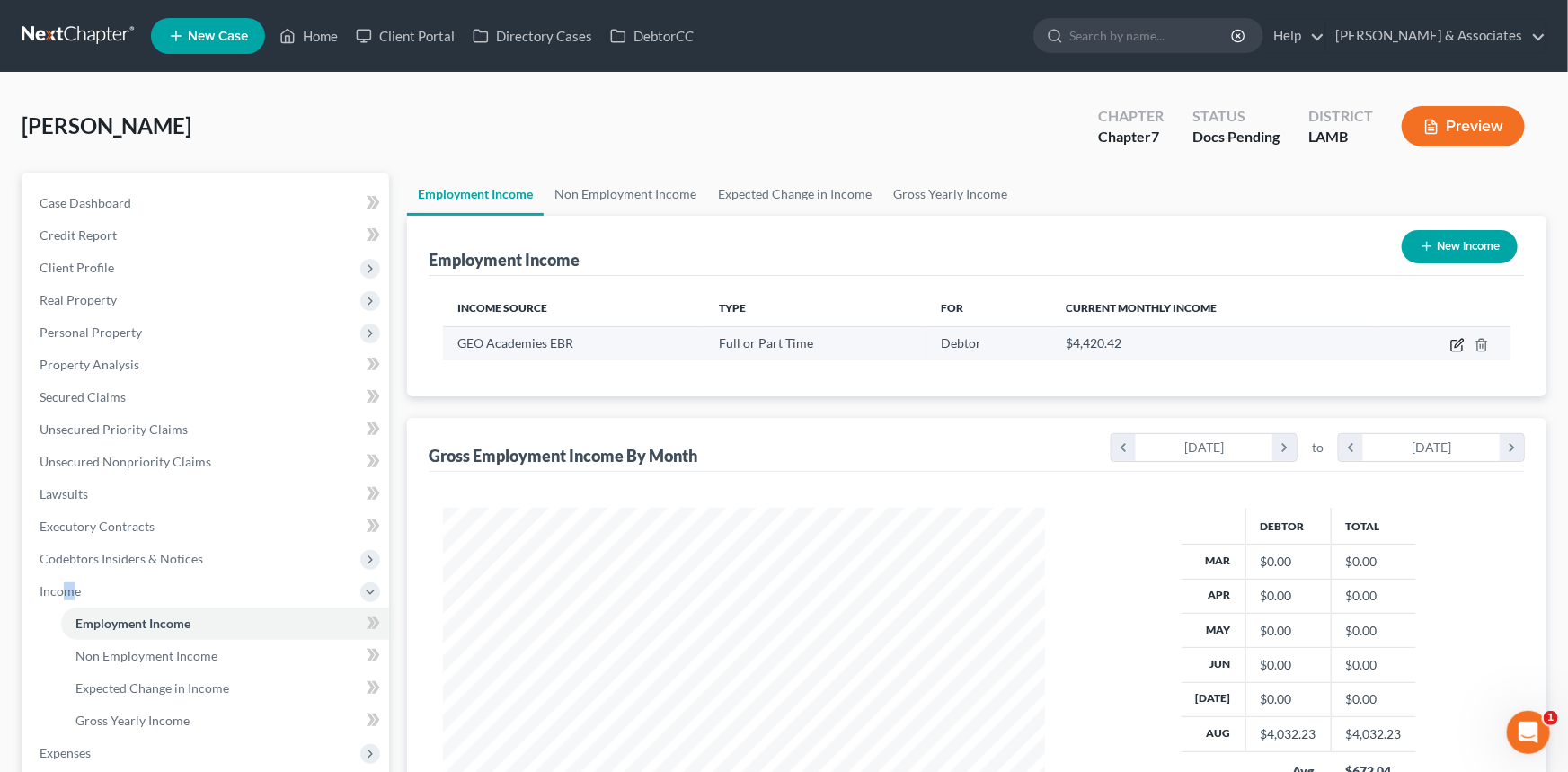
scroll to position [322, 643]
select select "0"
select select "15"
select select "1"
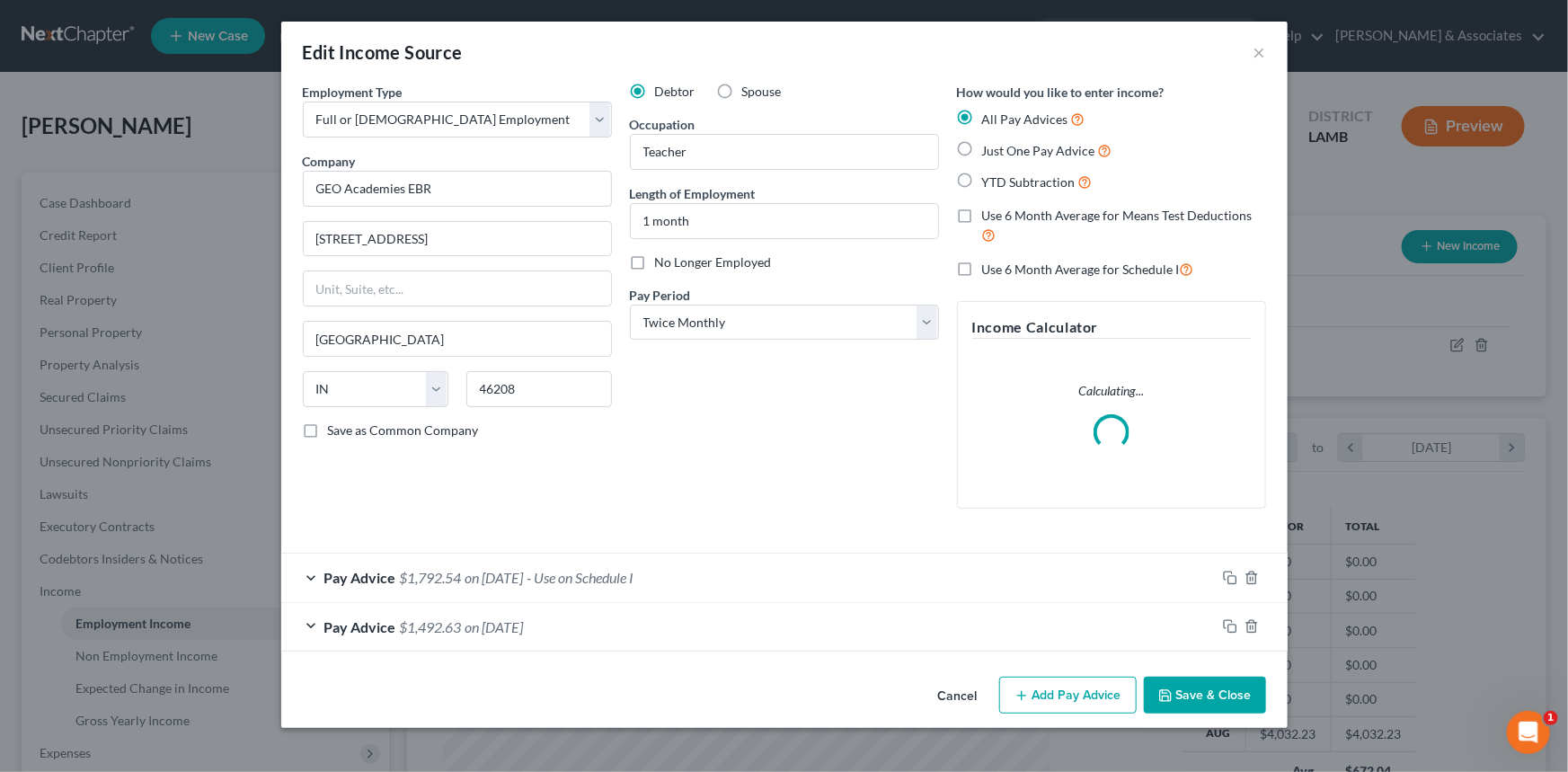
drag, startPoint x: 444, startPoint y: 663, endPoint x: 450, endPoint y: 650, distance: 14.3
click at [445, 657] on div "Employment Type * Select Full or Part Time Employment Self Employment Company *…" at bounding box center [784, 376] width 1006 height 587
drag, startPoint x: 453, startPoint y: 645, endPoint x: 467, endPoint y: 638, distance: 15.7
click at [454, 644] on div "Pay Advice $1,492.63 on 08/15/2025" at bounding box center [748, 627] width 934 height 47
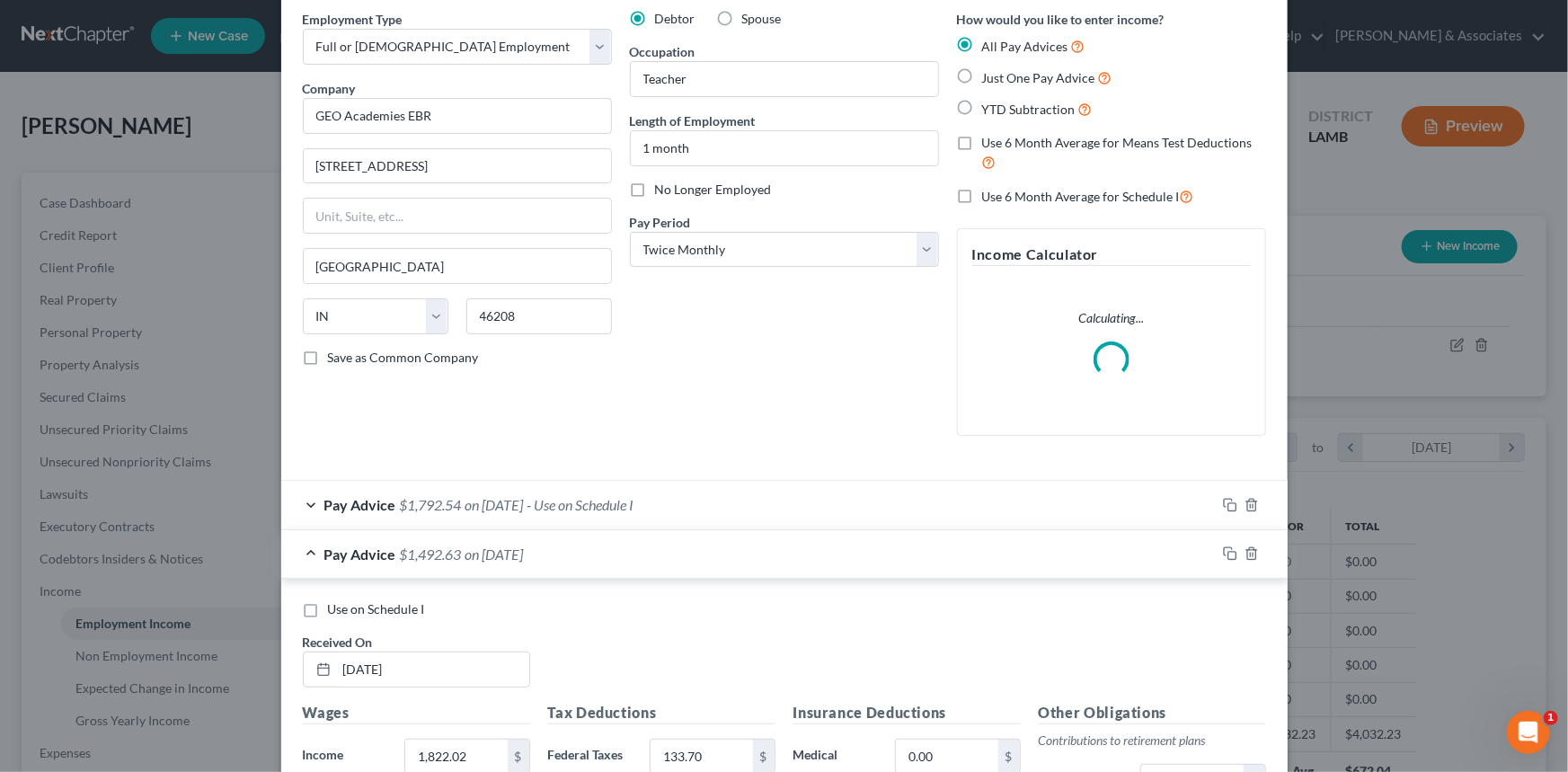
scroll to position [163, 0]
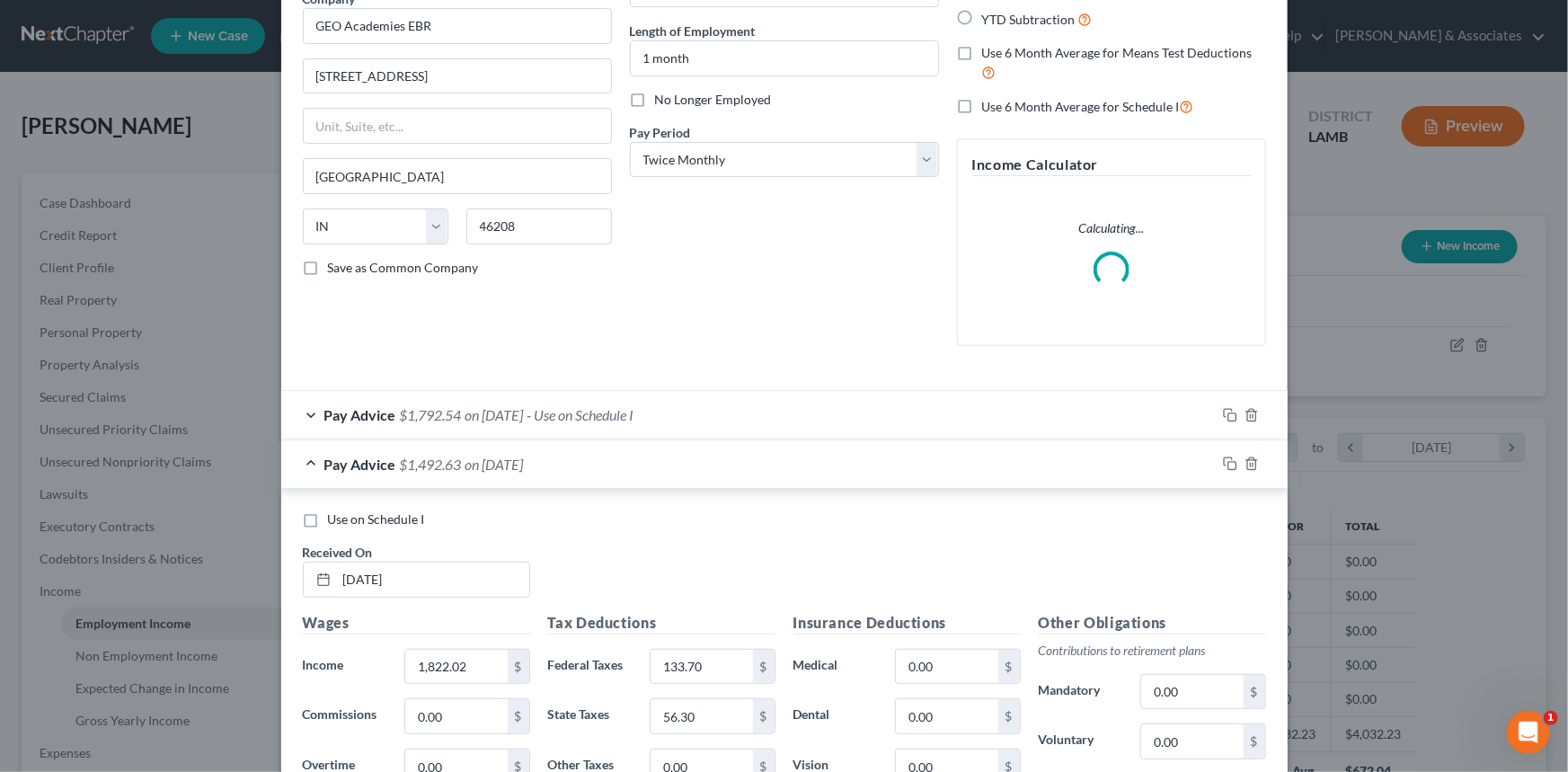
click at [368, 521] on span "Use on Schedule I" at bounding box center [376, 519] width 97 height 16
click at [347, 521] on input "Use on Schedule I" at bounding box center [340, 517] width 12 height 12
checkbox input "true"
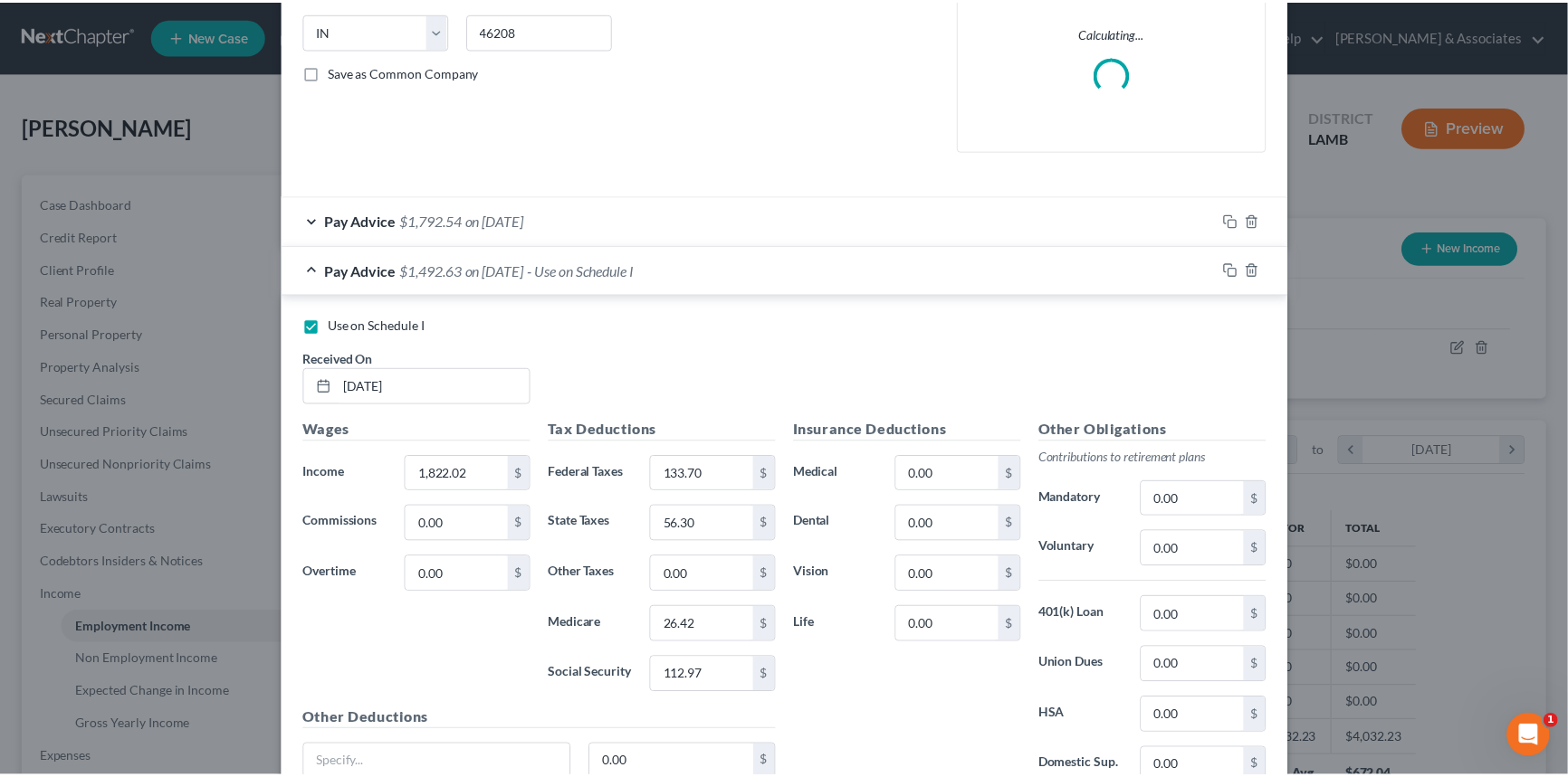
scroll to position [519, 0]
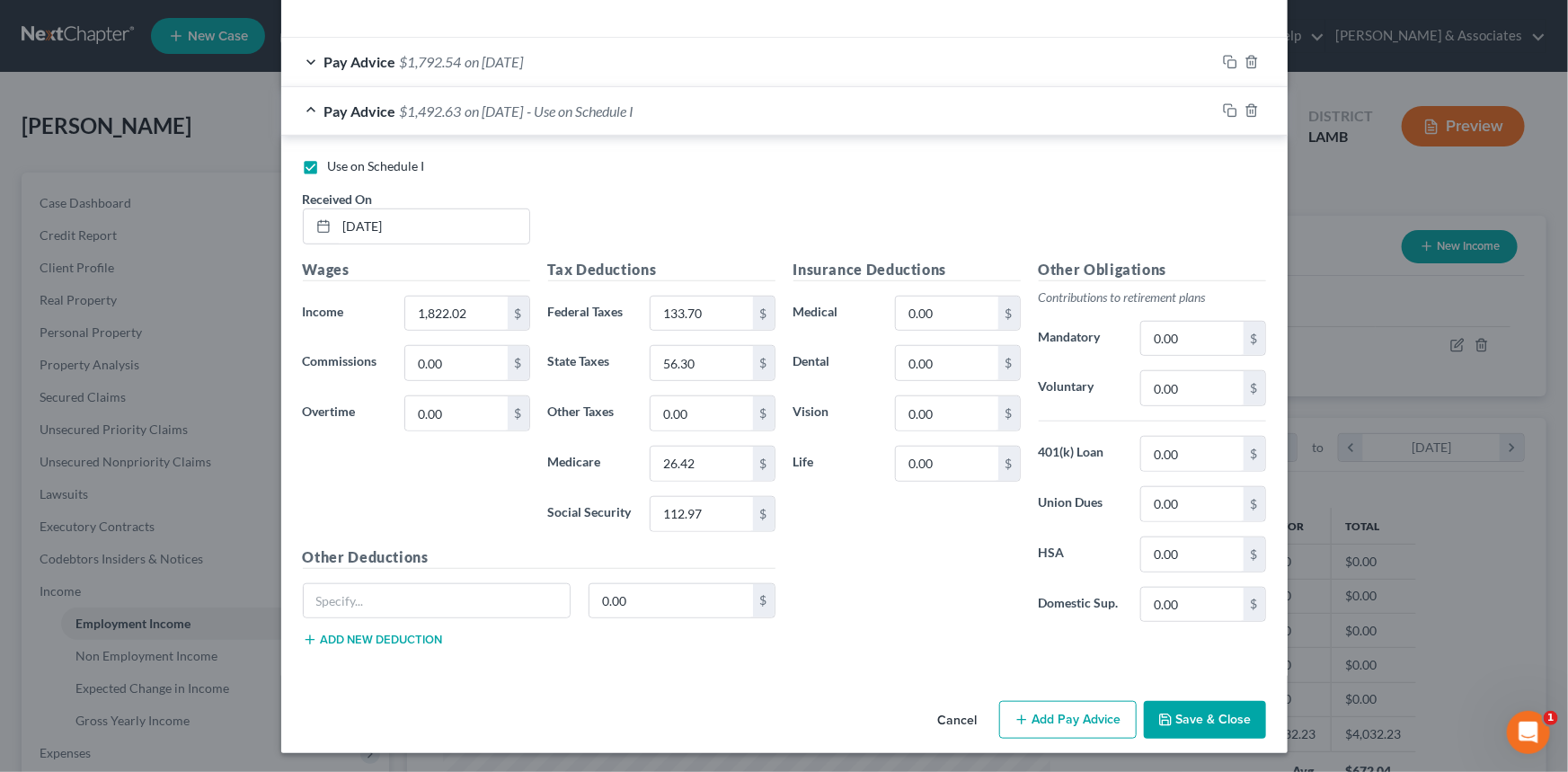
click at [1216, 716] on button "Save & Close" at bounding box center [1204, 719] width 122 height 38
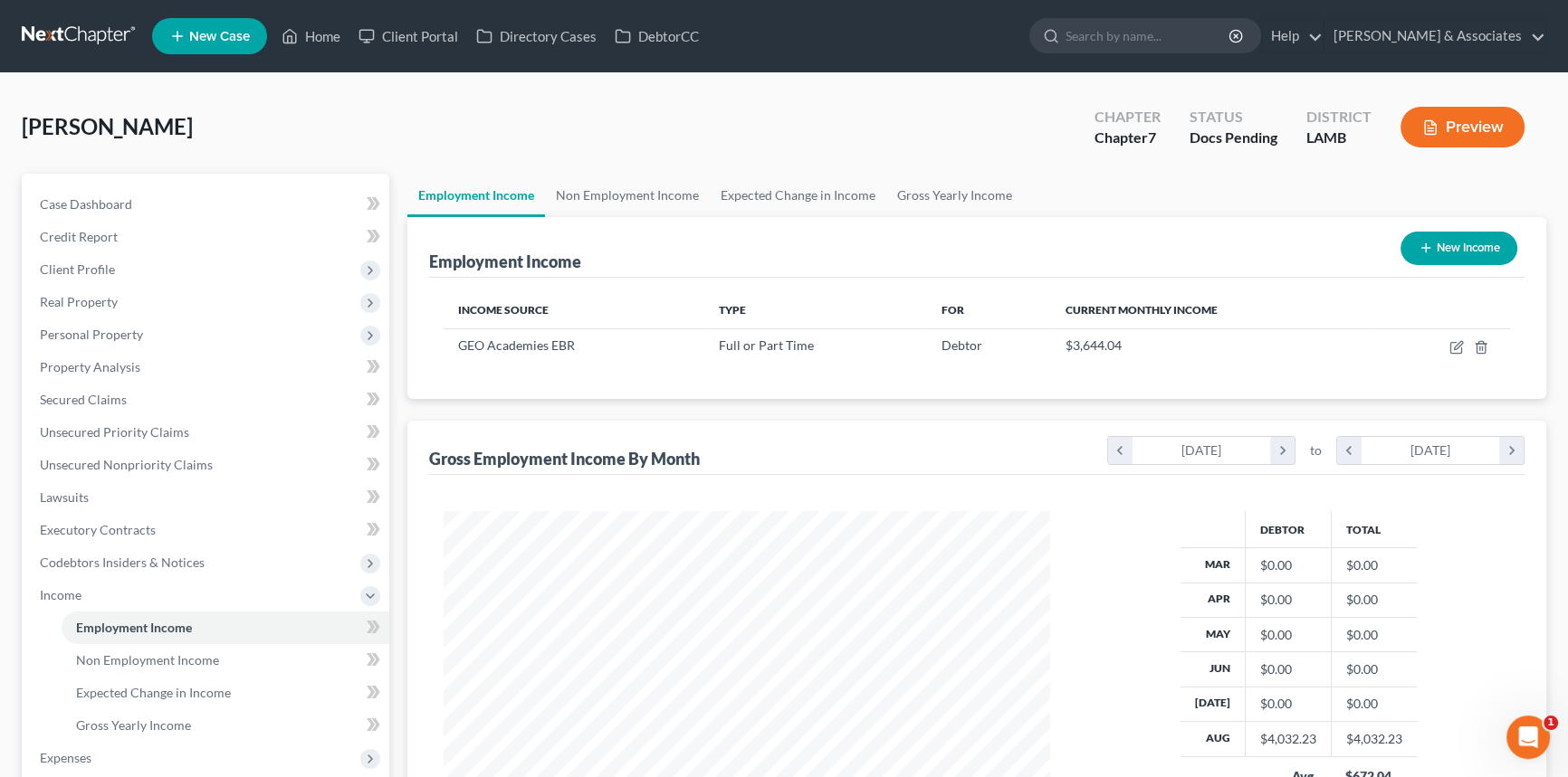
scroll to position [81, 0]
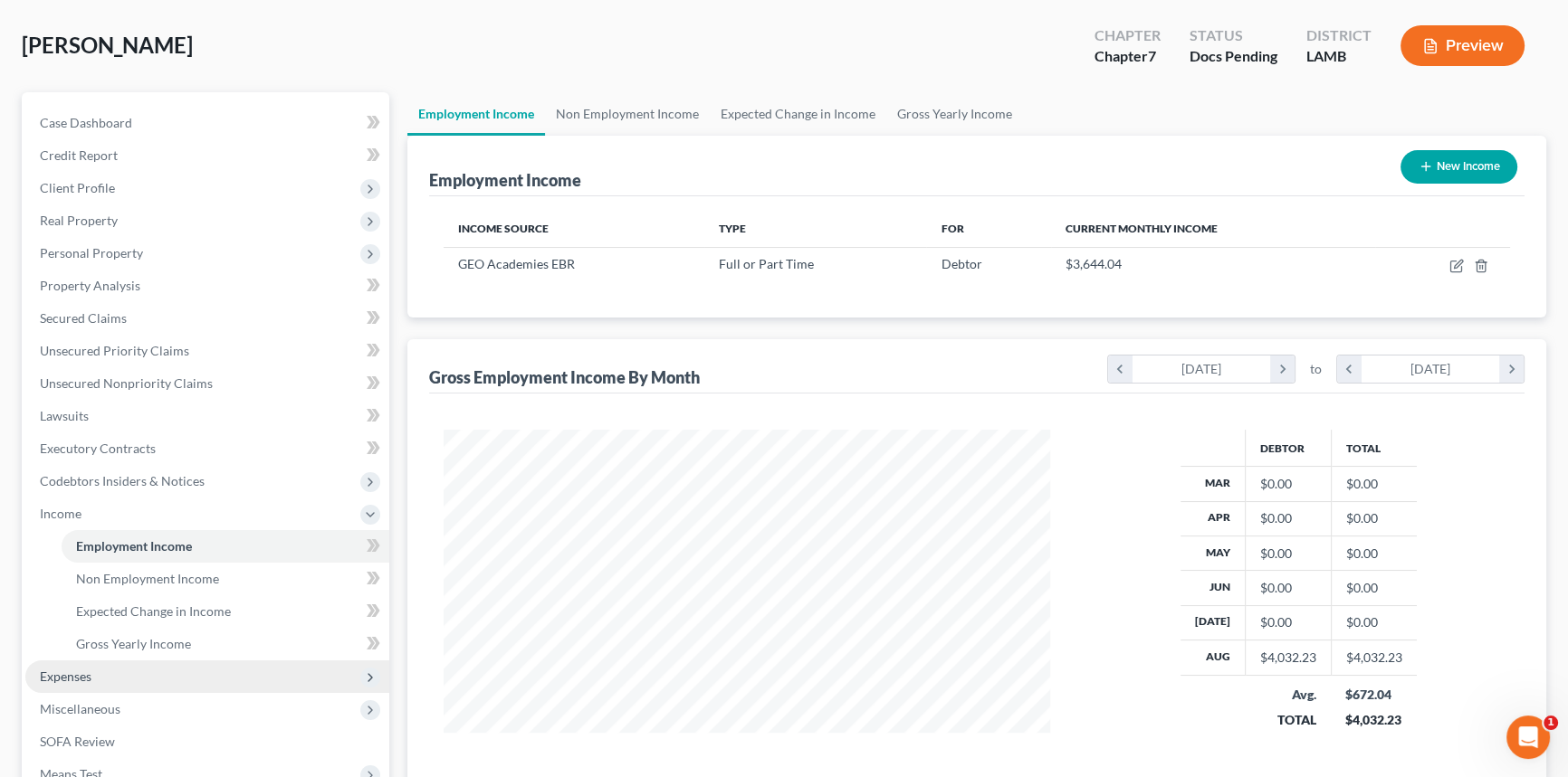
click at [170, 669] on span "Expenses" at bounding box center [207, 676] width 364 height 33
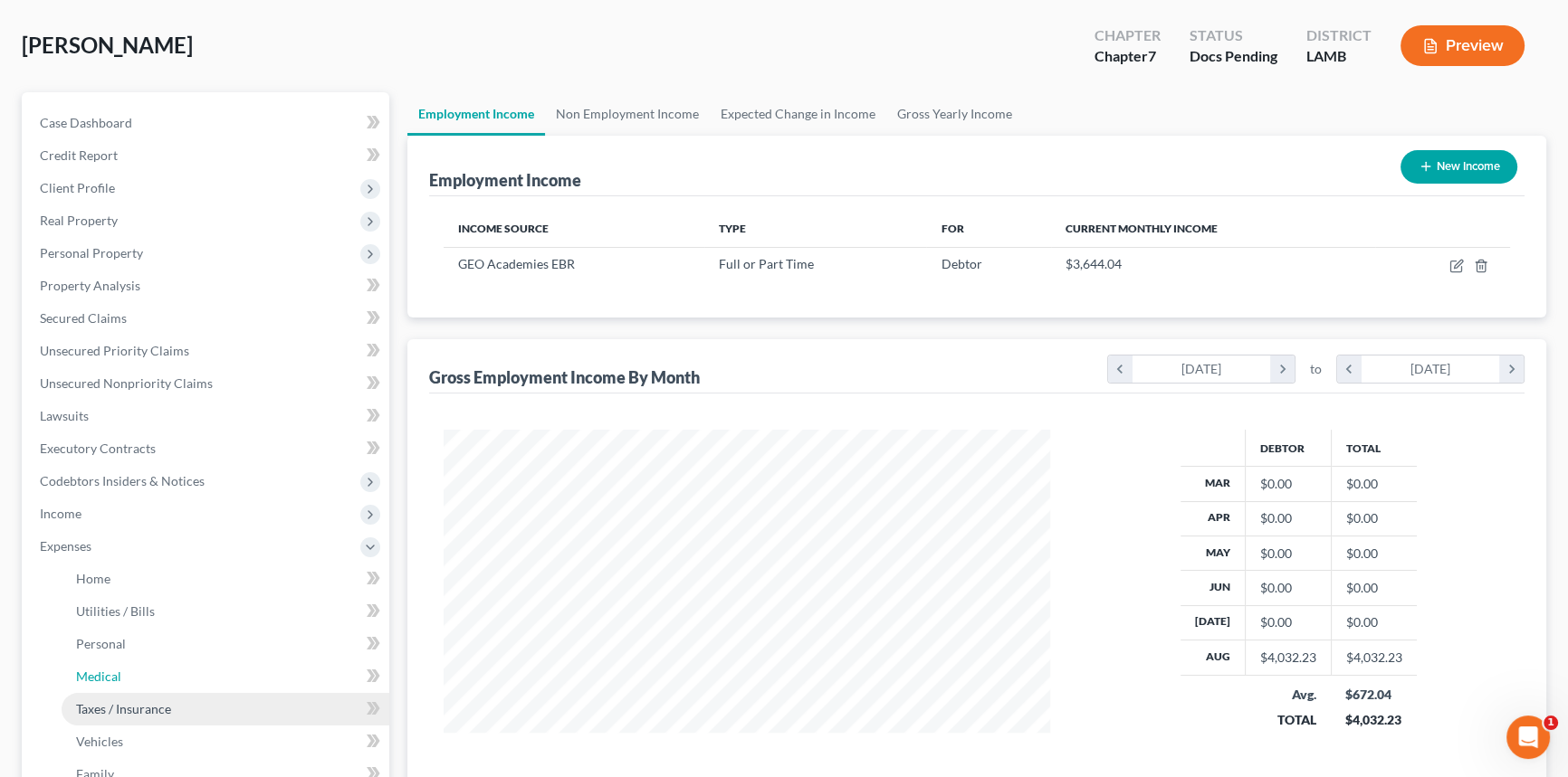
drag, startPoint x: 138, startPoint y: 708, endPoint x: 187, endPoint y: 715, distance: 49.5
click at [138, 707] on ul "Home Utilities / Bills Personal Medical" at bounding box center [207, 676] width 364 height 228
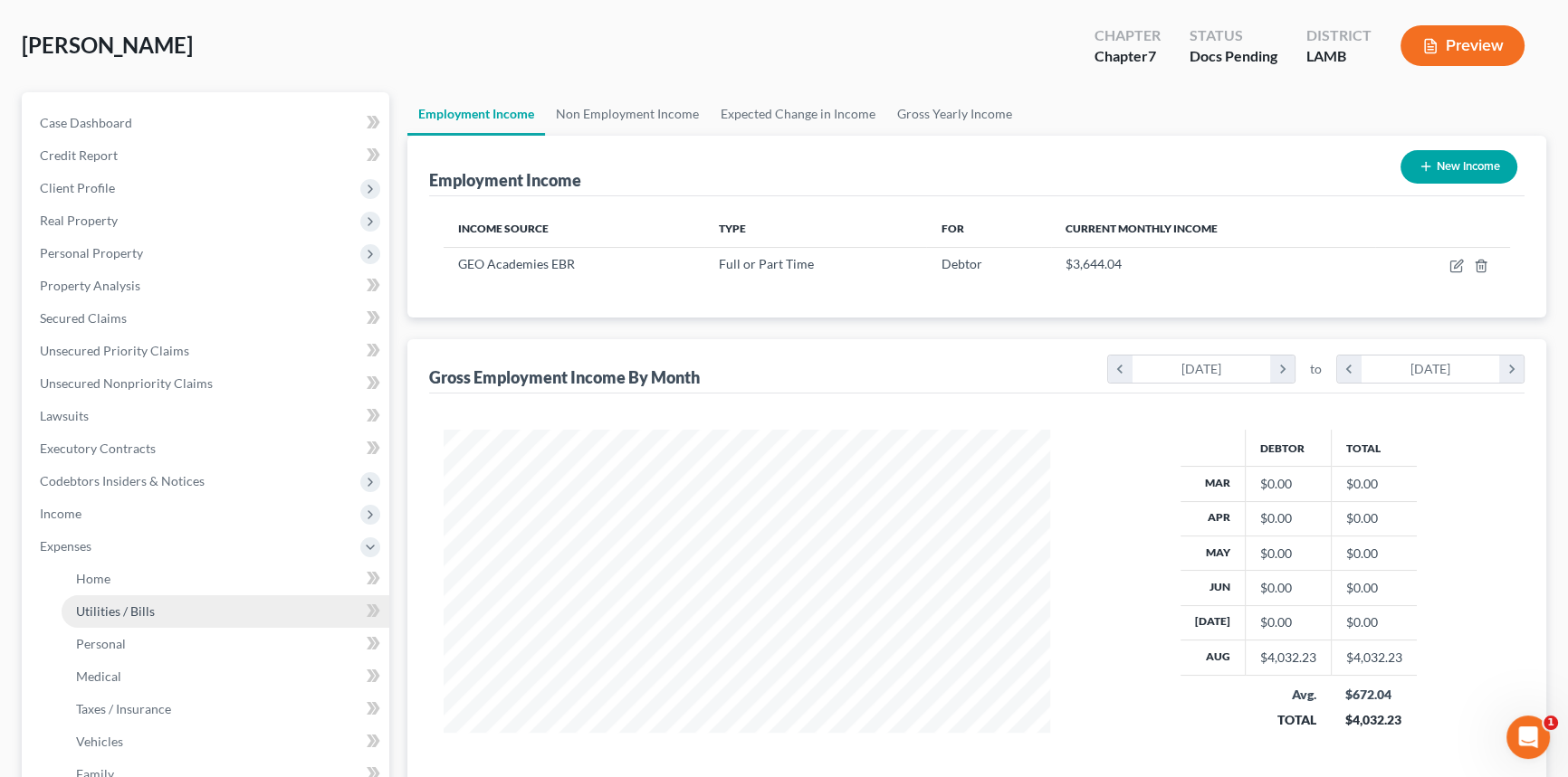
click at [139, 615] on span "Utilities / Bills" at bounding box center [116, 611] width 78 height 16
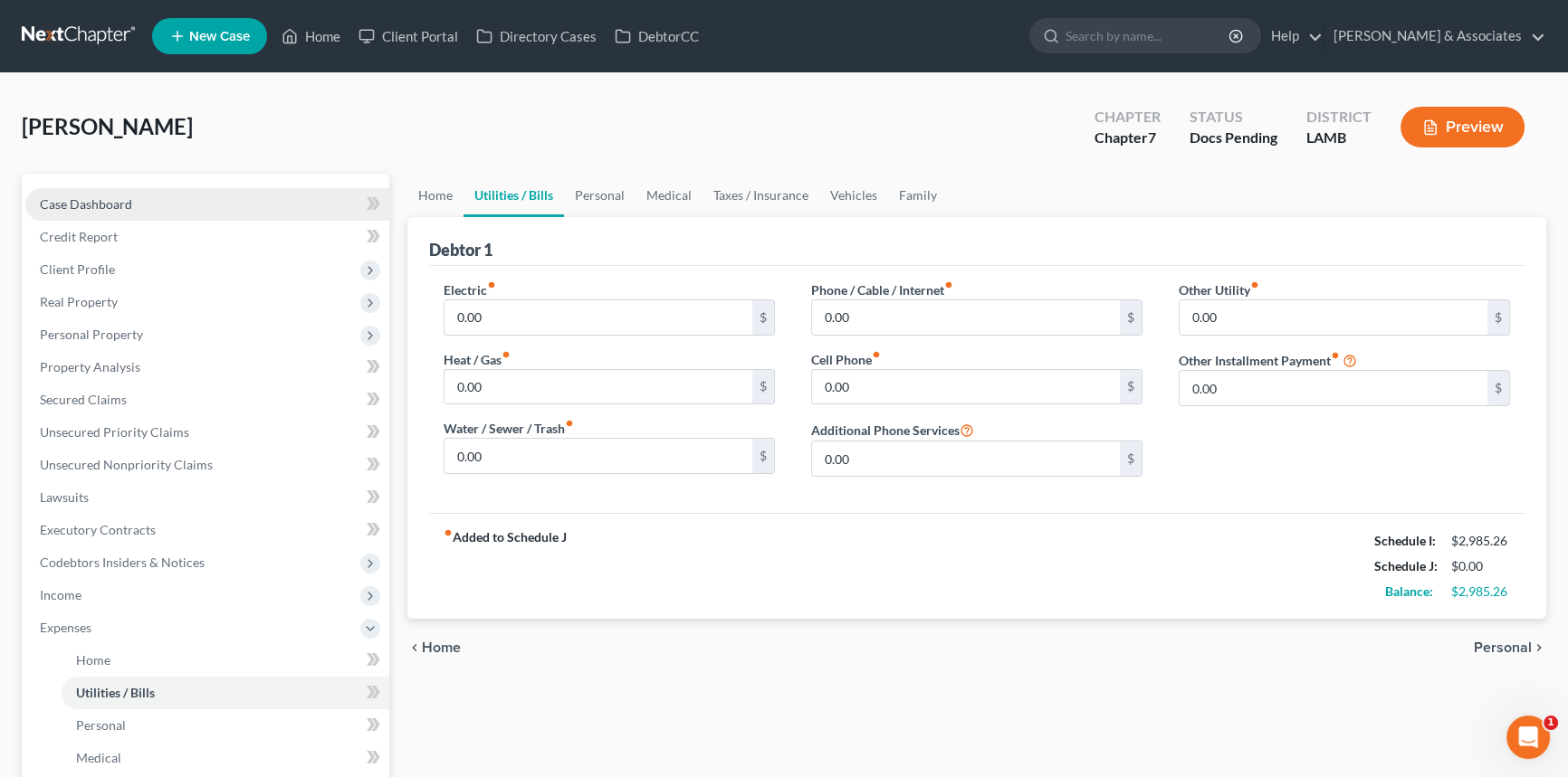
click at [119, 207] on span "Case Dashboard" at bounding box center [86, 204] width 92 height 16
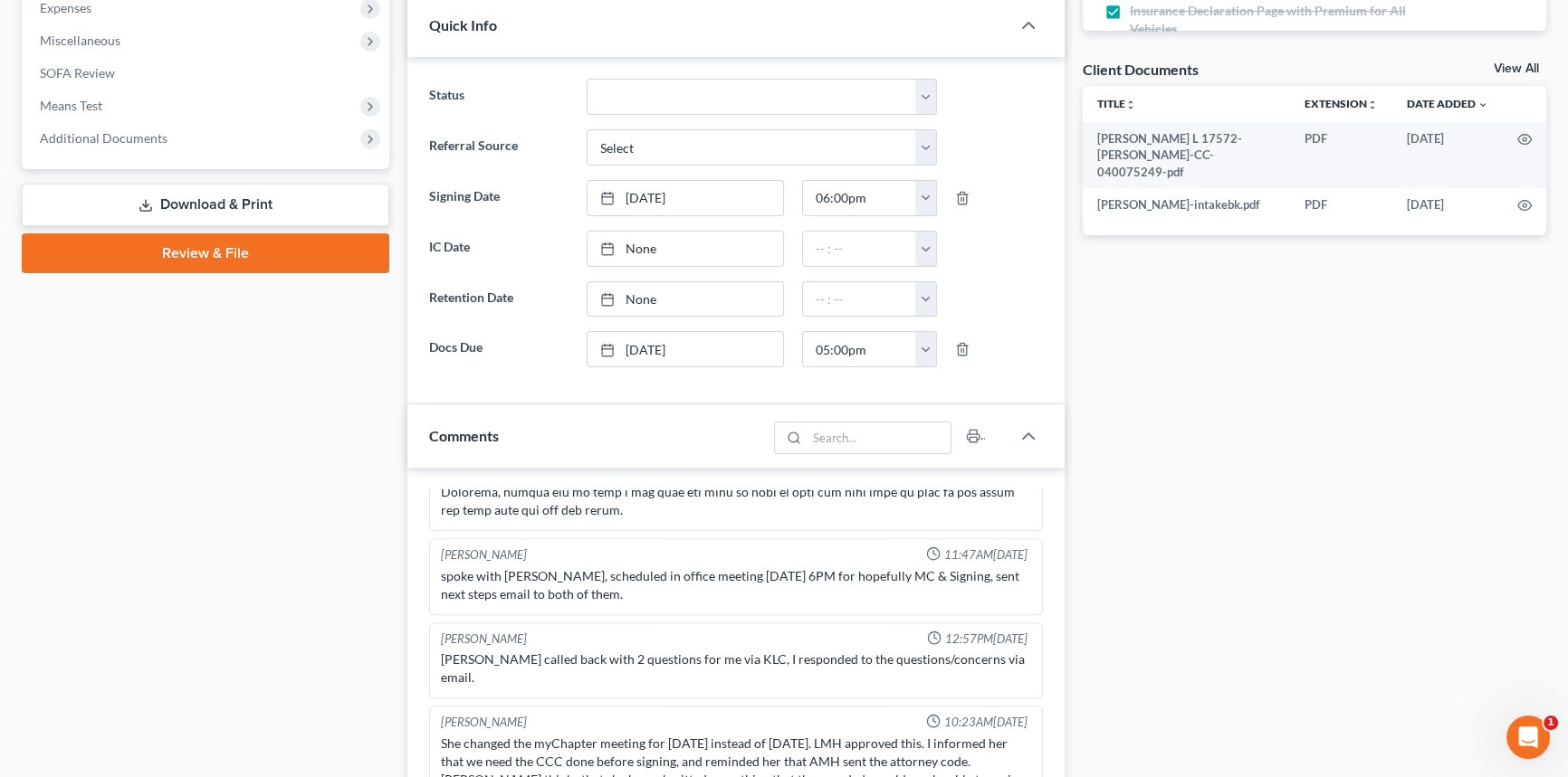
scroll to position [823, 0]
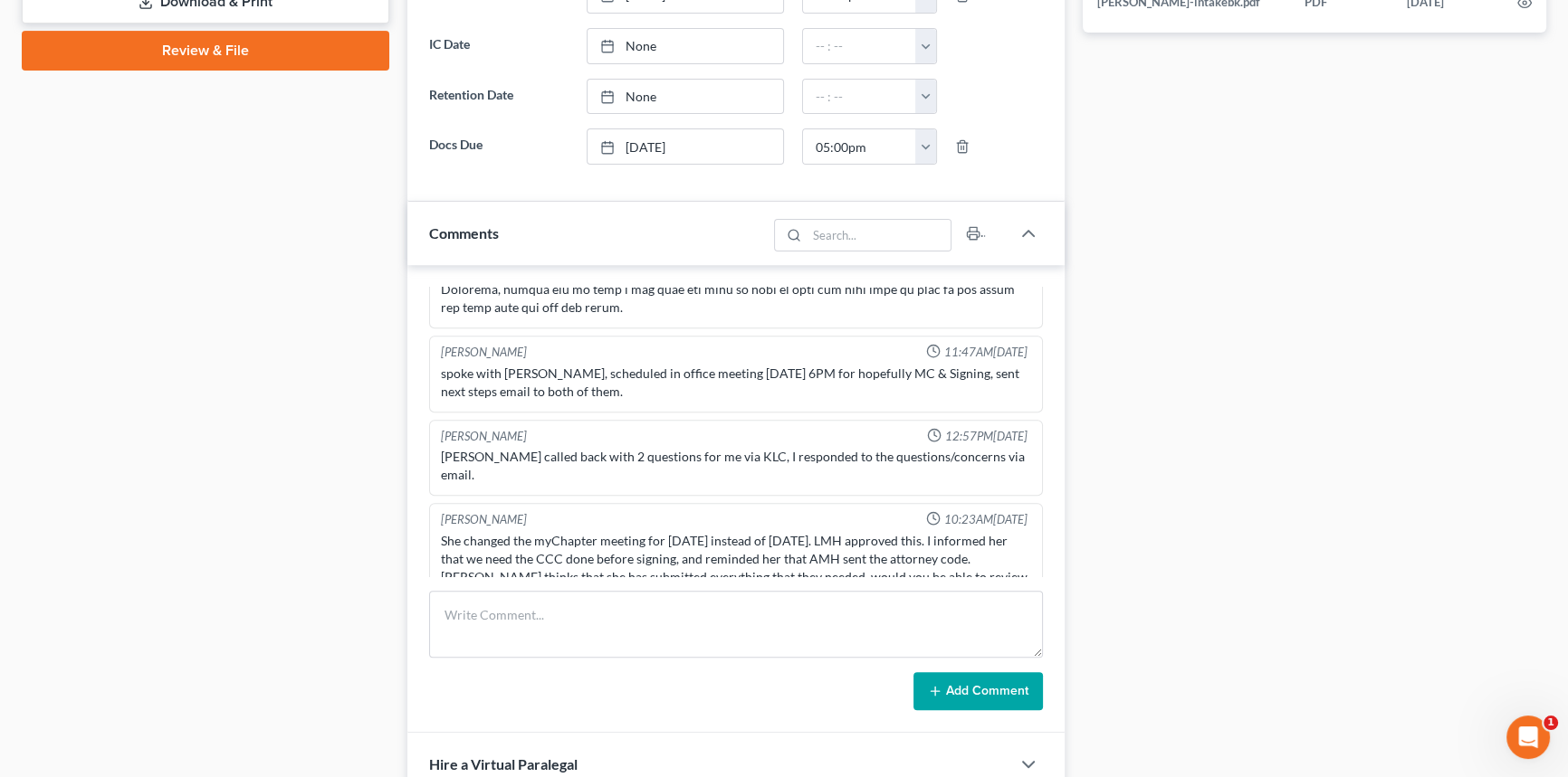
click at [1147, 527] on div "Docs Tasks Events Fees Timer 44% Completed Nothing here yet! Signed Retainer Dr…" at bounding box center [1315, 170] width 483 height 1637
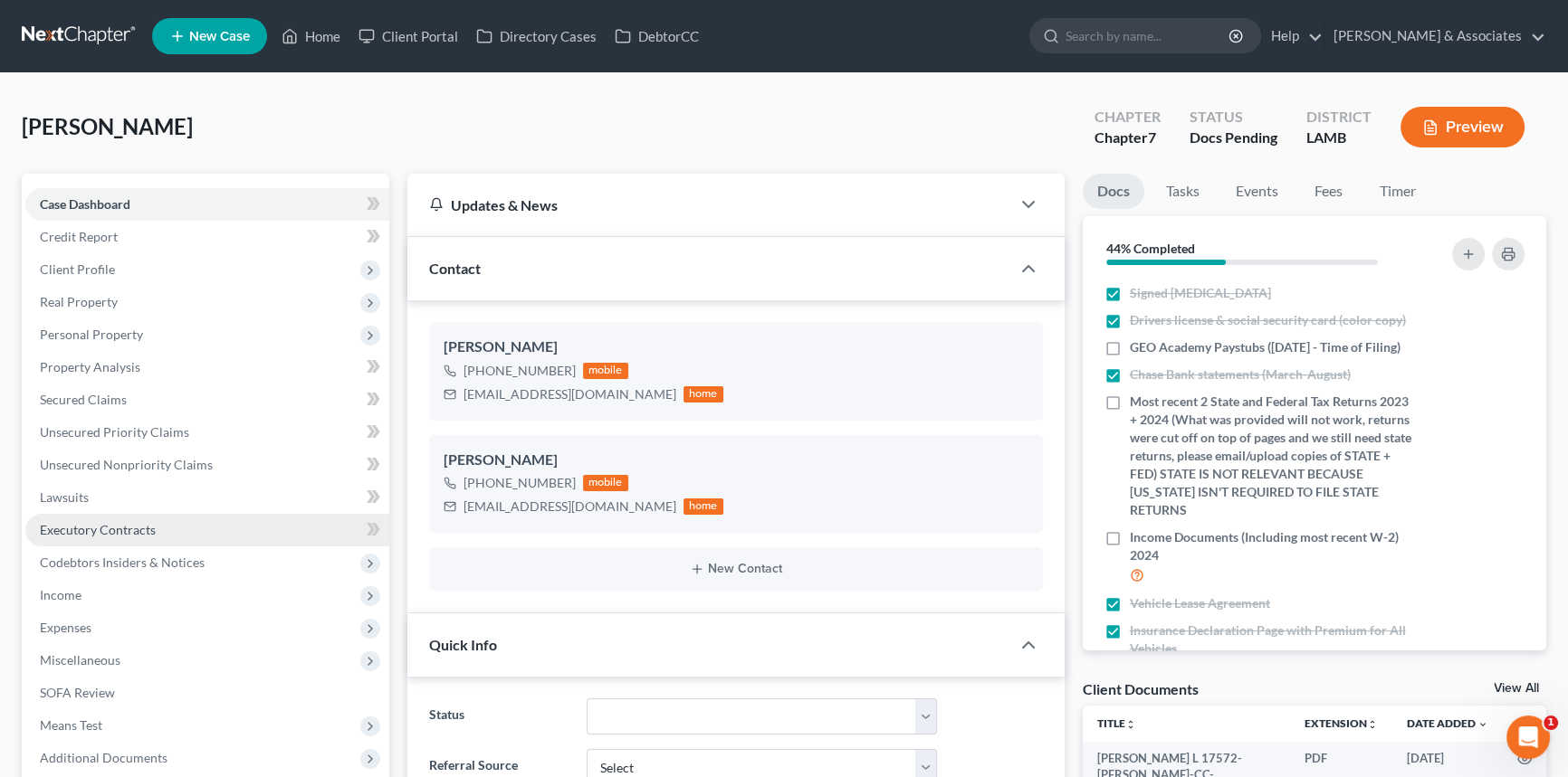
scroll to position [0, 0]
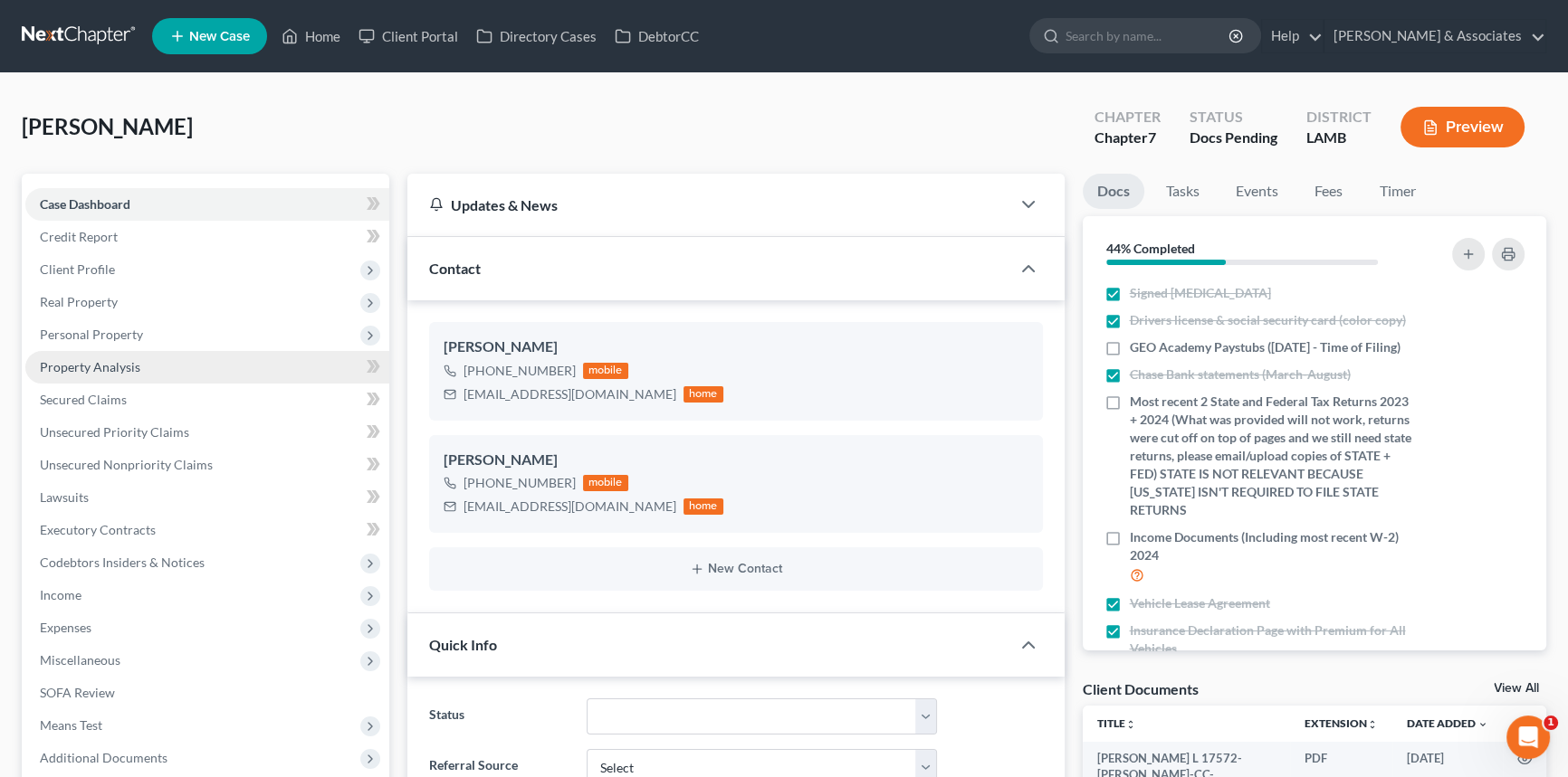
click at [161, 364] on link "Property Analysis" at bounding box center [207, 367] width 364 height 33
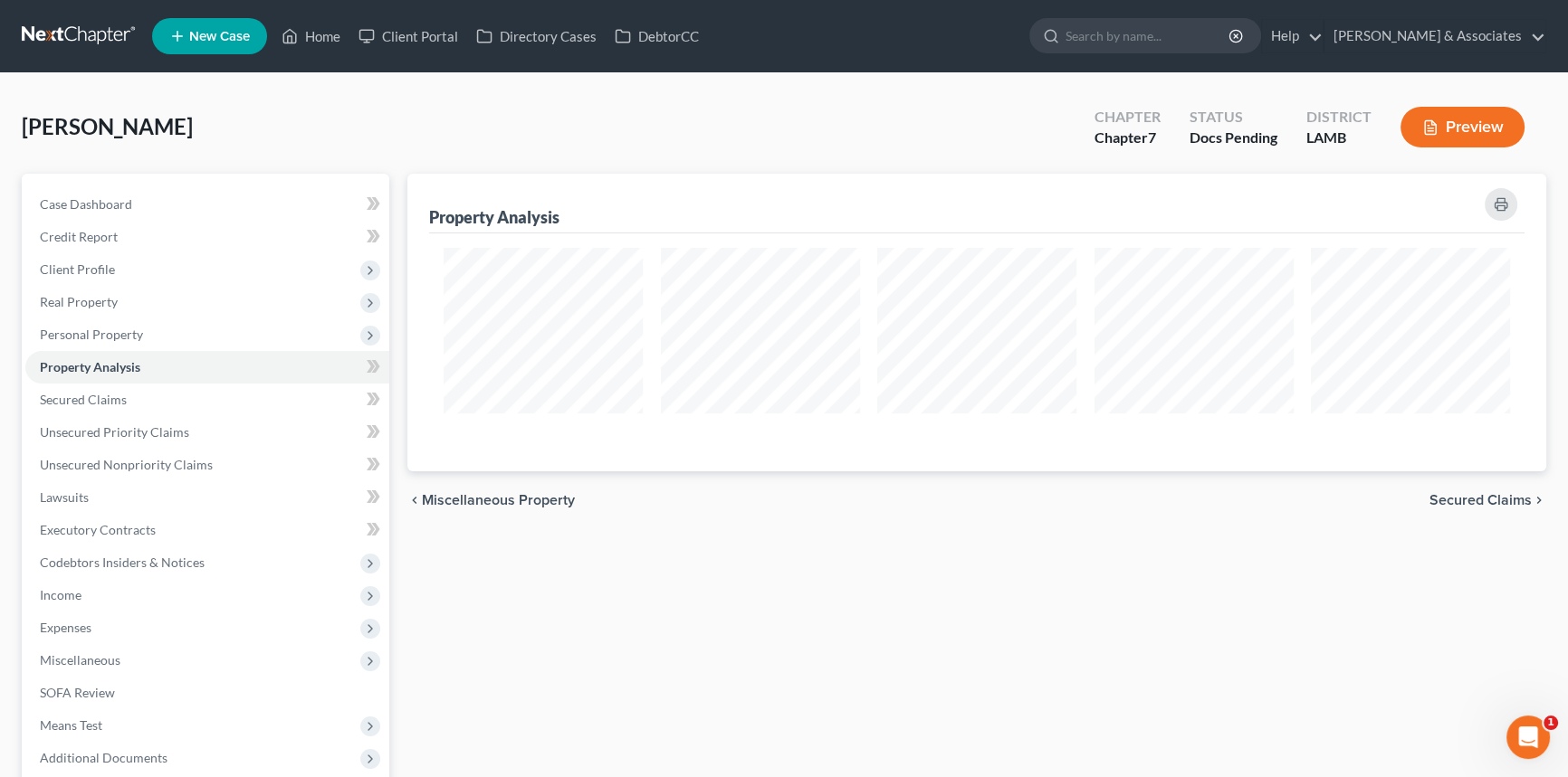
scroll to position [297, 1138]
click at [108, 634] on span "Expenses" at bounding box center [207, 627] width 364 height 33
click at [873, 607] on div "Property Analysis chevron_left Miscellaneous Property Secured Claims chevron_ri…" at bounding box center [976, 647] width 1157 height 947
click at [115, 201] on span "Case Dashboard" at bounding box center [86, 204] width 92 height 16
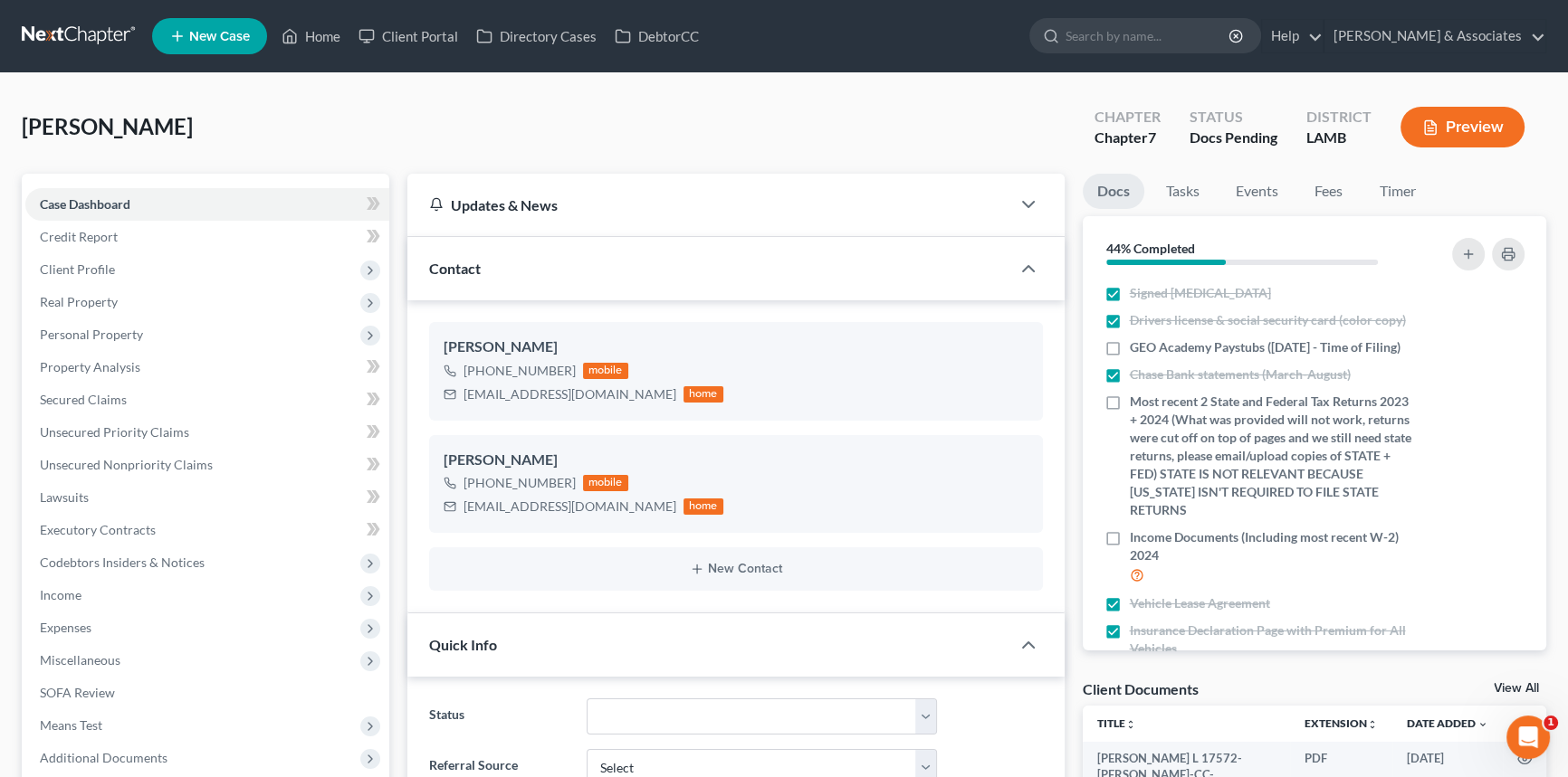
scroll to position [1485, 0]
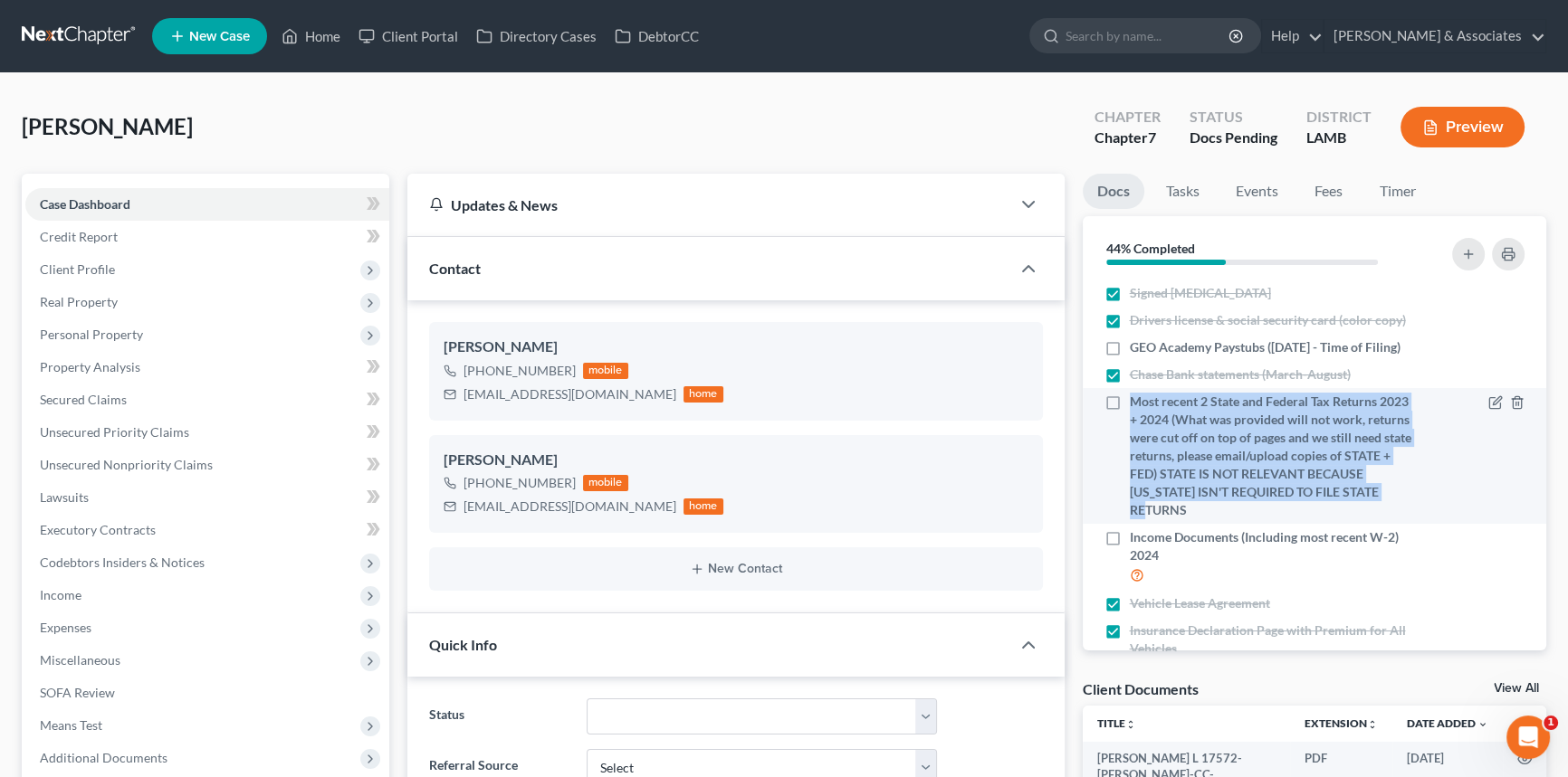
drag, startPoint x: 1228, startPoint y: 516, endPoint x: 1127, endPoint y: 402, distance: 152.3
click at [1130, 402] on label "Most recent 2 State and Federal Tax Returns 2023 + 2024 (What was provided will…" at bounding box center [1272, 456] width 285 height 127
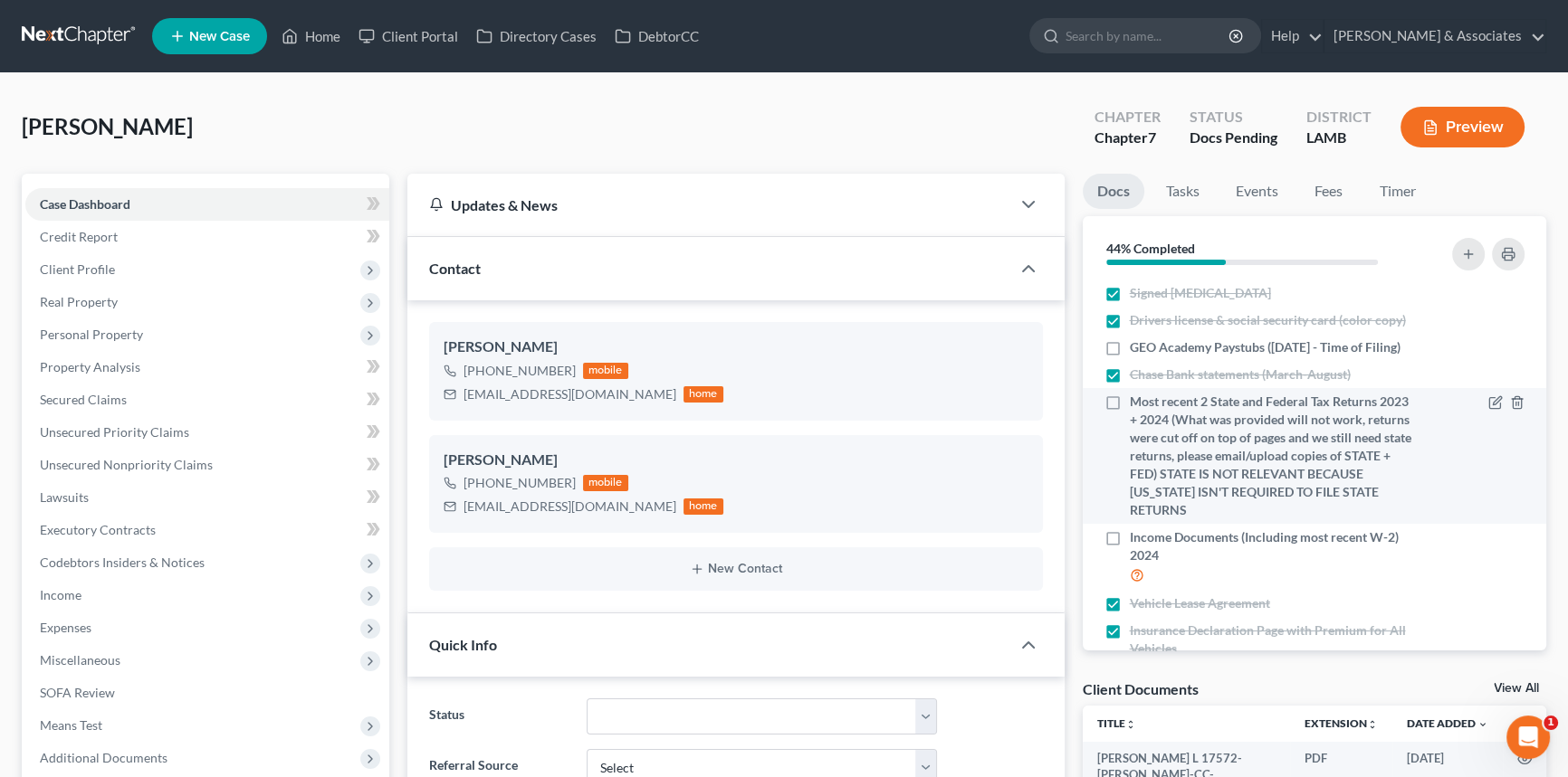
click at [1130, 396] on label "Most recent 2 State and Federal Tax Returns 2023 + 2024 (What was provided will…" at bounding box center [1272, 456] width 285 height 127
click at [1137, 396] on input "Most recent 2 State and Federal Tax Returns 2023 + 2024 (What was provided will…" at bounding box center [1143, 398] width 12 height 12
checkbox input "true"
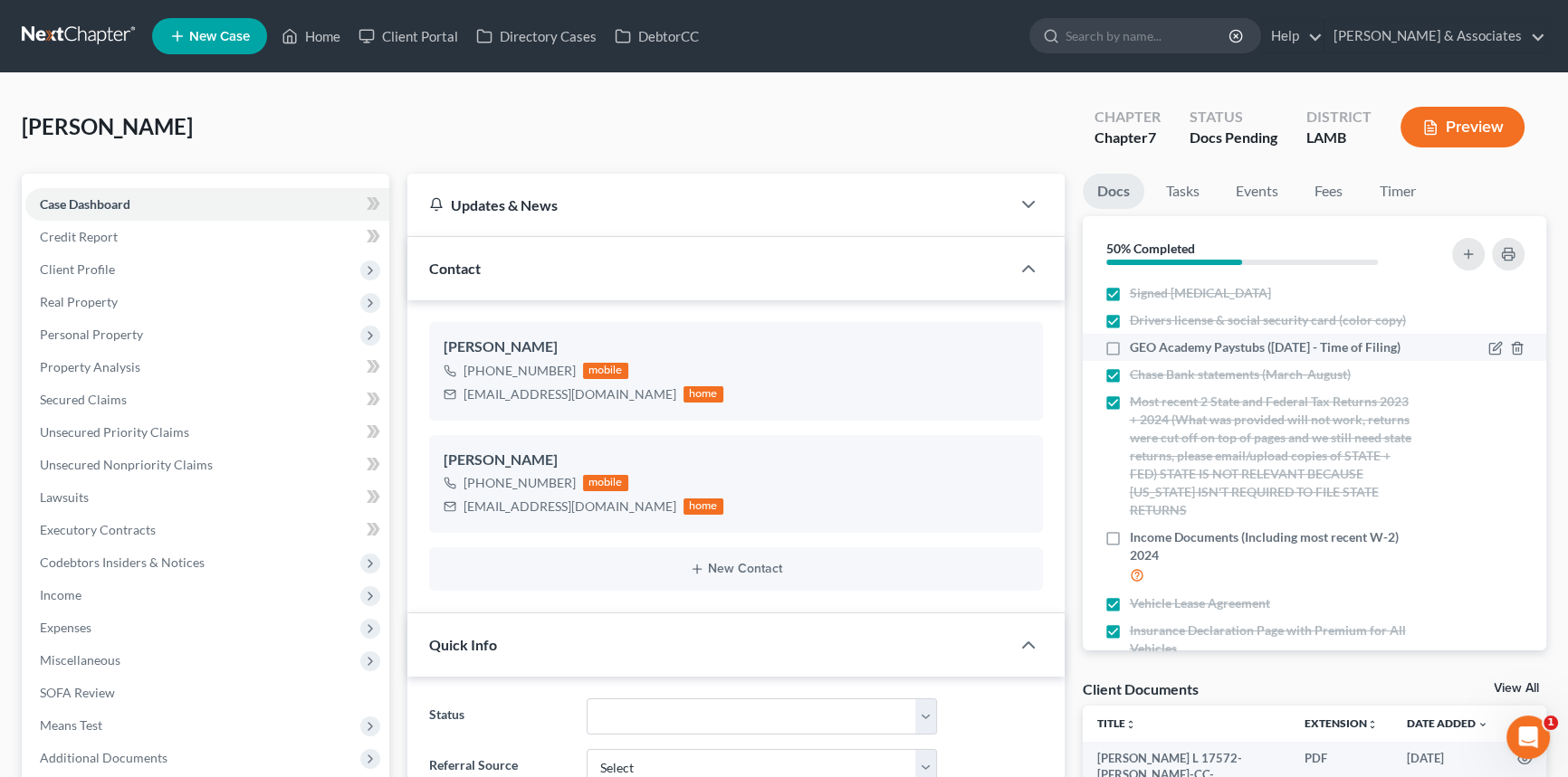
click at [1130, 342] on label "GEO Academy Paystubs (Aug. 23 - Time of Filing)" at bounding box center [1265, 347] width 270 height 18
click at [1137, 342] on input "GEO Academy Paystubs (Aug. 23 - Time of Filing)" at bounding box center [1143, 344] width 12 height 12
checkbox input "true"
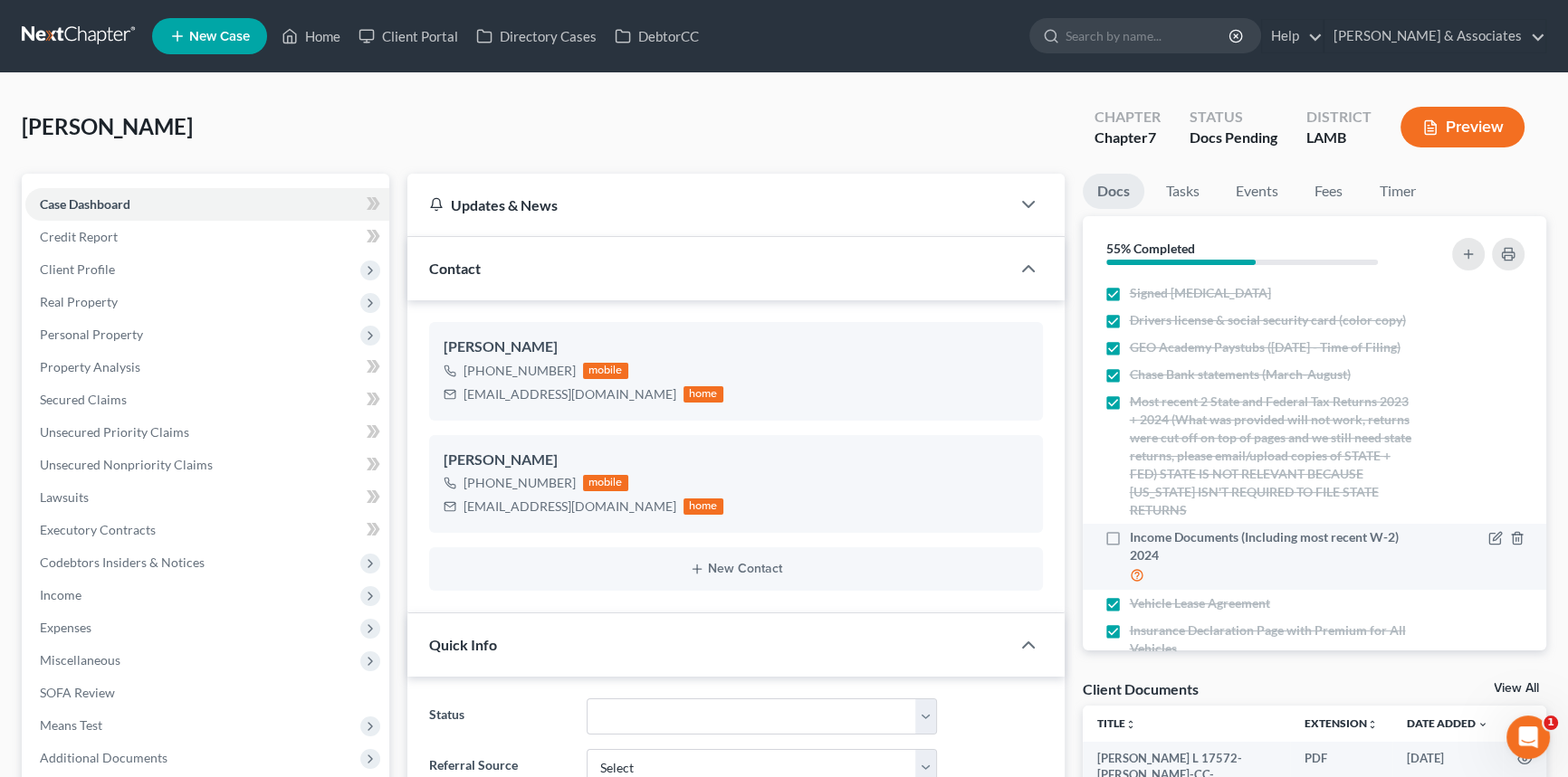
drag, startPoint x: 1121, startPoint y: 539, endPoint x: 1131, endPoint y: 533, distance: 11.7
click at [1130, 540] on label "Income Documents (Including most recent W-2) 2024" at bounding box center [1272, 556] width 285 height 57
click at [1137, 540] on input "Income Documents (Including most recent W-2) 2024" at bounding box center [1143, 534] width 12 height 12
checkbox input "true"
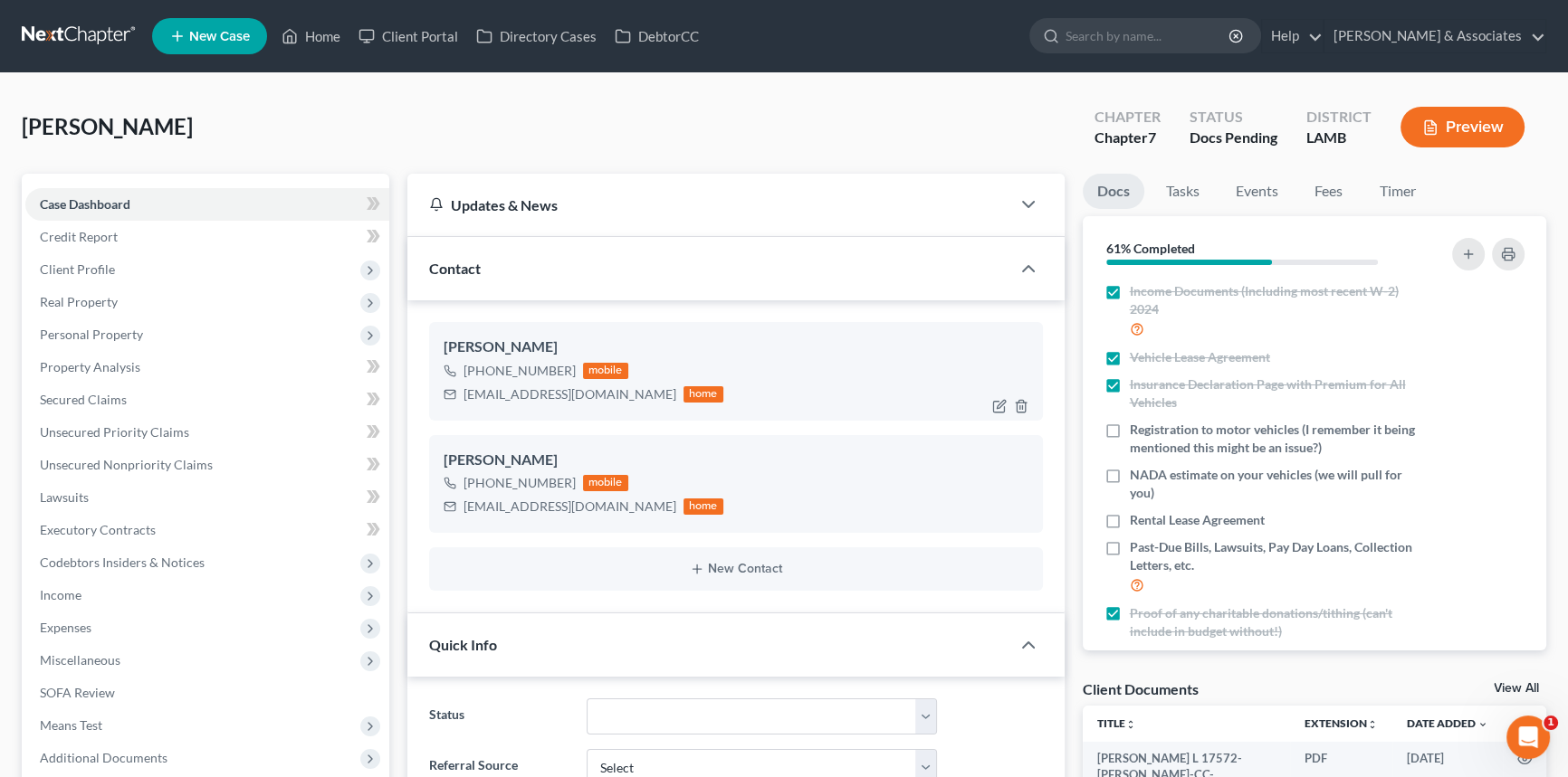
scroll to position [0, 0]
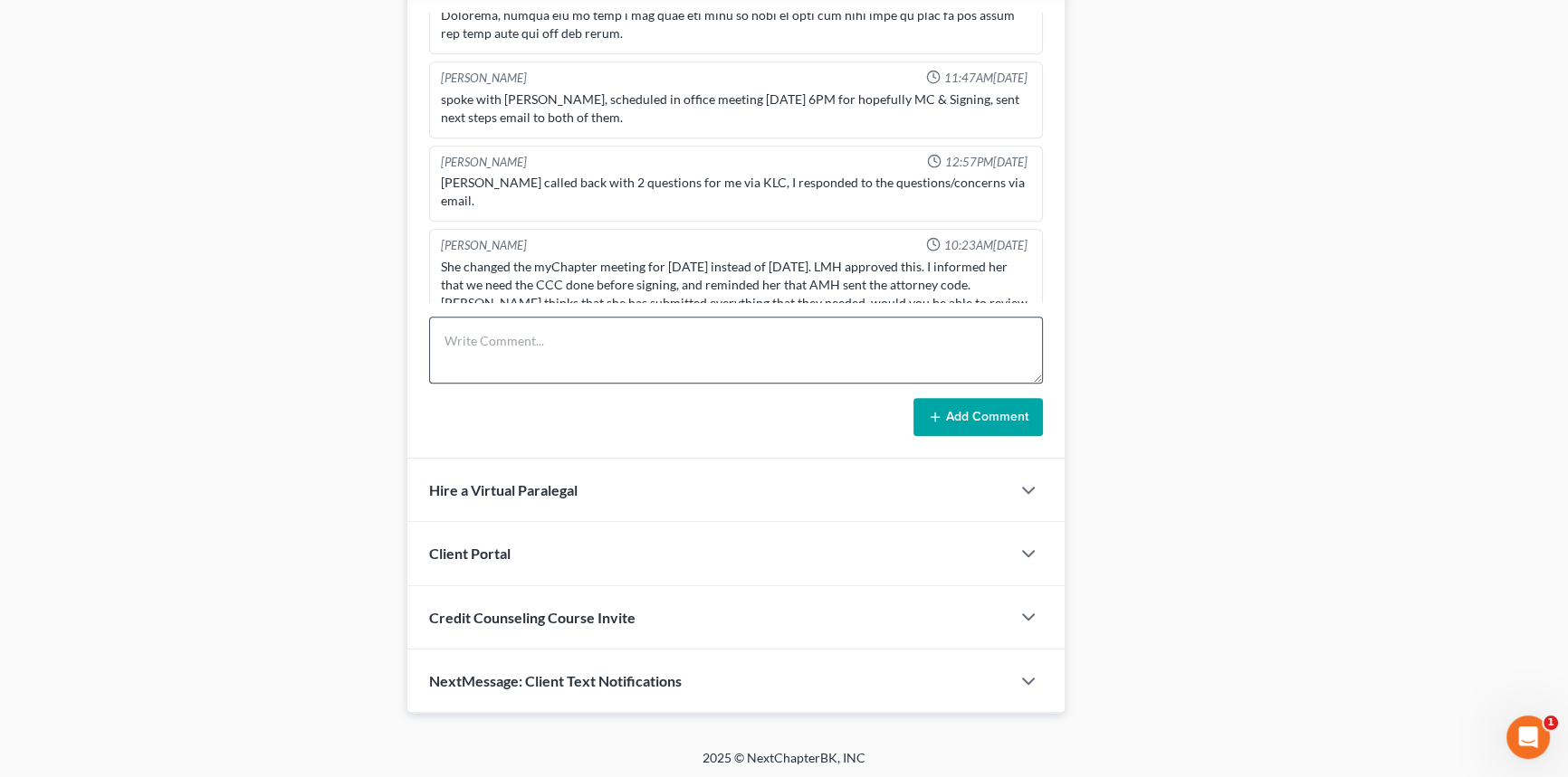
drag, startPoint x: 538, startPoint y: 389, endPoint x: 516, endPoint y: 353, distance: 42.2
click at [538, 389] on form "Add Comment" at bounding box center [736, 376] width 613 height 119
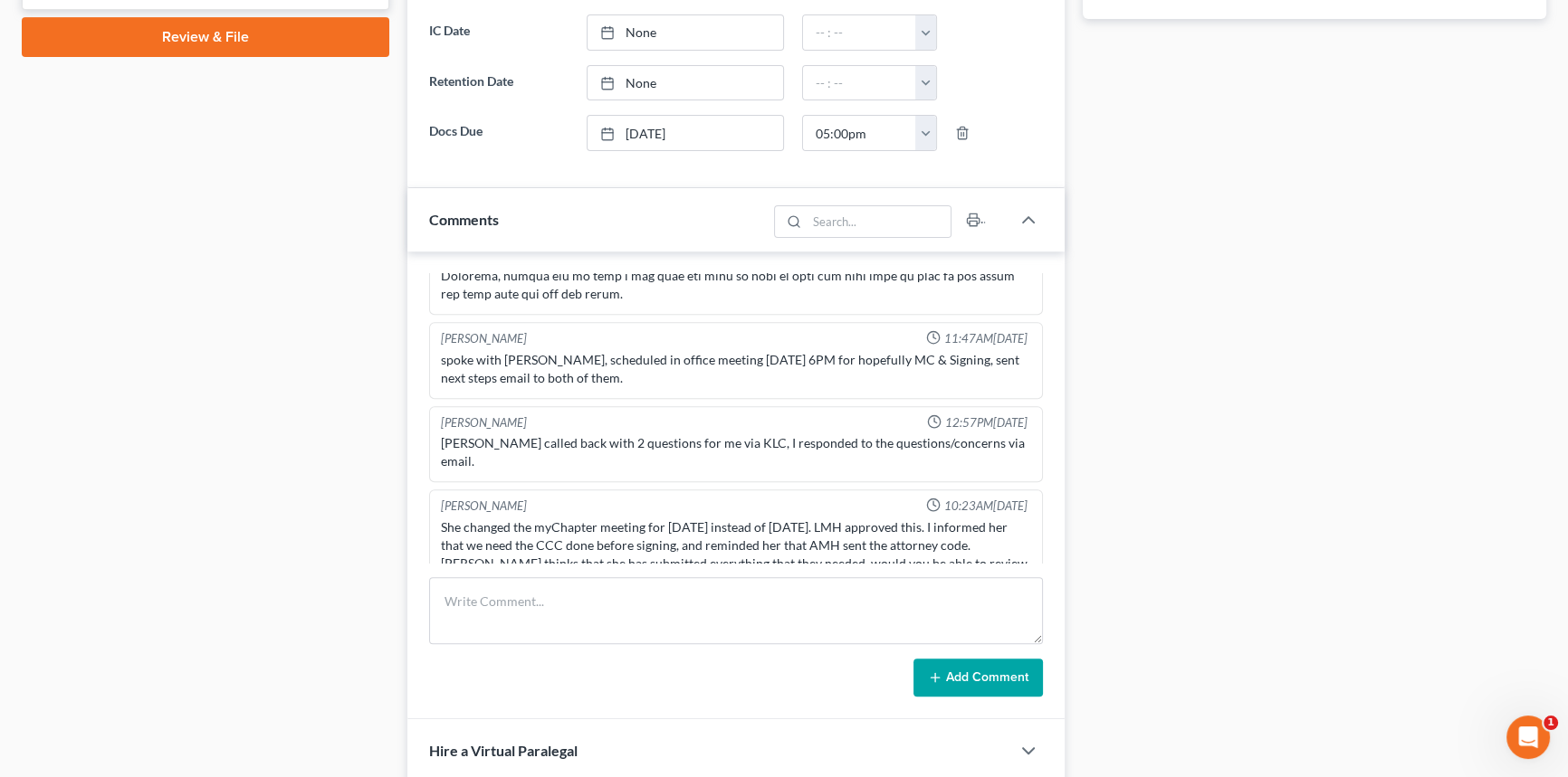
scroll to position [521, 0]
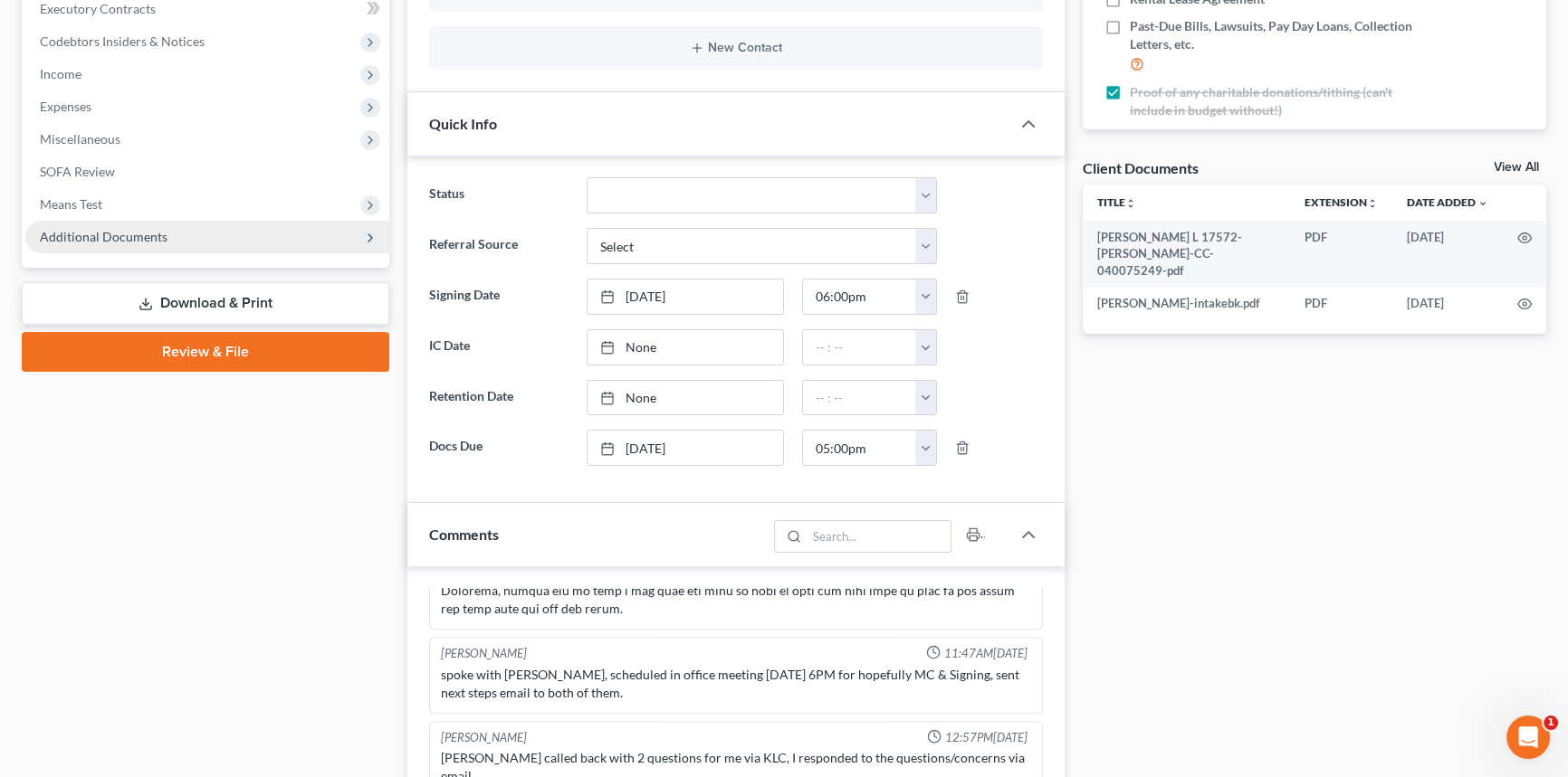
click at [133, 225] on span "Additional Documents" at bounding box center [207, 237] width 364 height 33
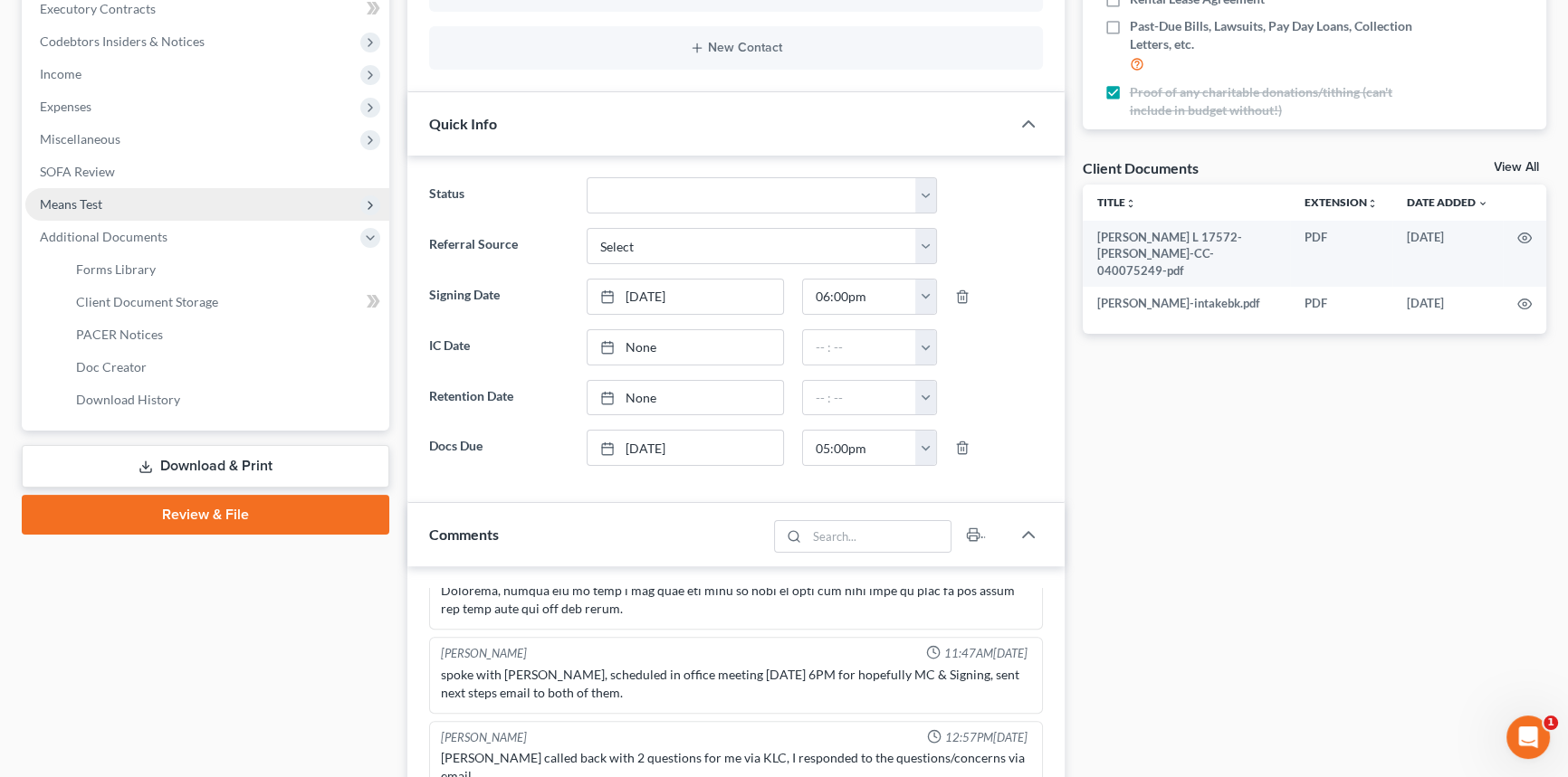
click at [140, 210] on span "Means Test" at bounding box center [207, 204] width 364 height 33
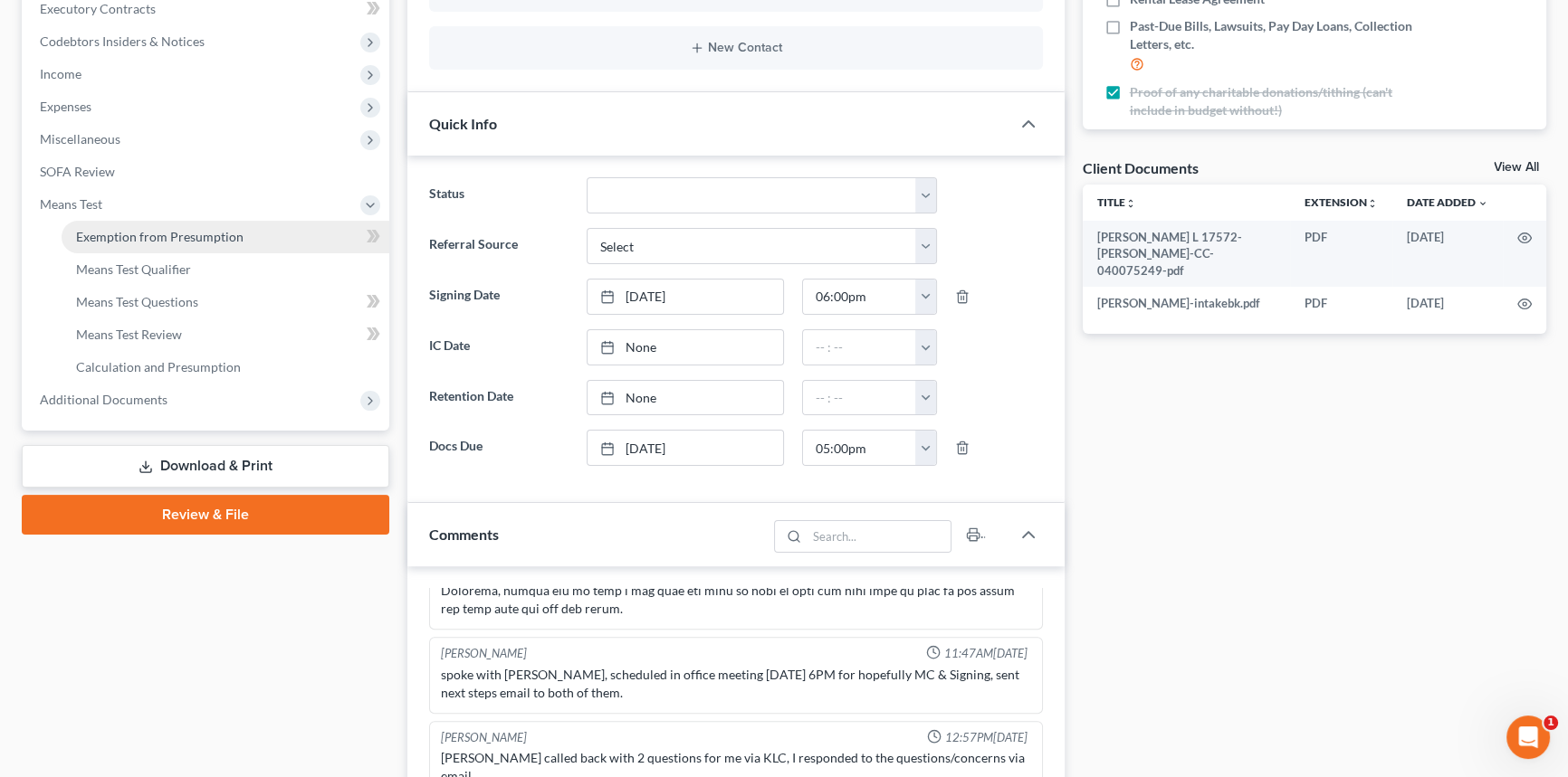
click at [172, 239] on span "Exemption from Presumption" at bounding box center [160, 237] width 168 height 16
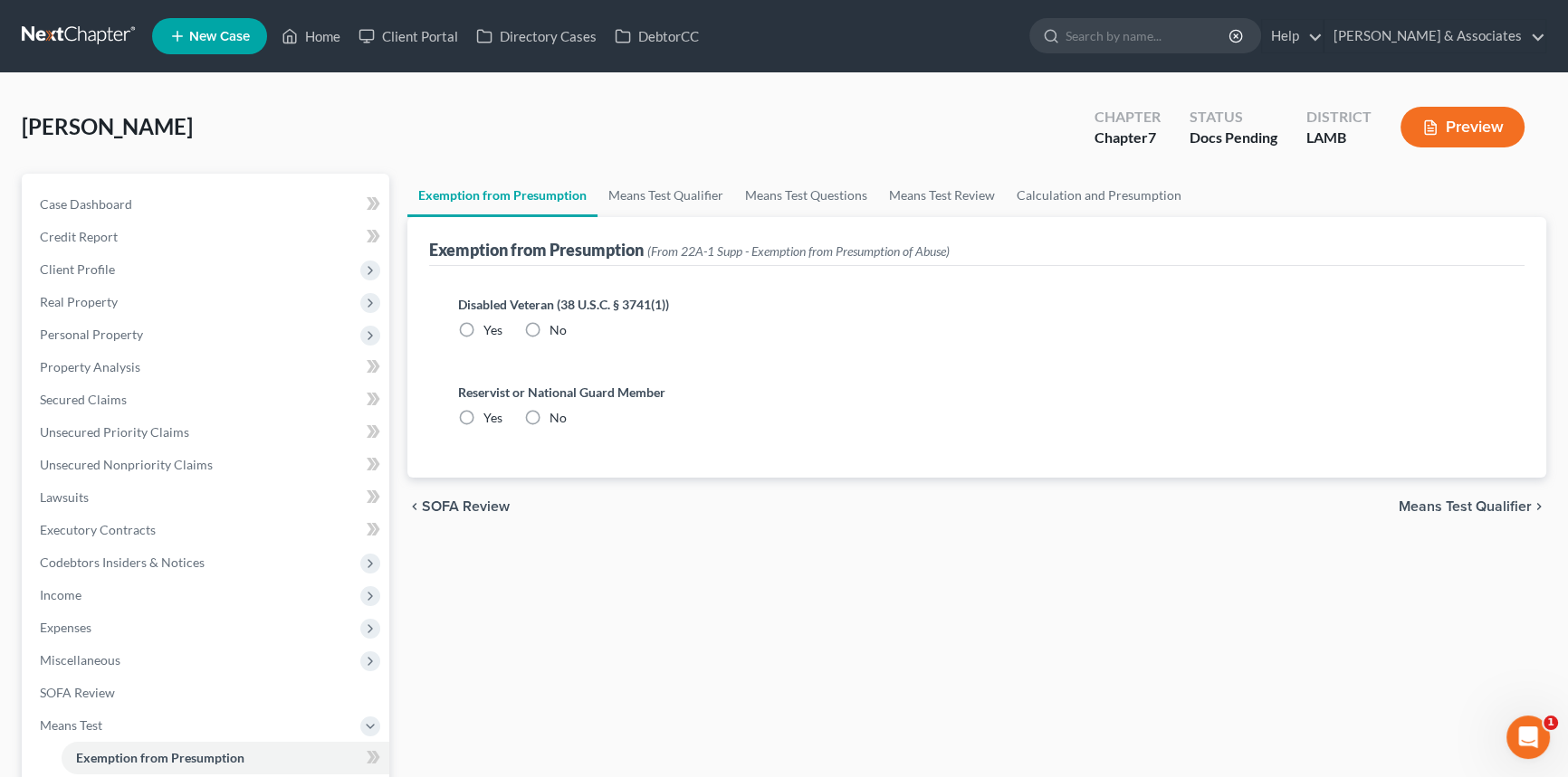
click at [571, 318] on div "Disabled Veteran (38 U.S.C. § 3741(1)) Yes No" at bounding box center [976, 318] width 1038 height 45
click at [549, 323] on label "No" at bounding box center [557, 330] width 17 height 18
click at [557, 323] on input "No" at bounding box center [562, 327] width 12 height 12
radio input "true"
drag, startPoint x: 530, startPoint y: 393, endPoint x: 531, endPoint y: 405, distance: 12.0
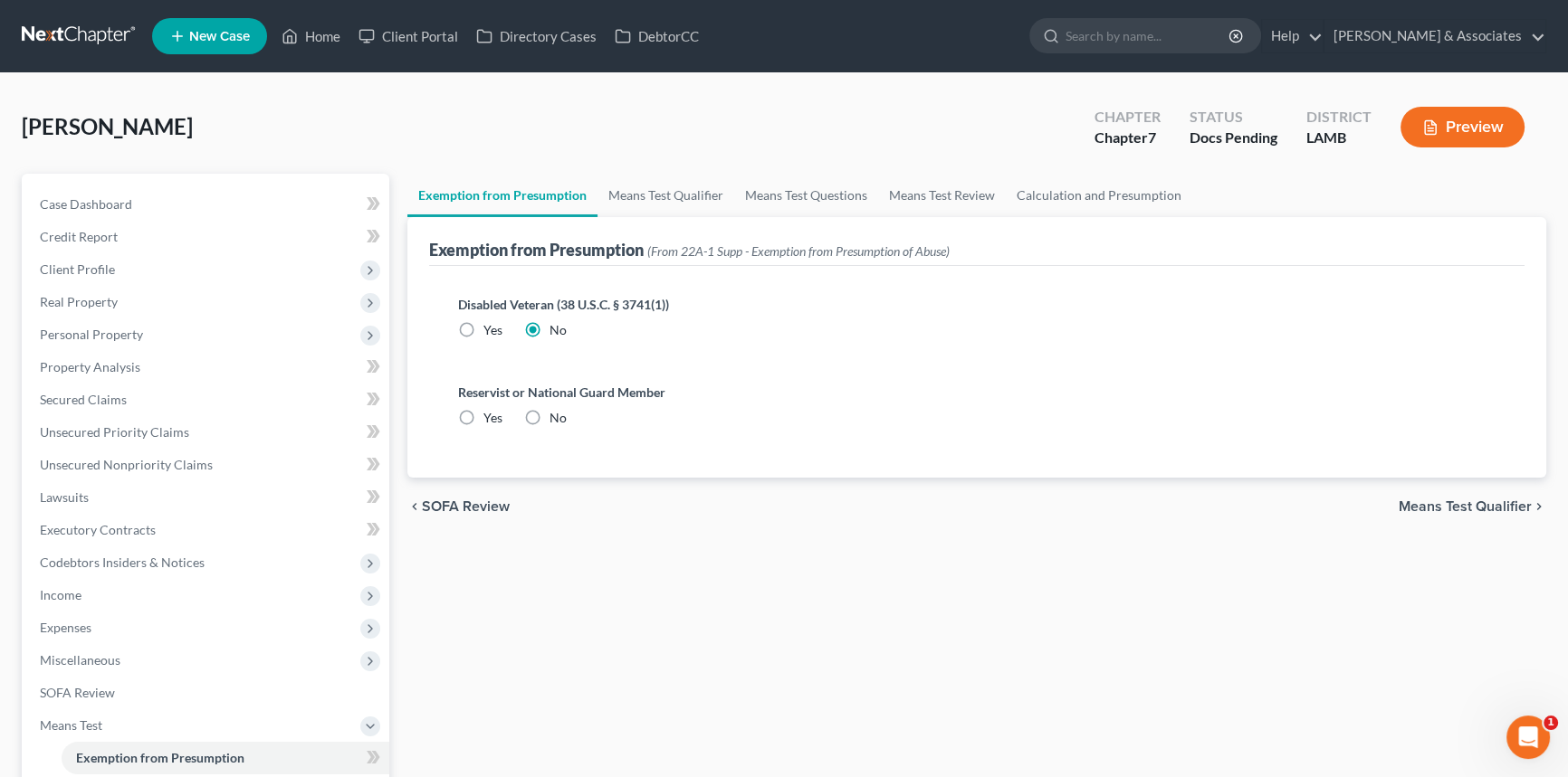
click at [531, 403] on div "Reservist or National Guard Member Yes No" at bounding box center [976, 405] width 1038 height 45
click at [549, 409] on label "No" at bounding box center [557, 417] width 17 height 18
click at [557, 409] on input "No" at bounding box center [562, 415] width 12 height 12
radio input "true"
click at [1490, 499] on span "Means Test Qualifier" at bounding box center [1465, 507] width 133 height 15
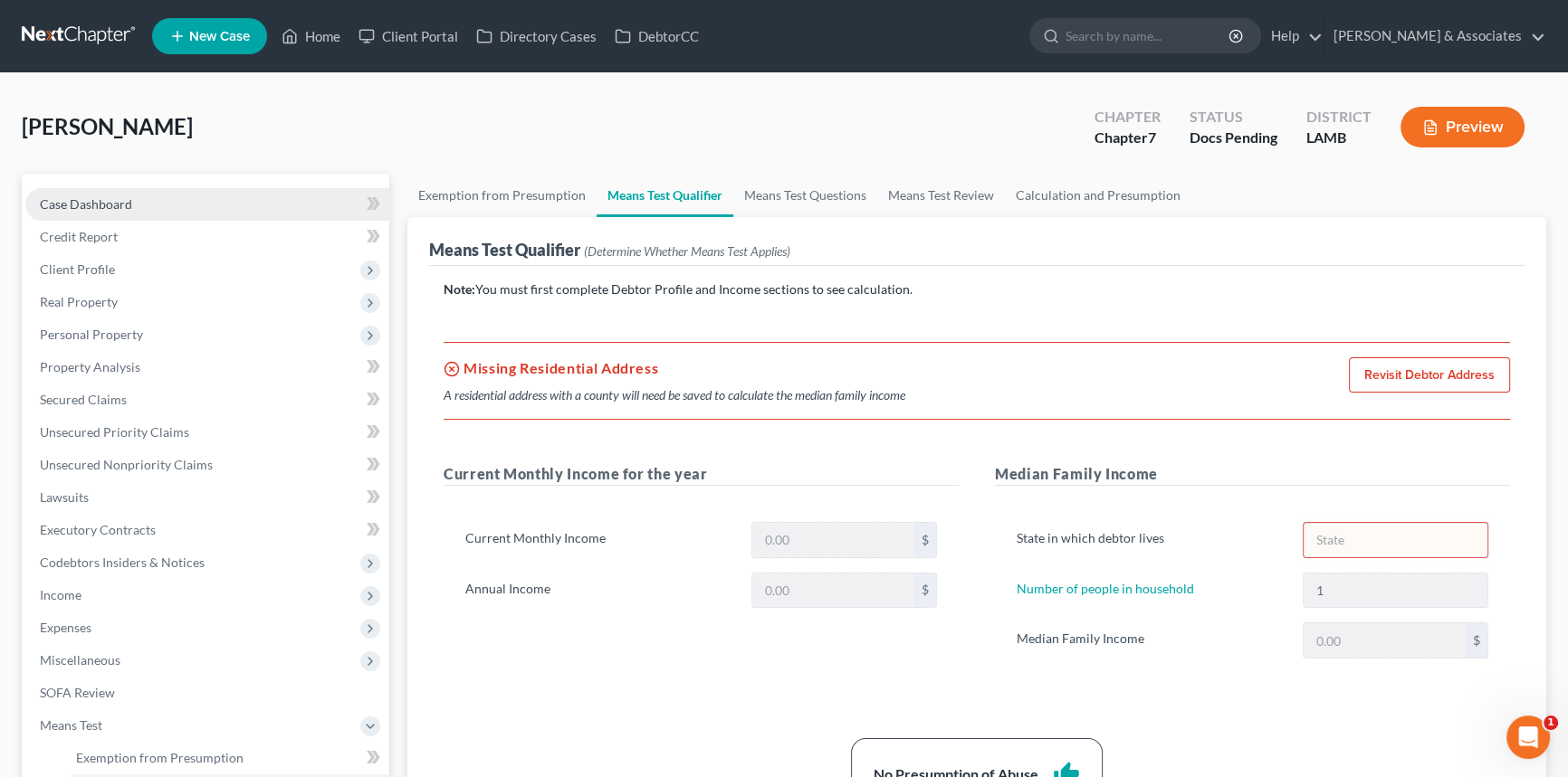
click at [220, 203] on link "Case Dashboard" at bounding box center [207, 204] width 364 height 33
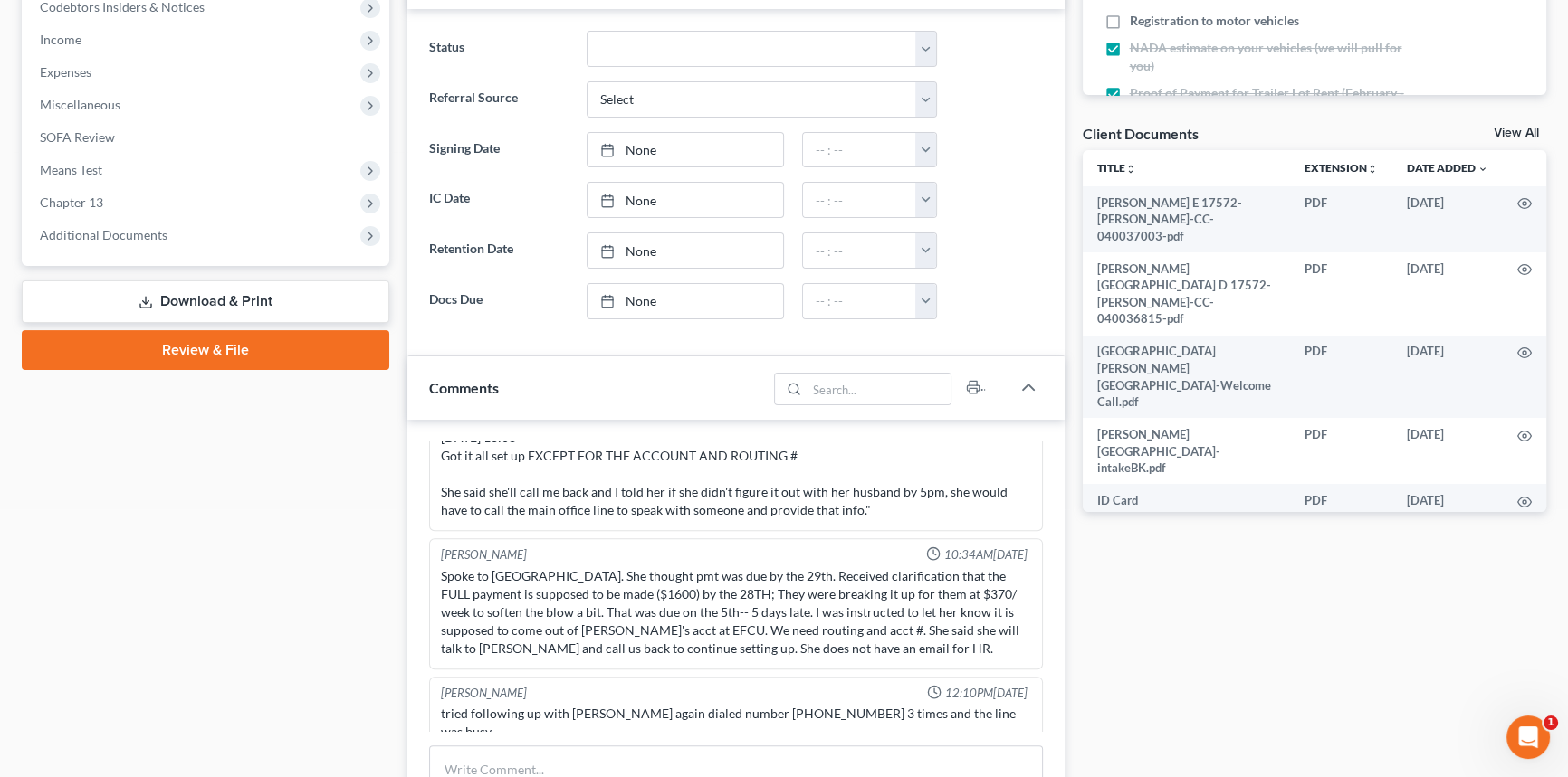
scroll to position [409, 0]
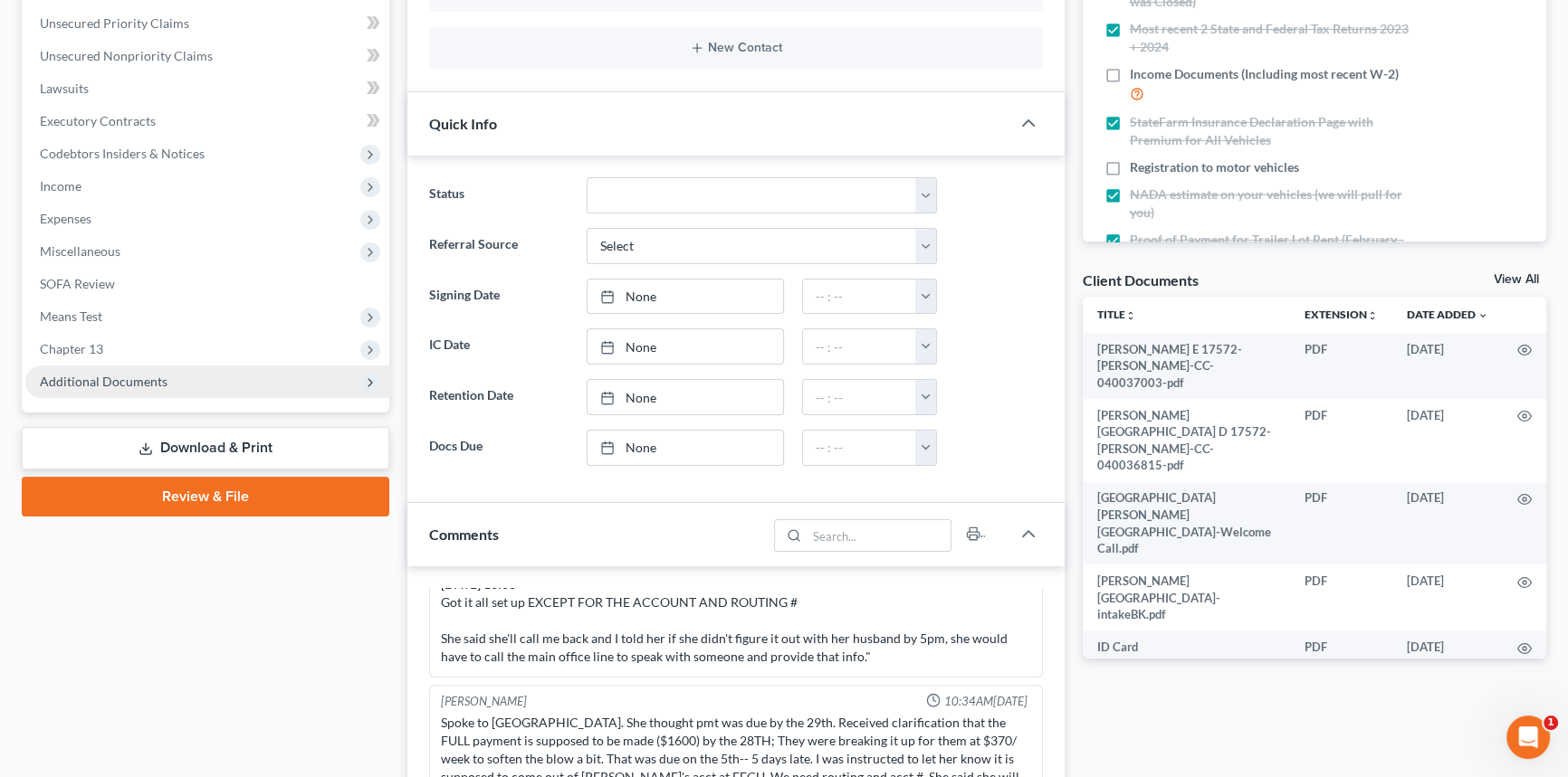
click at [181, 390] on span "Additional Documents" at bounding box center [207, 381] width 364 height 33
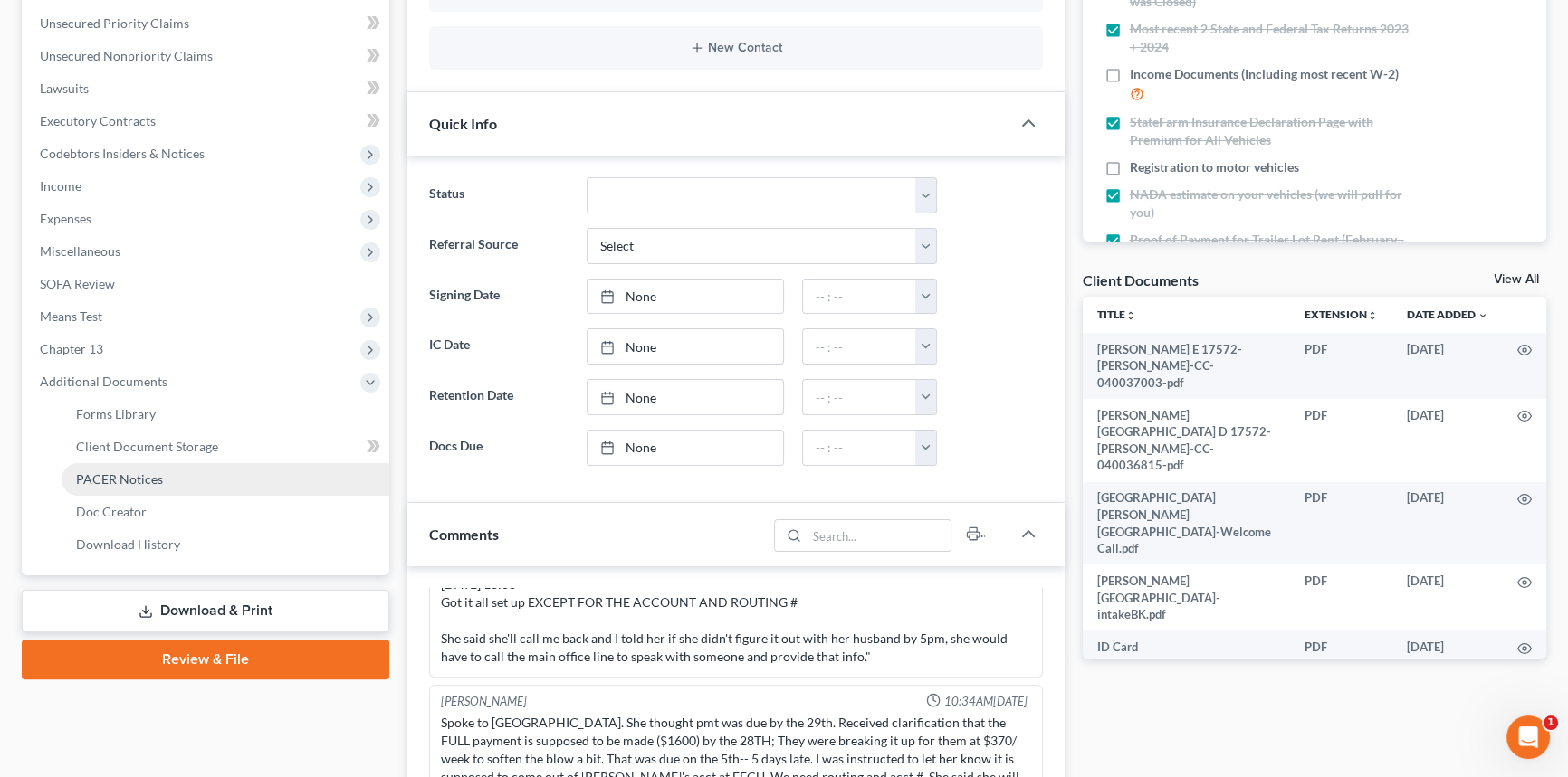
click at [159, 475] on span "PACER Notices" at bounding box center [119, 479] width 87 height 16
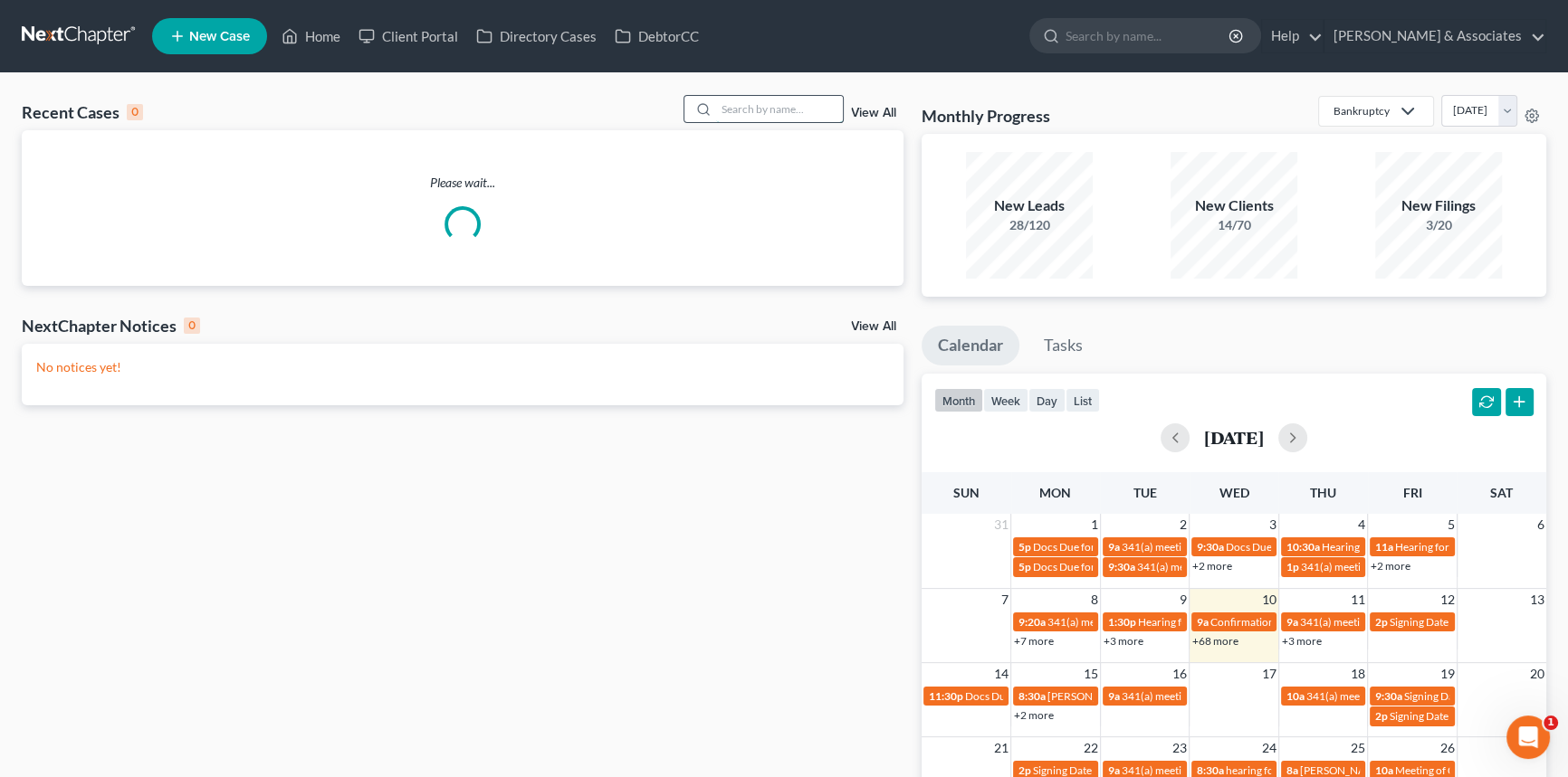
click at [744, 111] on input "search" at bounding box center [779, 109] width 127 height 26
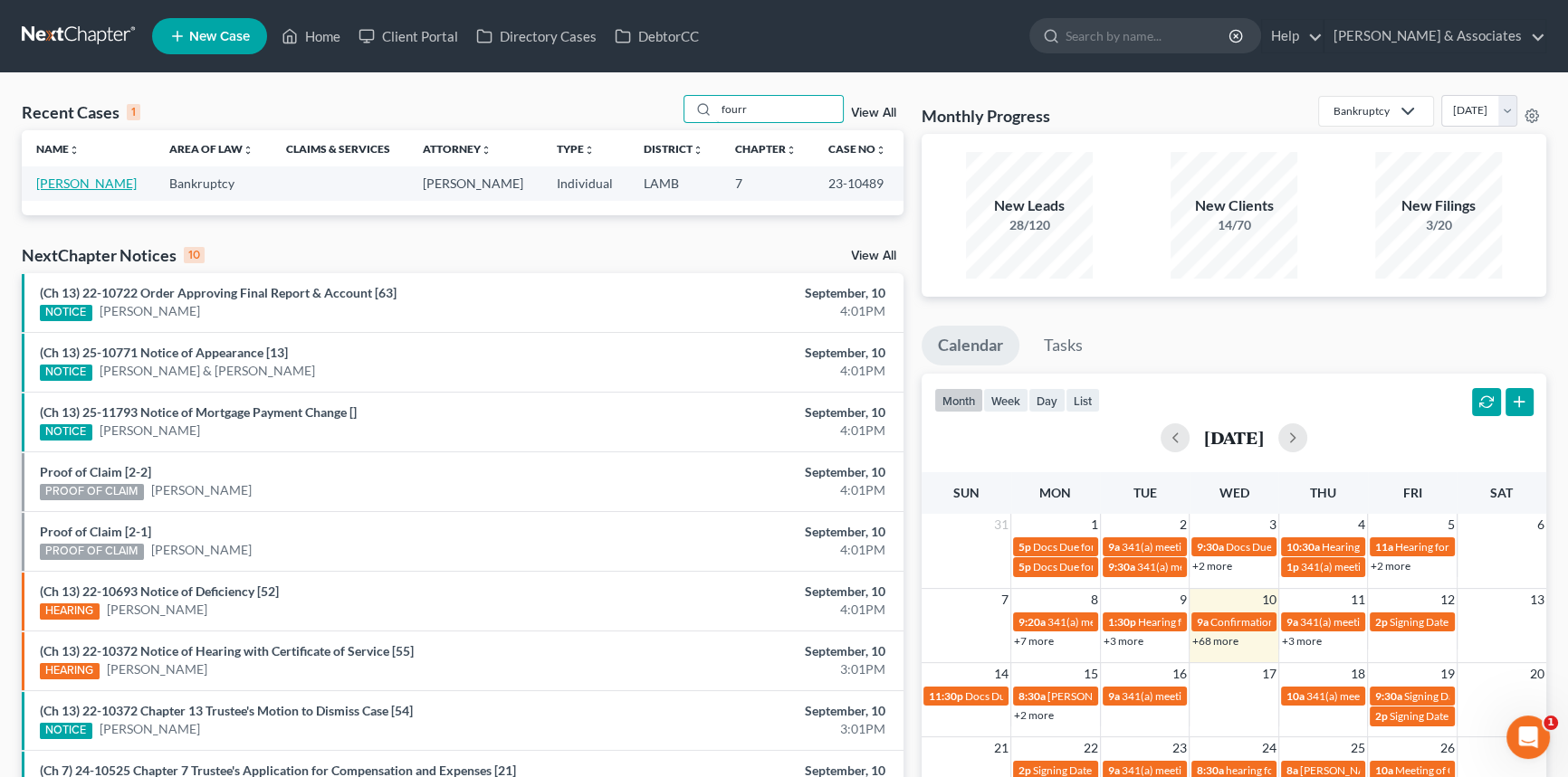
type input "fourr"
click at [105, 176] on link "Fourroux, Karen" at bounding box center [87, 183] width 101 height 16
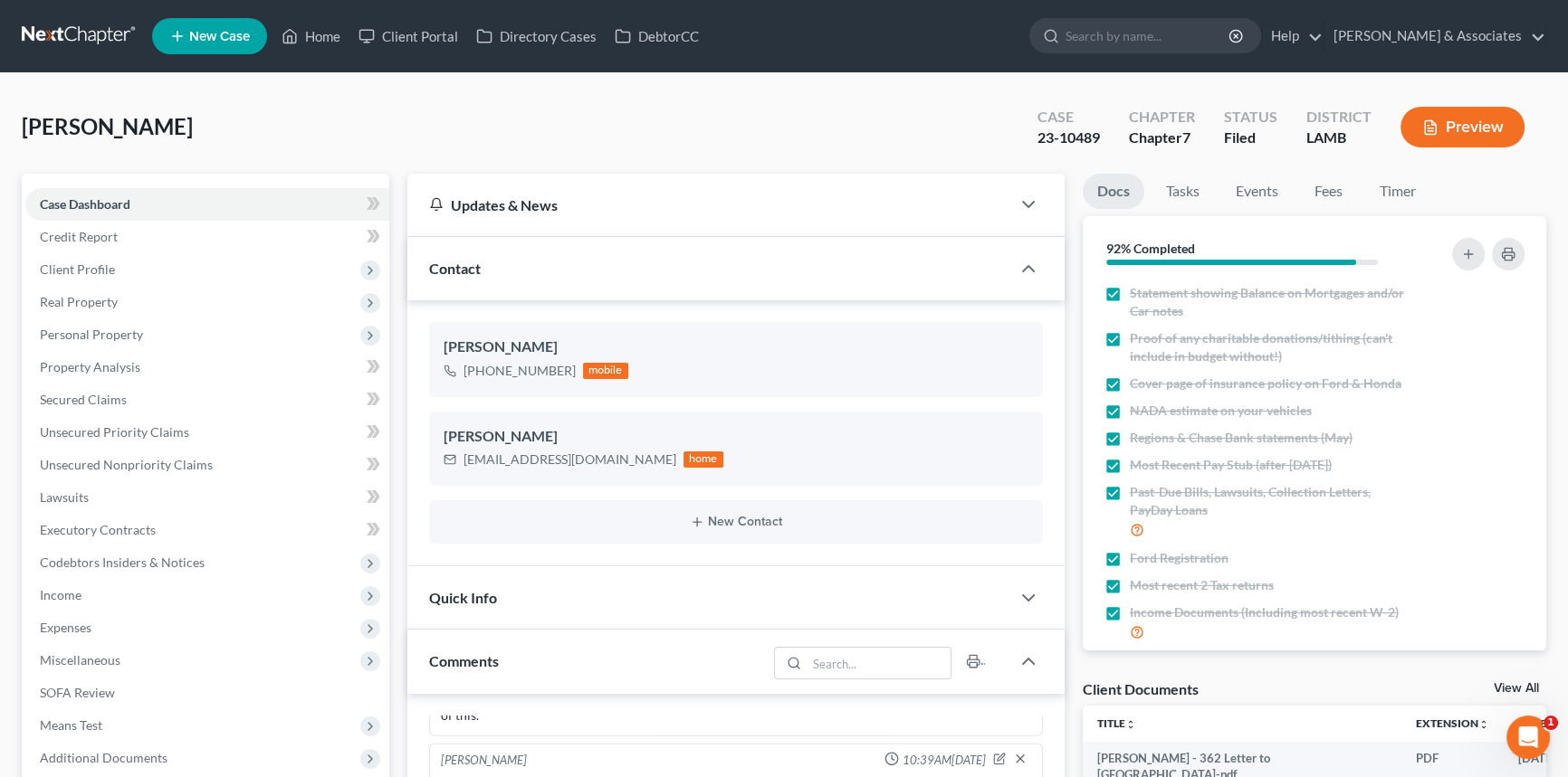
click at [84, 34] on link at bounding box center [79, 35] width 116 height 33
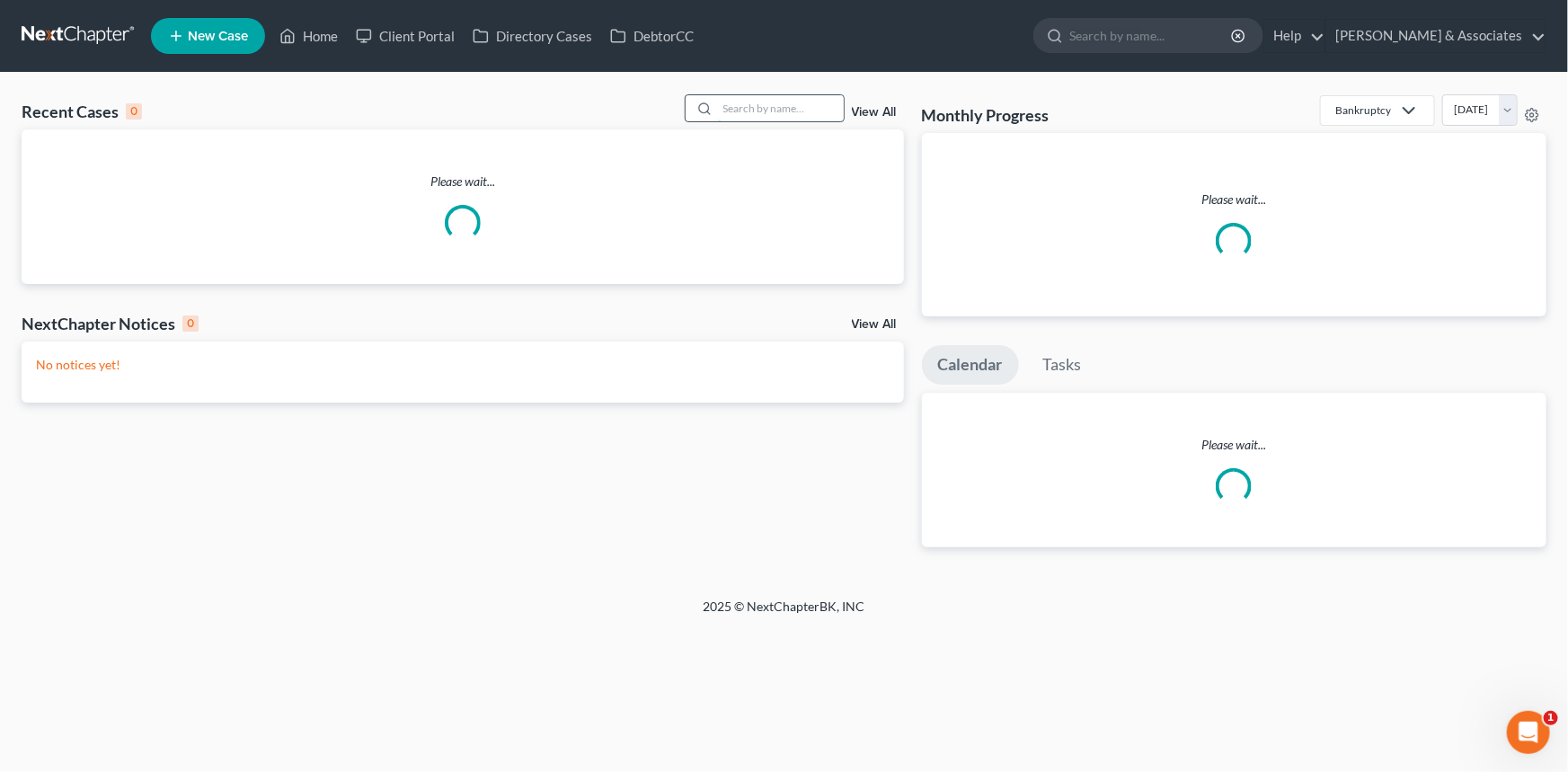
click at [737, 107] on input "search" at bounding box center [781, 108] width 126 height 26
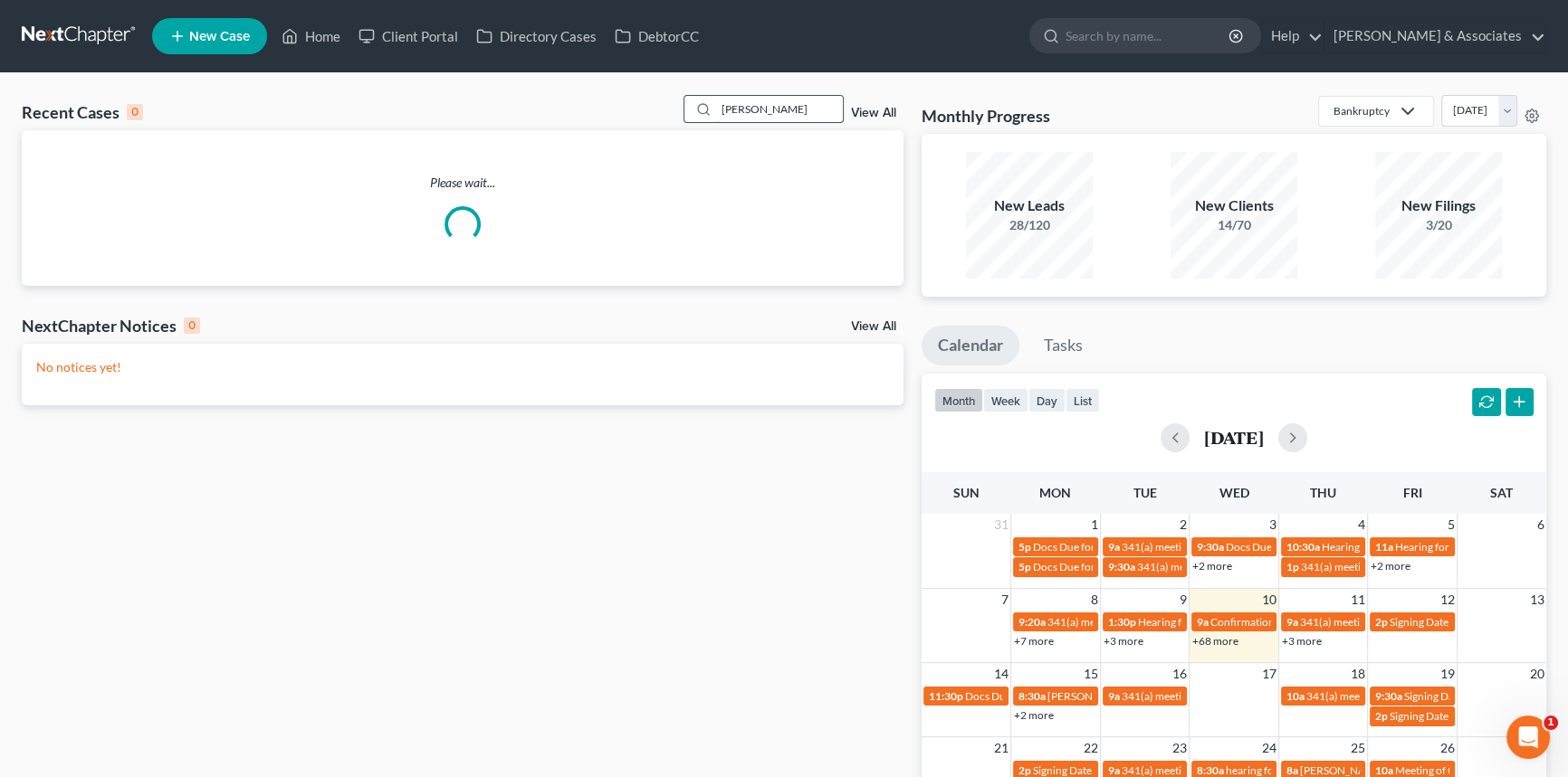
type input "[PERSON_NAME]"
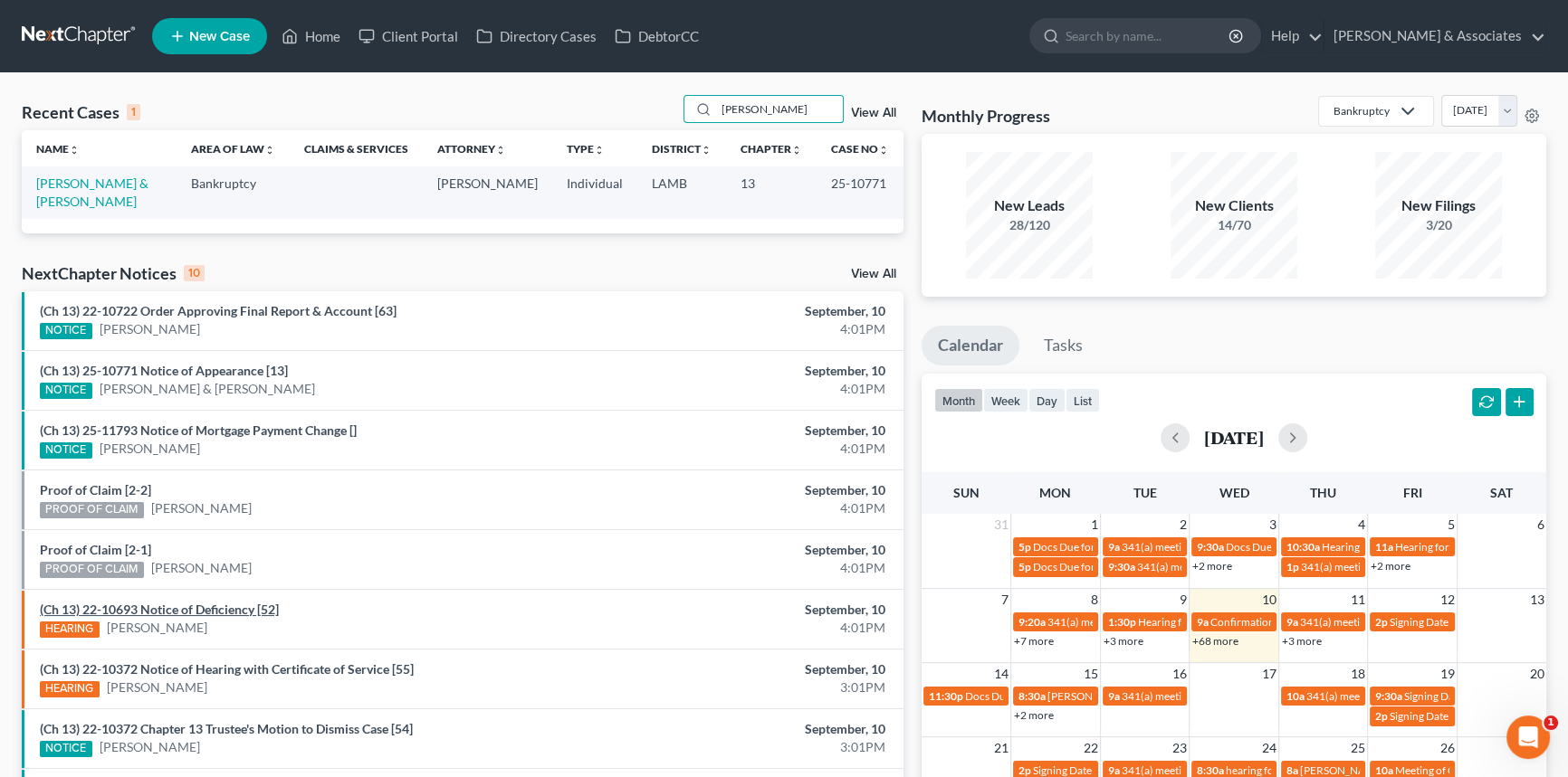
click at [191, 602] on link "(Ch 13) 22-10693 Notice of Deficiency [52]" at bounding box center [159, 609] width 239 height 16
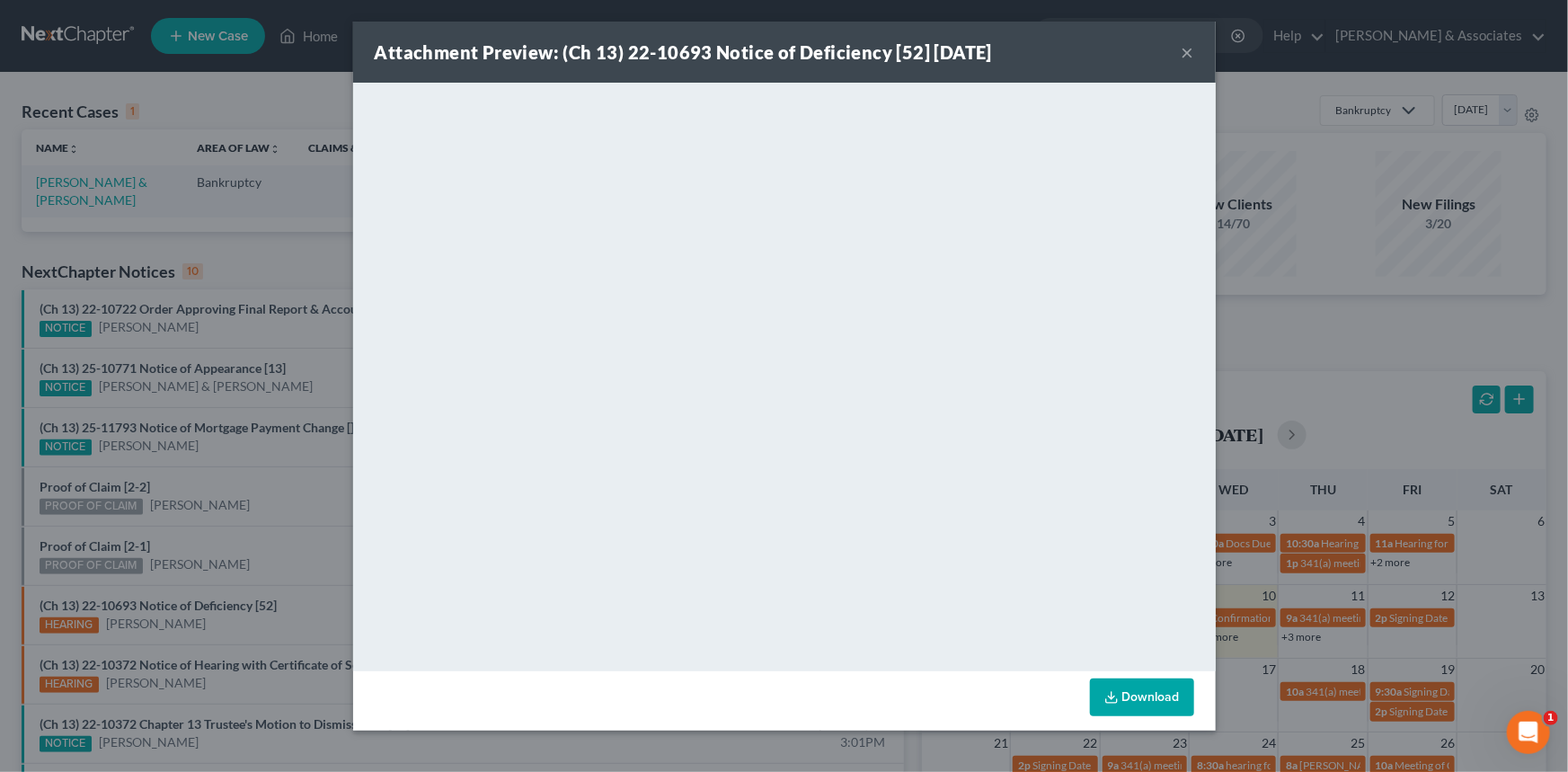
click at [1188, 53] on button "×" at bounding box center [1188, 52] width 13 height 21
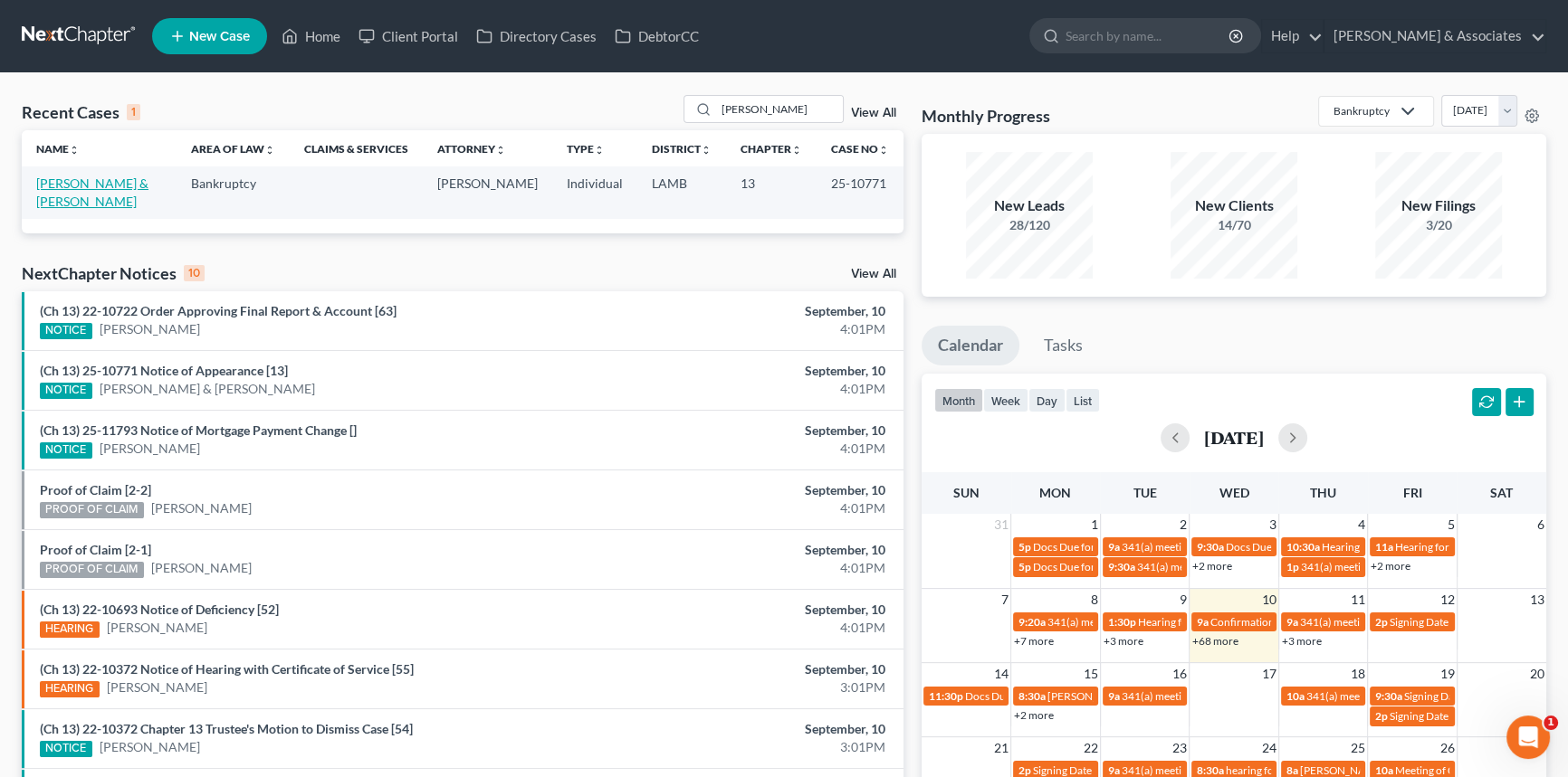
click at [110, 183] on link "[PERSON_NAME] & [PERSON_NAME]" at bounding box center [92, 192] width 112 height 34
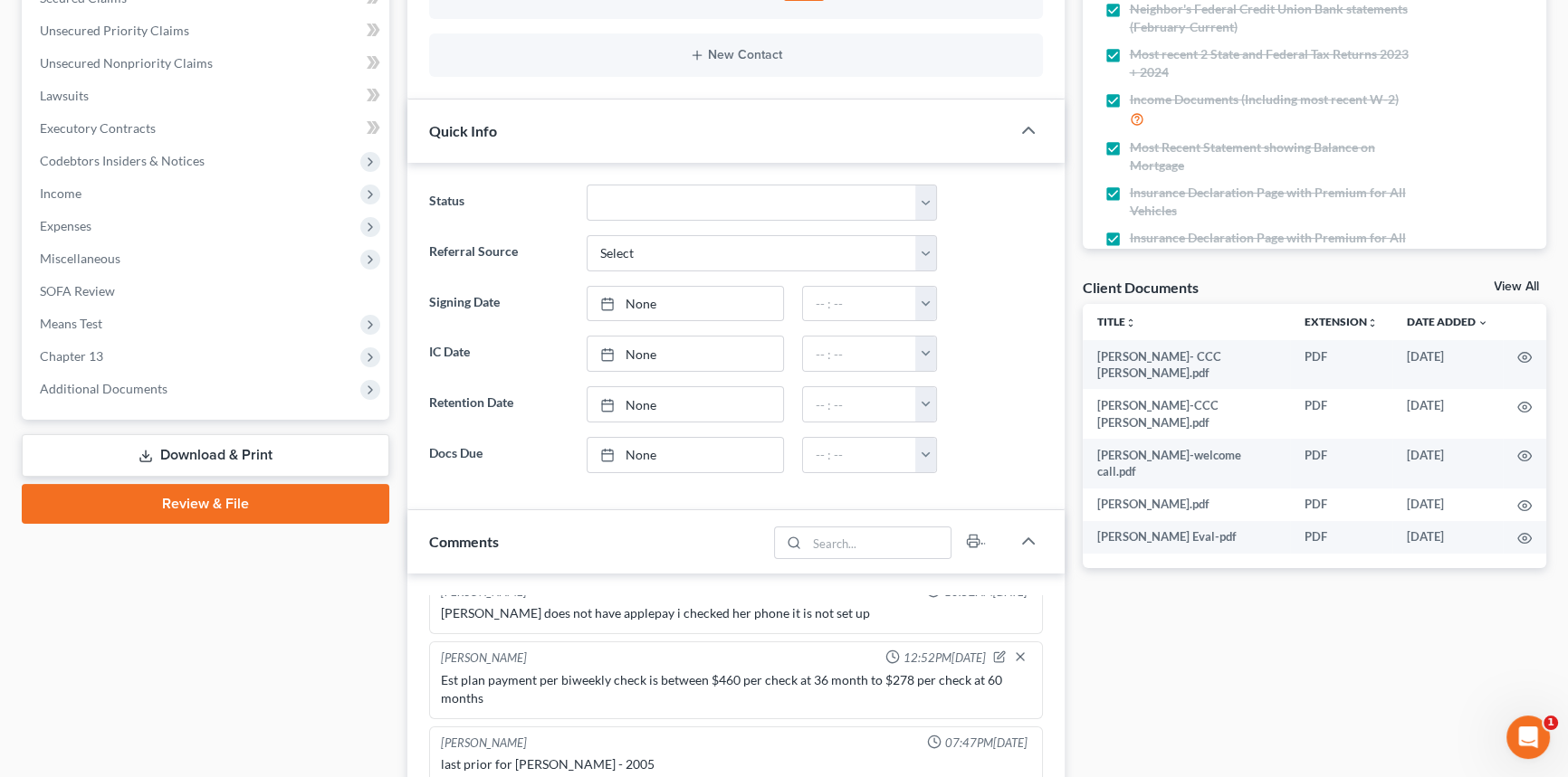
scroll to position [658, 0]
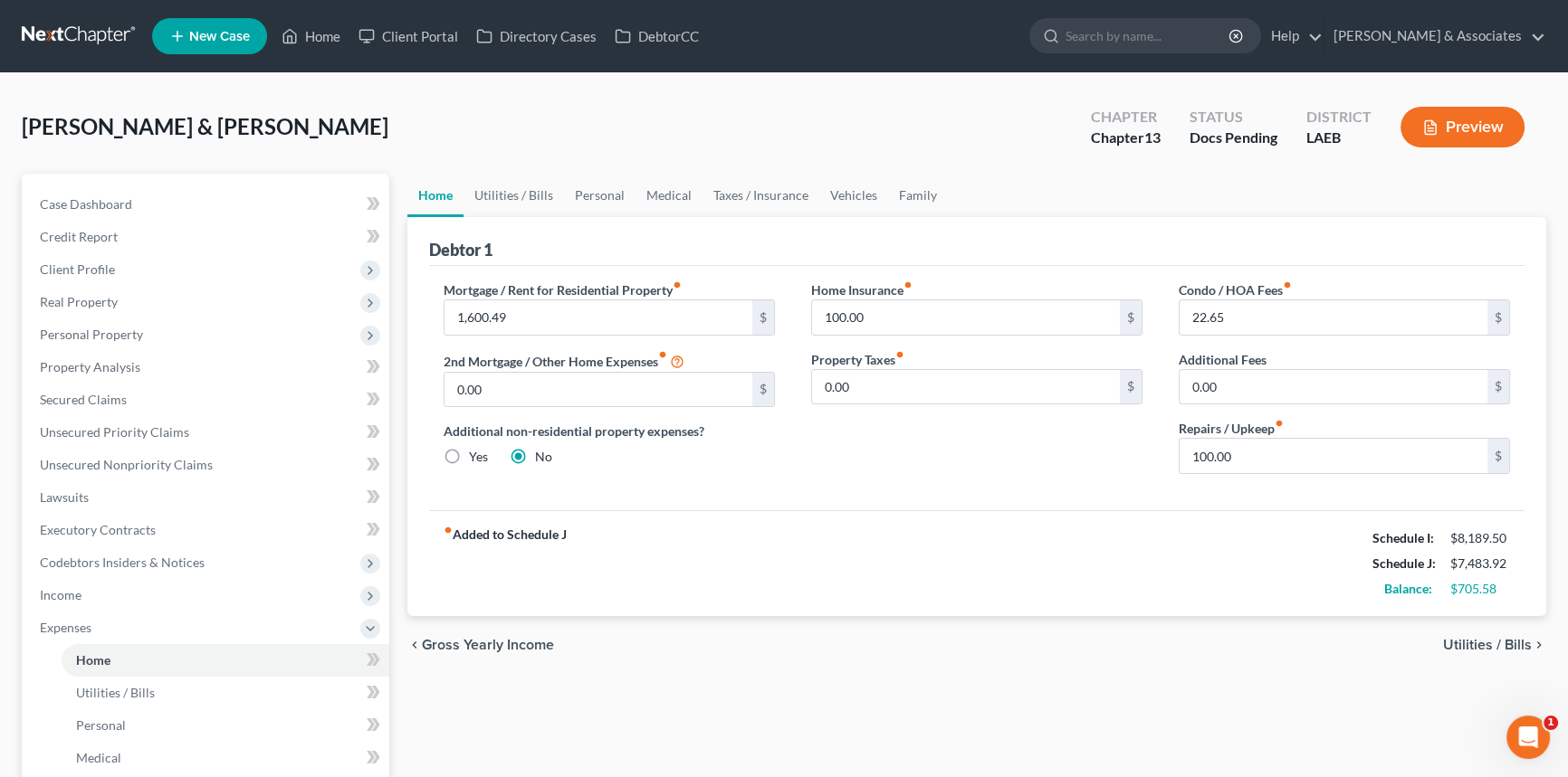
click at [40, 39] on link at bounding box center [79, 35] width 116 height 33
